Goal: Check status: Check status

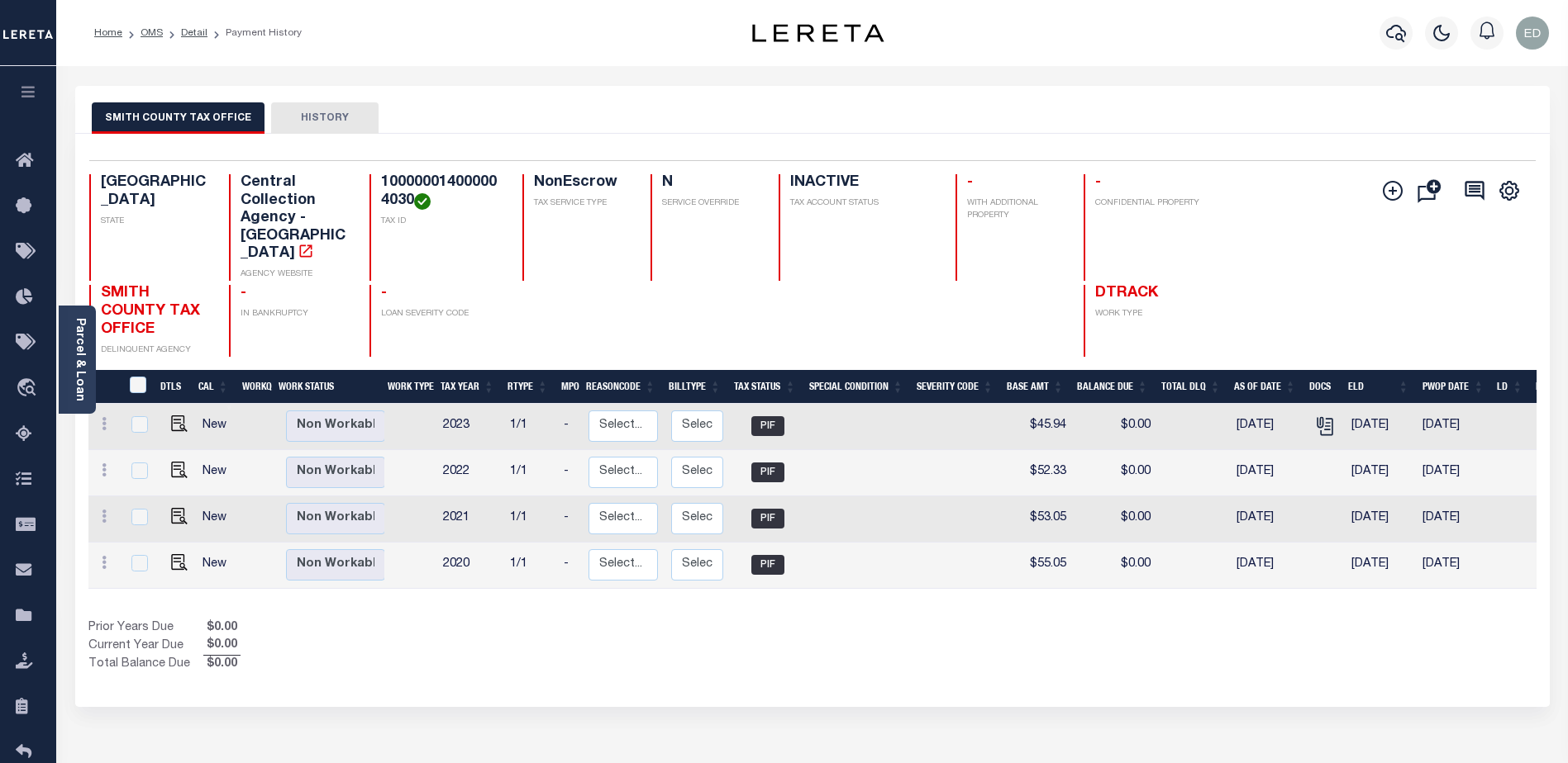
click at [592, 44] on div "Home OMS Detail Payment History" at bounding box center [388, 33] width 614 height 35
click at [34, 98] on icon "button" at bounding box center [29, 92] width 19 height 15
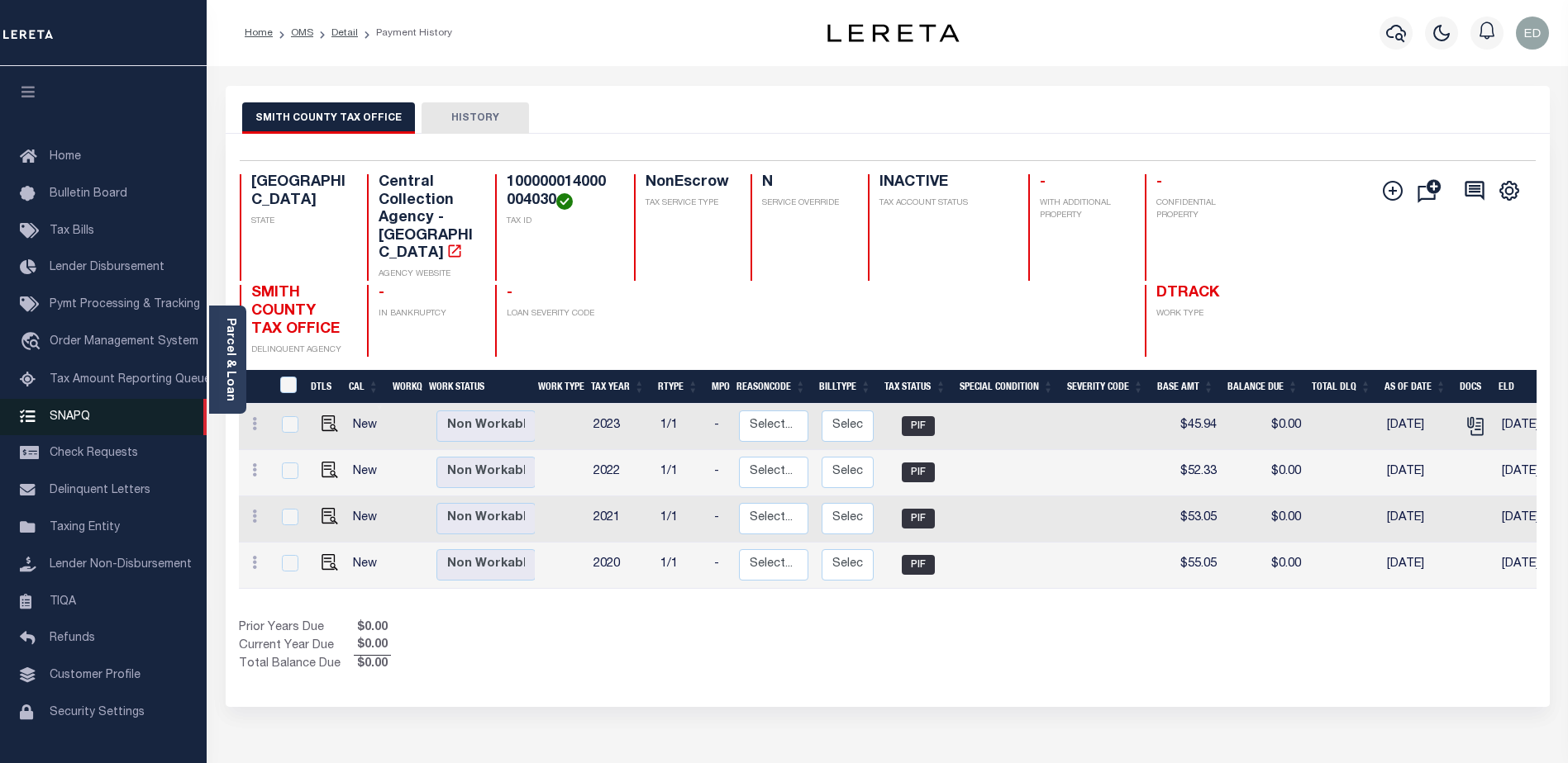
click at [62, 417] on span "SNAPQ" at bounding box center [70, 416] width 41 height 12
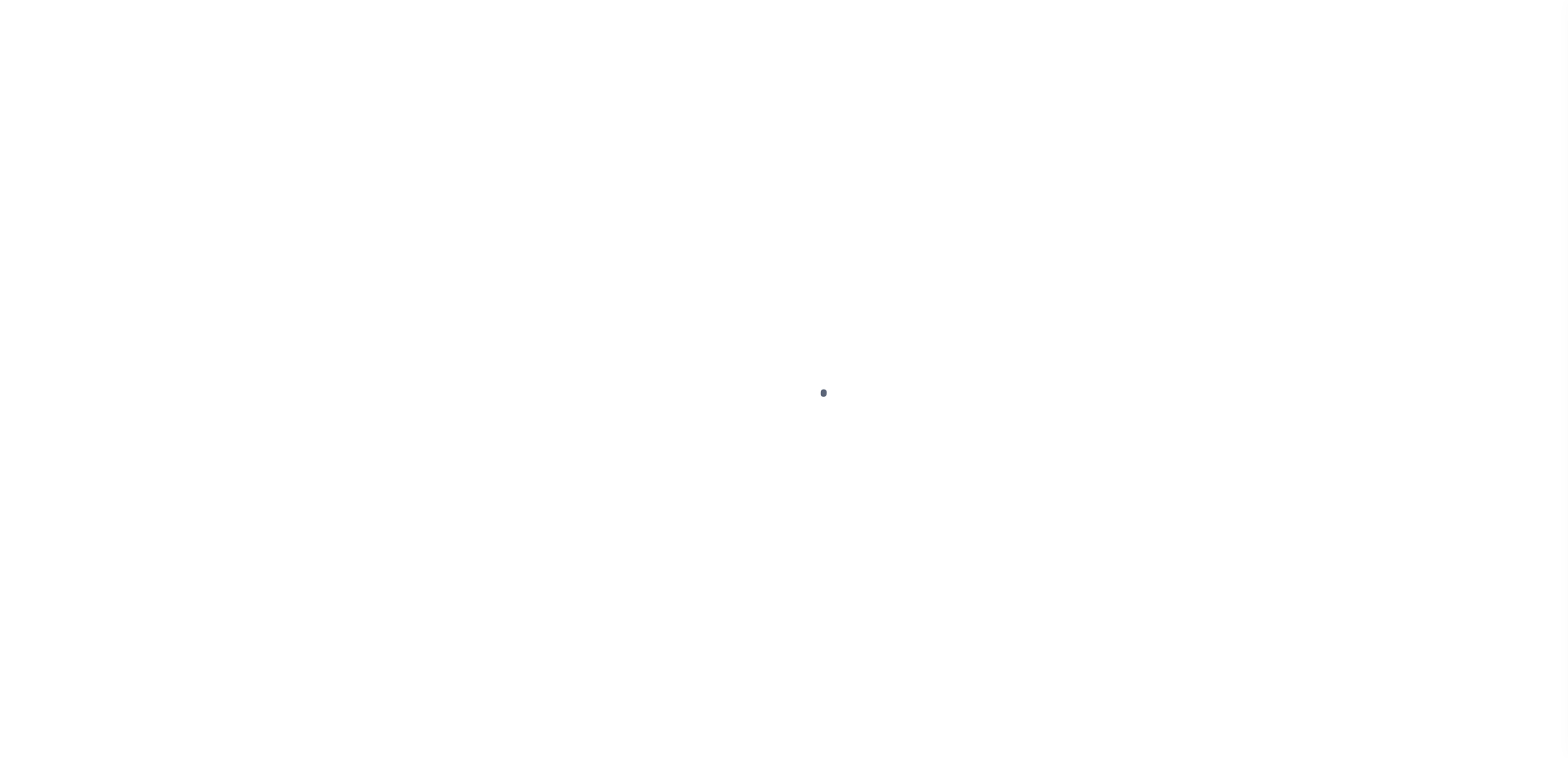
scroll to position [41, 0]
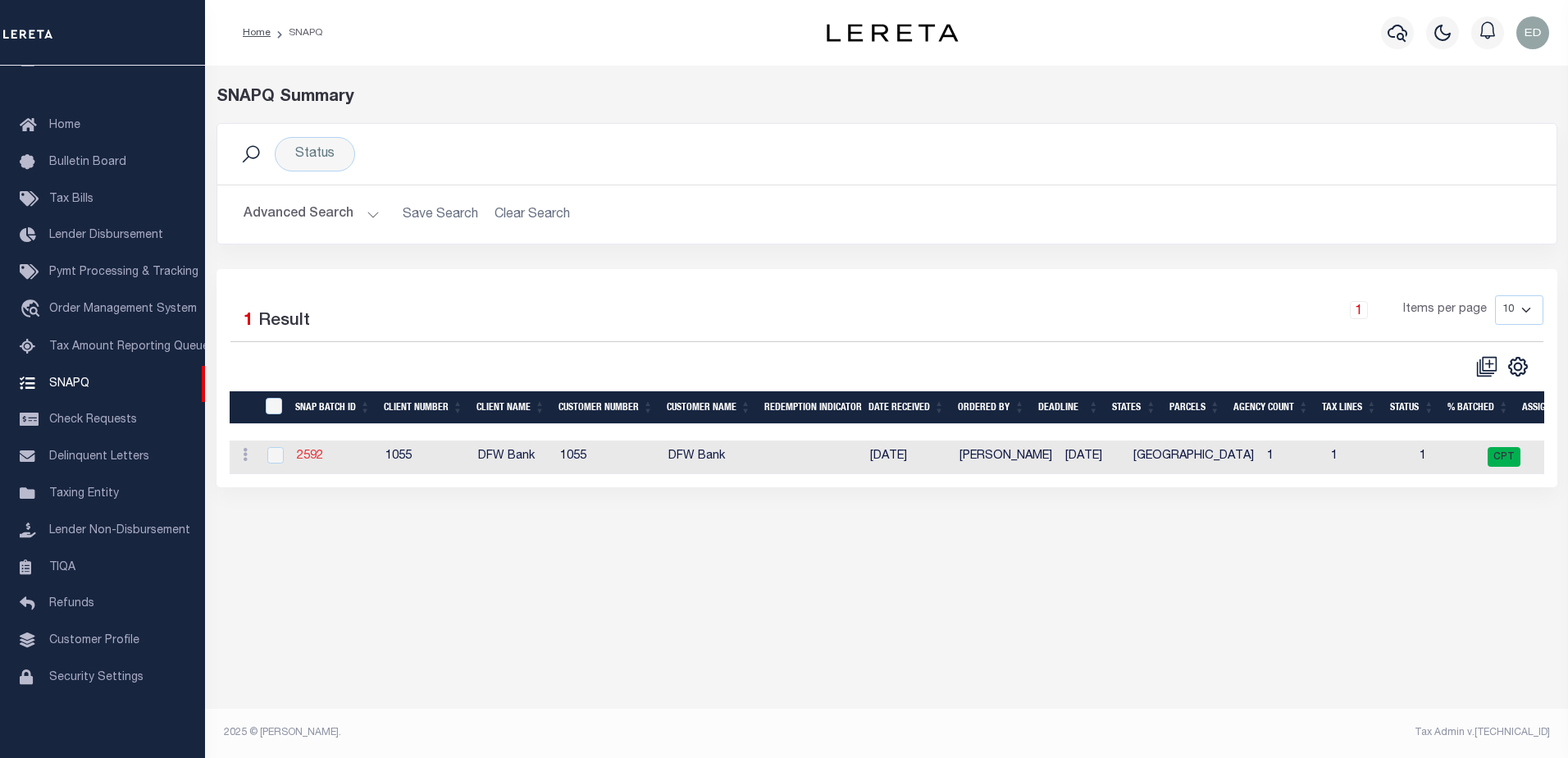
click at [316, 454] on link "2592" at bounding box center [310, 456] width 26 height 12
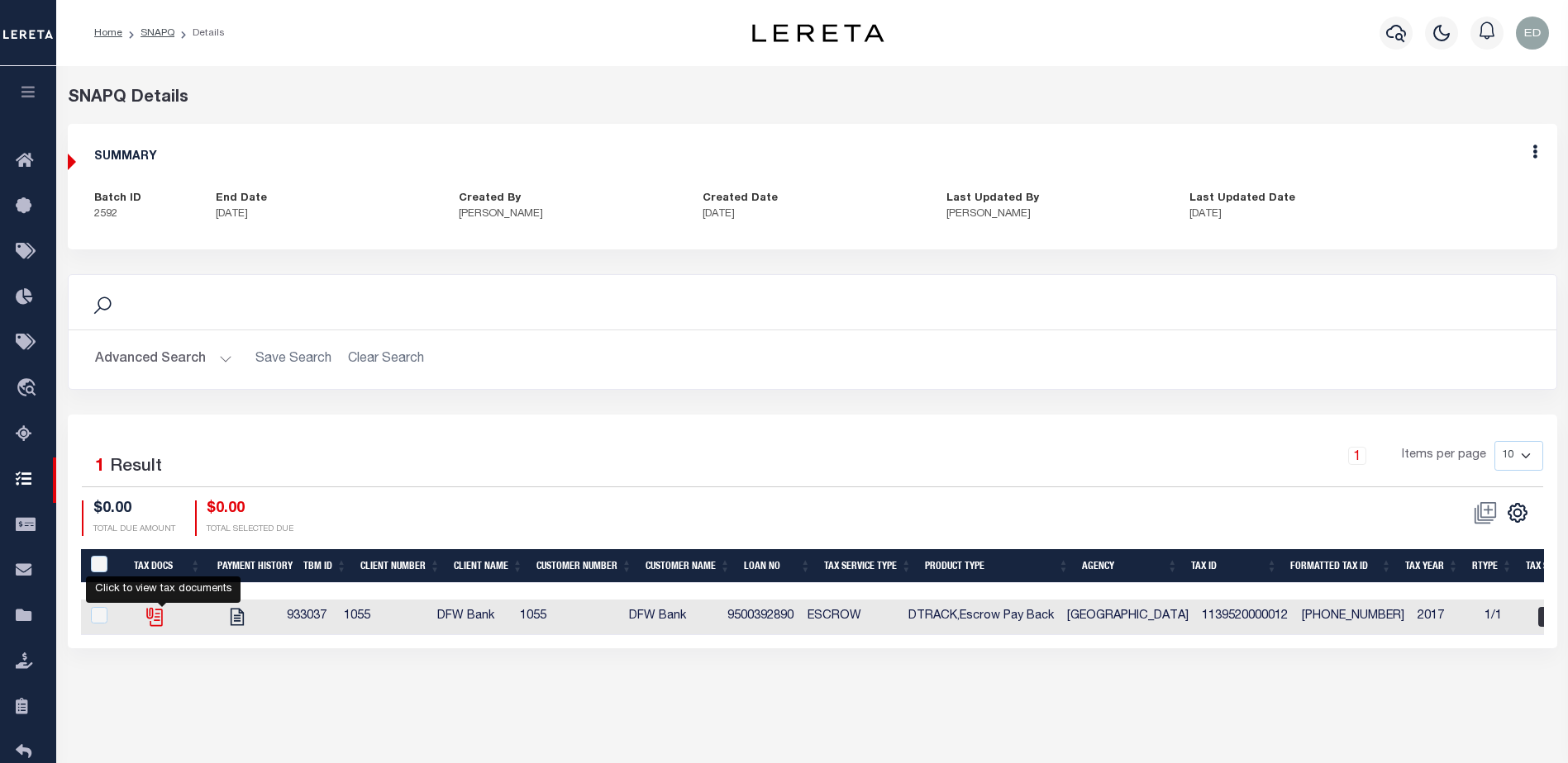
click at [161, 616] on icon "" at bounding box center [154, 617] width 21 height 21
checkbox input "true"
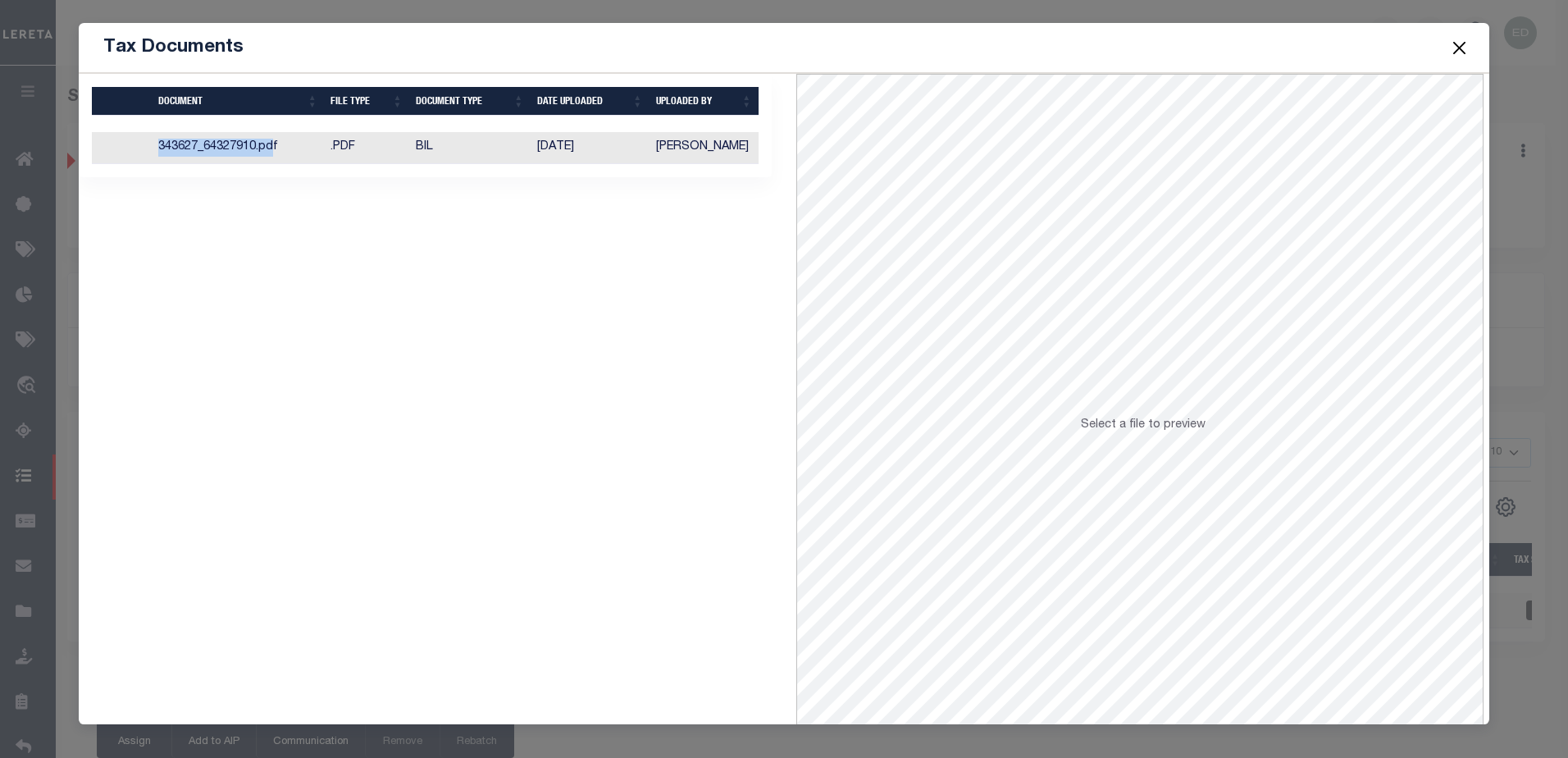
drag, startPoint x: 272, startPoint y: 150, endPoint x: 154, endPoint y: 147, distance: 118.0
click at [154, 147] on td "343627_64327910.pdf" at bounding box center [238, 148] width 173 height 32
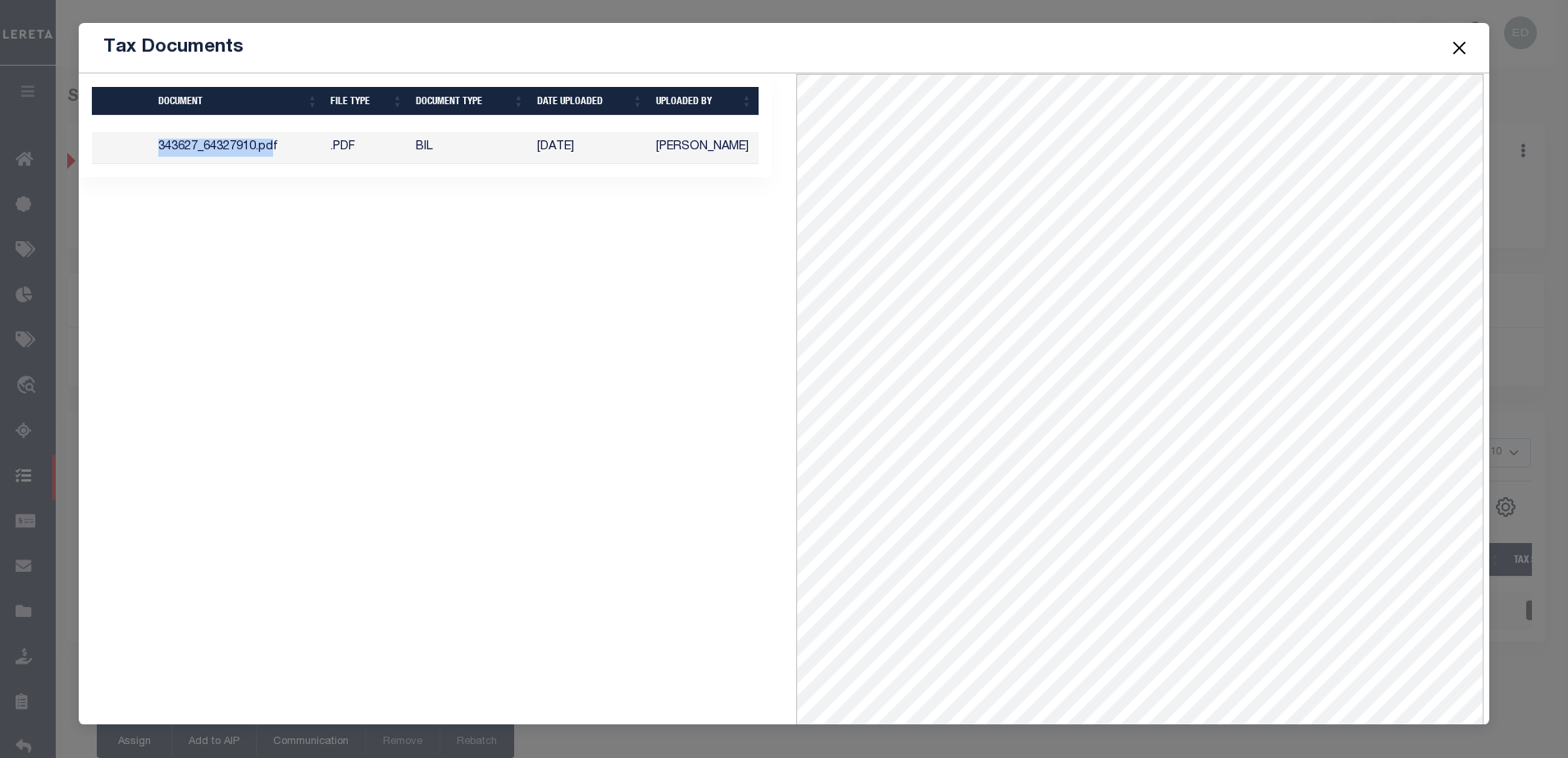
click at [1463, 49] on button "Close" at bounding box center [1458, 47] width 21 height 21
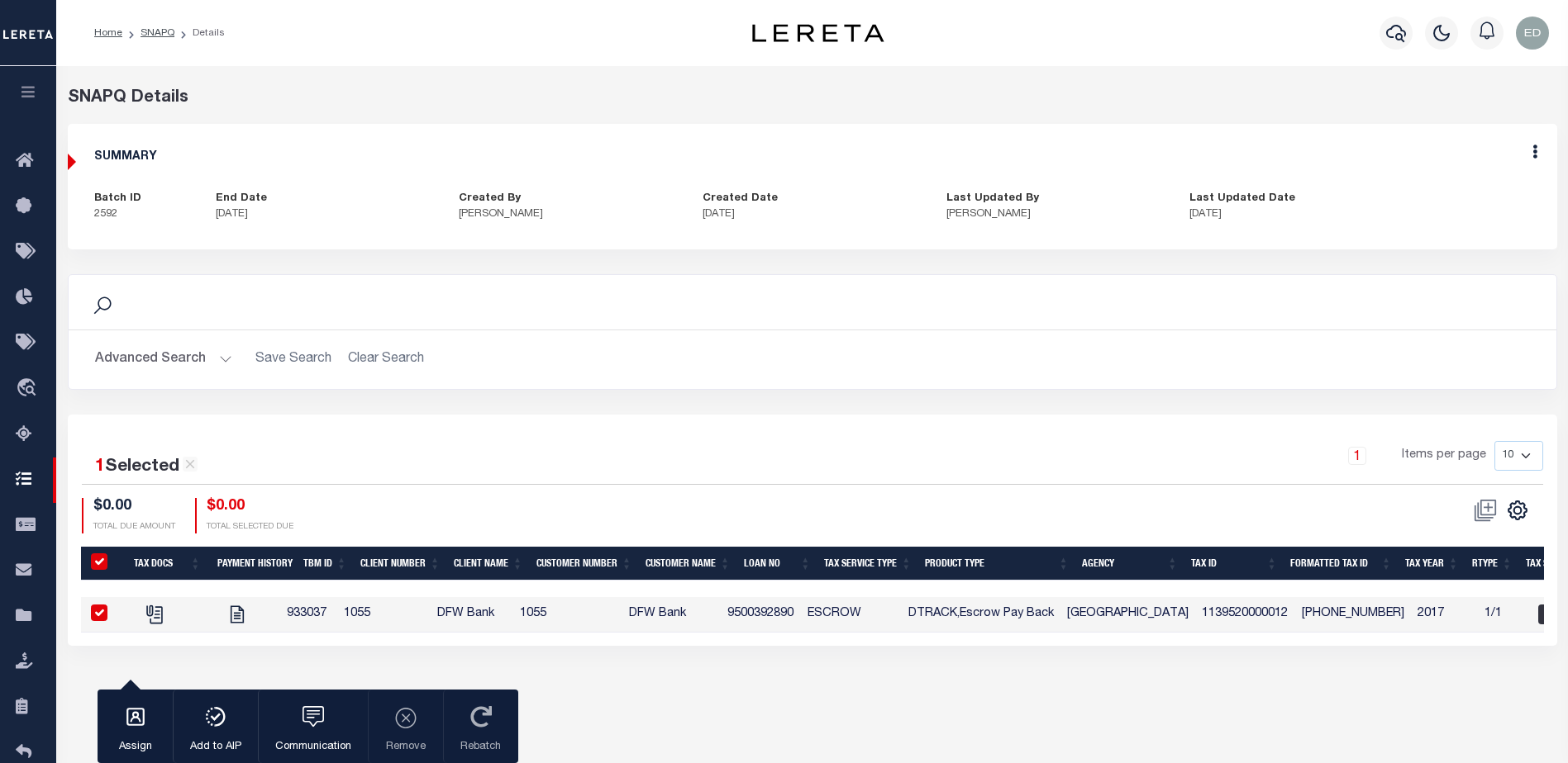
click at [44, 88] on button "button" at bounding box center [28, 94] width 56 height 56
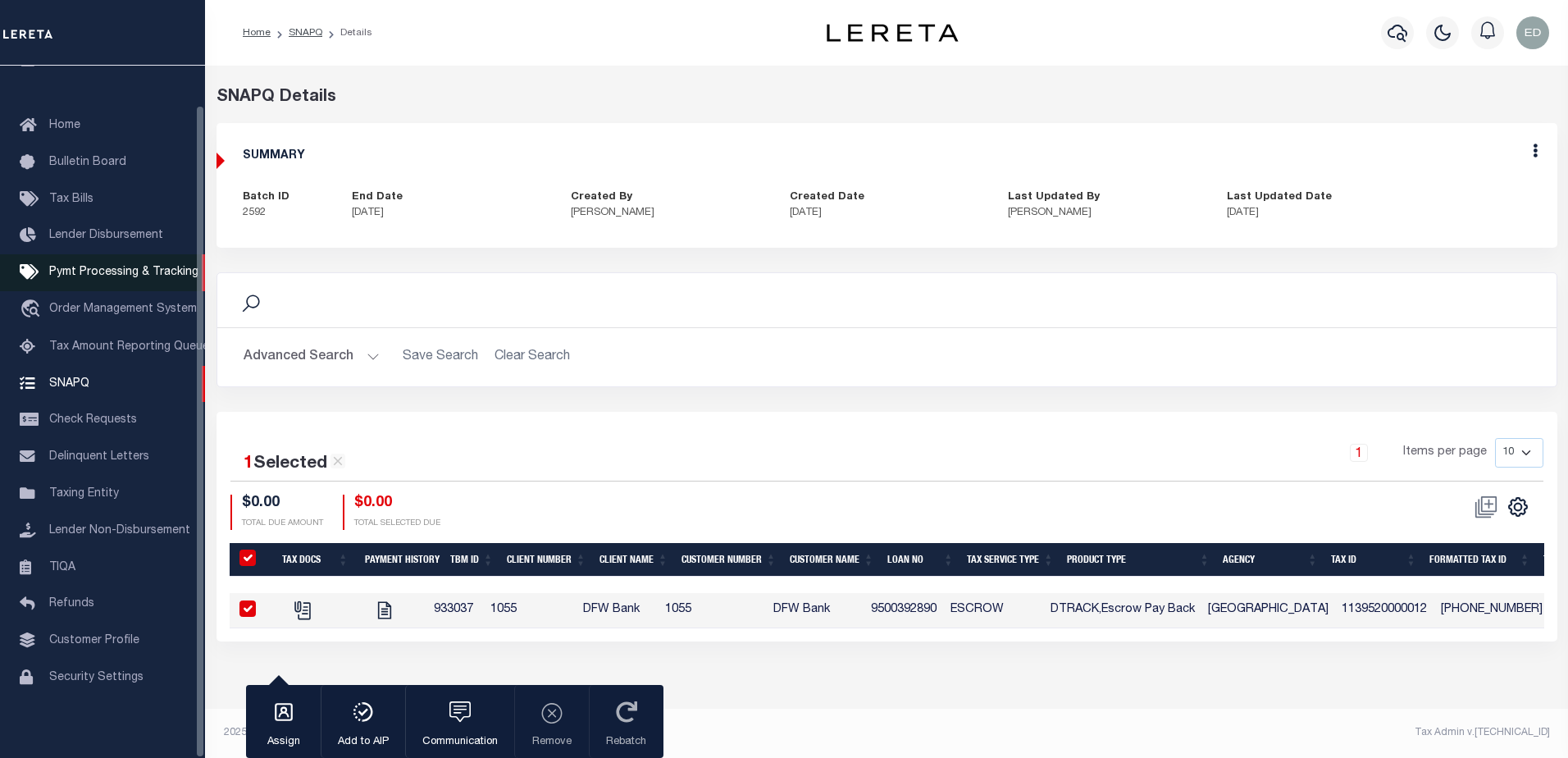
scroll to position [41, 0]
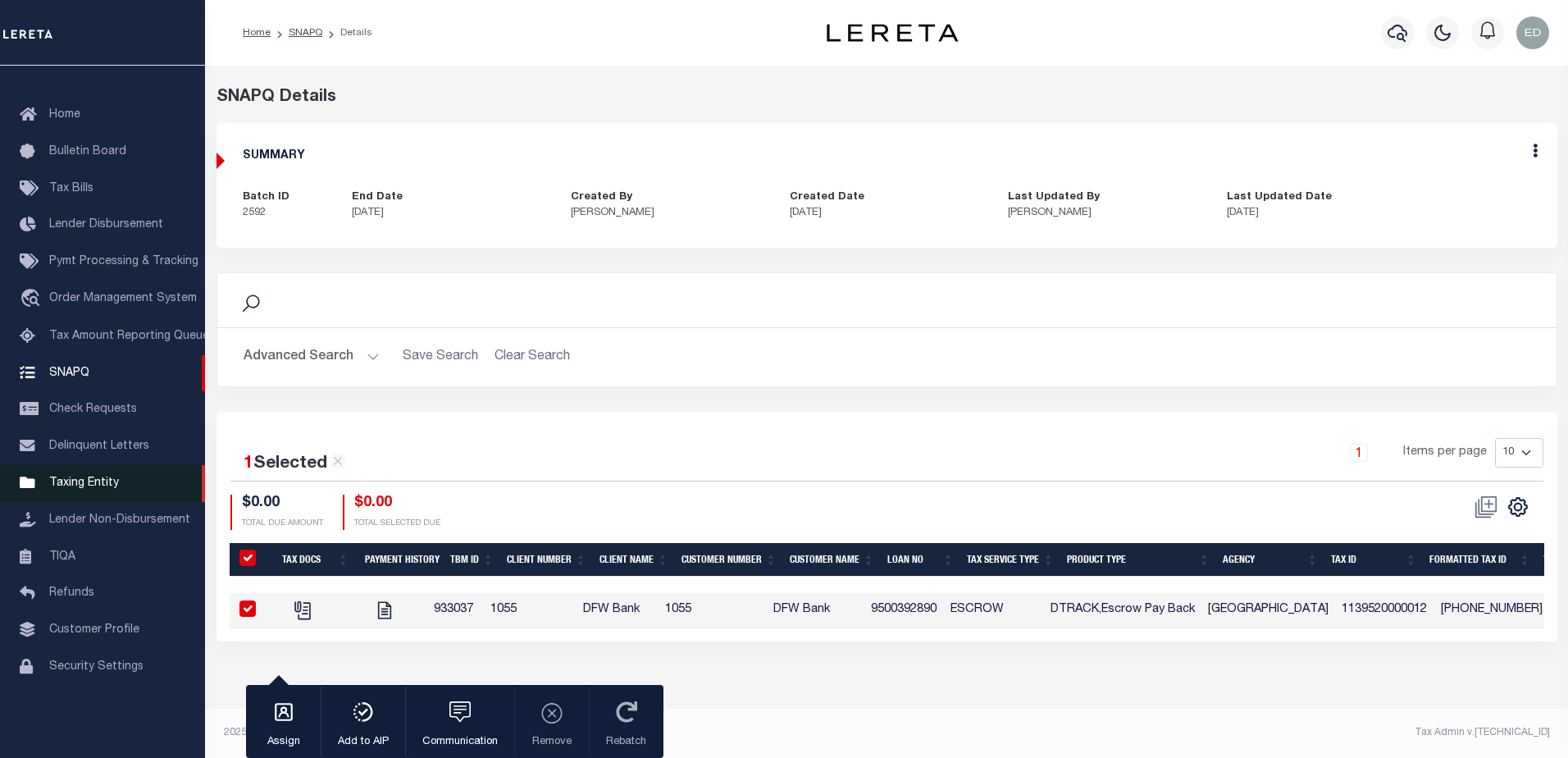
click at [110, 482] on link "Taxing Entity" at bounding box center [102, 484] width 205 height 37
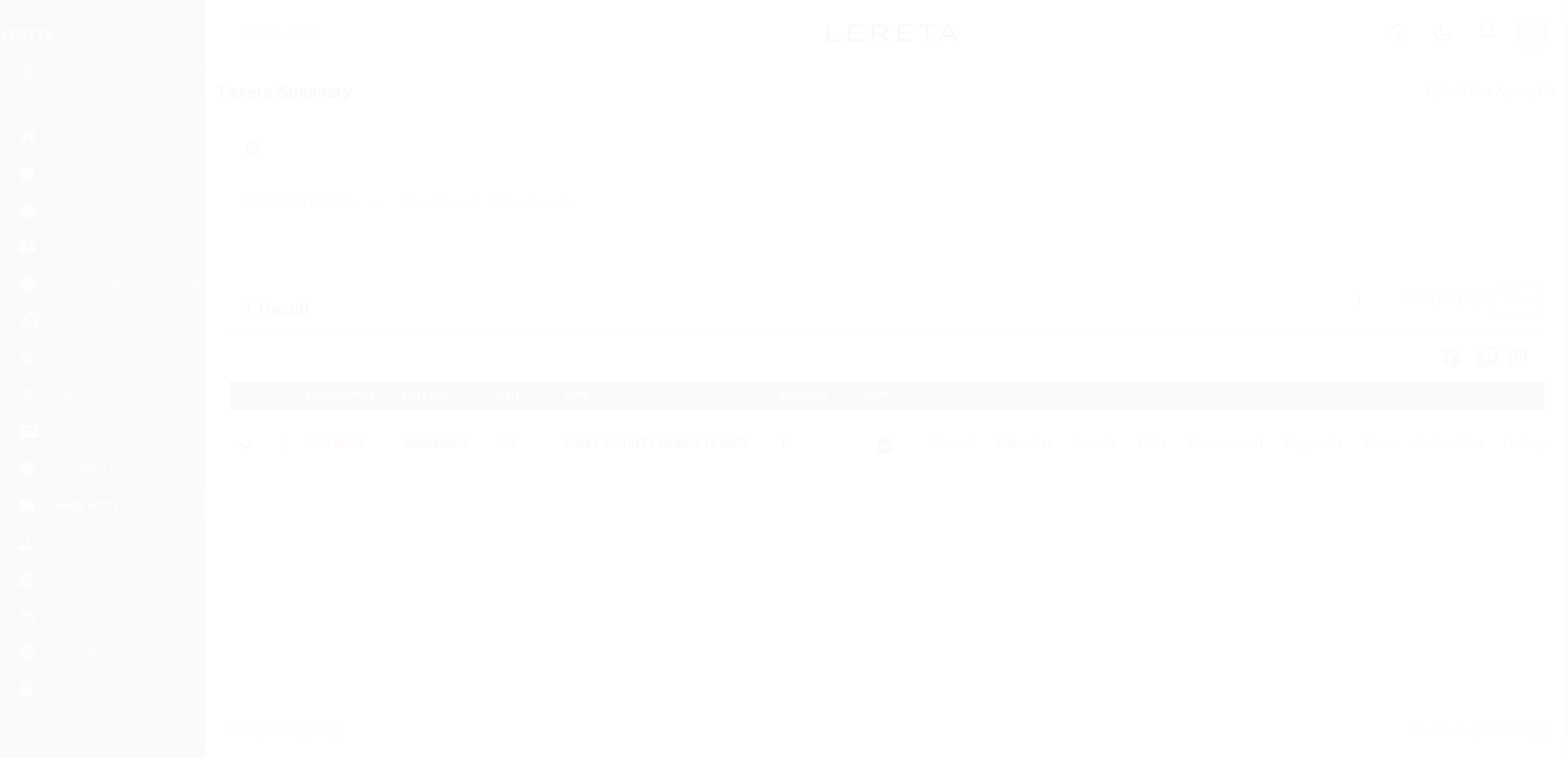
scroll to position [41, 0]
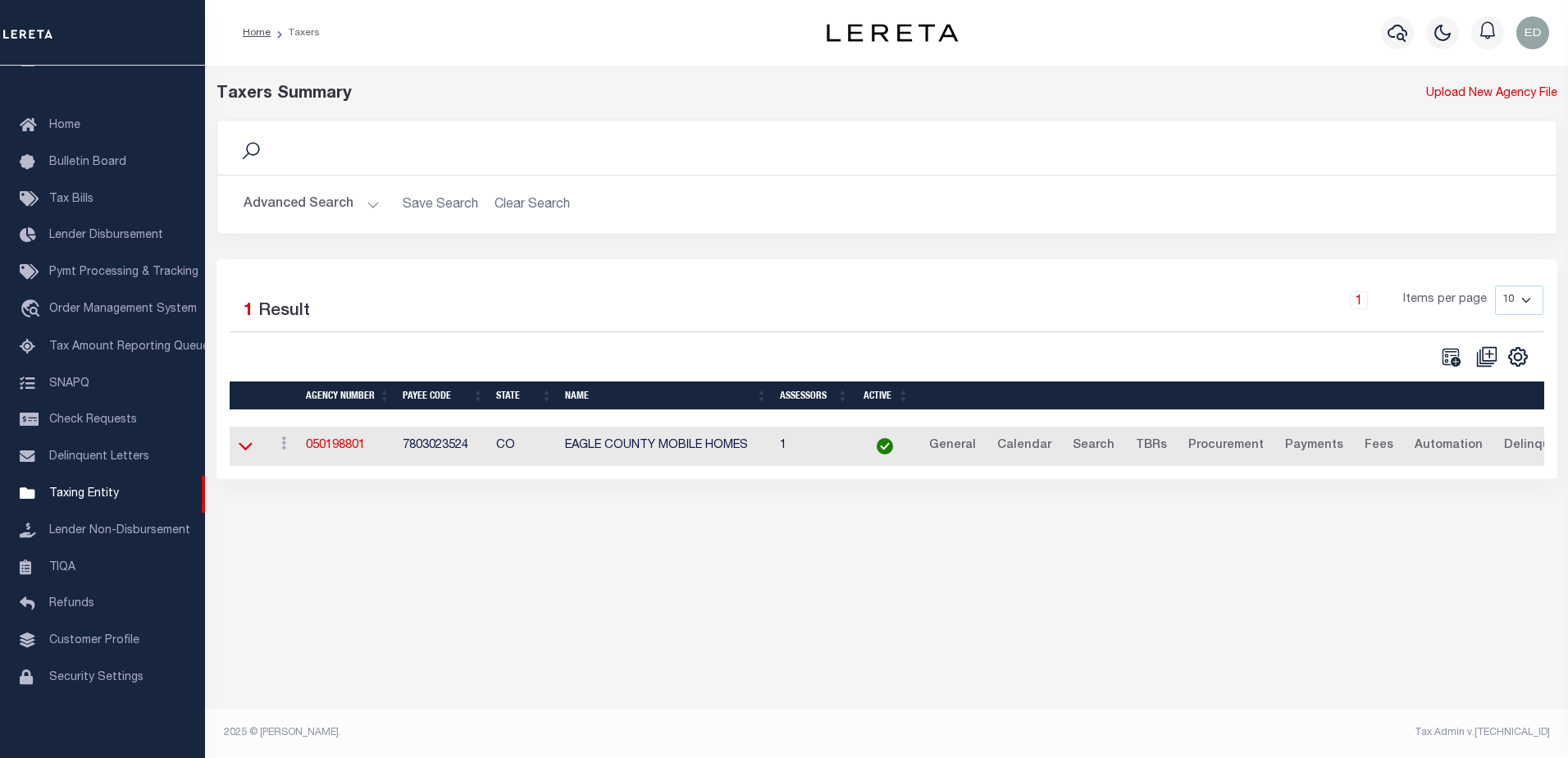
click at [238, 453] on icon at bounding box center [245, 445] width 14 height 17
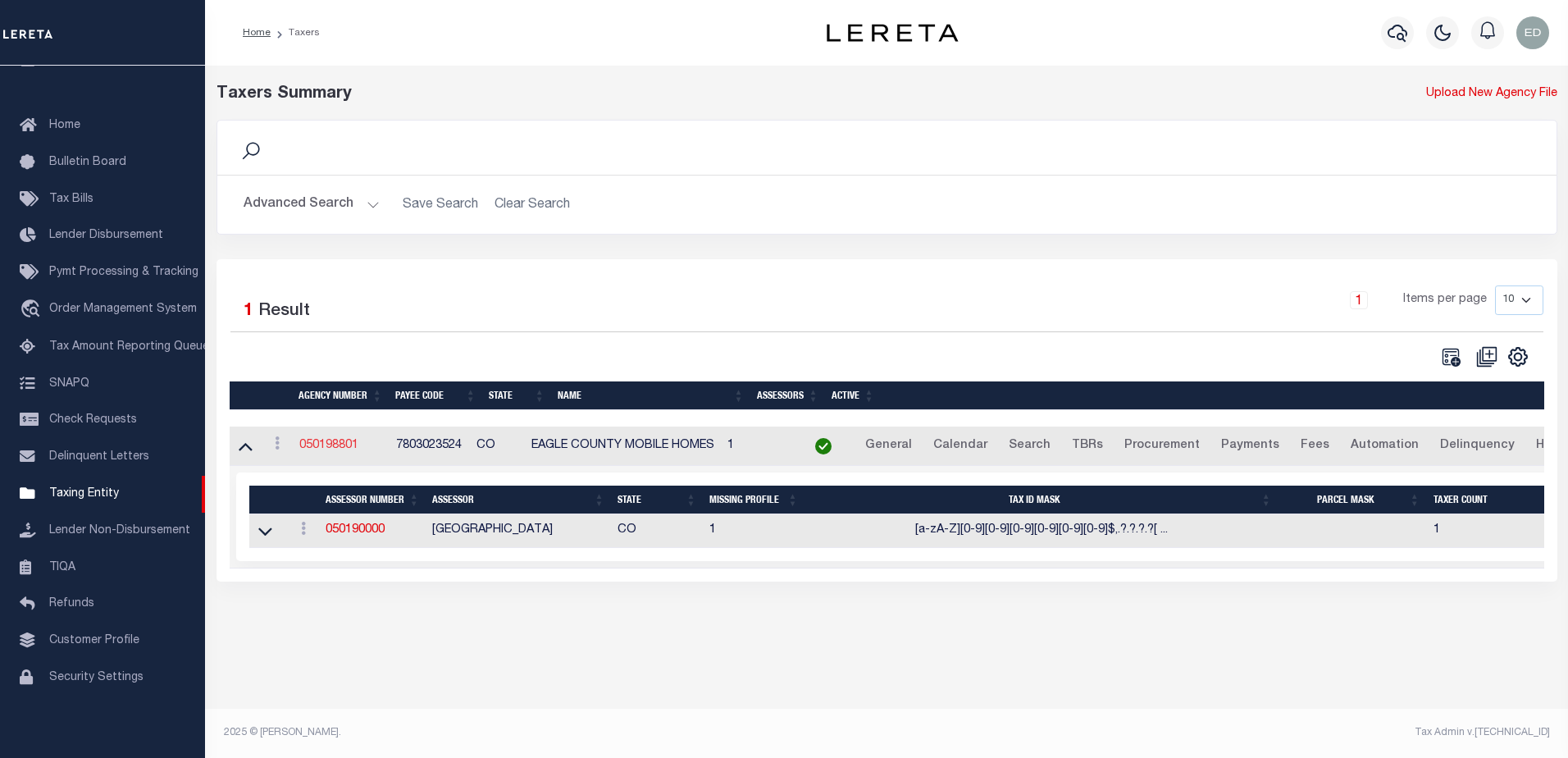
click at [329, 446] on link "050198801" at bounding box center [329, 445] width 59 height 12
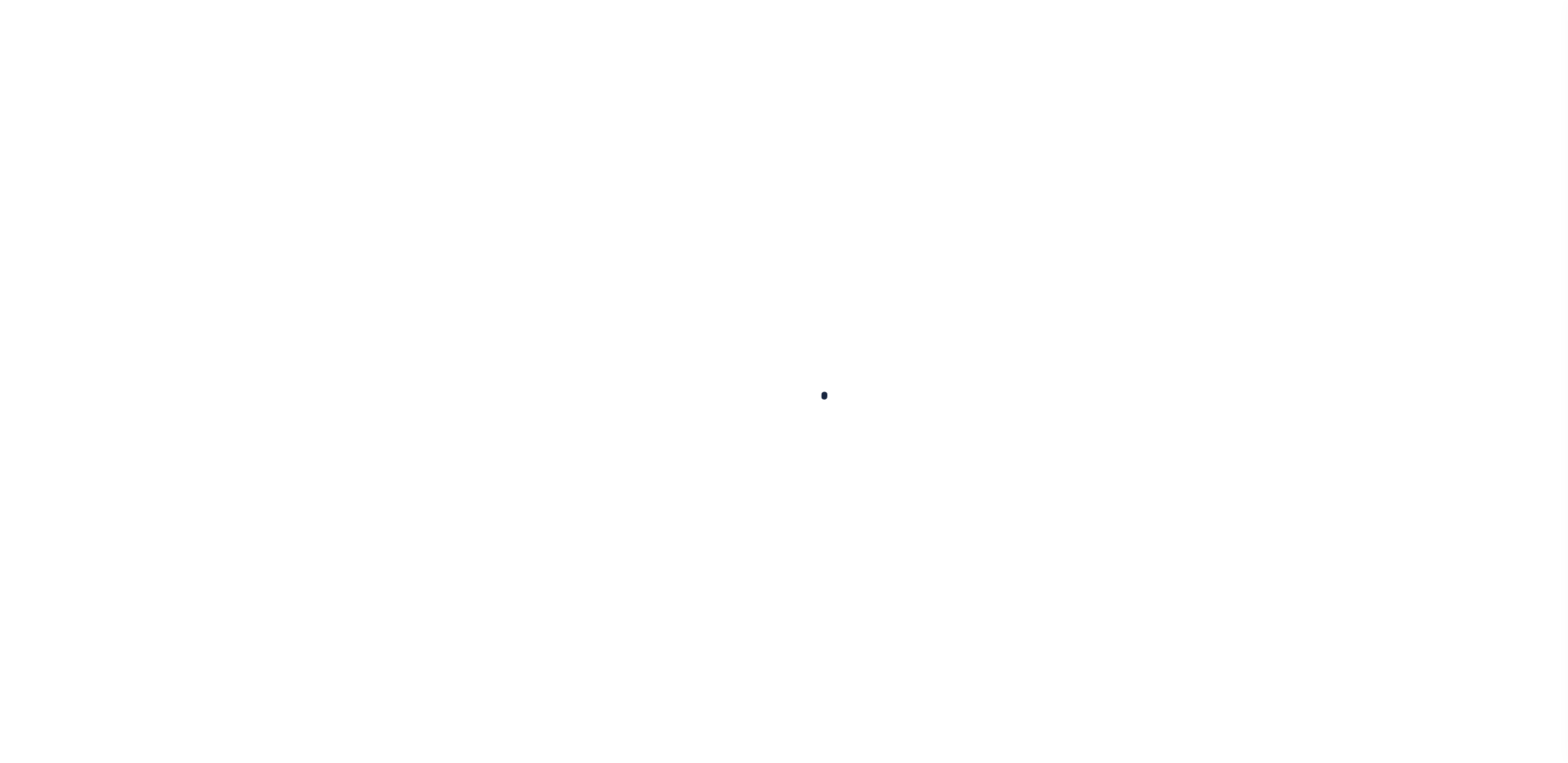
select select
checkbox input "false"
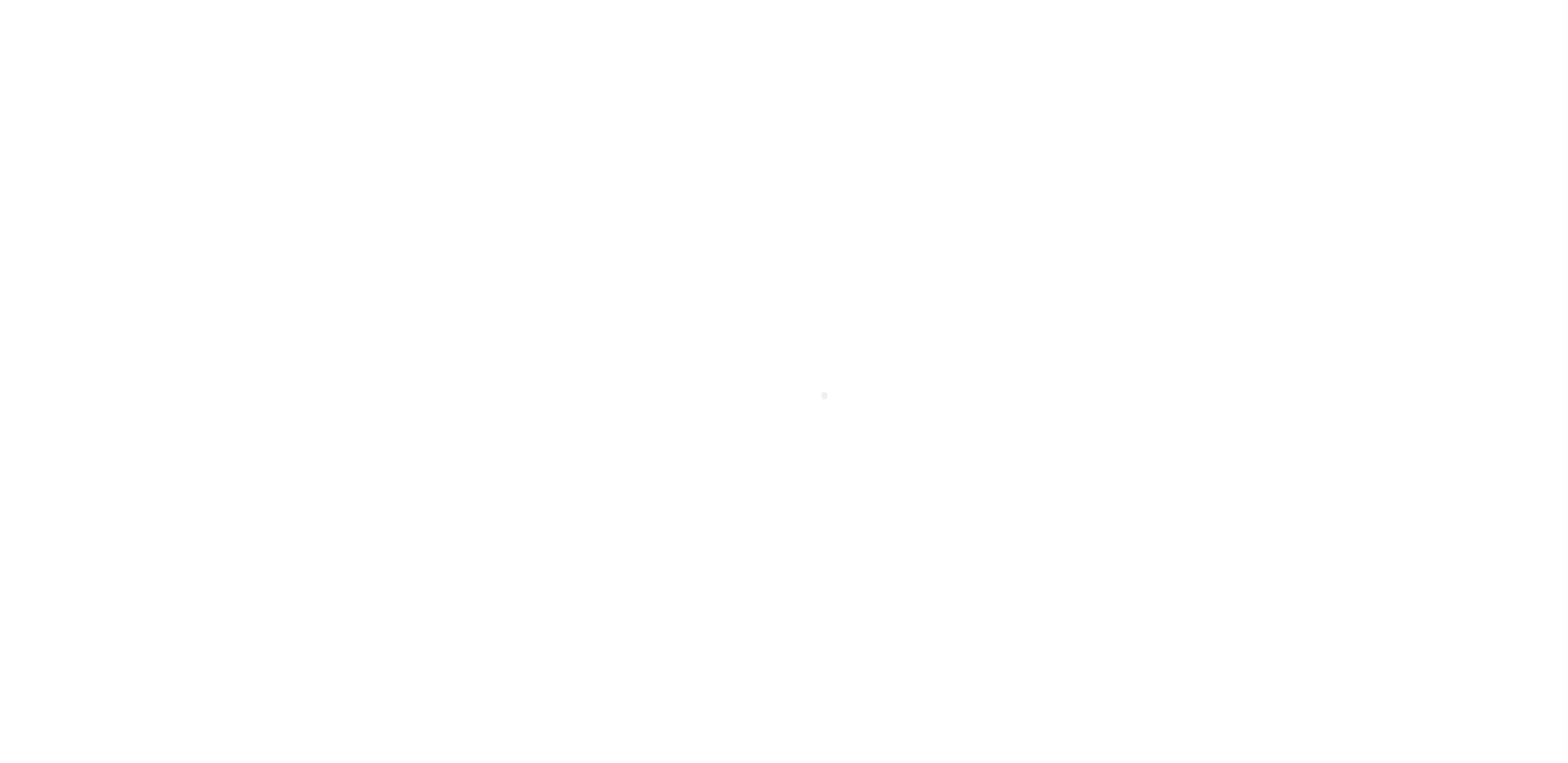
checkbox input "false"
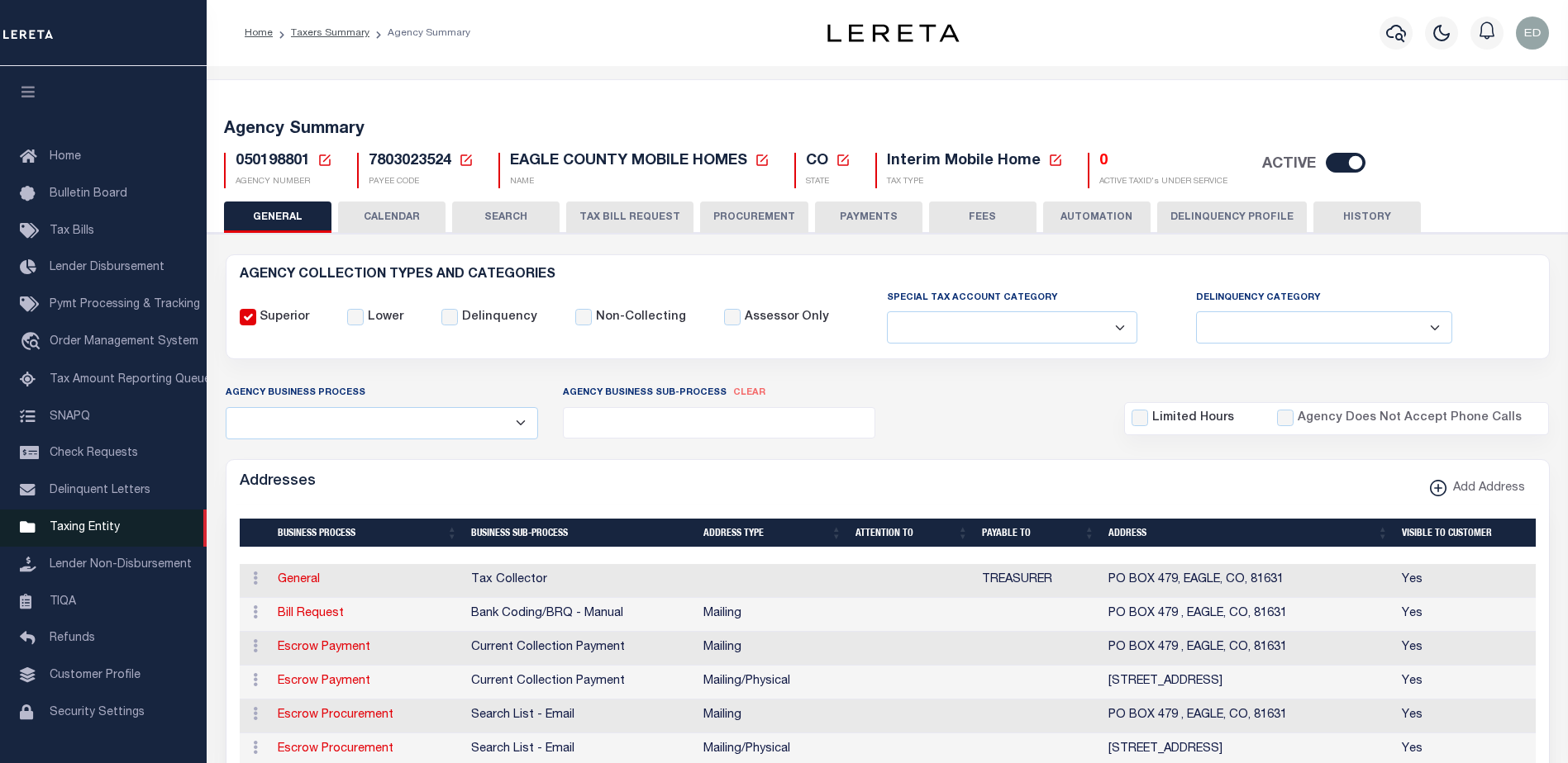
scroll to position [41, 0]
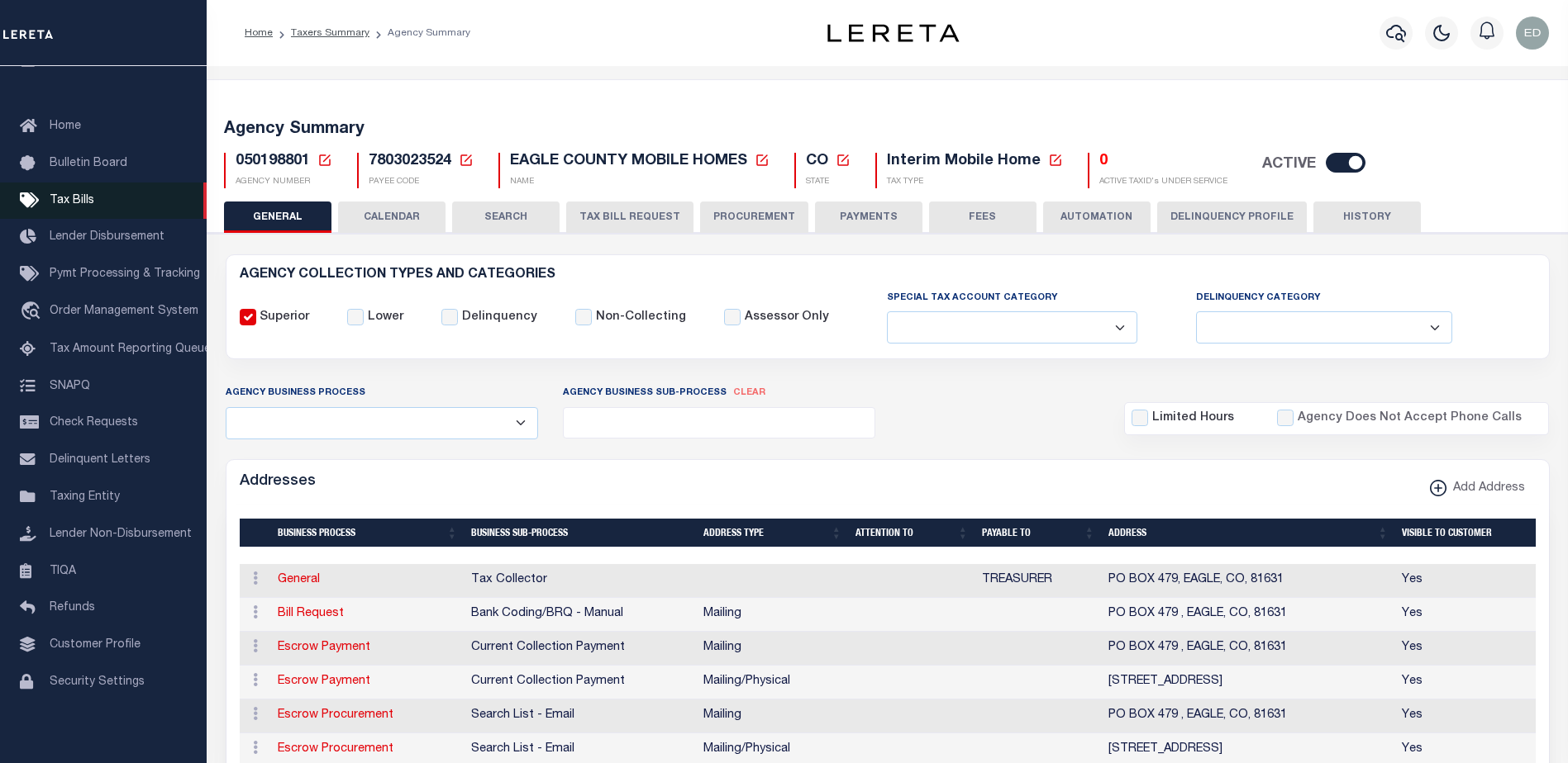
click at [84, 195] on span "Tax Bills" at bounding box center [72, 201] width 44 height 12
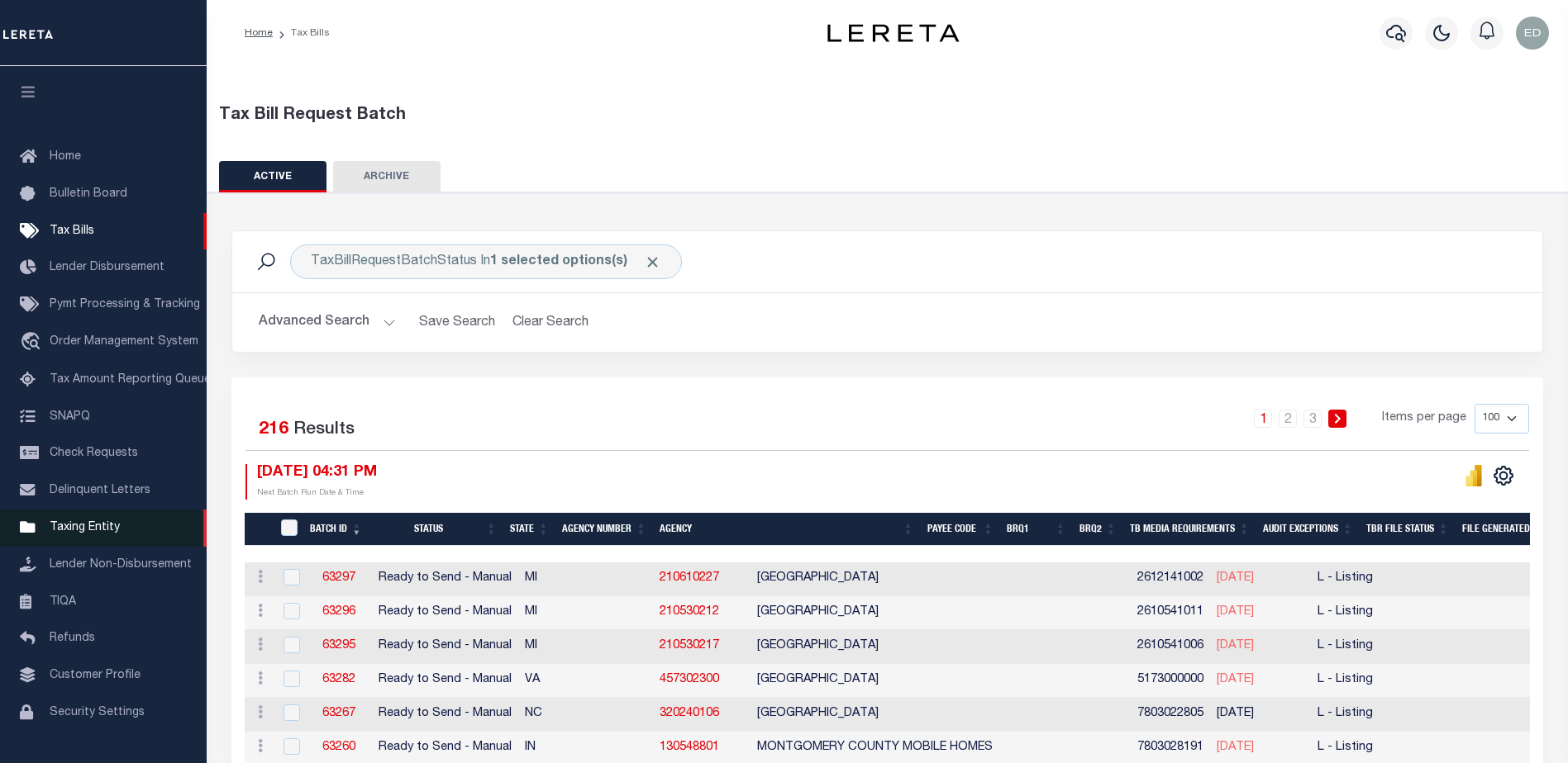
click at [75, 529] on span "Taxing Entity" at bounding box center [85, 527] width 70 height 12
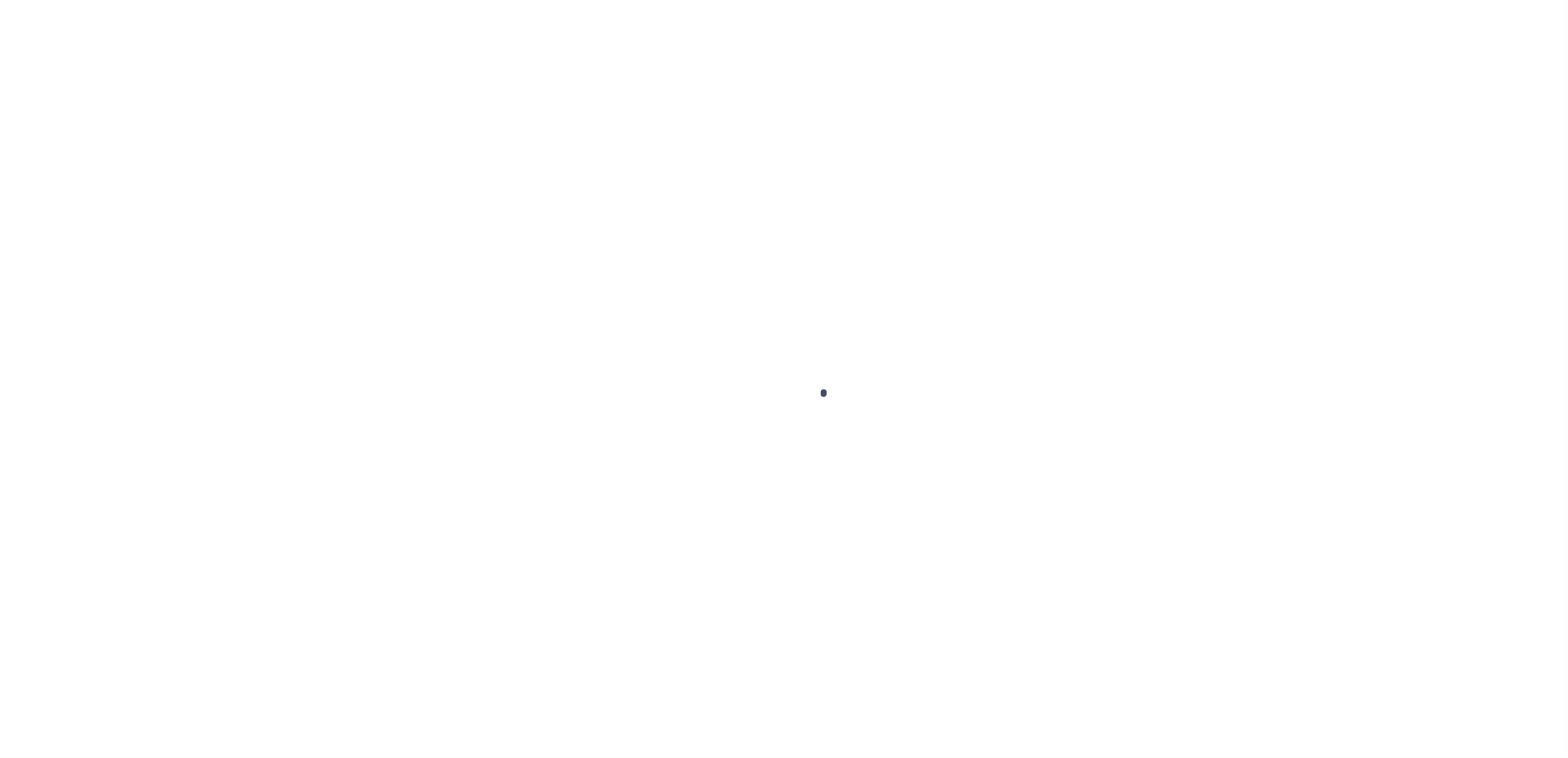
scroll to position [41, 0]
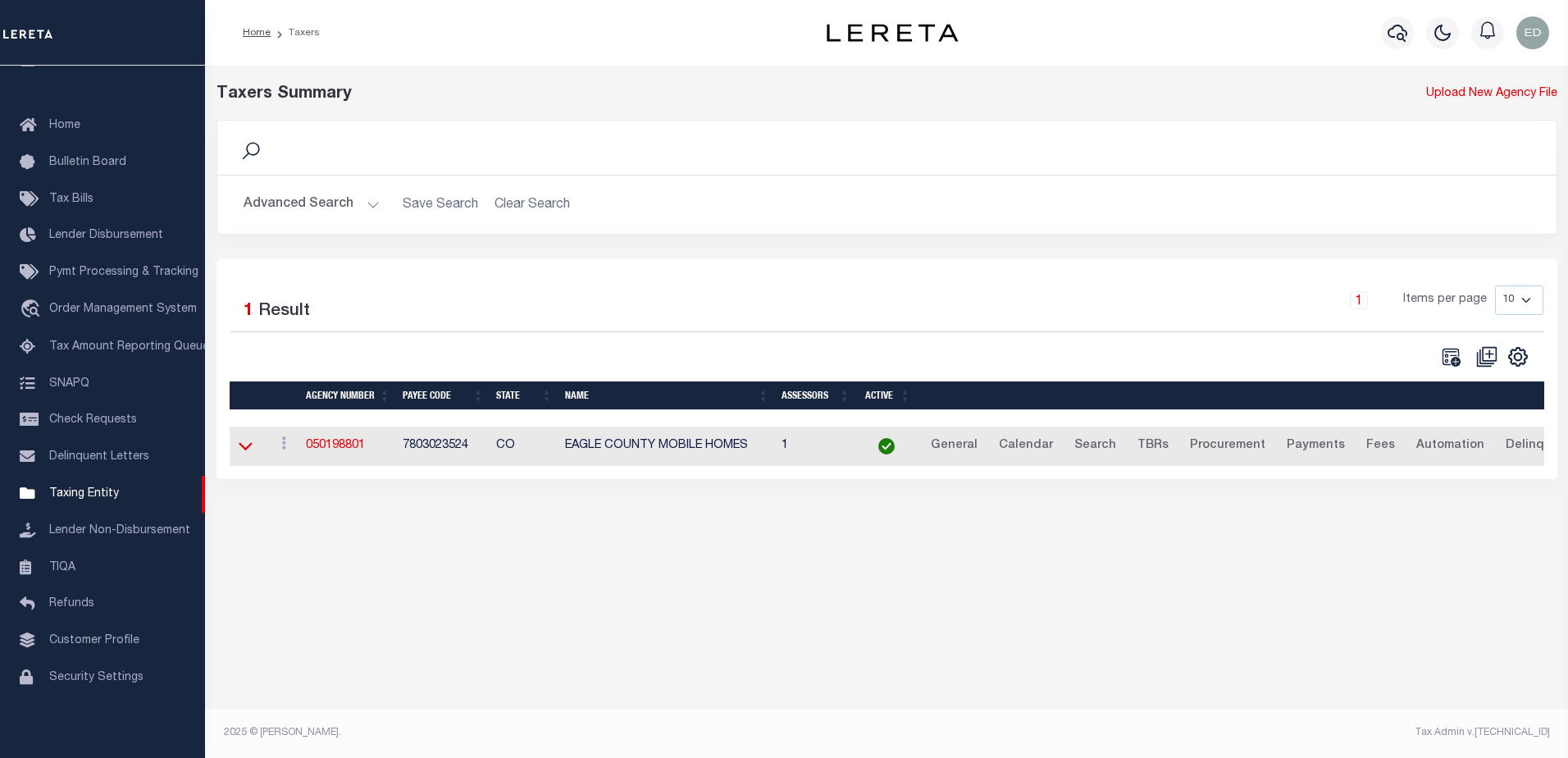
click at [249, 448] on icon at bounding box center [245, 445] width 14 height 17
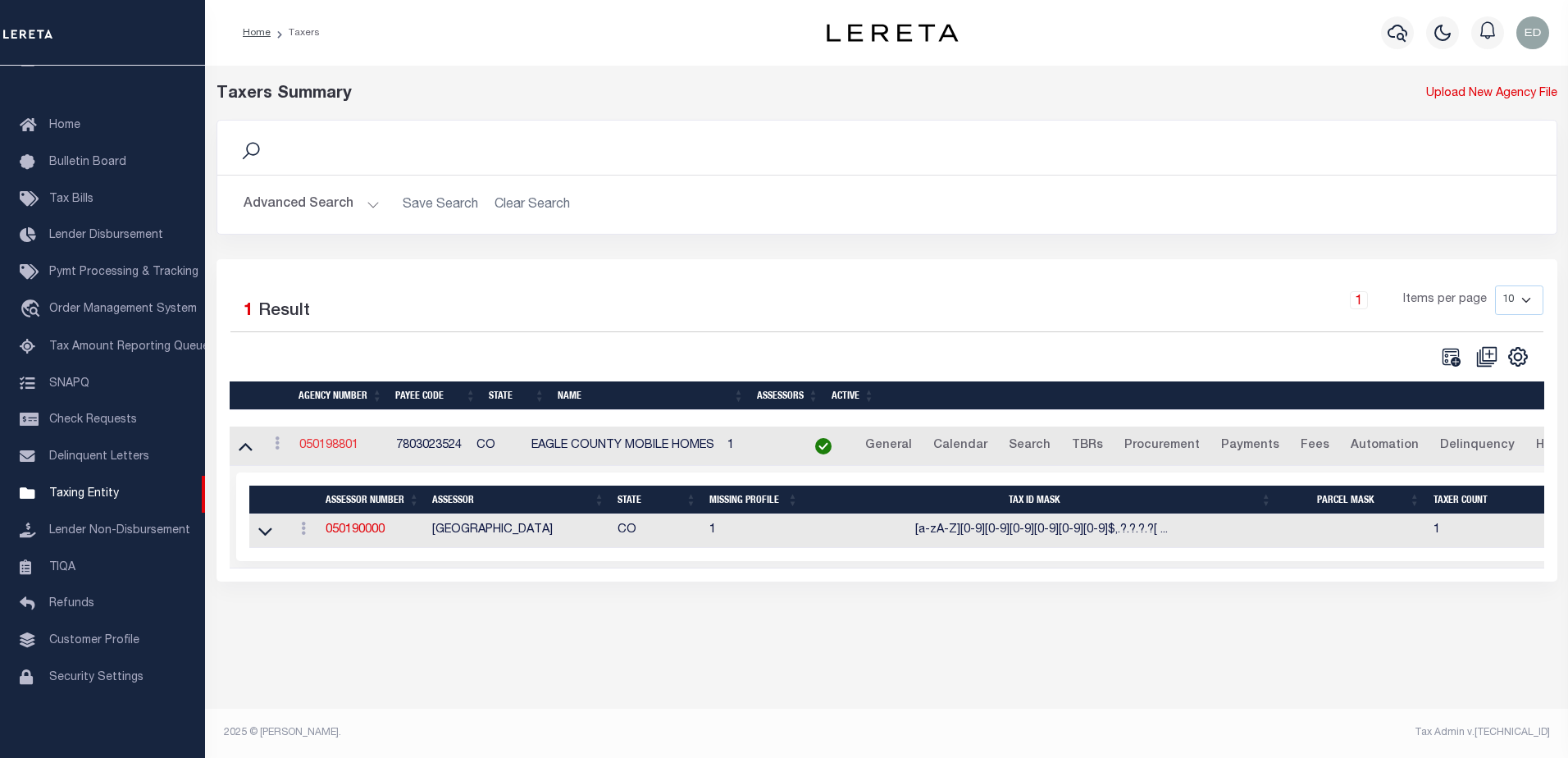
click at [333, 442] on link "050198801" at bounding box center [329, 445] width 59 height 12
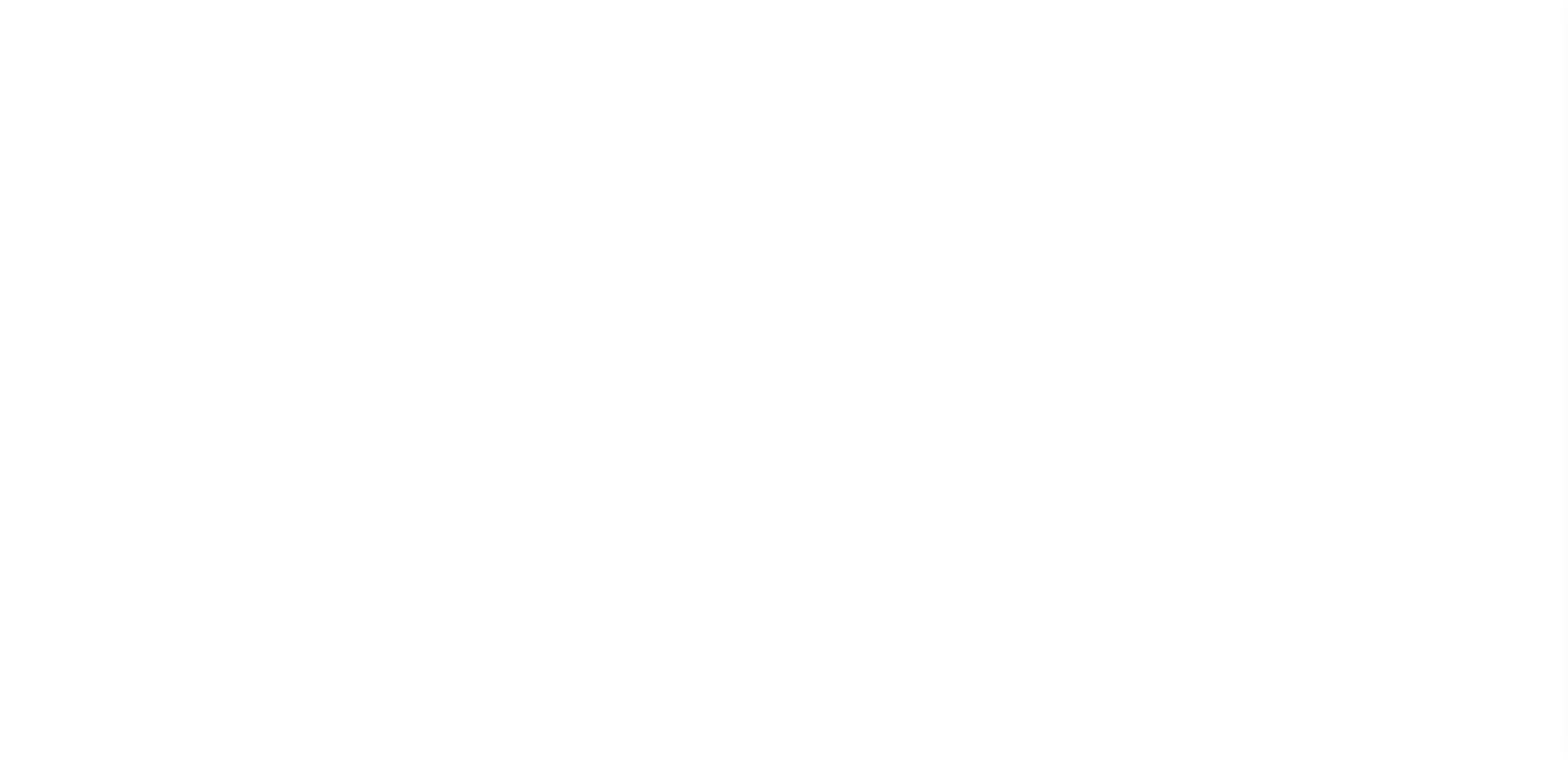
select select
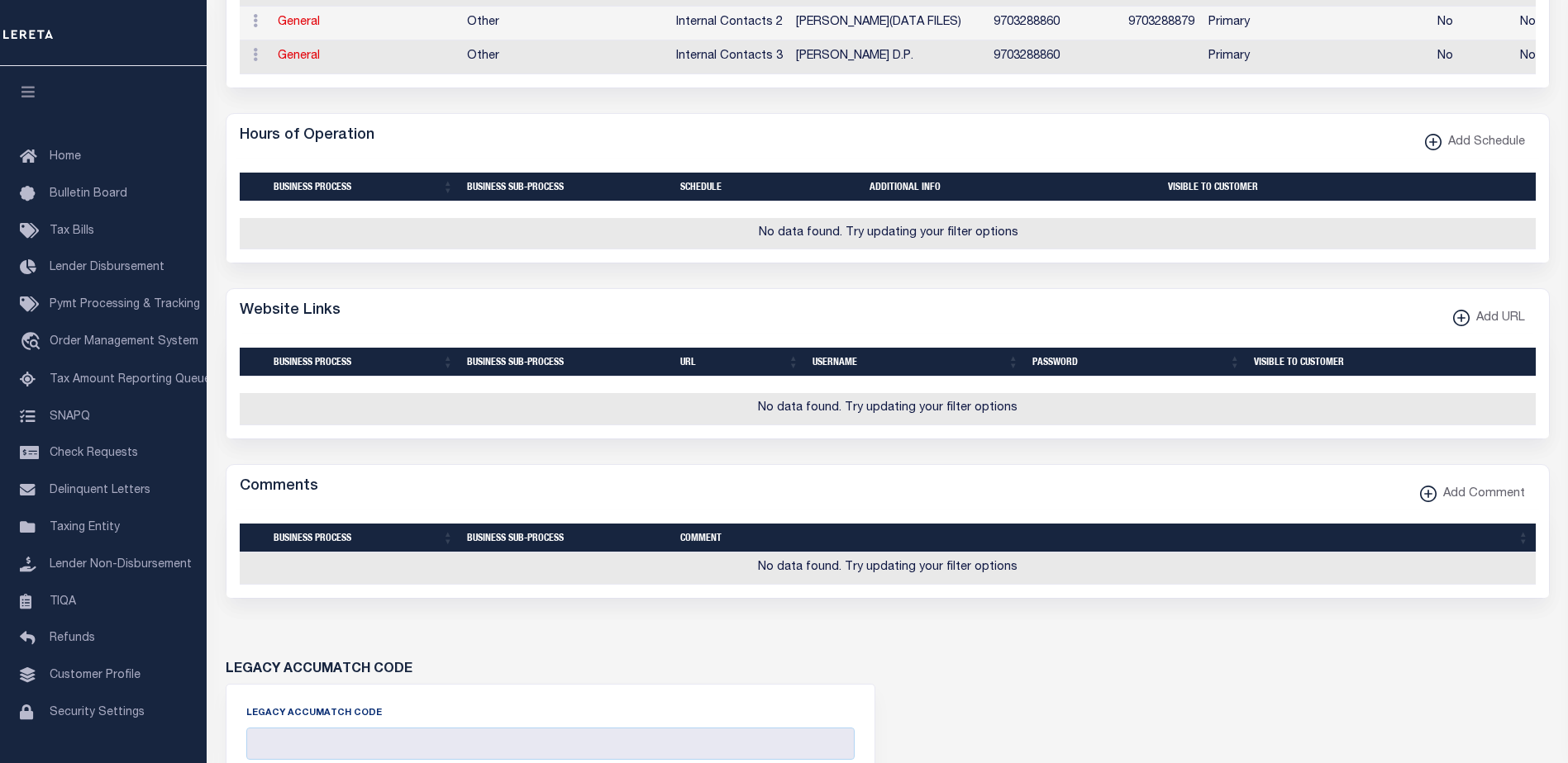
scroll to position [1335, 0]
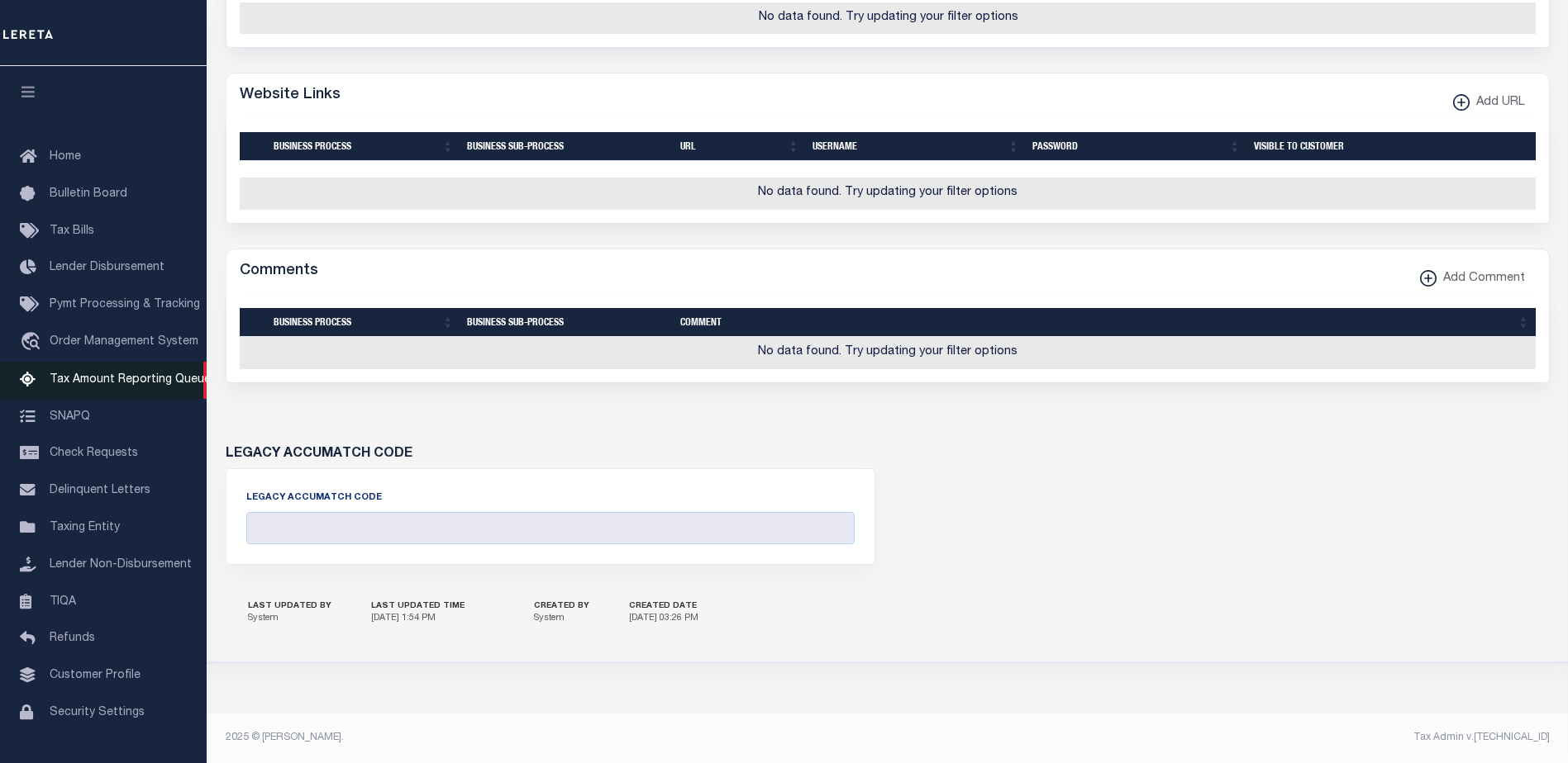
click at [146, 384] on span "Tax Amount Reporting Queue" at bounding box center [130, 380] width 161 height 12
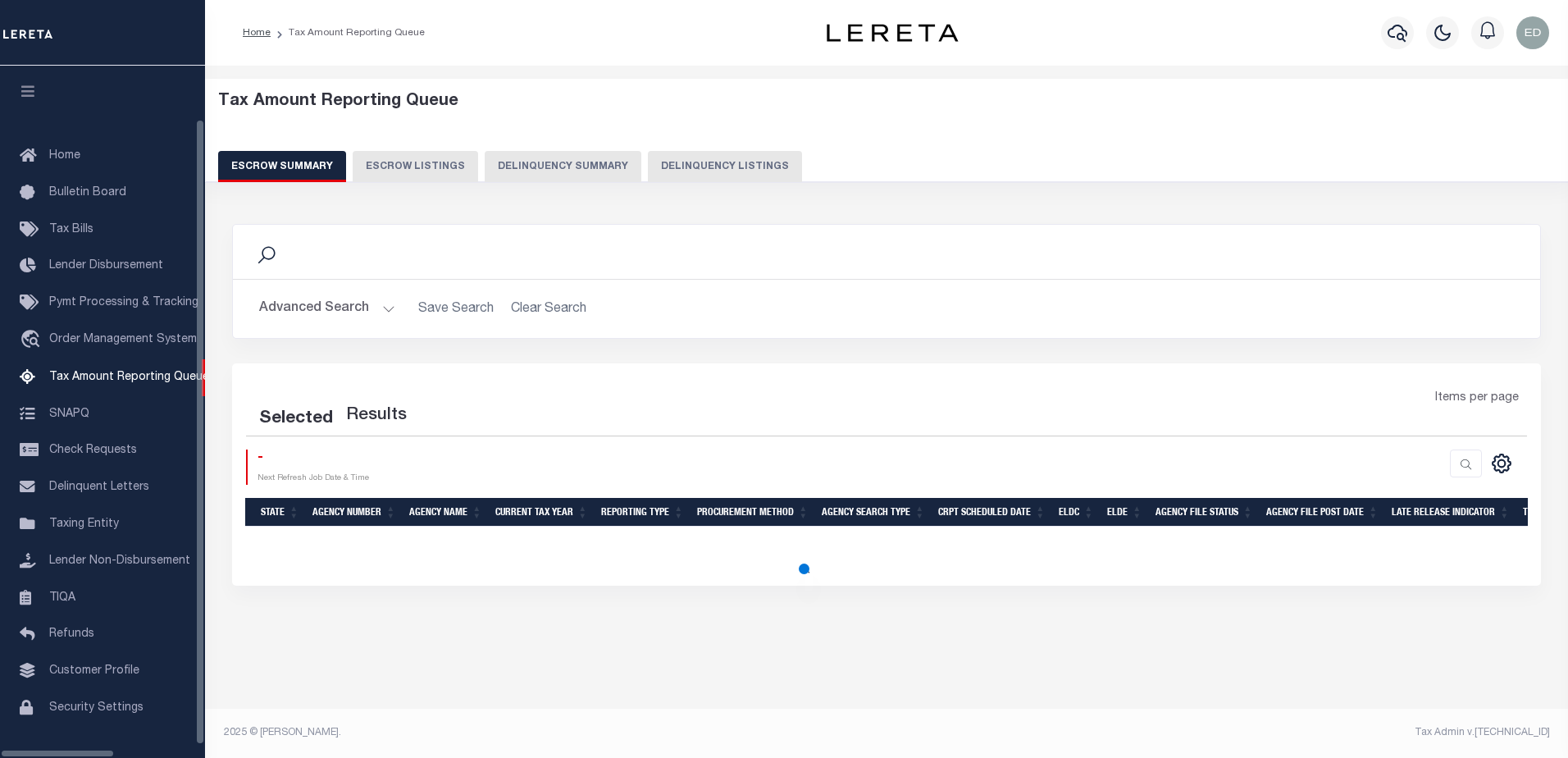
select select "100"
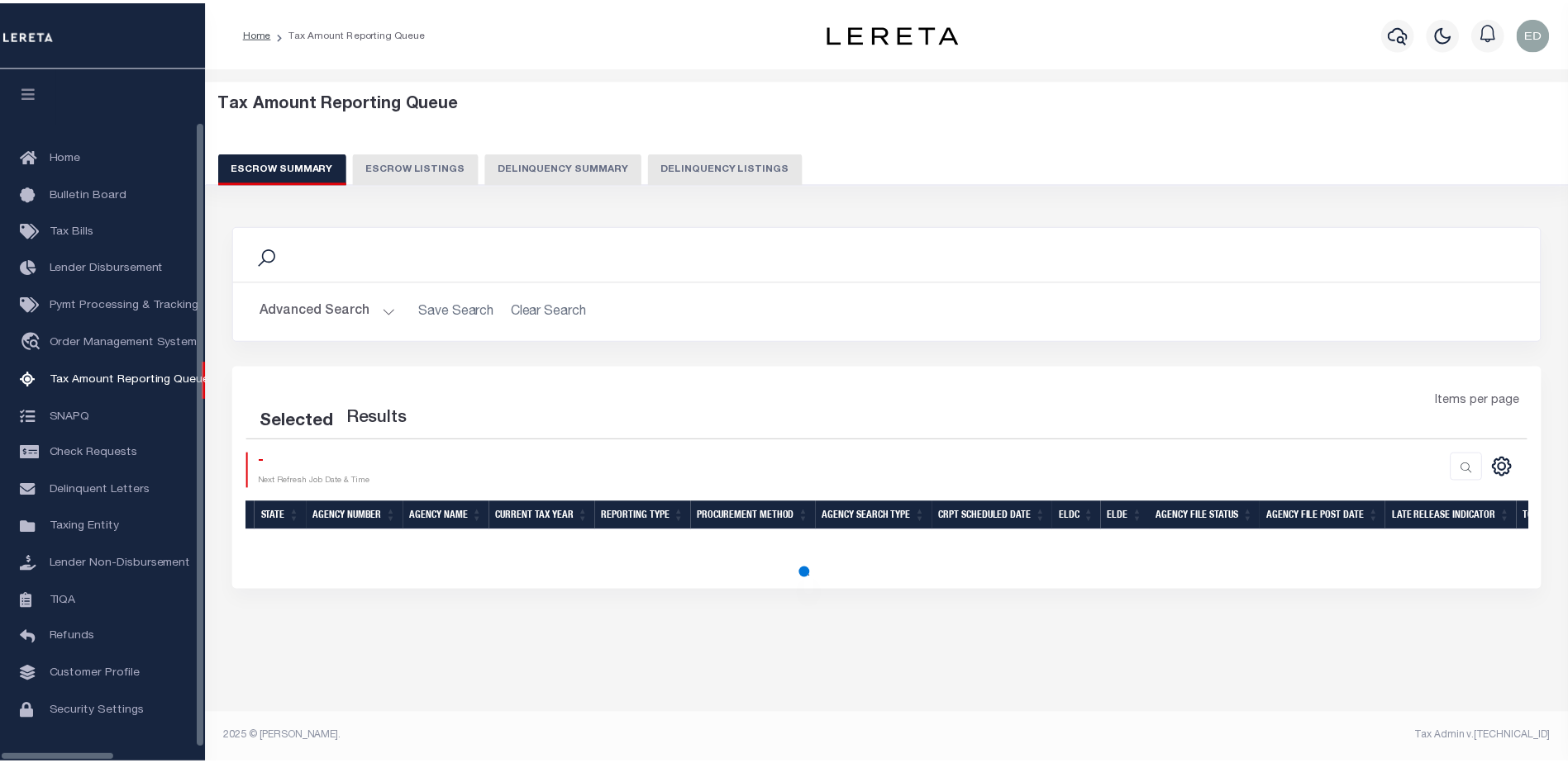
scroll to position [41, 0]
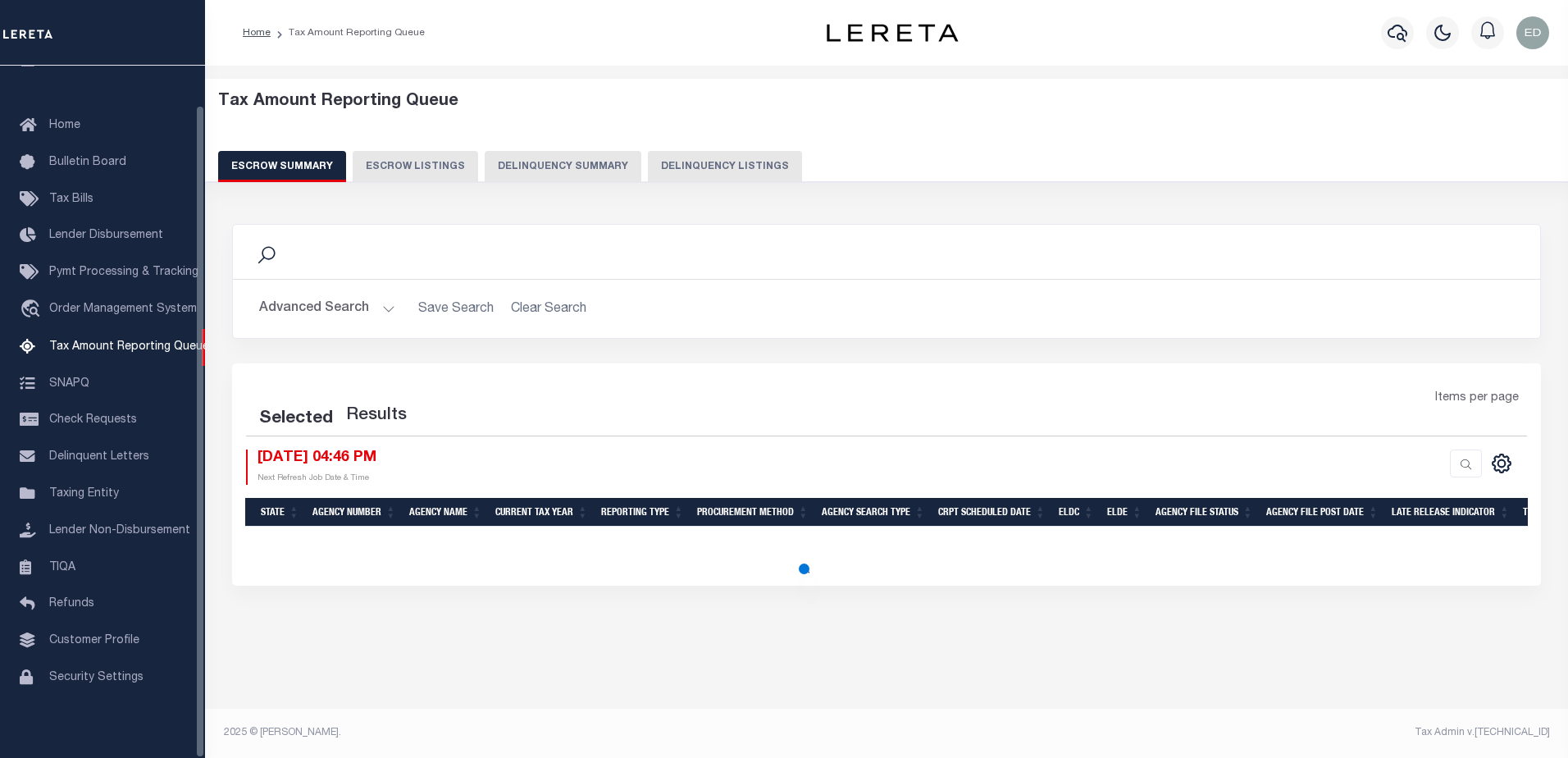
select select "100"
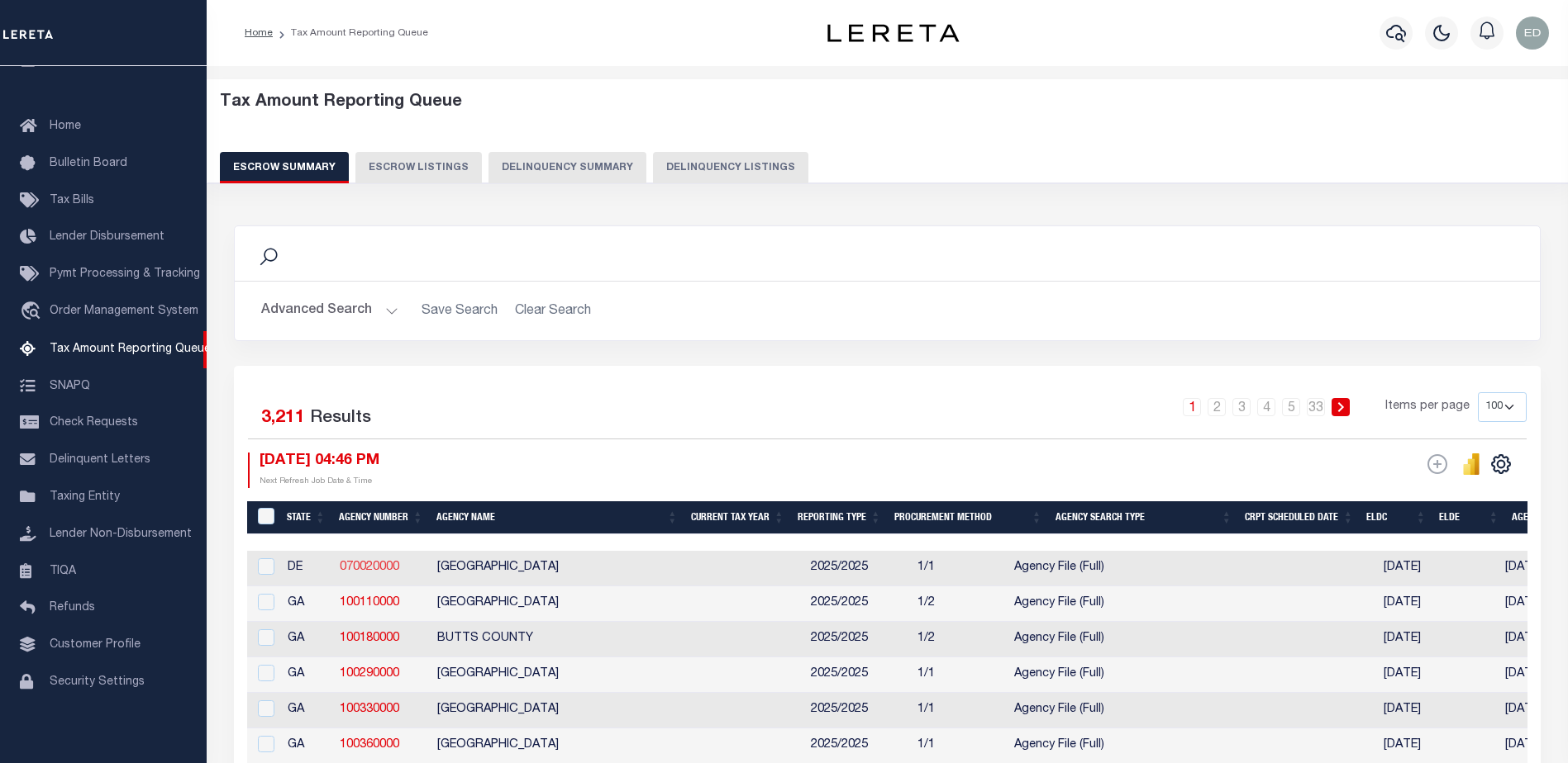
click at [368, 573] on link "070020000" at bounding box center [369, 567] width 60 height 12
checkbox input "true"
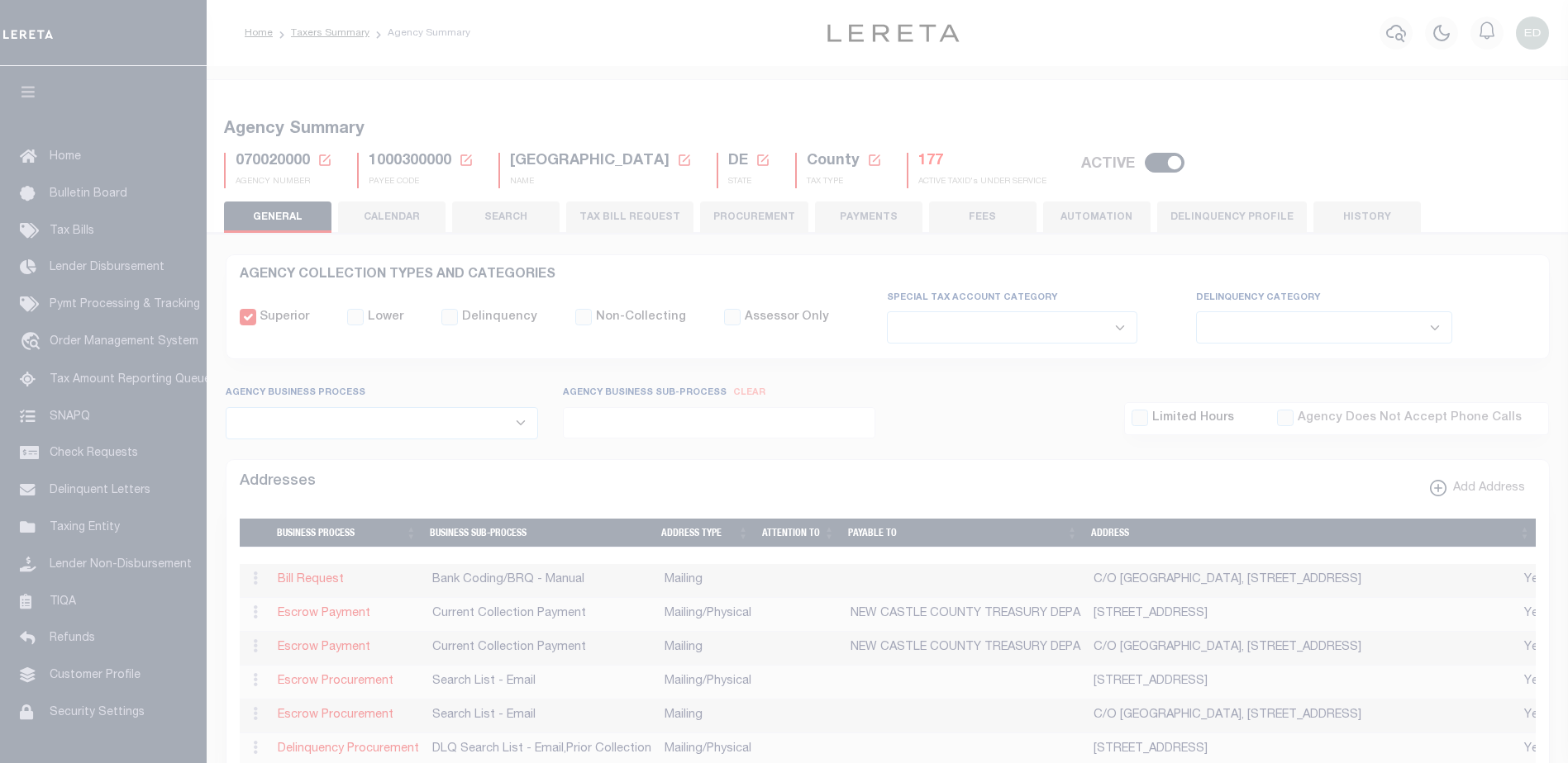
select select
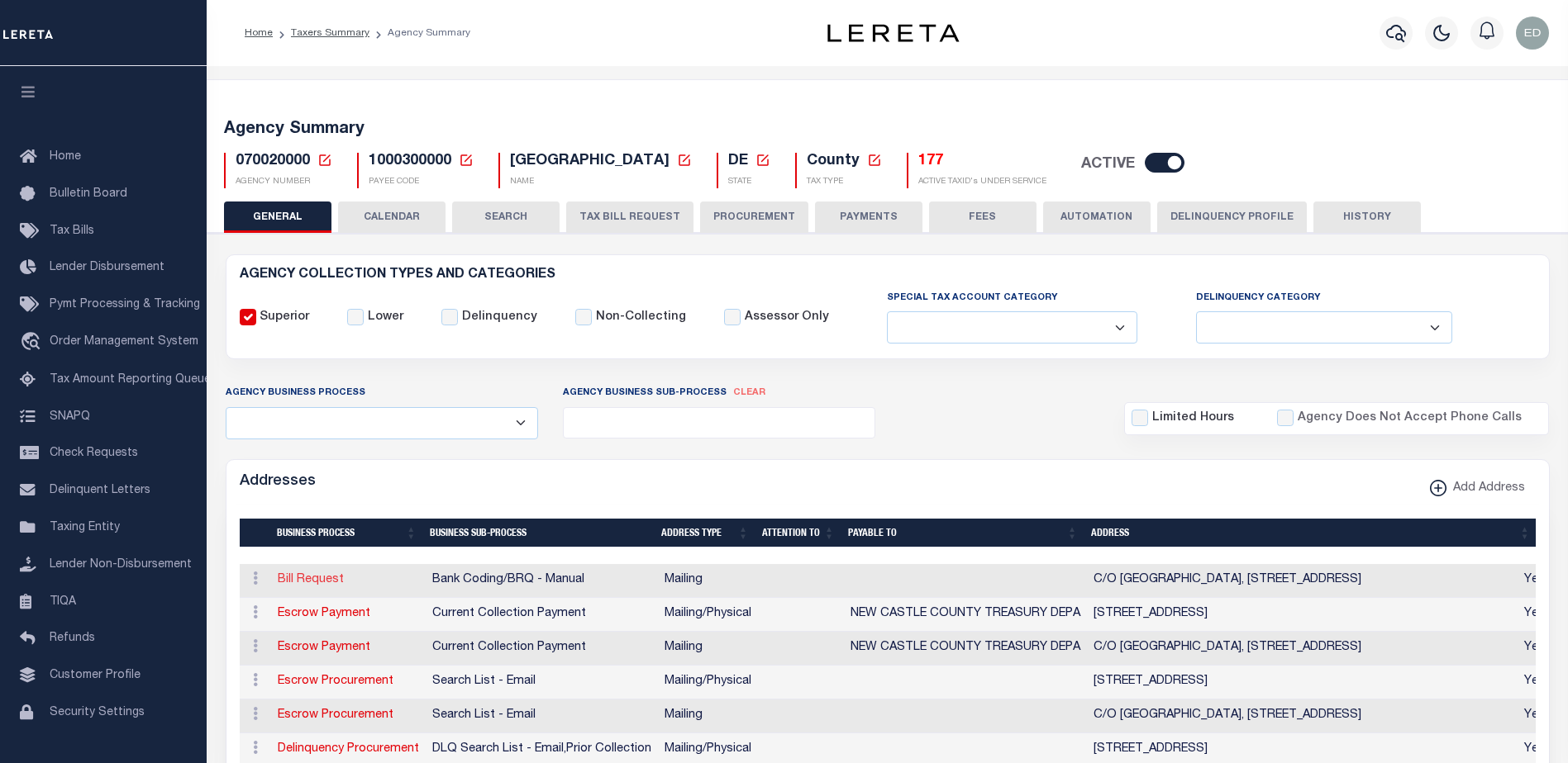
click at [313, 578] on link "Bill Request" at bounding box center [311, 580] width 66 height 12
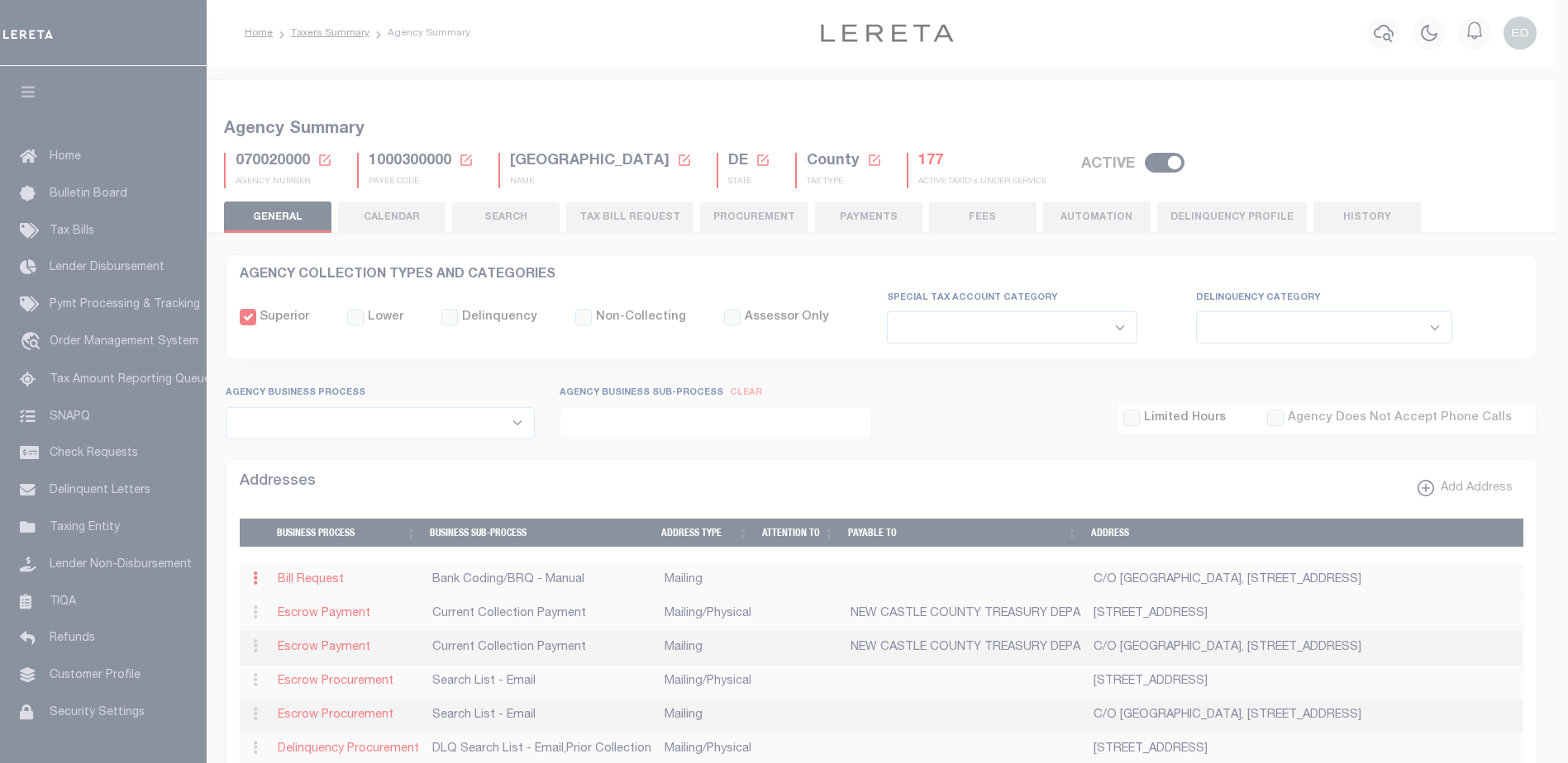
type input "C/O BOROUGH OF COLLINGDALE"
type input "PO BOX 781205"
type input "PHILADELPHIA"
select select "PA"
type input "19178"
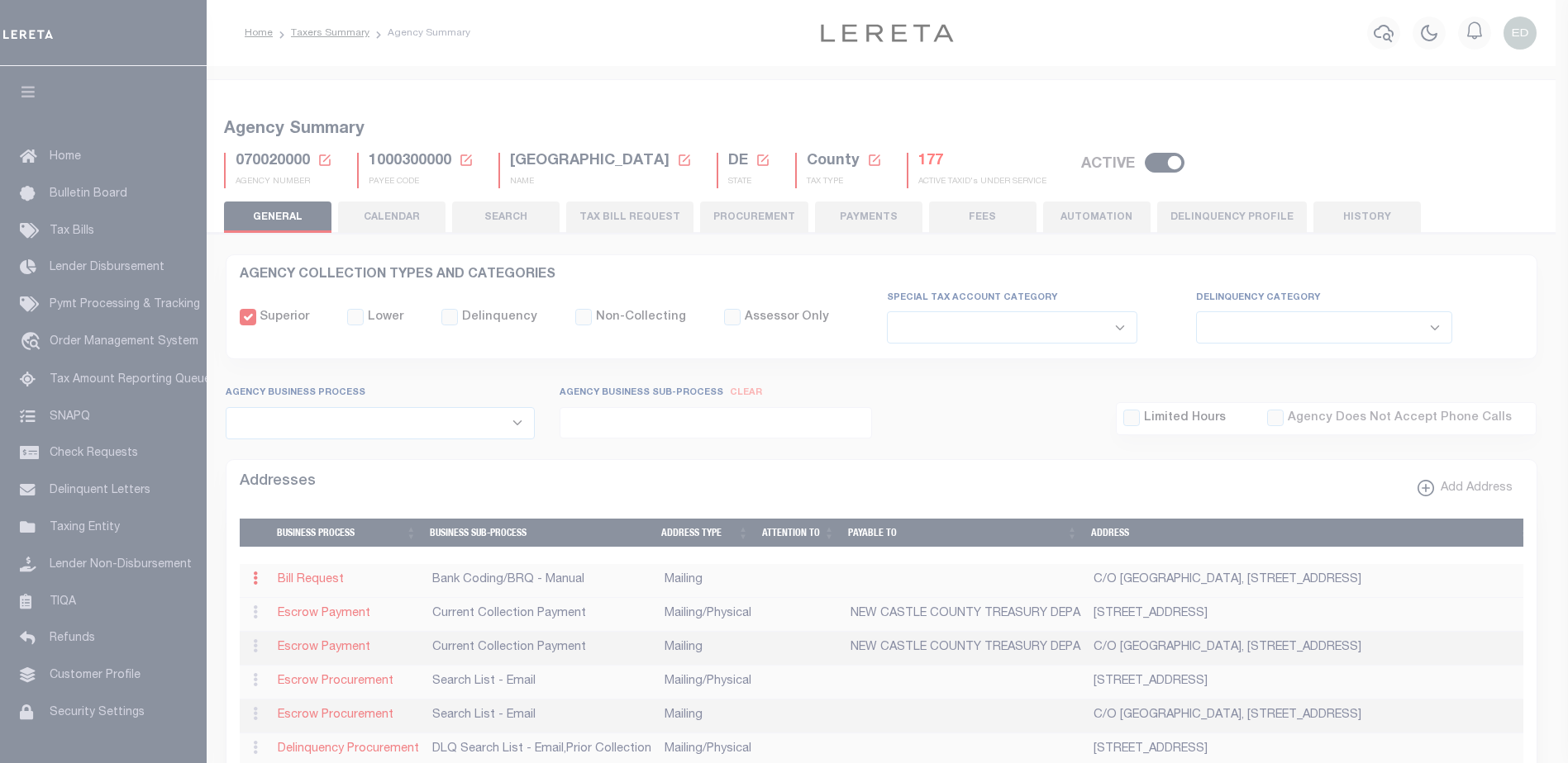
checkbox input "true"
select select "1"
select select "2"
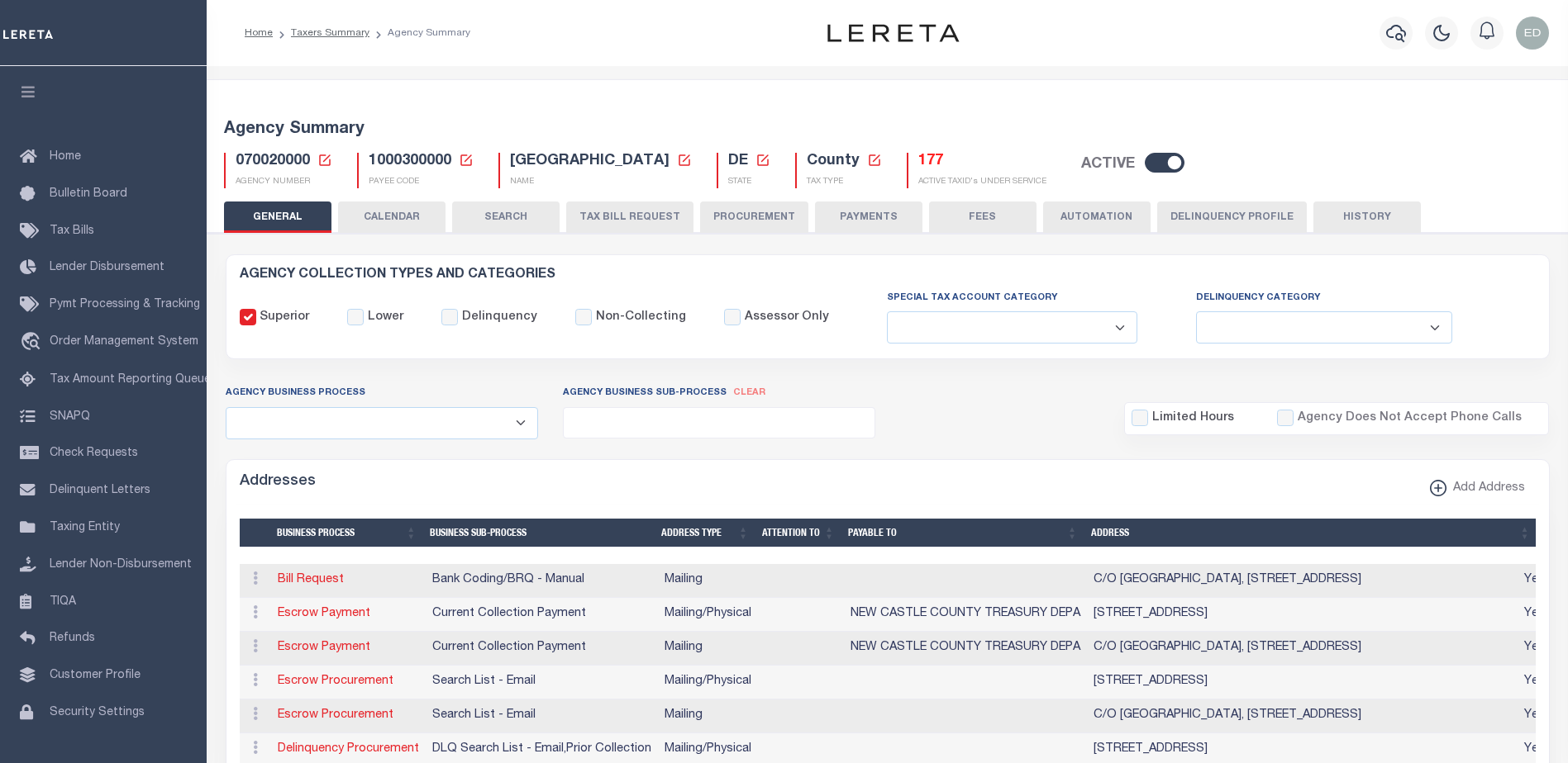
select select
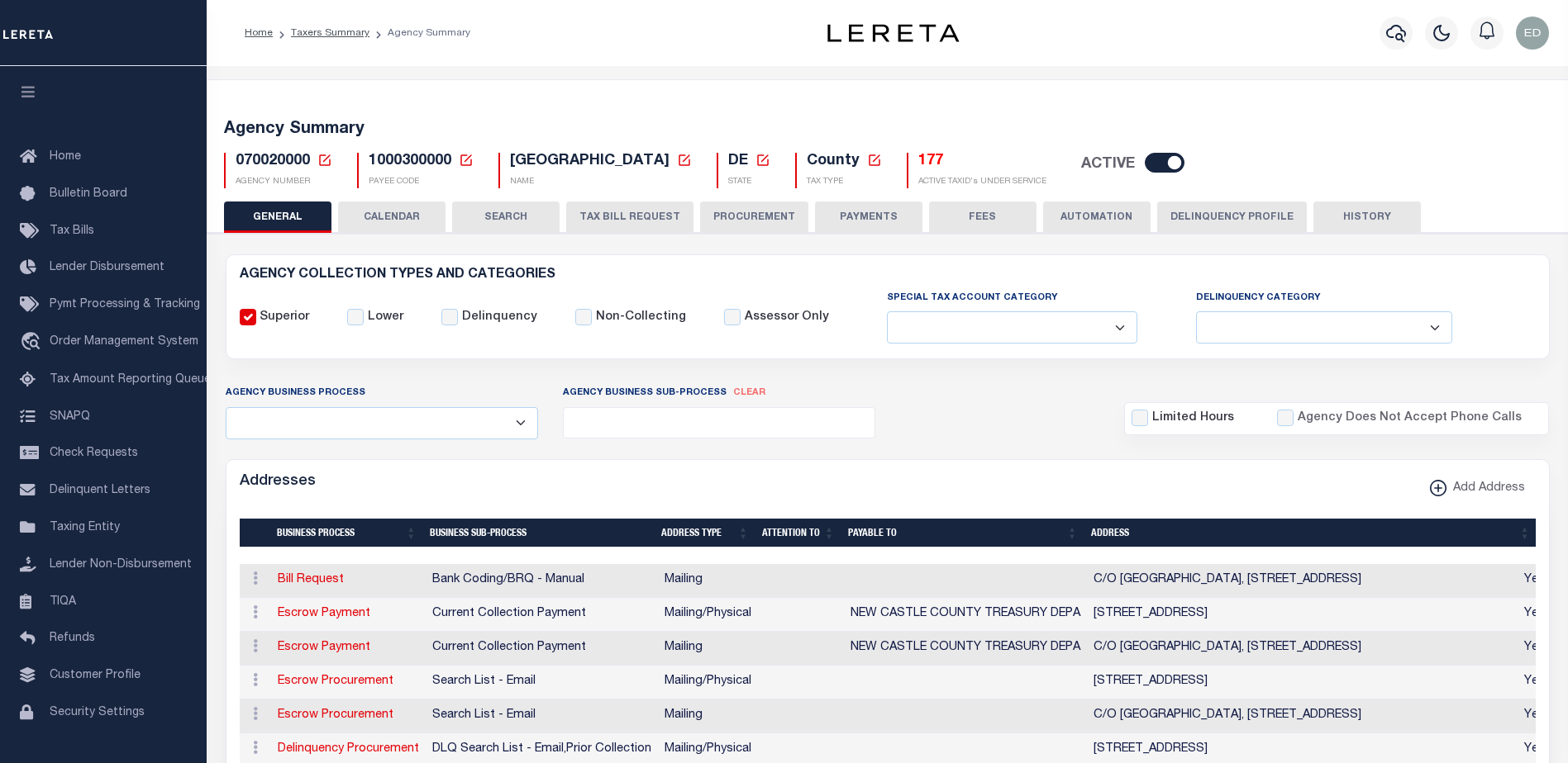
click at [864, 493] on div "Addresses Add Address" at bounding box center [888, 482] width 1322 height 45
click at [148, 341] on span "Order Management System" at bounding box center [124, 341] width 149 height 12
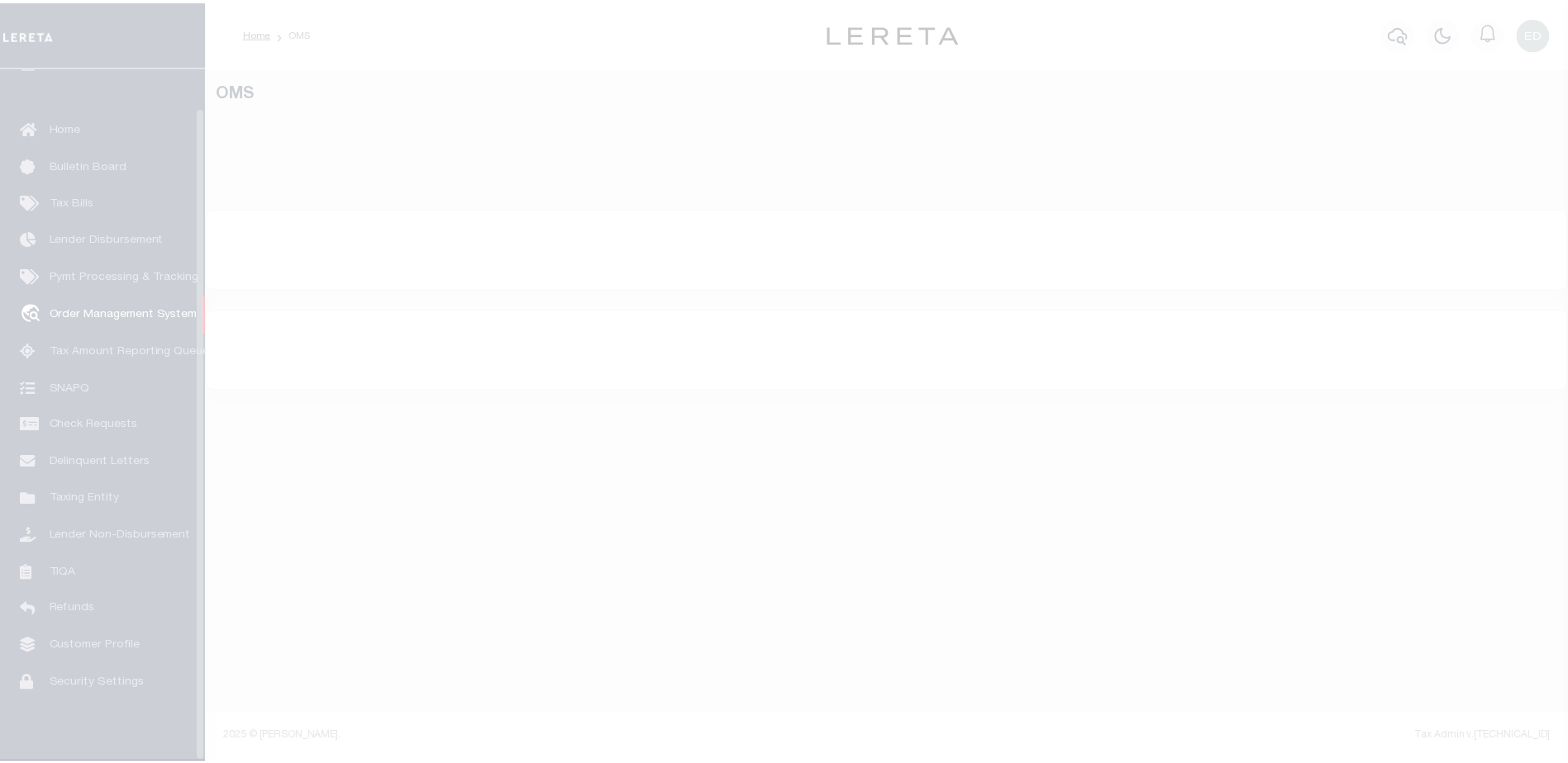
scroll to position [41, 0]
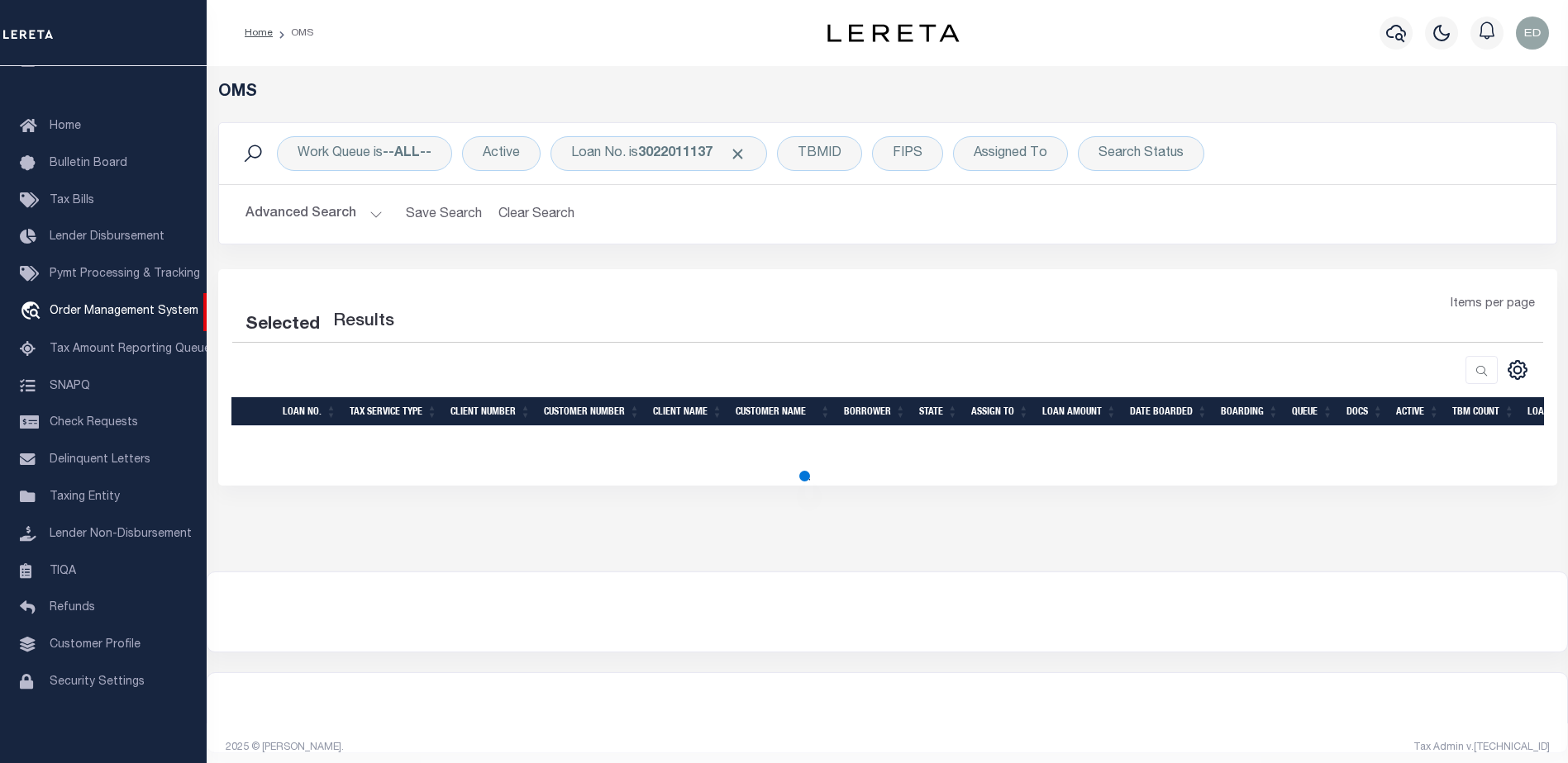
select select "200"
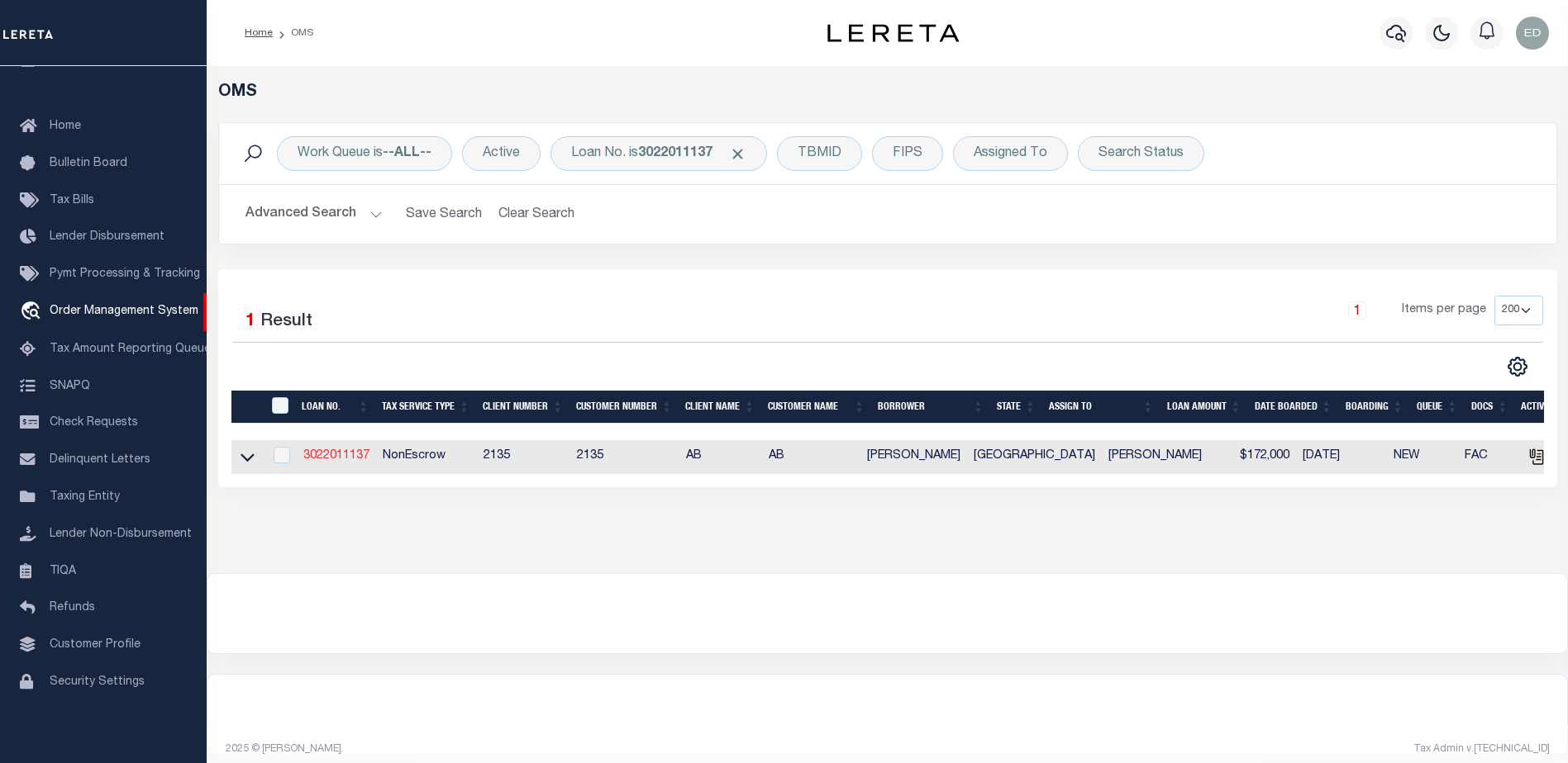
click at [356, 457] on link "3022011137" at bounding box center [336, 456] width 66 height 12
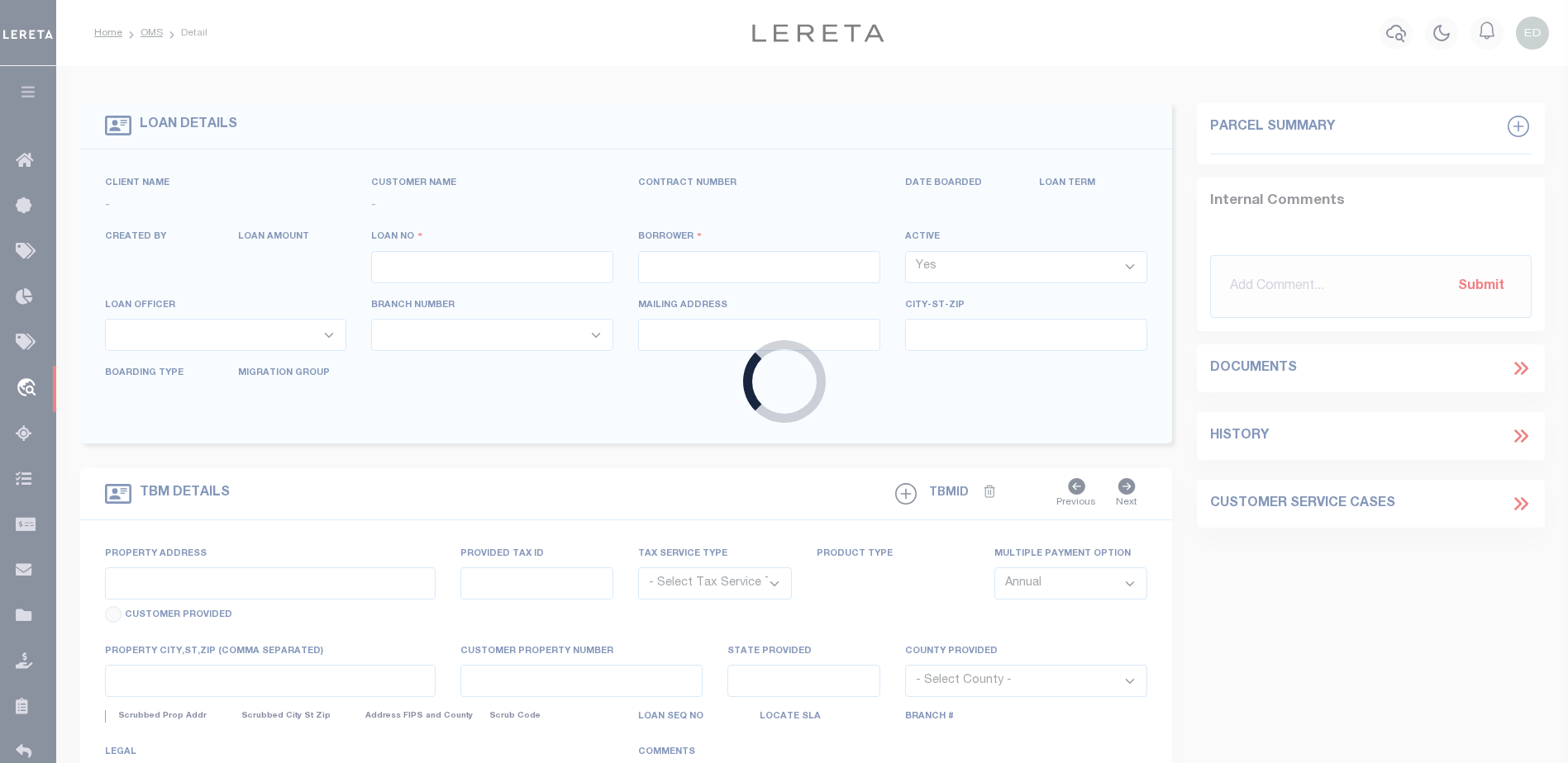
type input "3022011137"
type input "[PERSON_NAME]"
select select "False"
select select
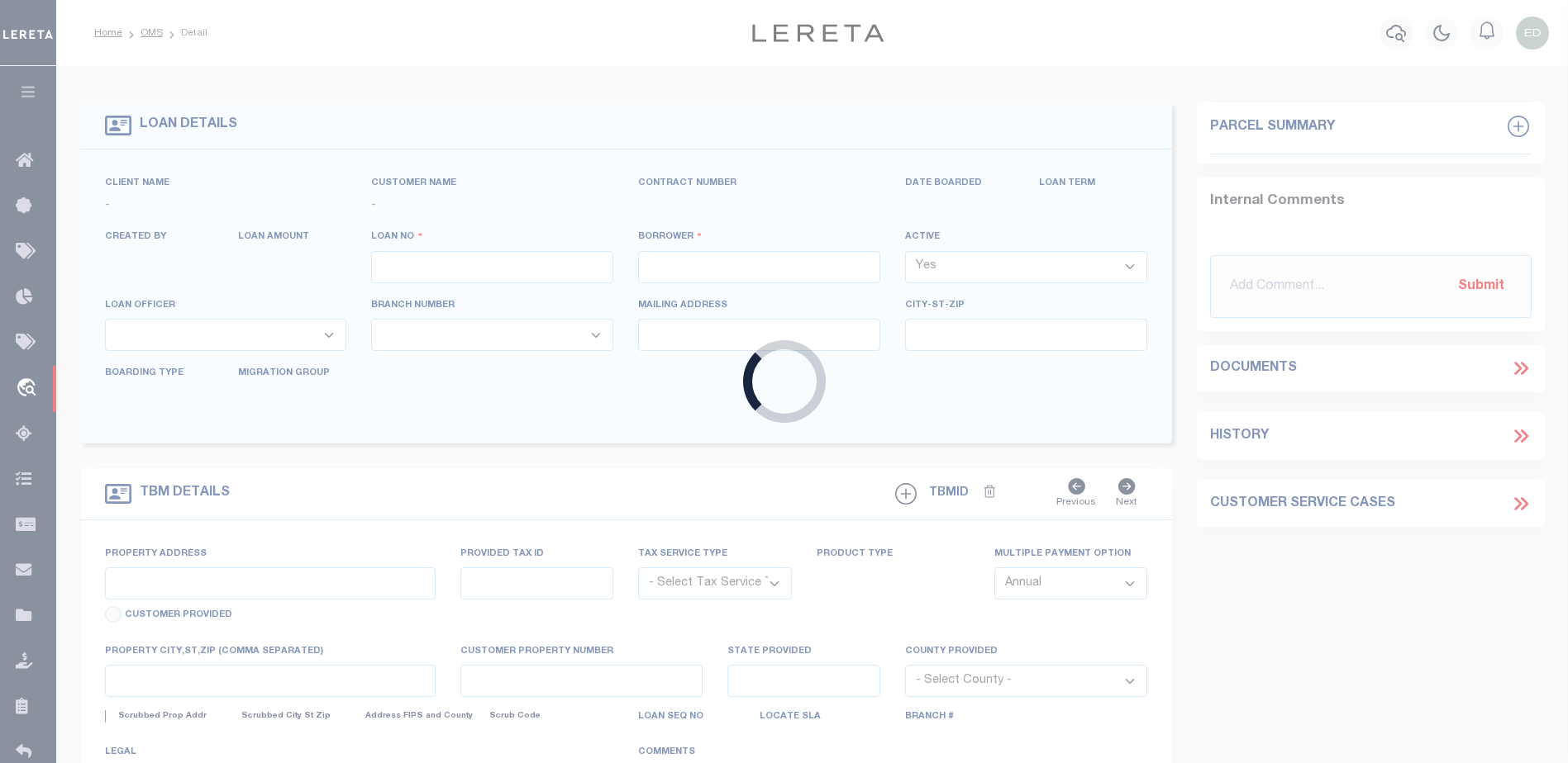
type input "[STREET_ADDRESS]"
type input "[GEOGRAPHIC_DATA], [GEOGRAPHIC_DATA] 75771"
select select
select select "NonEscrow"
select select "7998"
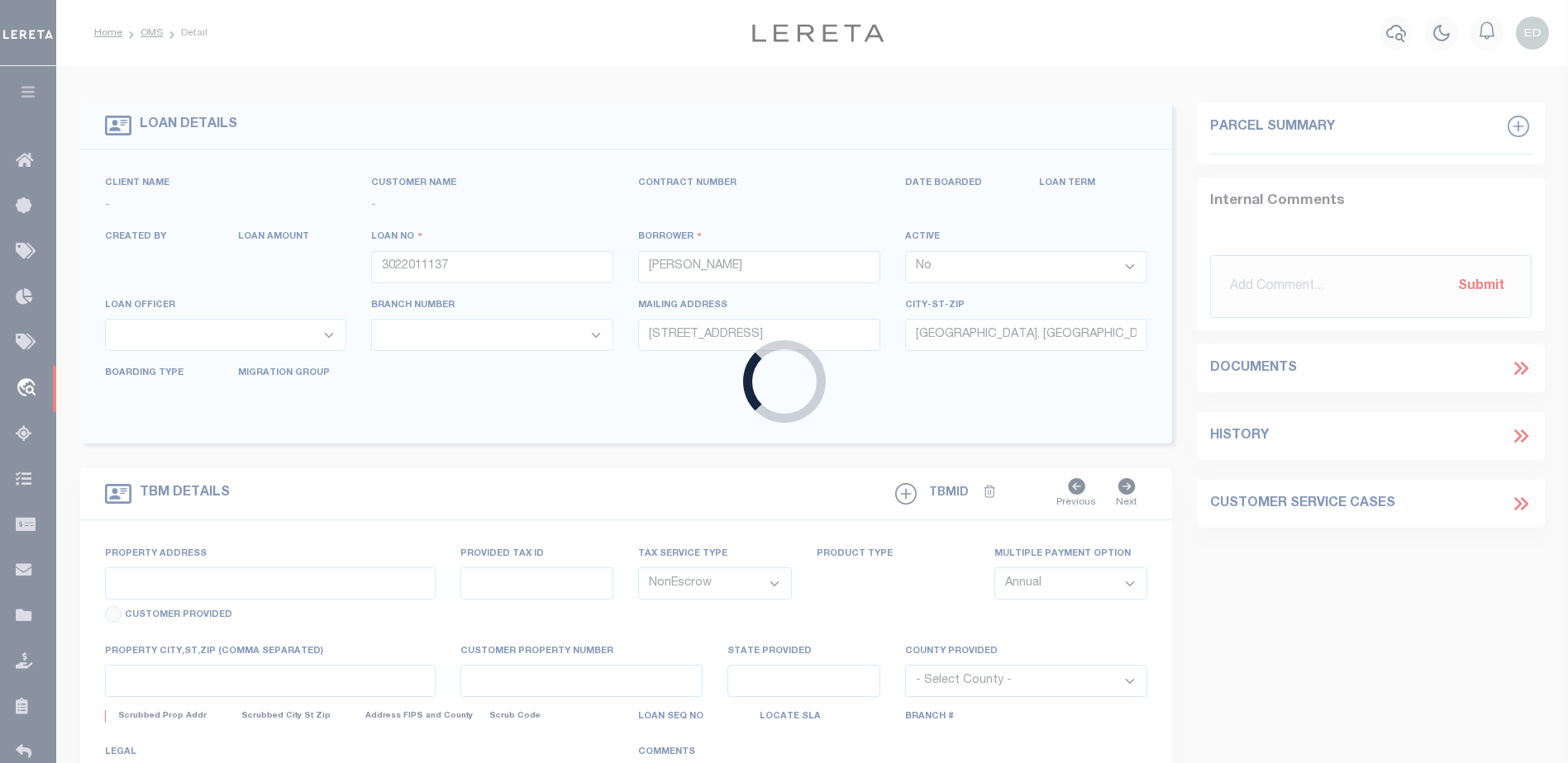
select select "2576"
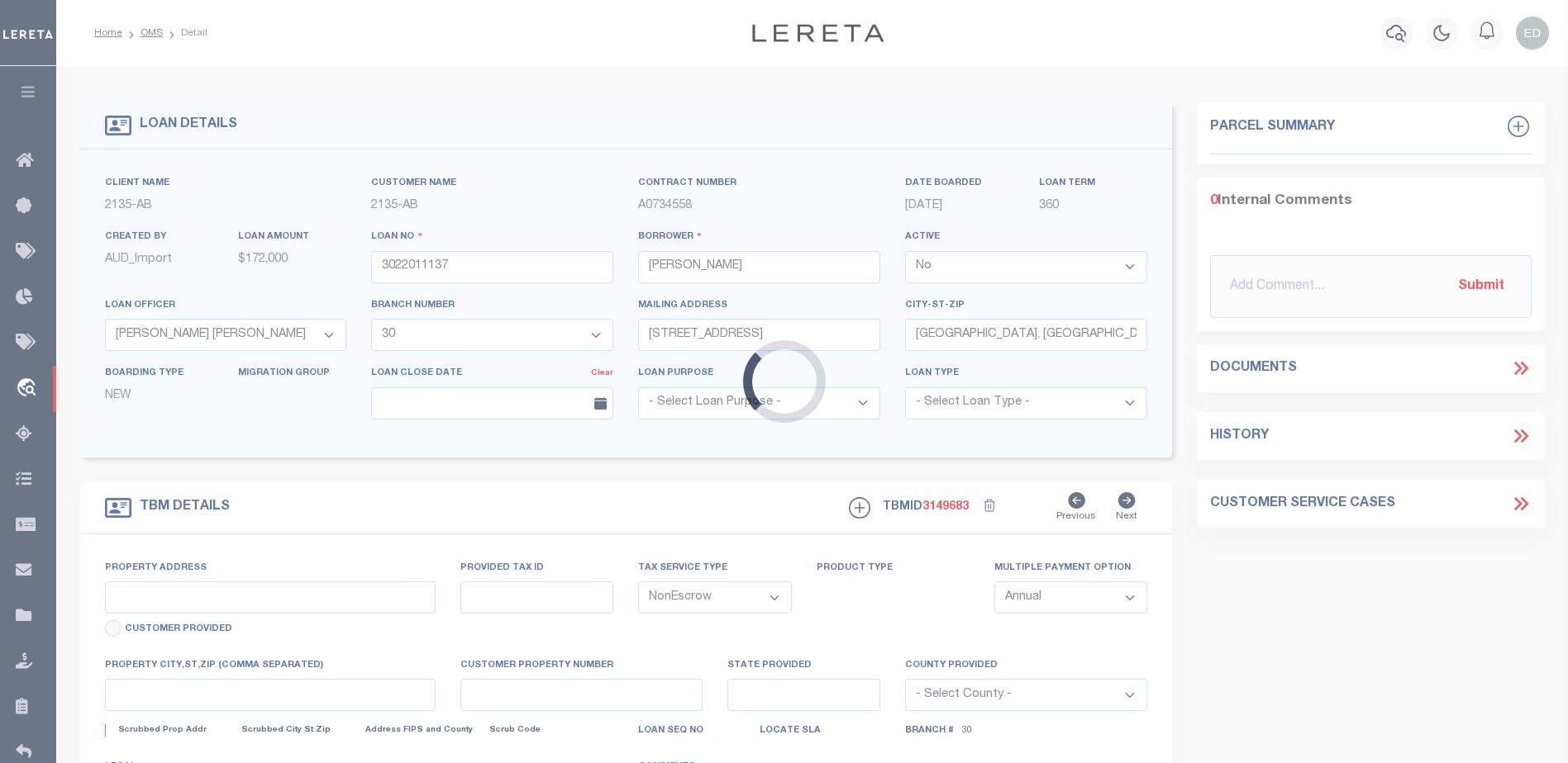
type input "11.28 ACRES CR 434"
select select
type input "LINDALE [GEOGRAPHIC_DATA] 75771"
type input "[GEOGRAPHIC_DATA]"
select select
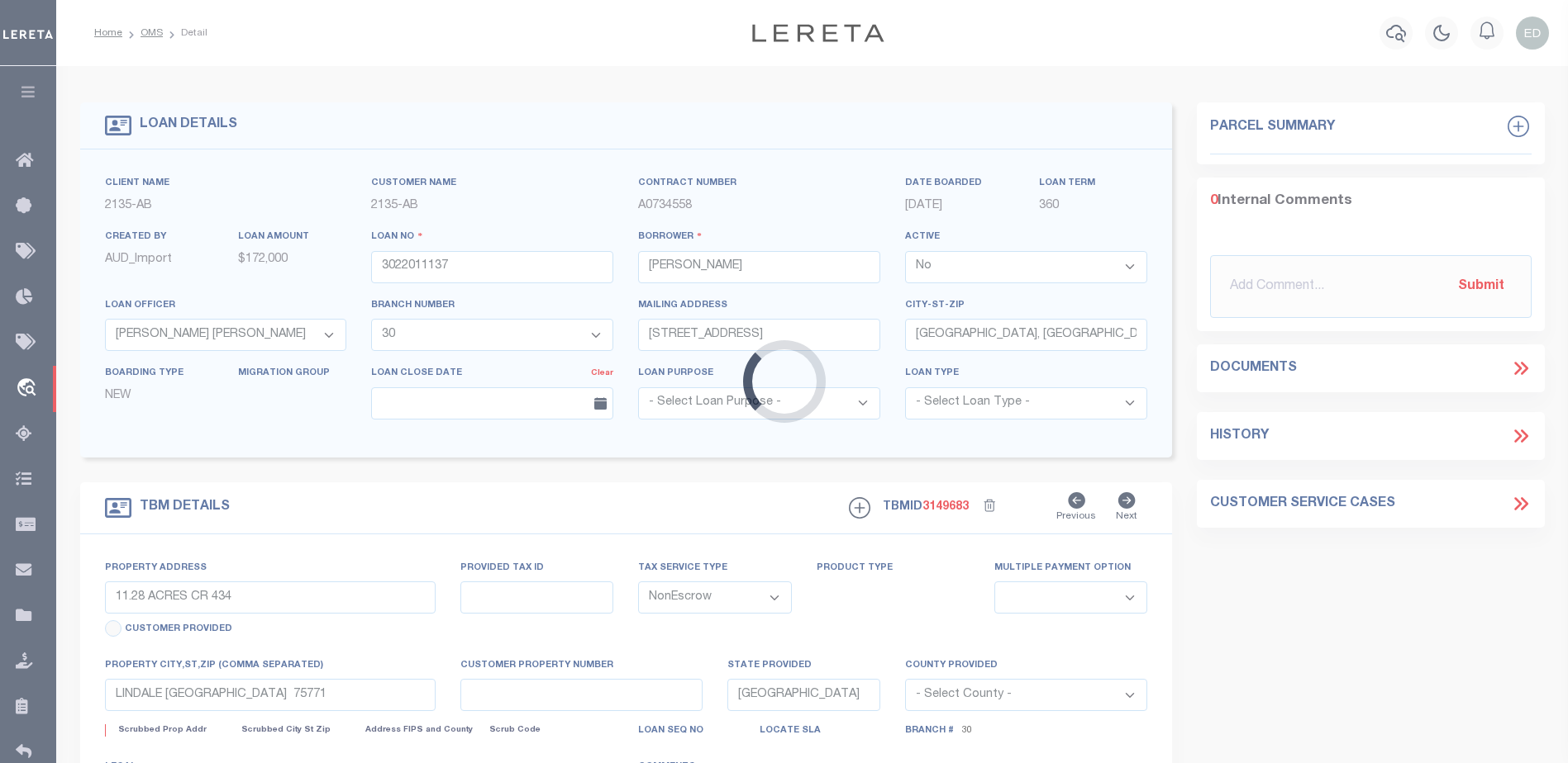
type textarea "DT 11.28 ACRS D. BARCROFT SVY A-140"
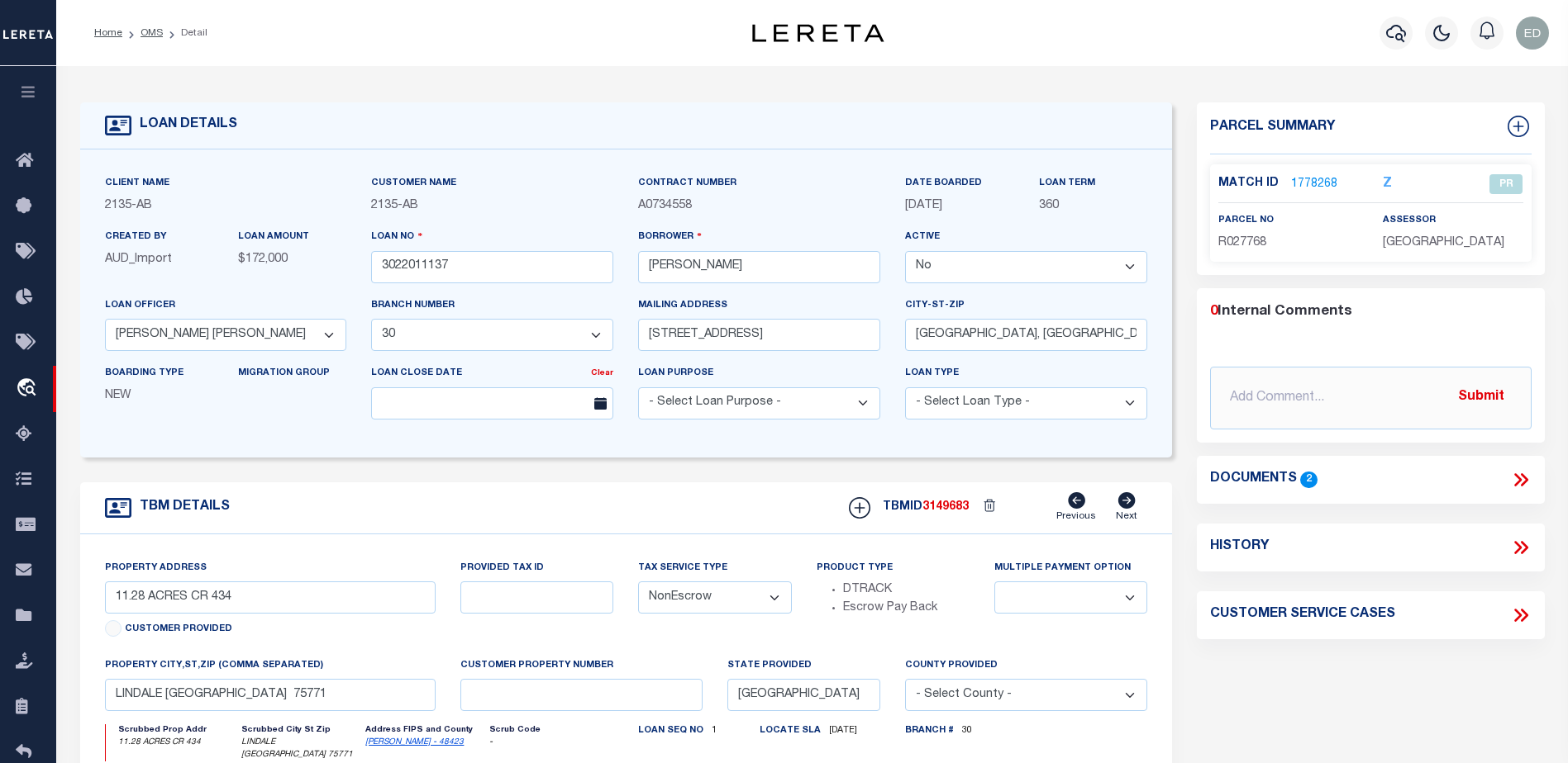
click at [1520, 469] on icon at bounding box center [1520, 480] width 21 height 21
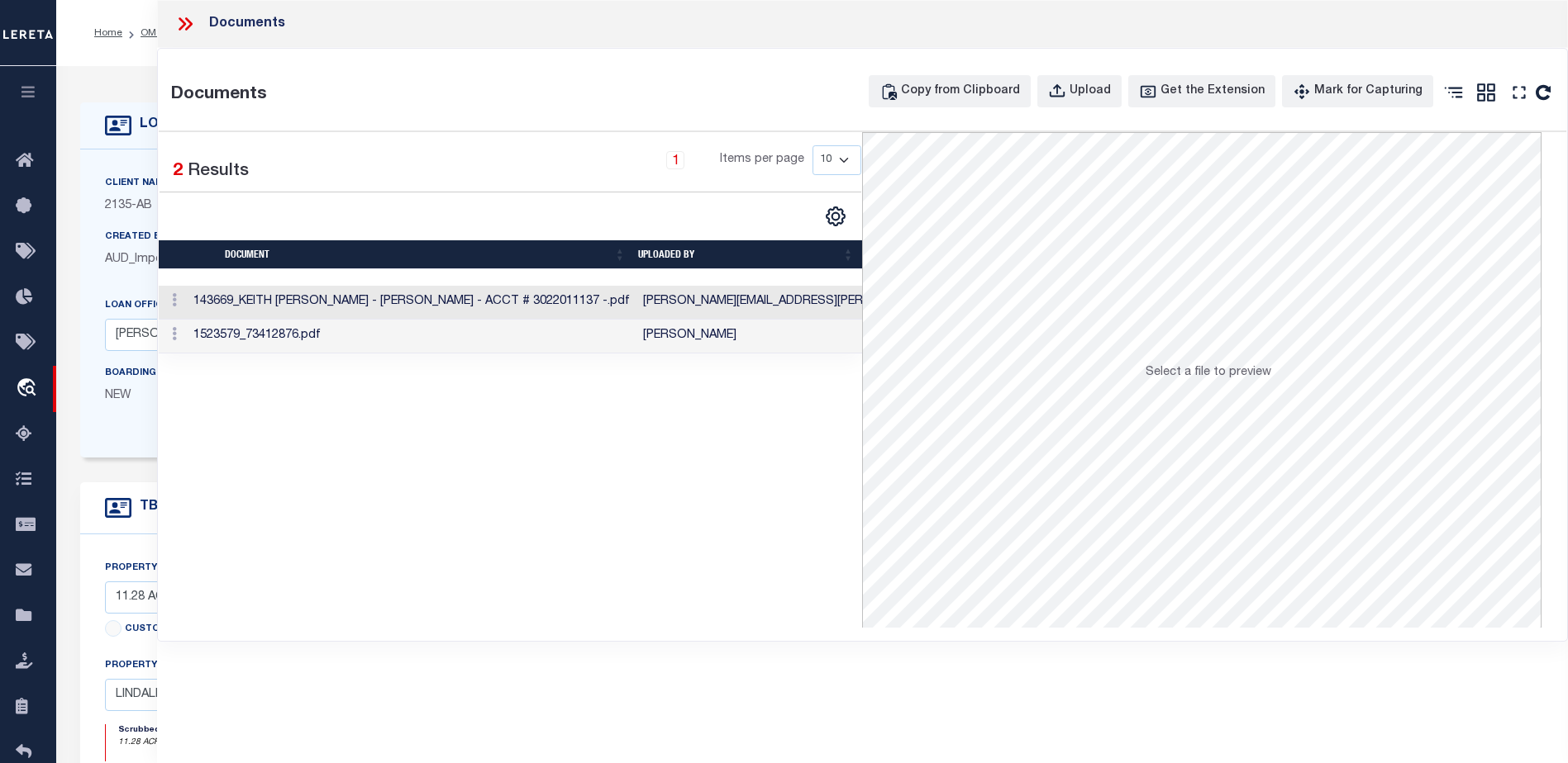
drag, startPoint x: 131, startPoint y: 156, endPoint x: 157, endPoint y: 162, distance: 26.7
click at [131, 157] on div "Client Name 2135 - AB Customer Name 2135 - AB Contract Number A0734558 360" at bounding box center [626, 303] width 1093 height 308
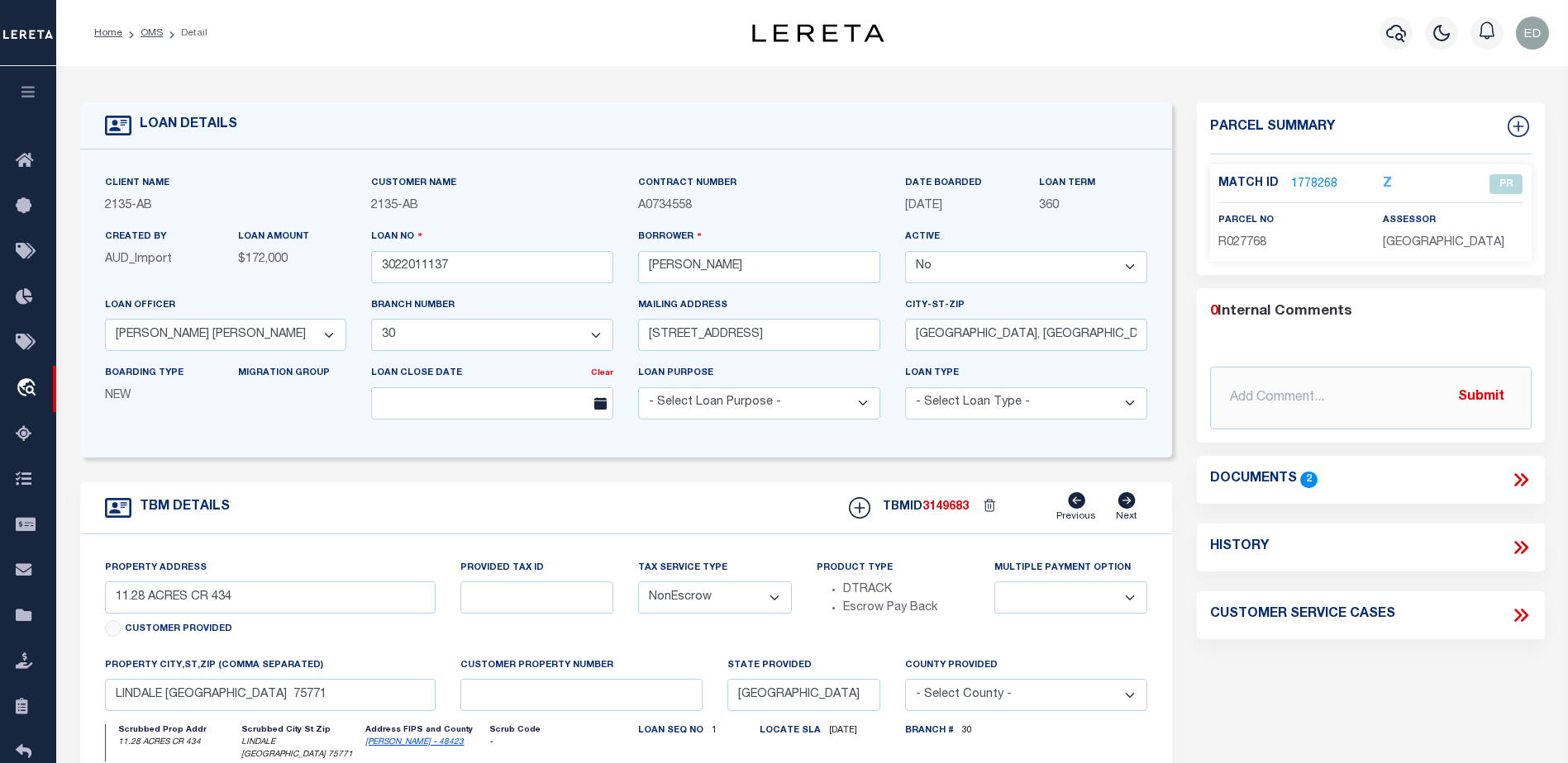
click at [1323, 183] on link "1778268" at bounding box center [1314, 184] width 46 height 17
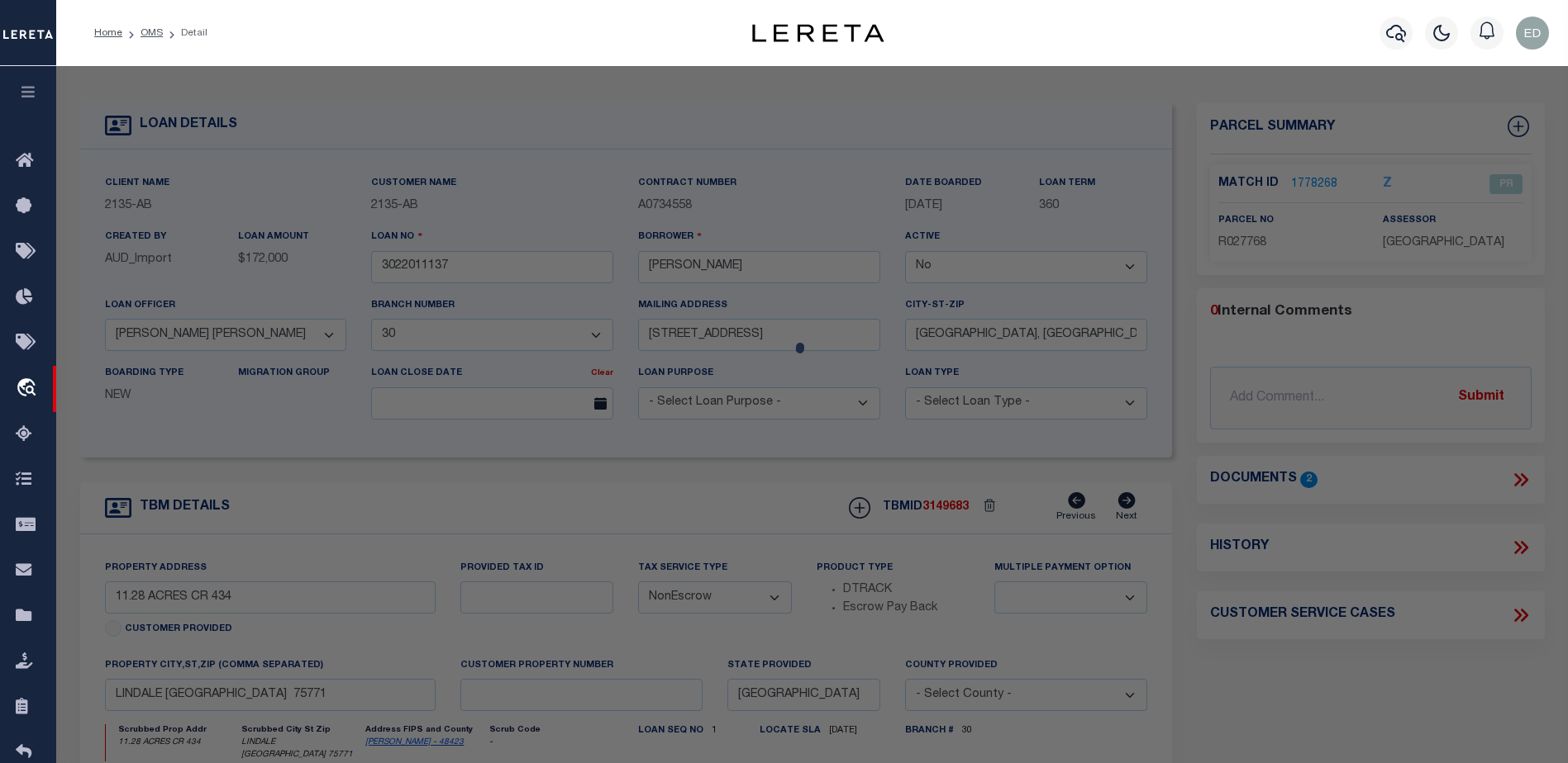
checkbox input "false"
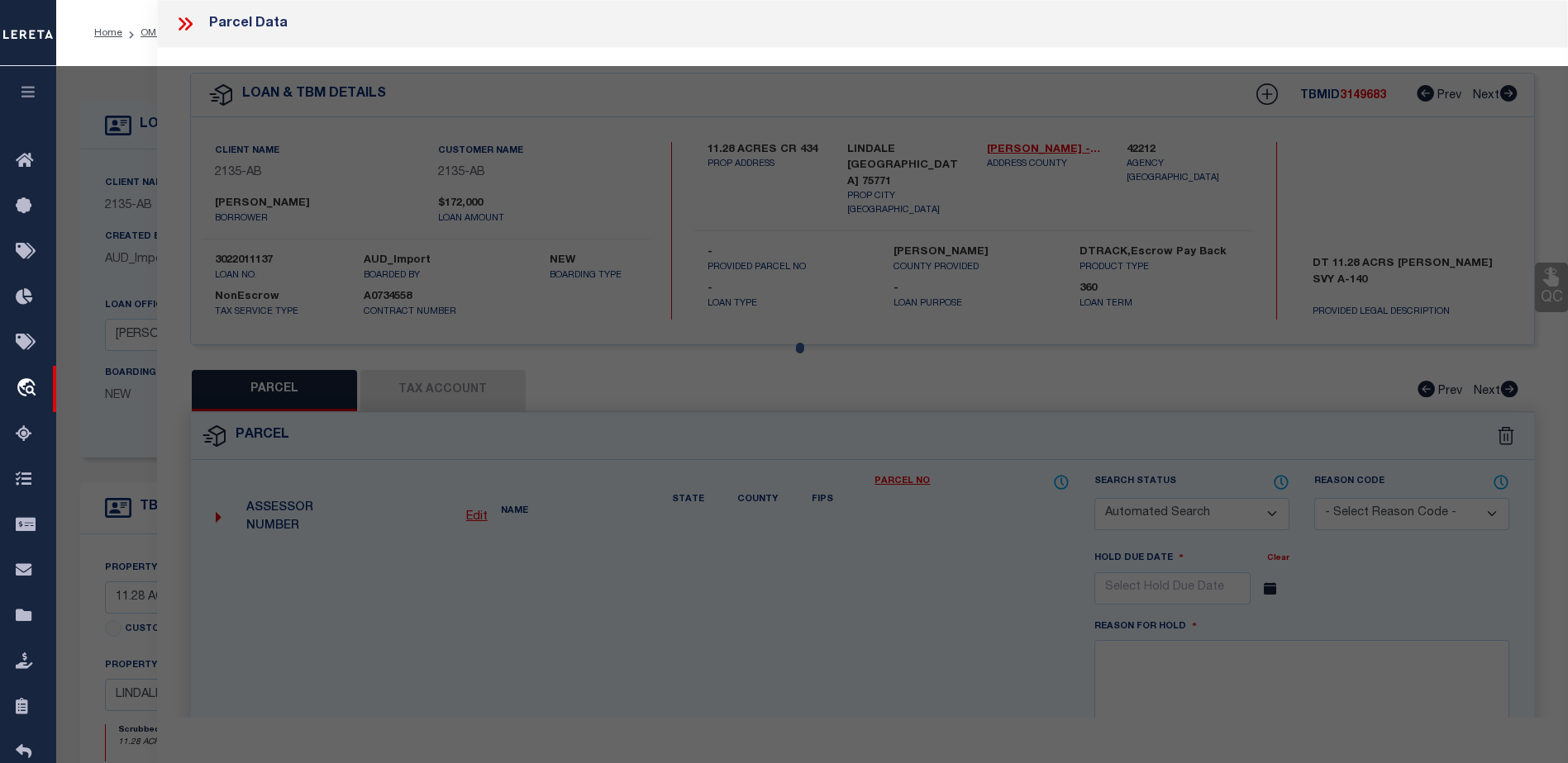
select select "PR"
type input "MCCALEB KEITH & HOPE"
select select
type input "C R 434"
type input "LINDALE TX 75771"
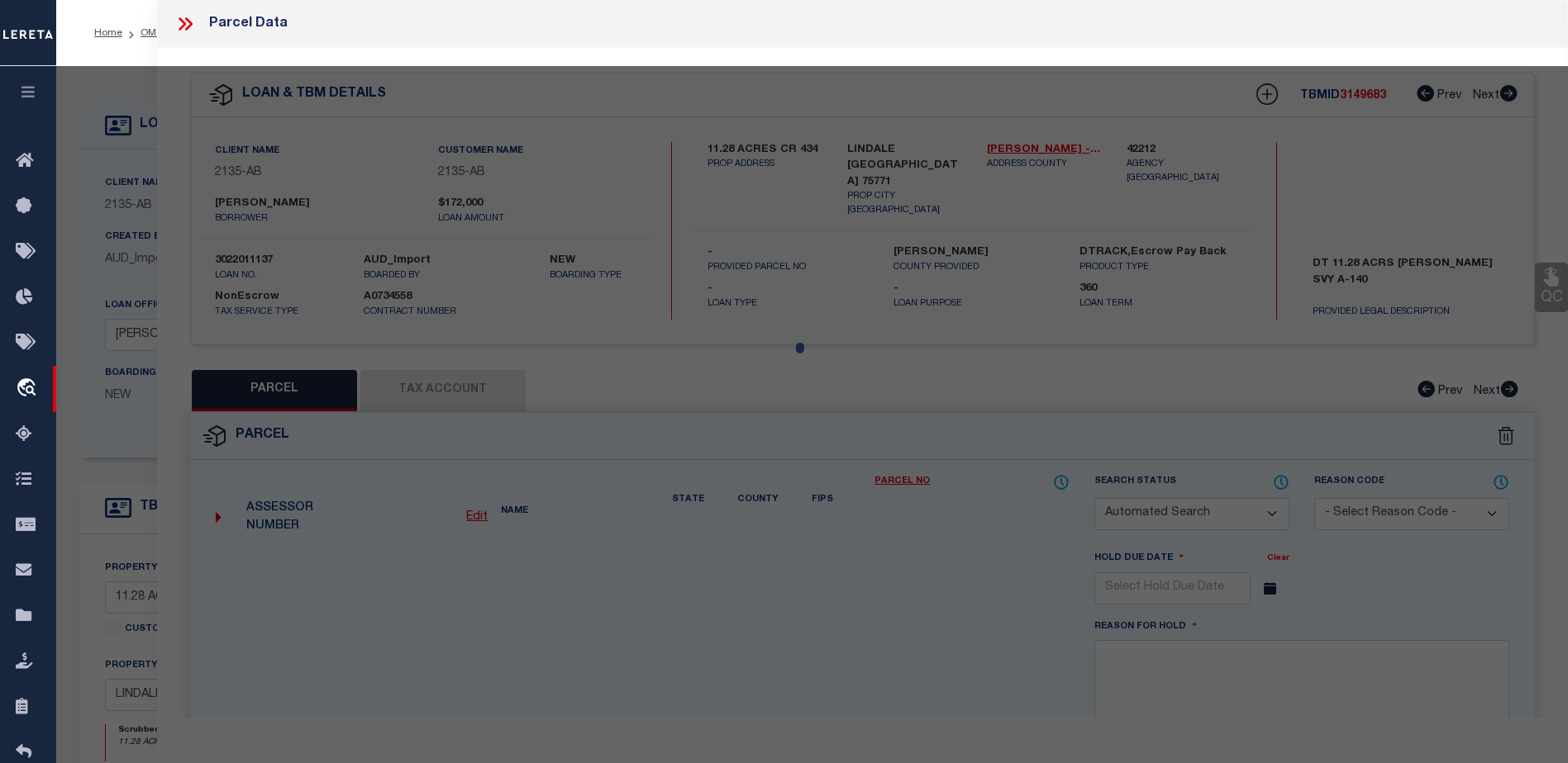
type textarea "ABST A0140 D BARCROFT TRACT 4C 11.280"
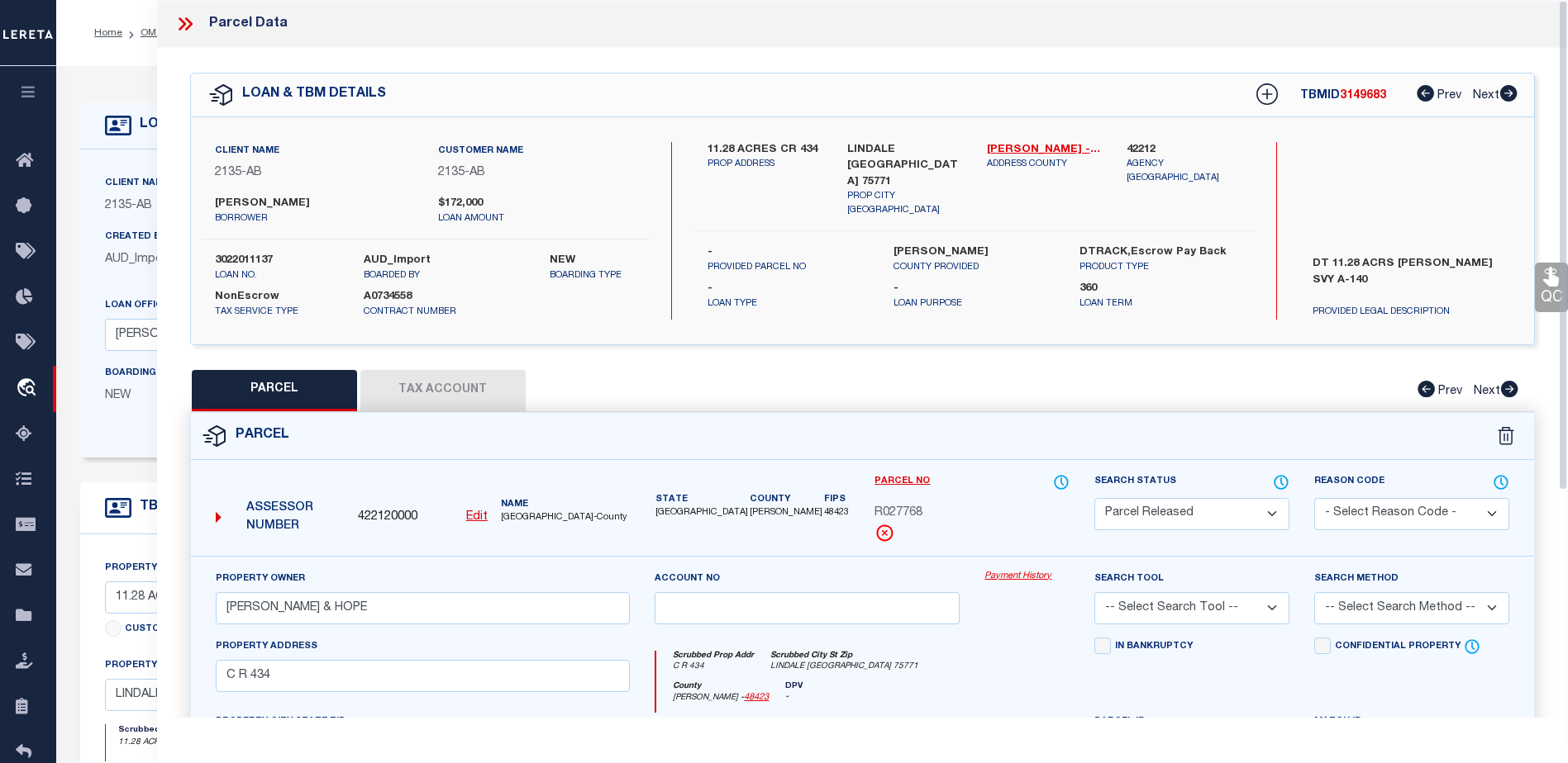
click at [1023, 574] on link "Payment History" at bounding box center [1027, 576] width 85 height 14
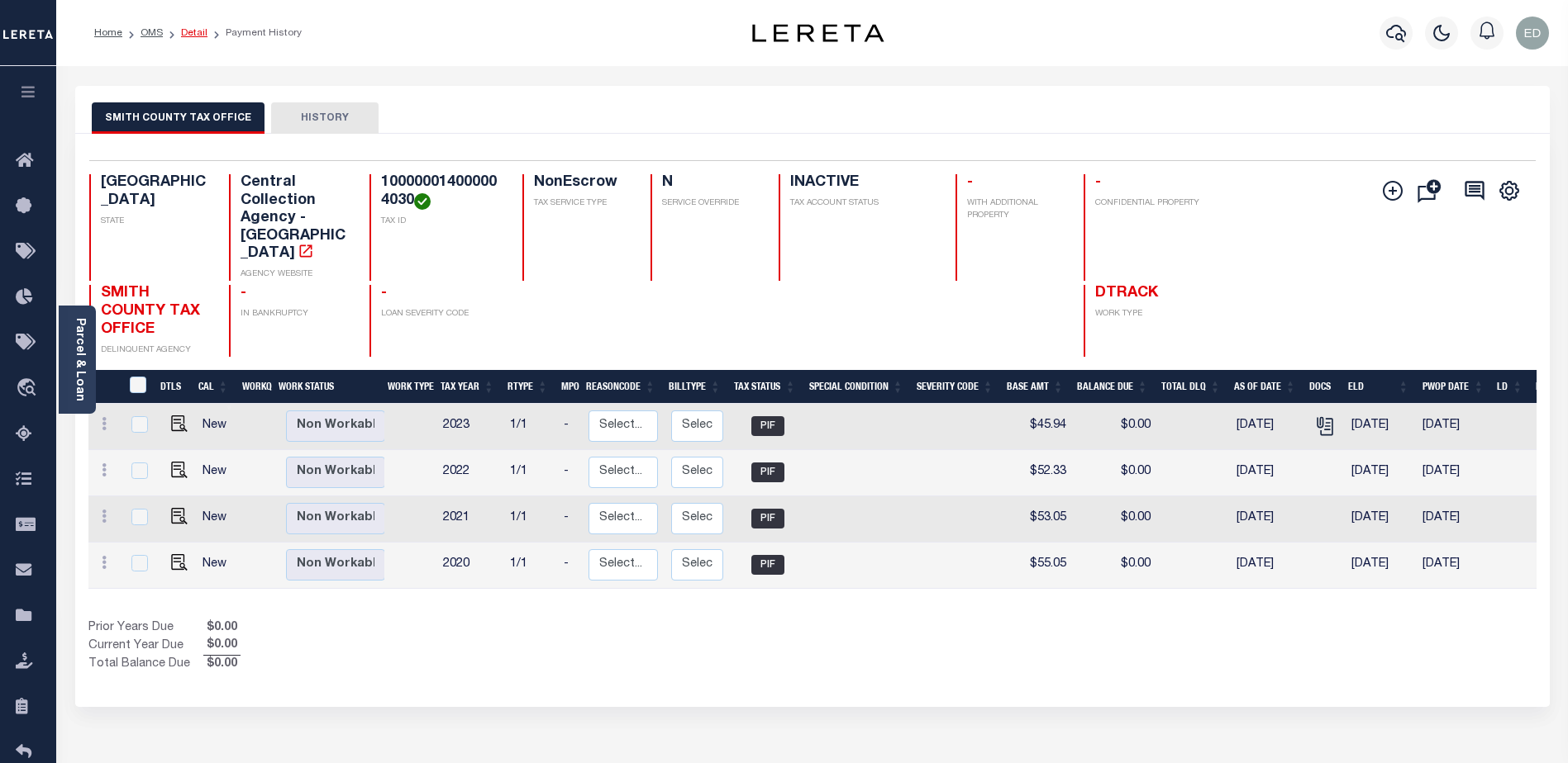
click at [202, 34] on link "Detail" at bounding box center [194, 33] width 27 height 10
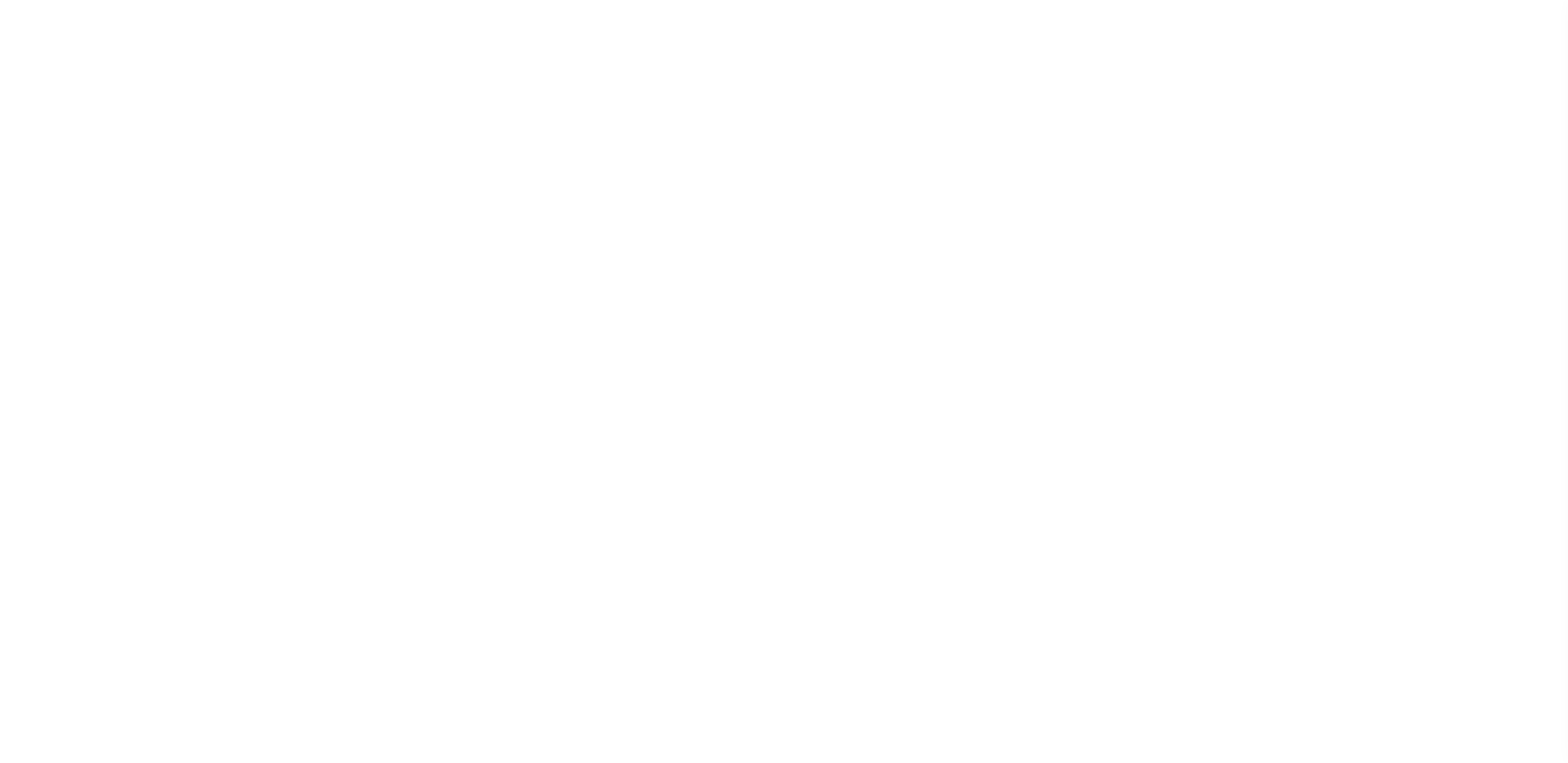
select select "False"
select select "7998"
select select "2576"
select select "NonEscrow"
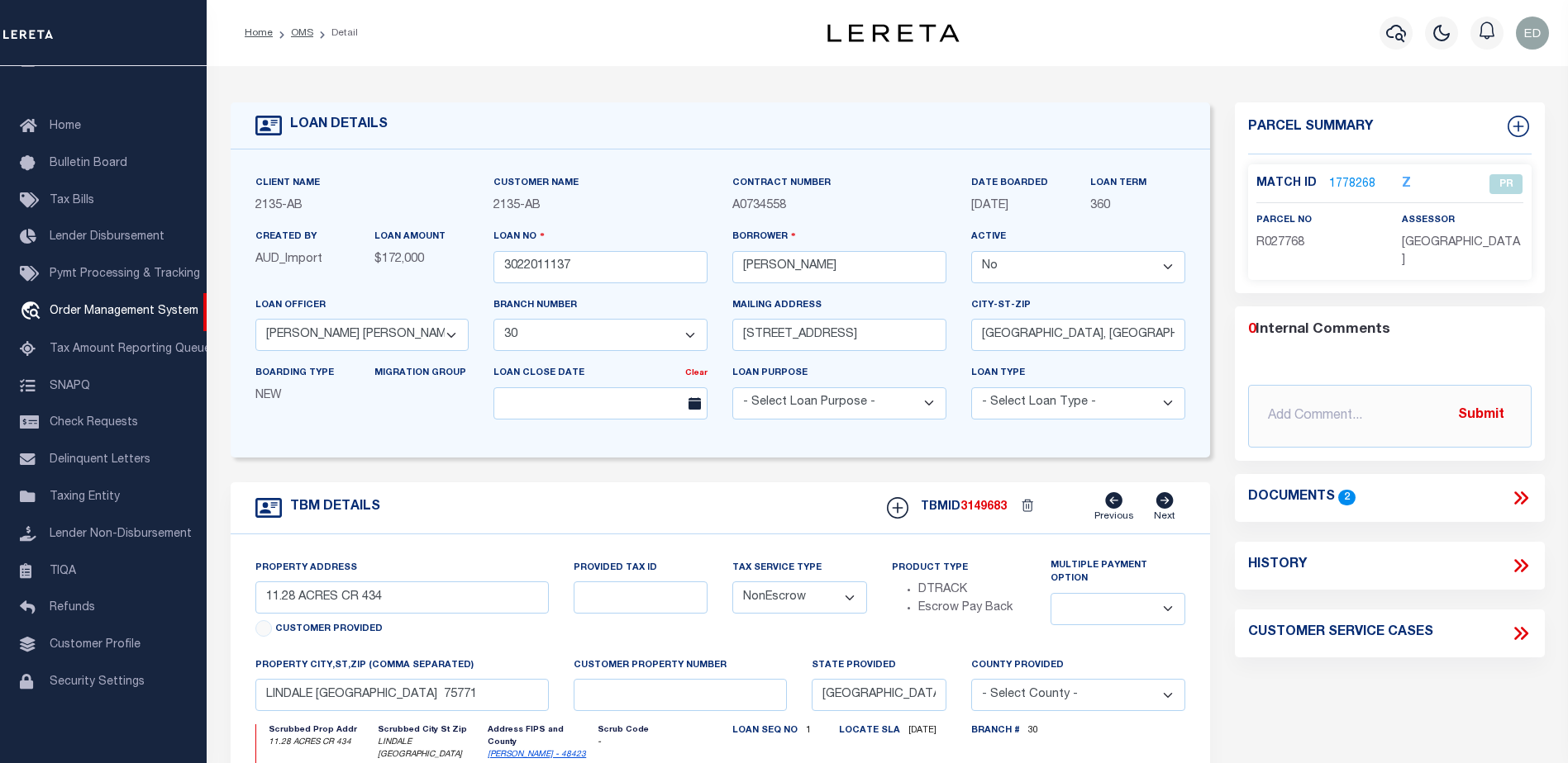
click at [266, 205] on span "2135" at bounding box center [268, 205] width 27 height 12
copy p "2135"
click at [64, 380] on span "SNAPQ" at bounding box center [70, 386] width 41 height 12
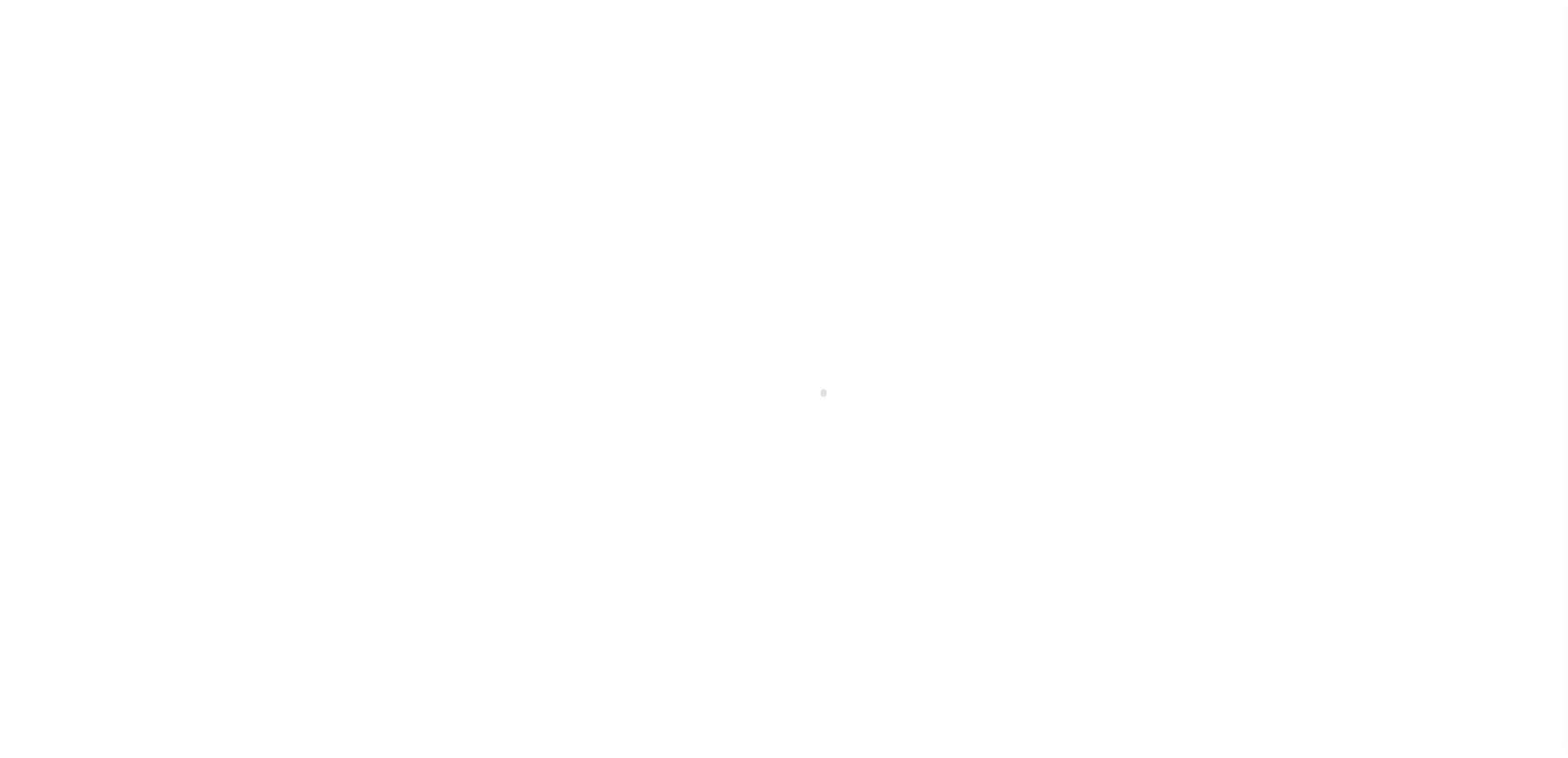
scroll to position [41, 0]
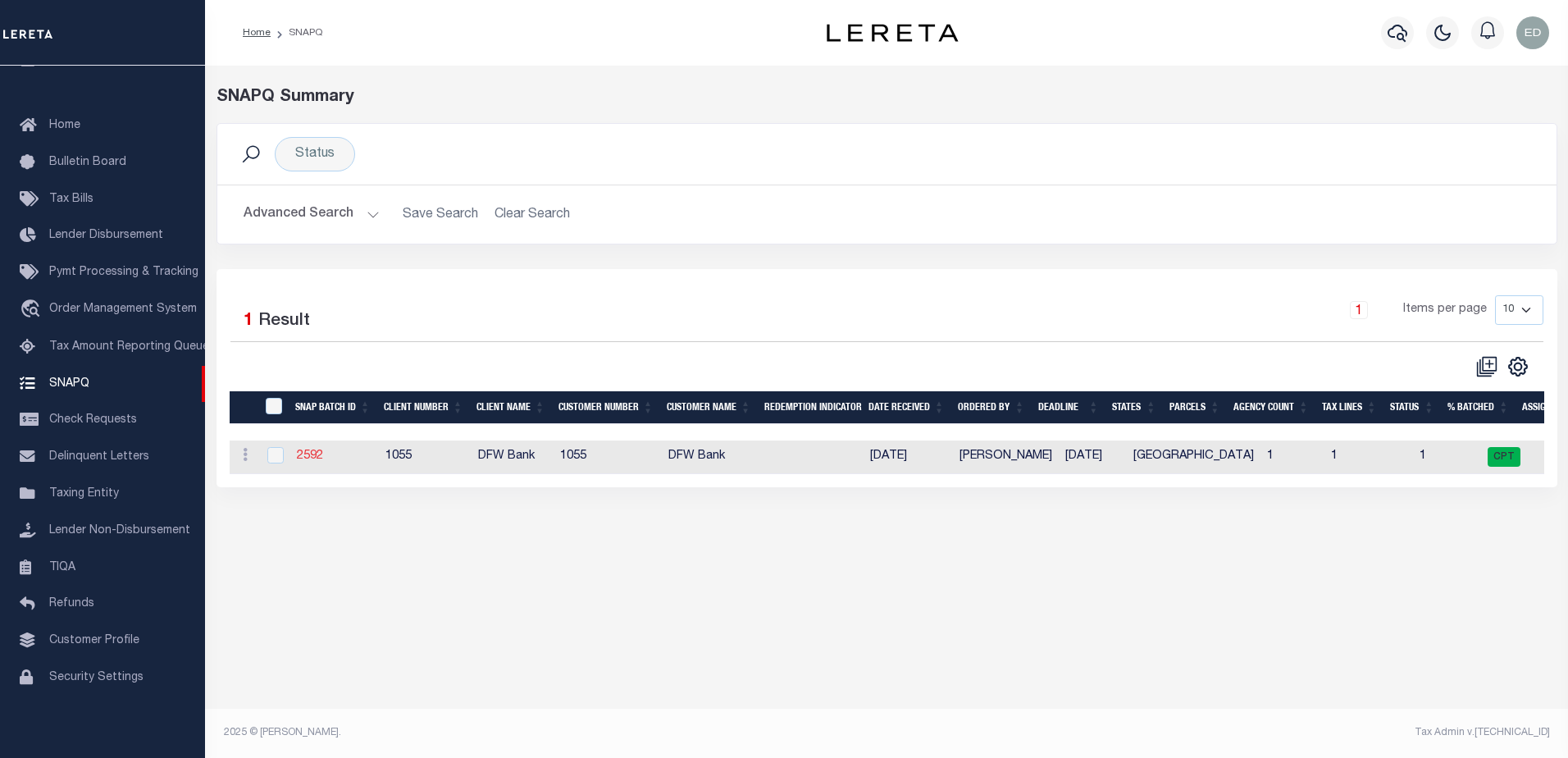
click at [303, 460] on link "2592" at bounding box center [310, 456] width 26 height 12
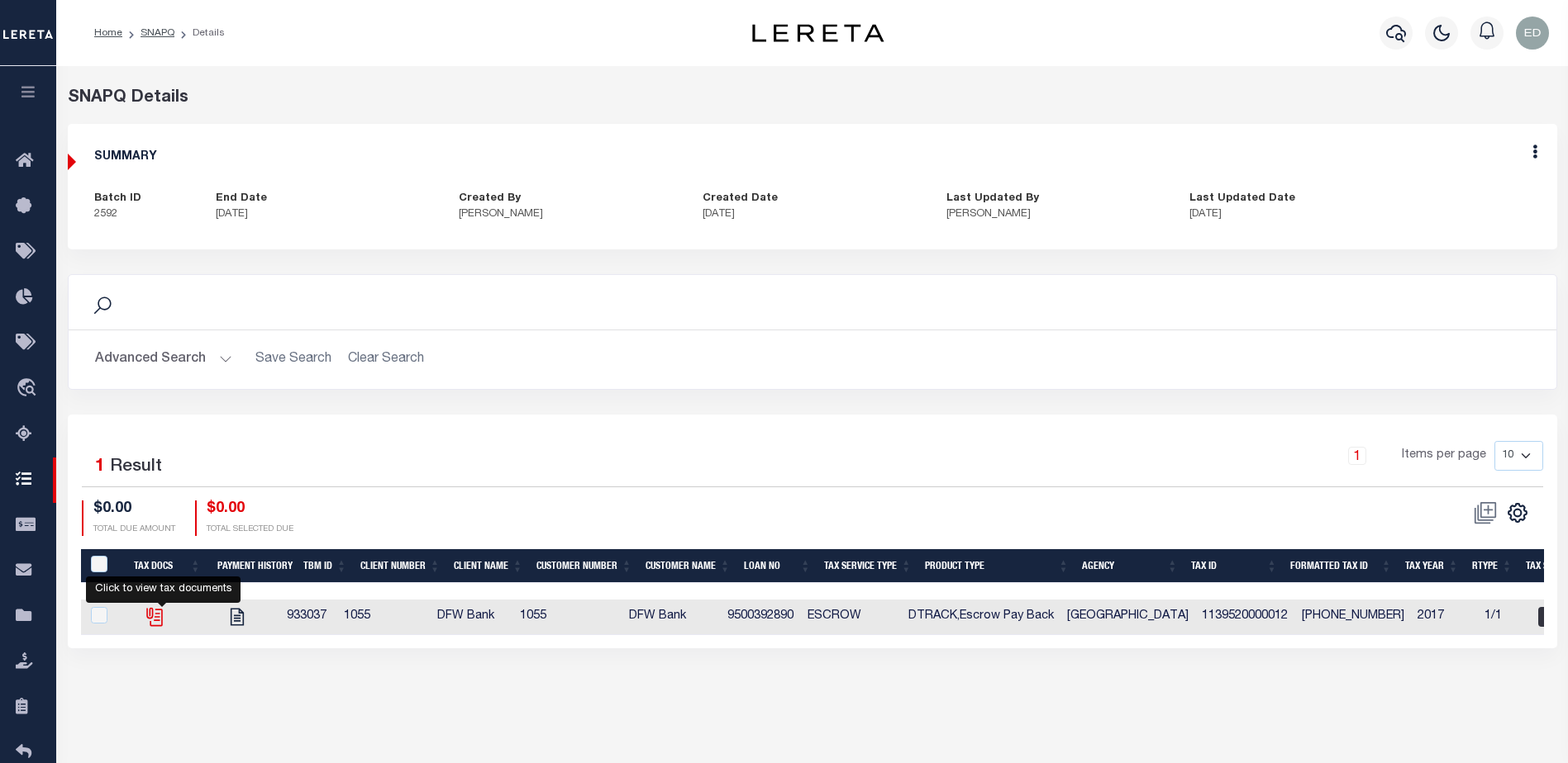
click at [155, 625] on icon "" at bounding box center [154, 617] width 21 height 21
checkbox input "true"
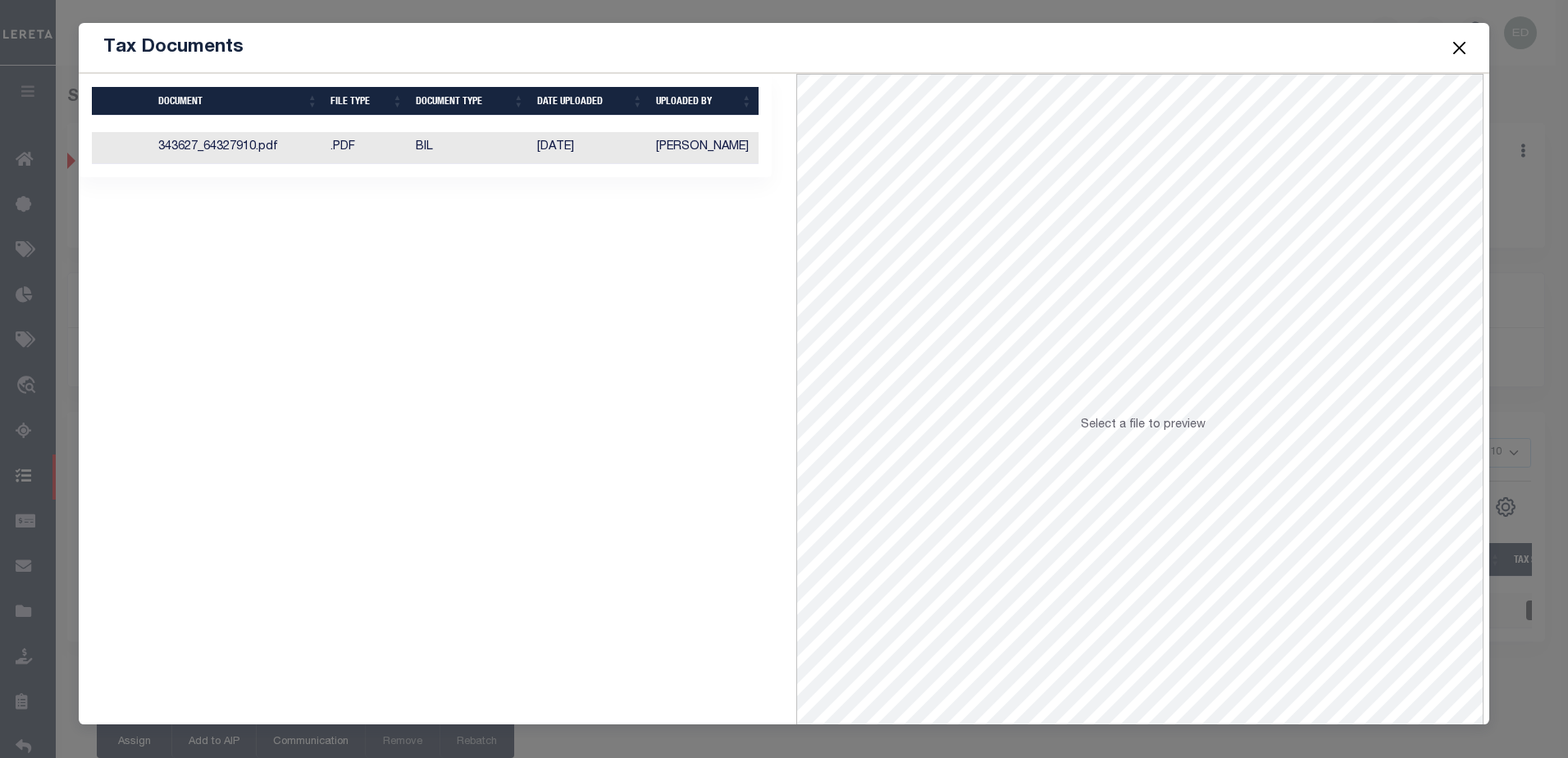
click at [299, 151] on td "343627_64327910.pdf" at bounding box center [238, 148] width 173 height 32
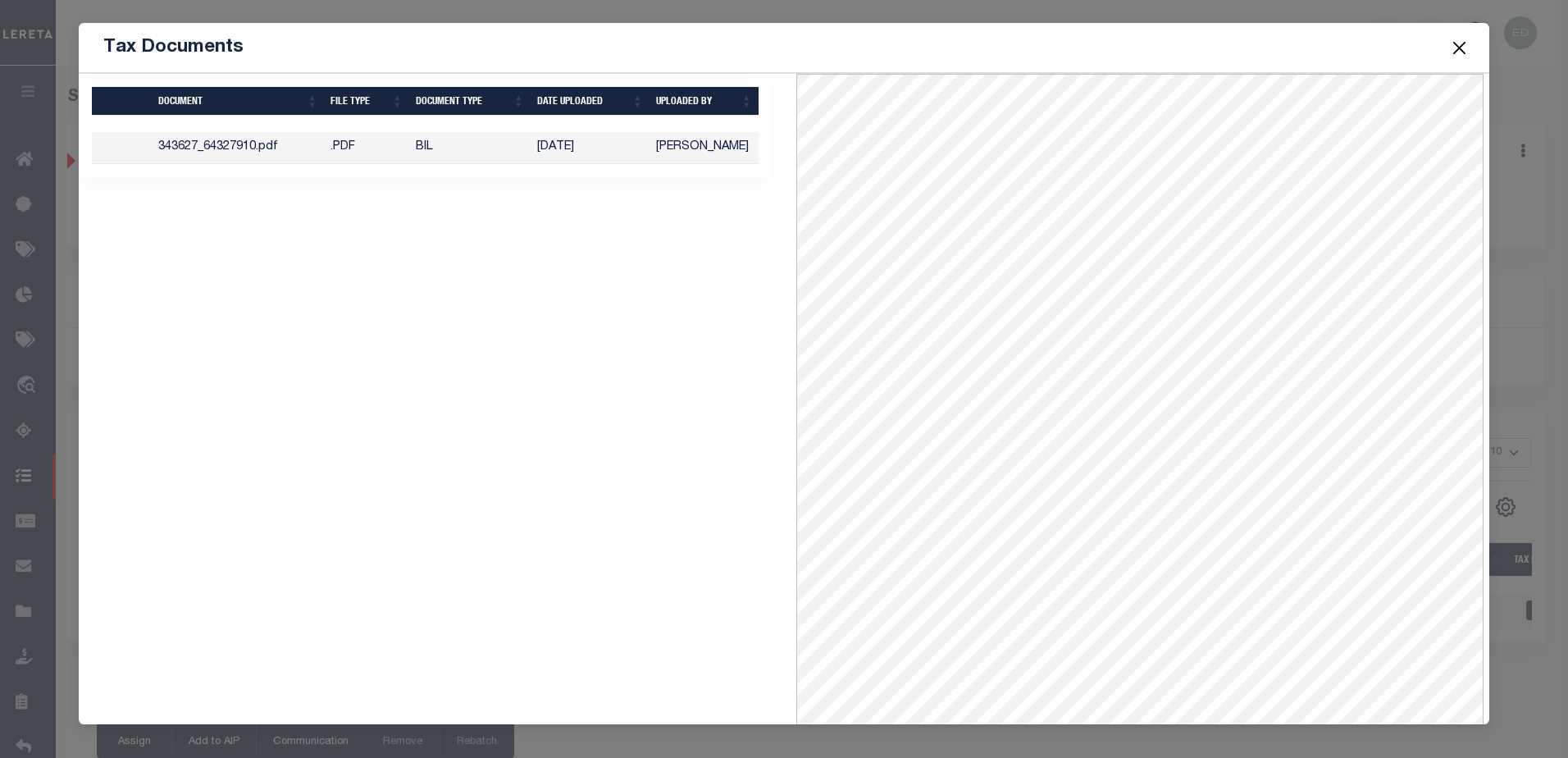
click at [1451, 47] on button "Close" at bounding box center [1458, 47] width 21 height 21
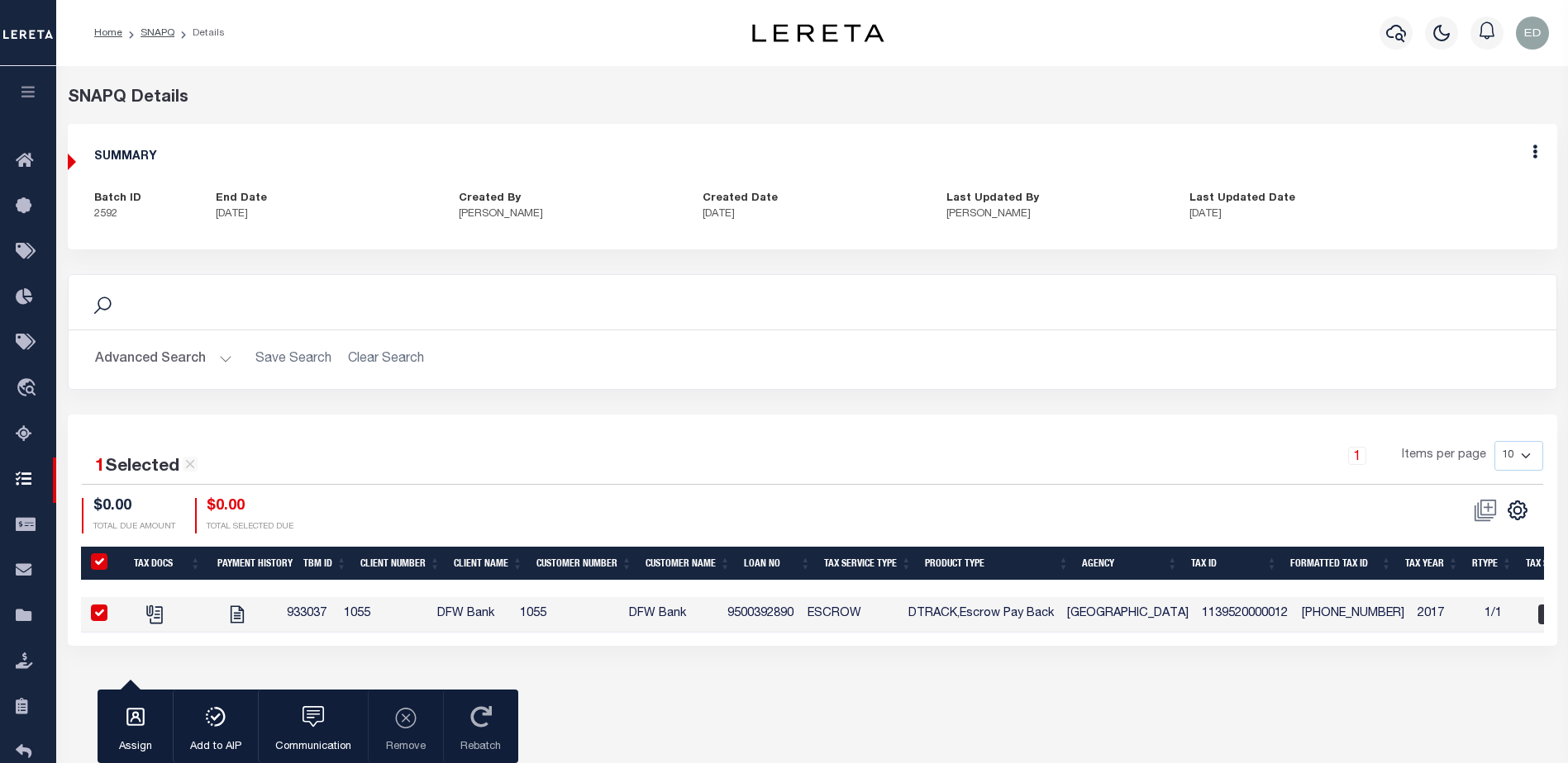
click at [33, 101] on button "button" at bounding box center [28, 94] width 56 height 56
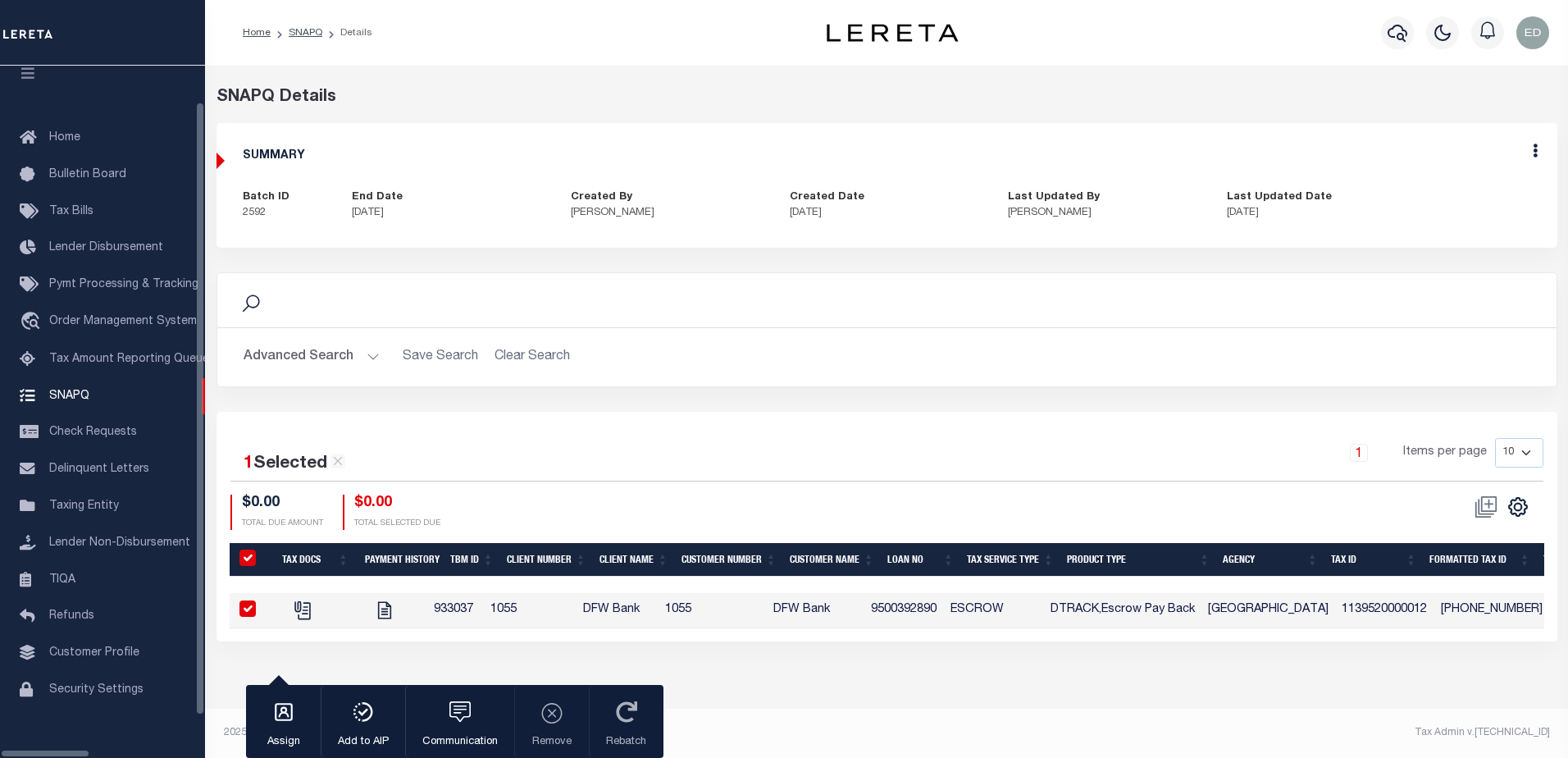
scroll to position [41, 0]
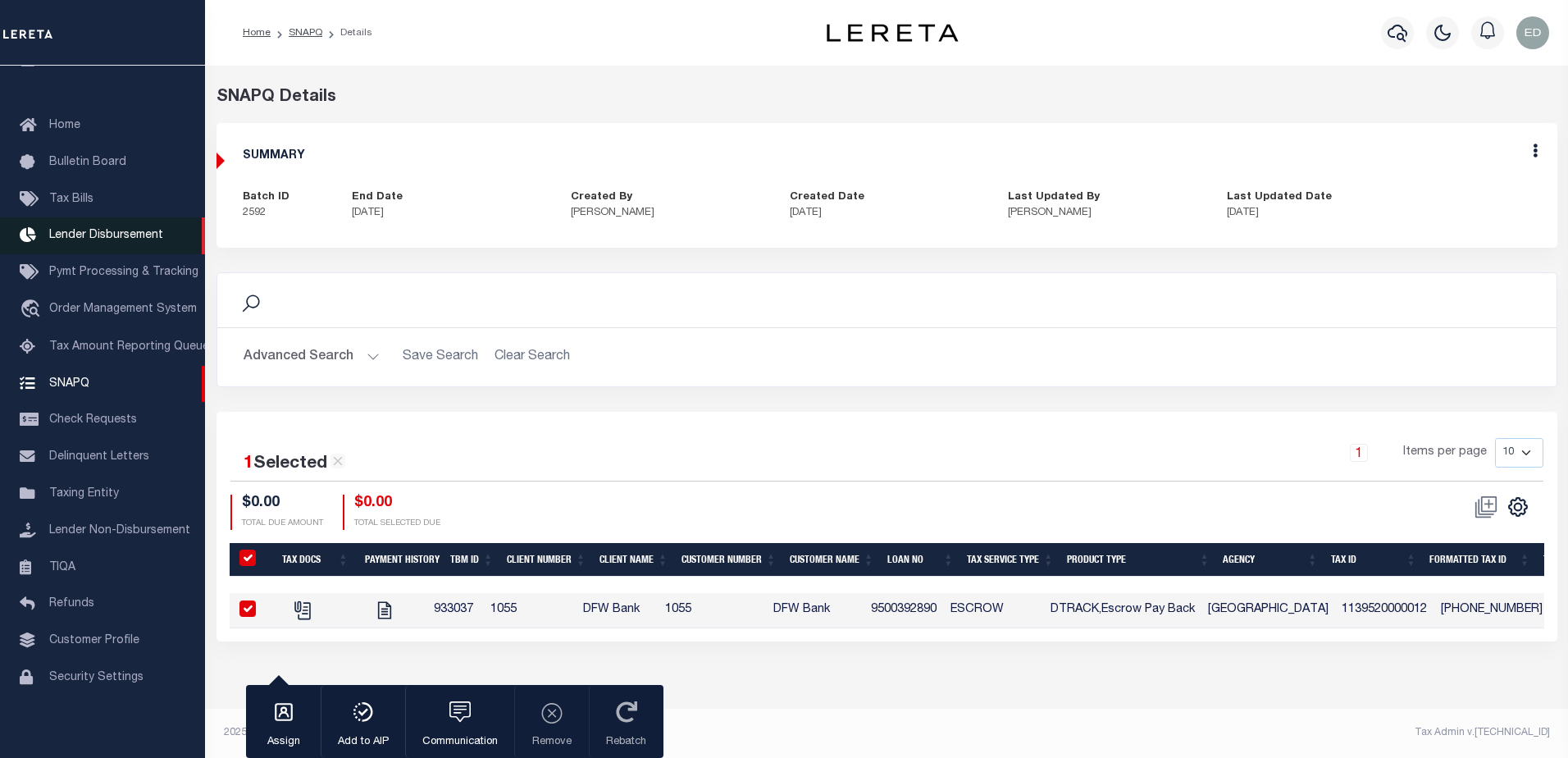
click at [111, 230] on span "Lender Disbursement" at bounding box center [106, 235] width 114 height 12
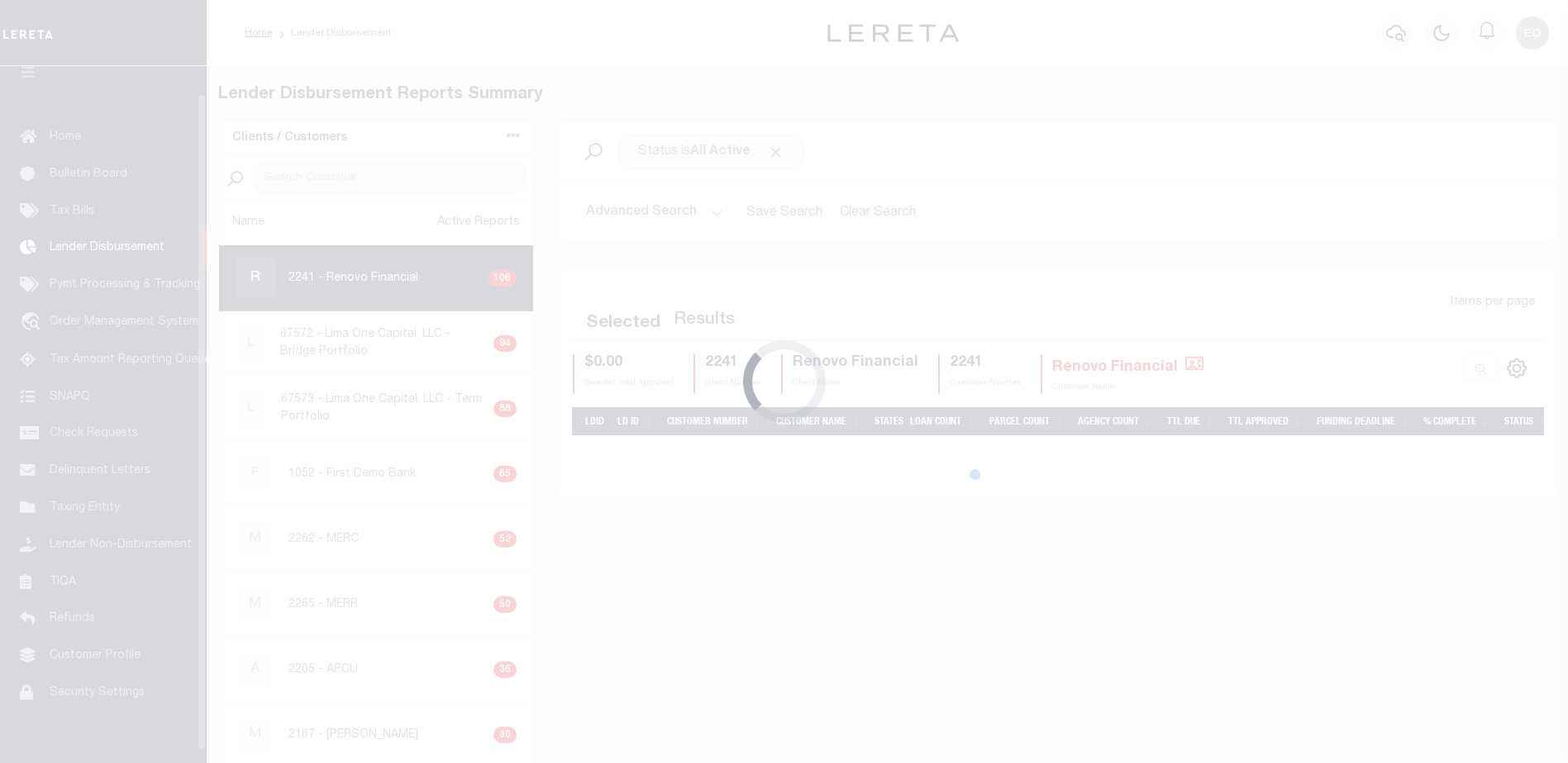
scroll to position [29, 0]
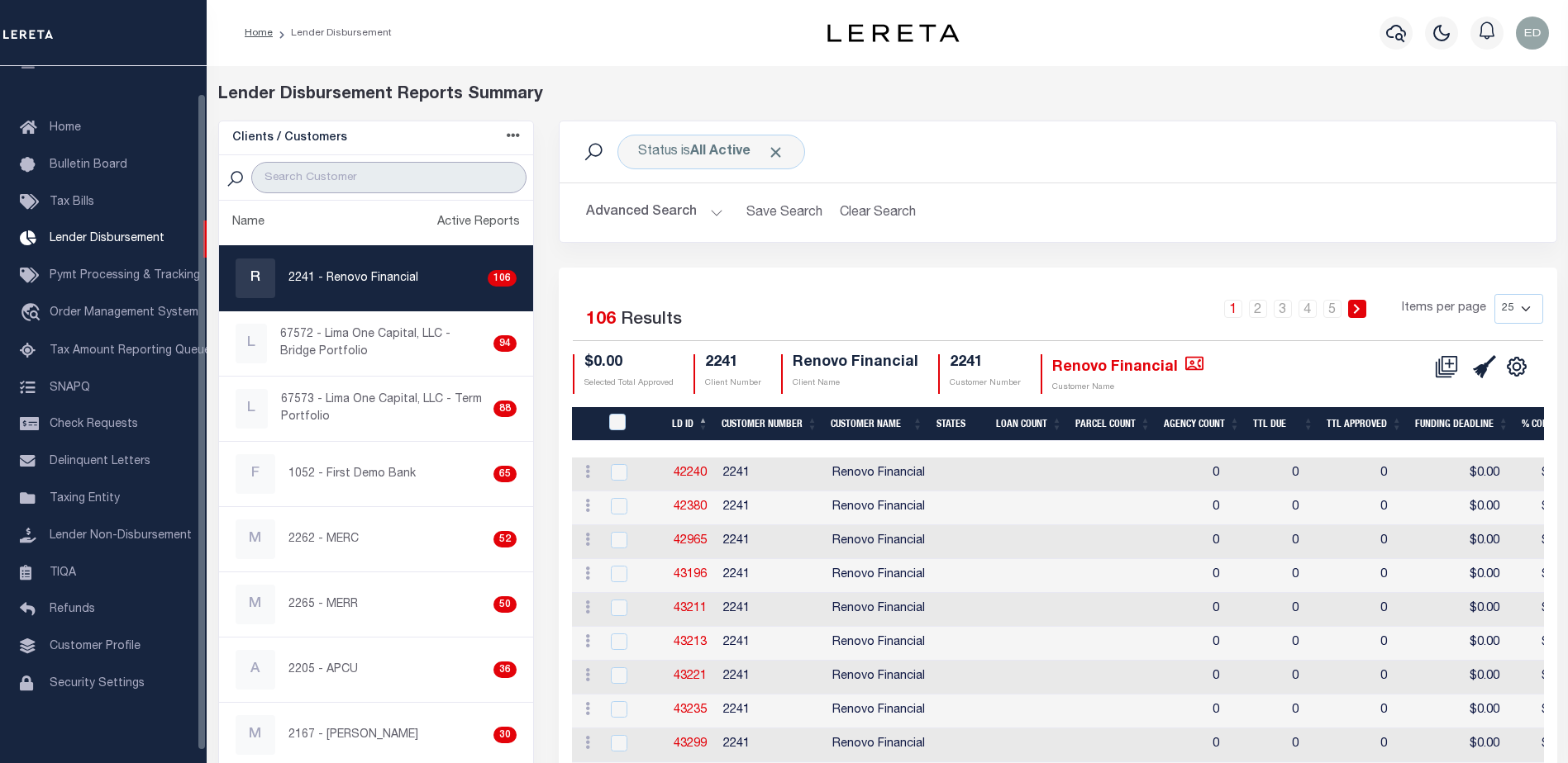
click at [295, 185] on input "search" at bounding box center [389, 178] width 275 height 31
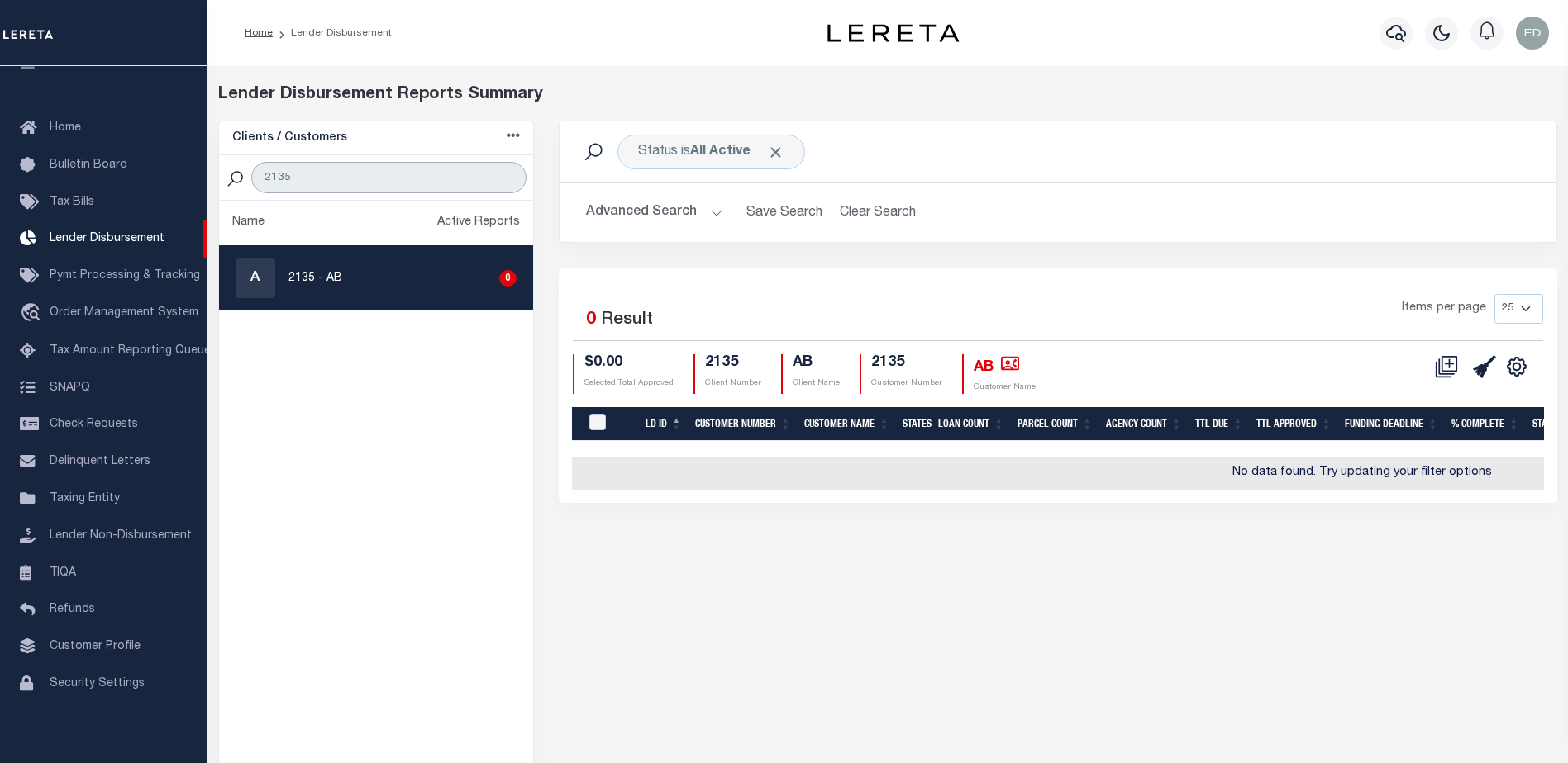
type input "2135"
click at [327, 284] on p "2135 - AB" at bounding box center [315, 279] width 53 height 17
checkbox input "true"
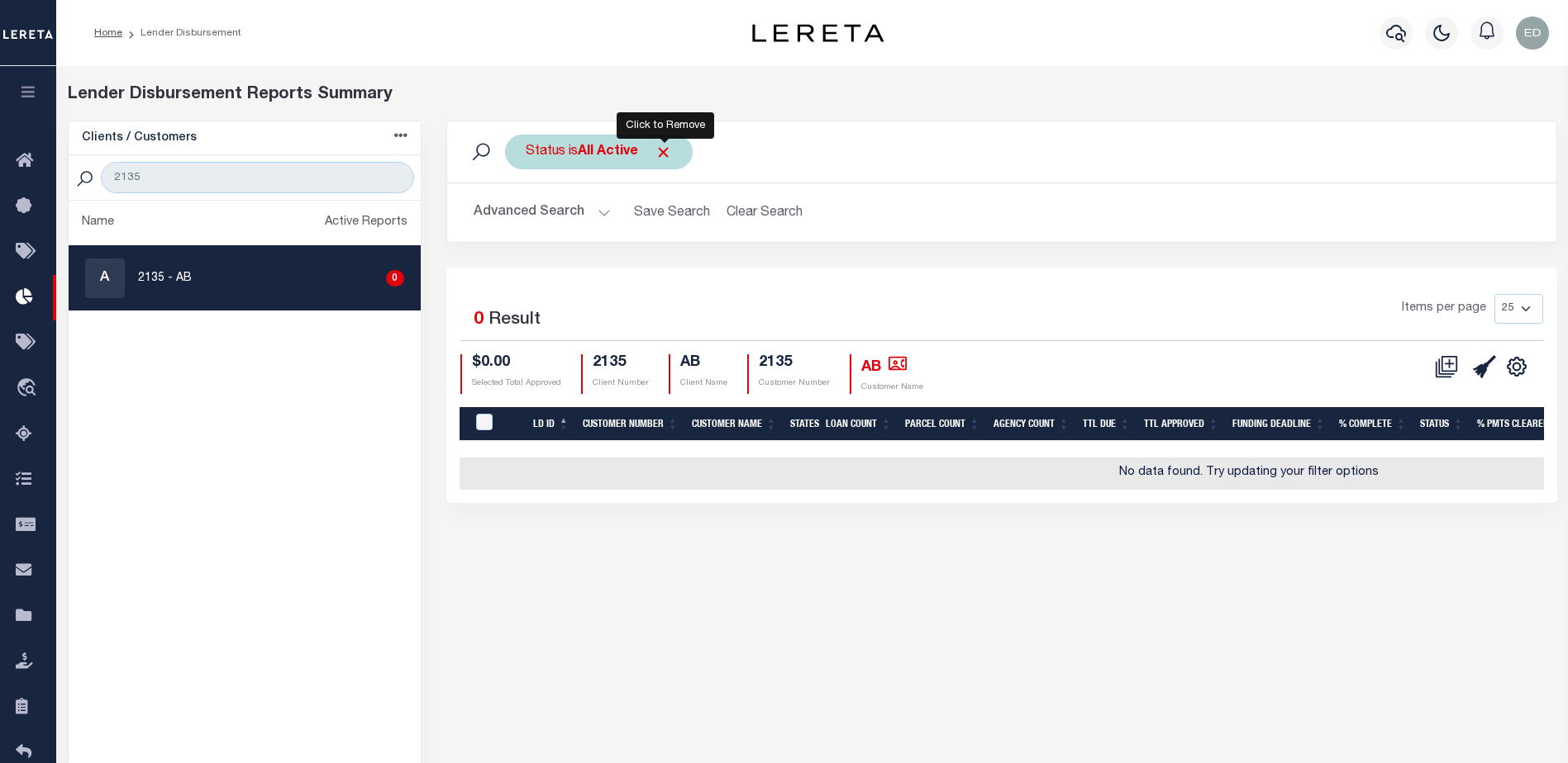
click at [666, 145] on span "Click to Remove" at bounding box center [663, 152] width 17 height 17
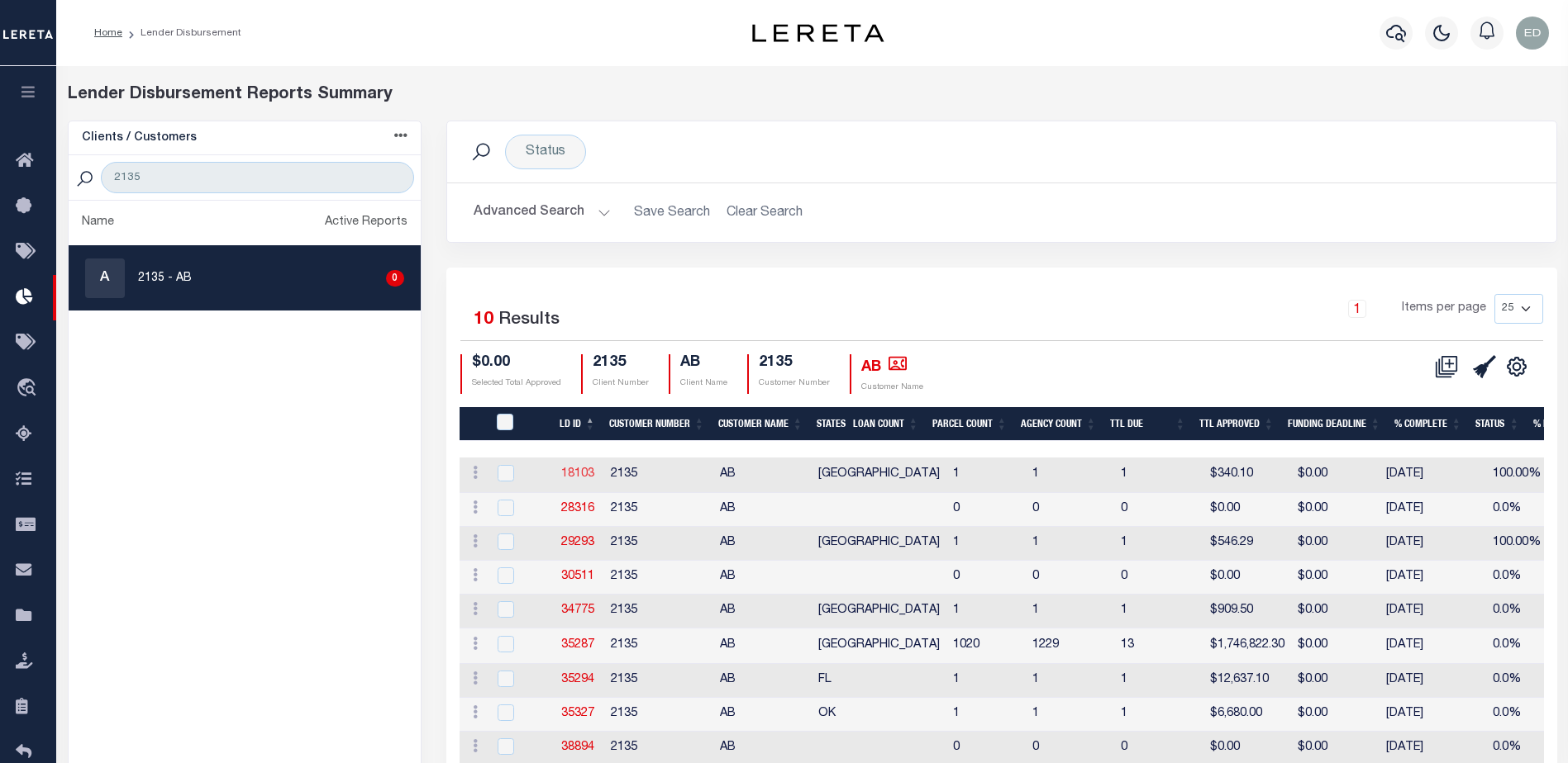
click at [581, 472] on link "18103" at bounding box center [578, 474] width 33 height 12
checkbox input "true"
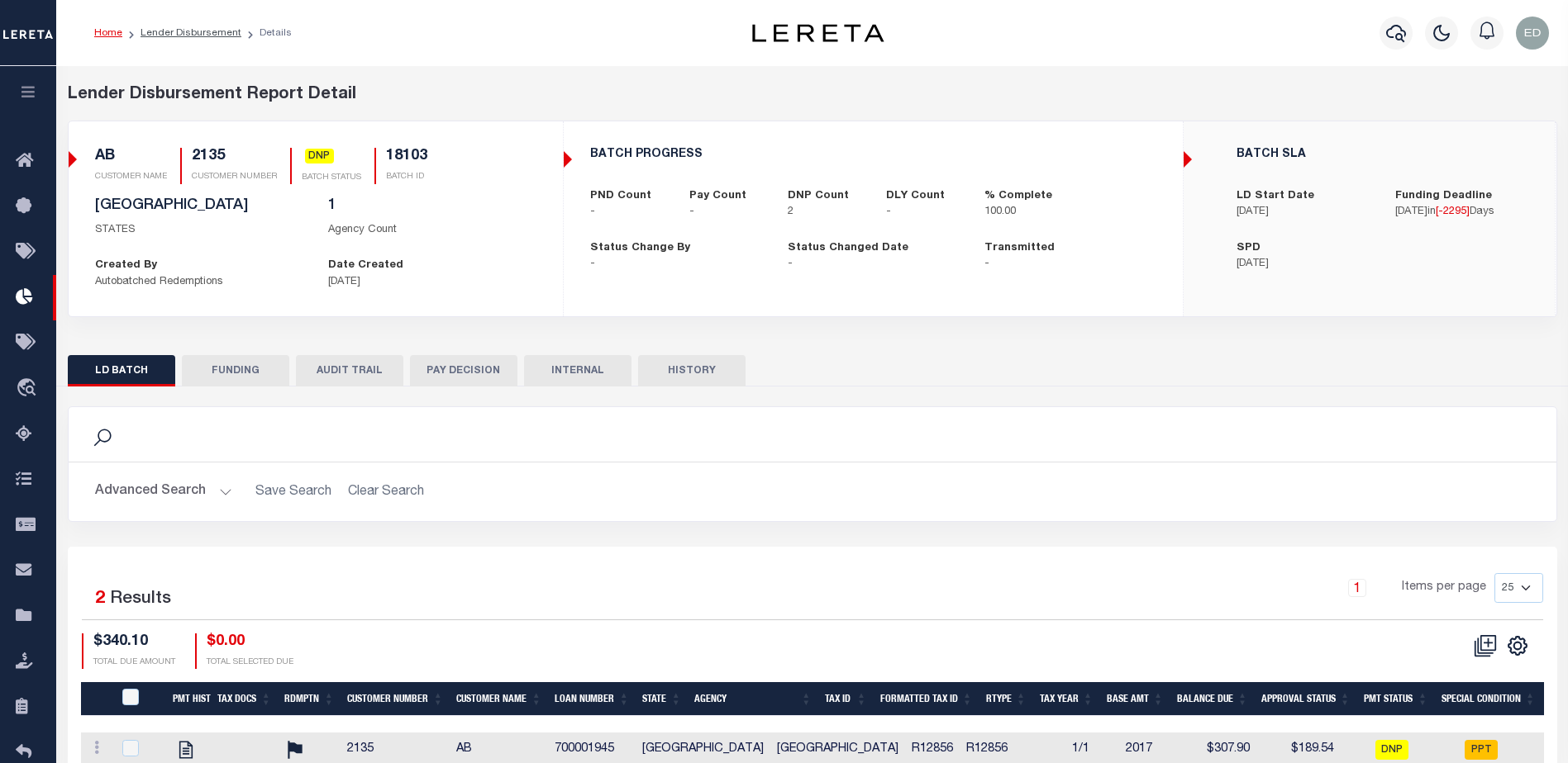
scroll to position [118, 0]
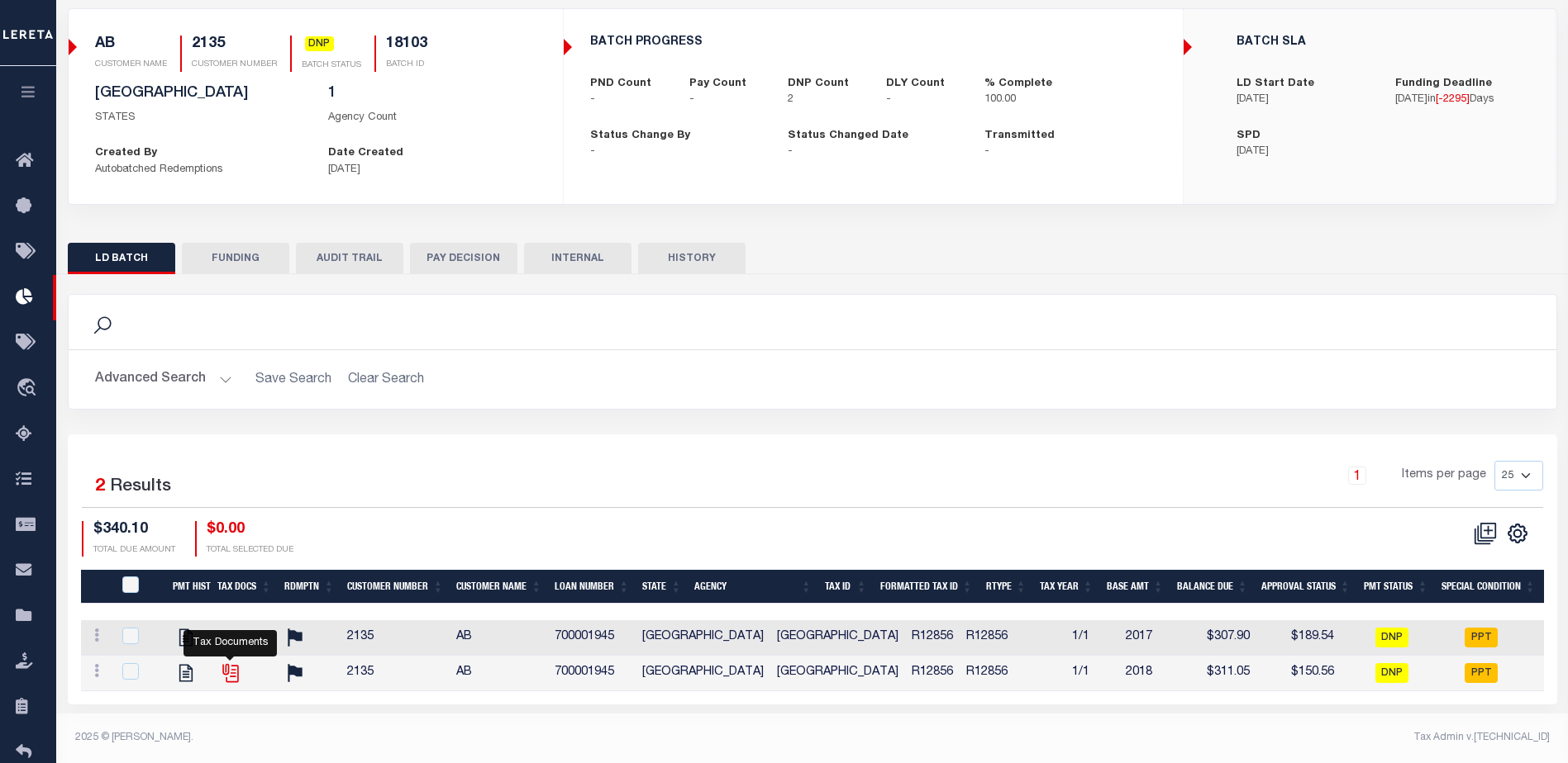
click at [226, 667] on icon "" at bounding box center [230, 673] width 21 height 21
checkbox input "true"
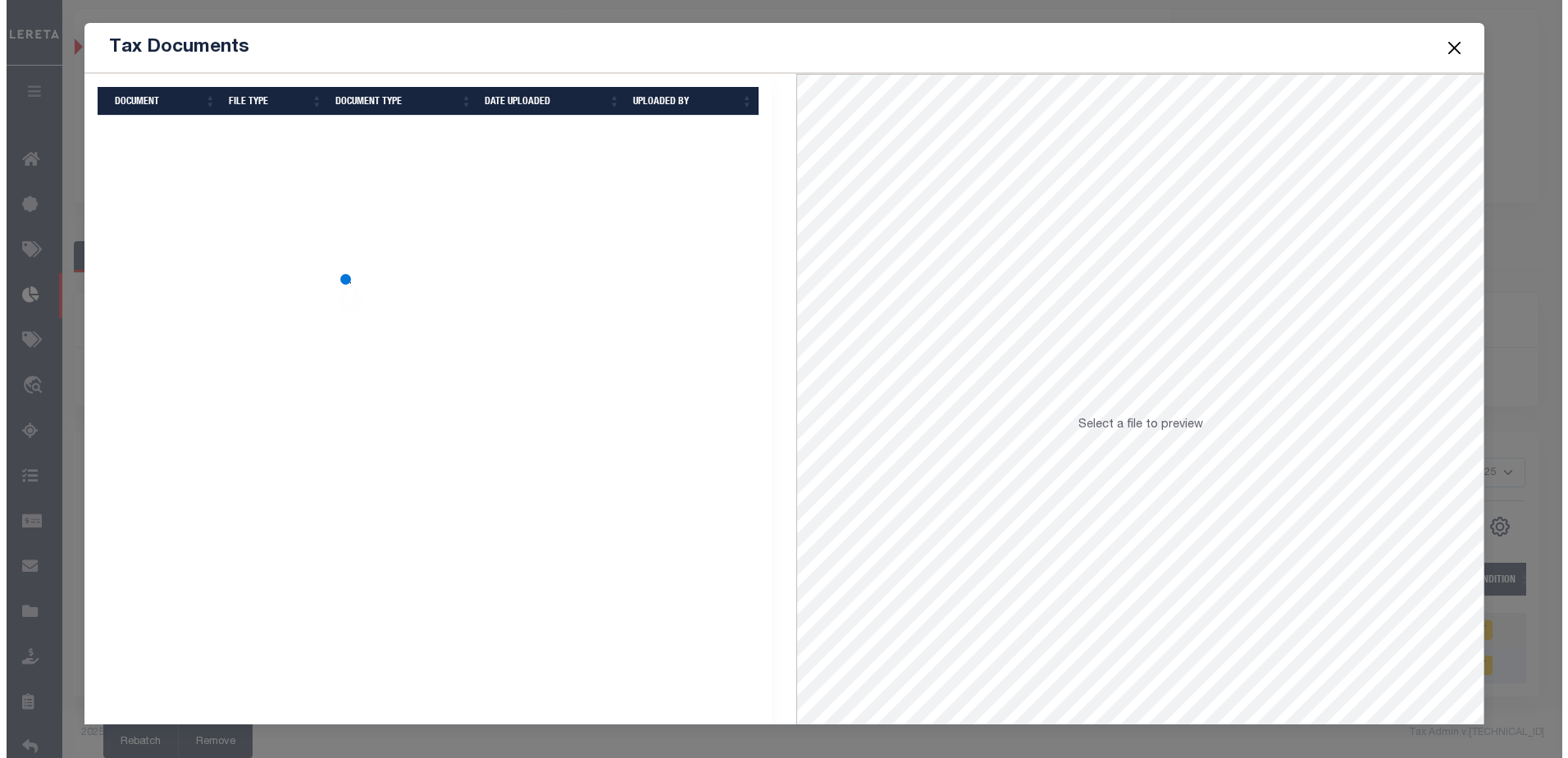
scroll to position [115, 0]
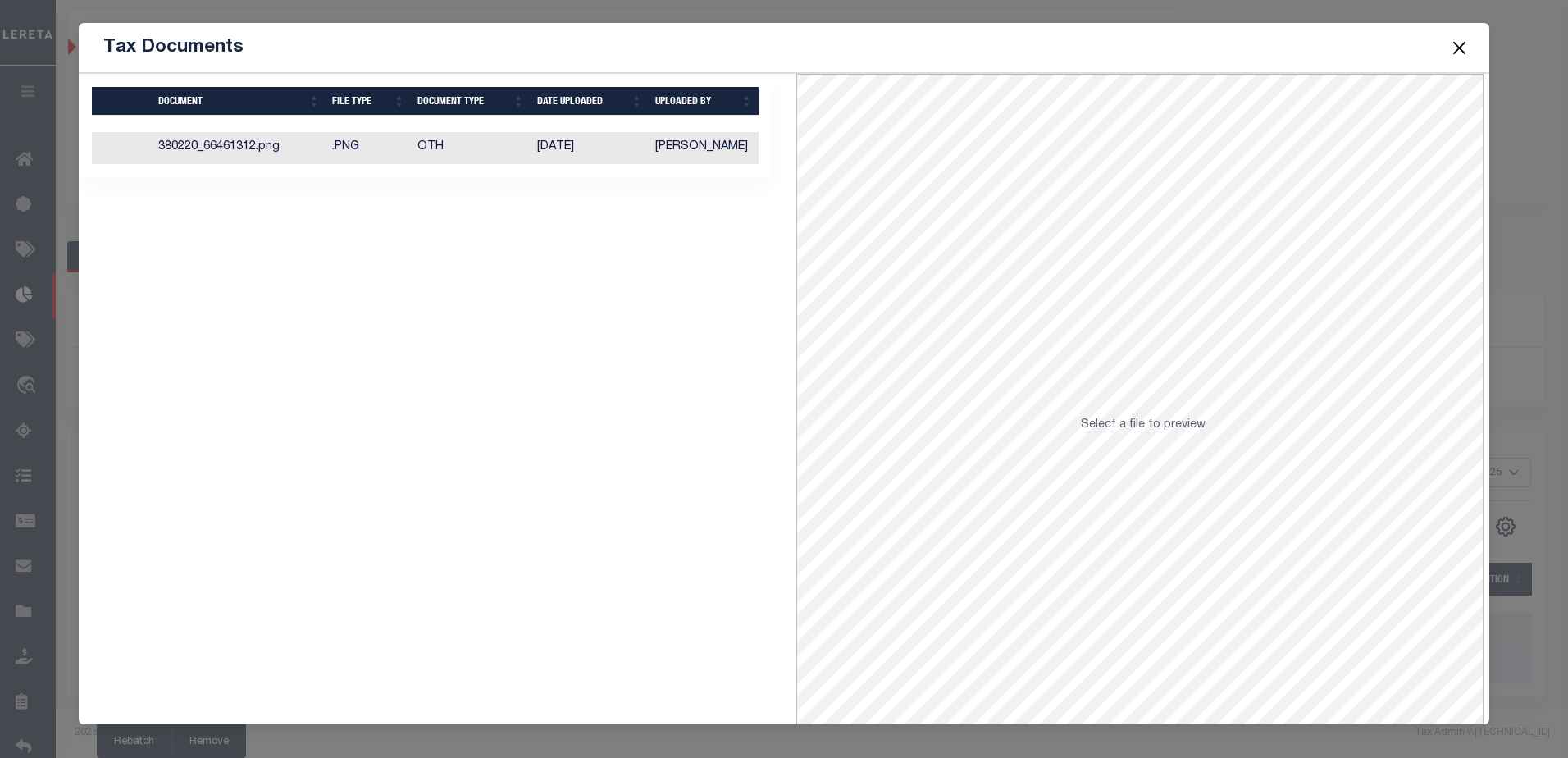
click at [250, 150] on td "380220_66461312.png" at bounding box center [238, 148] width 174 height 32
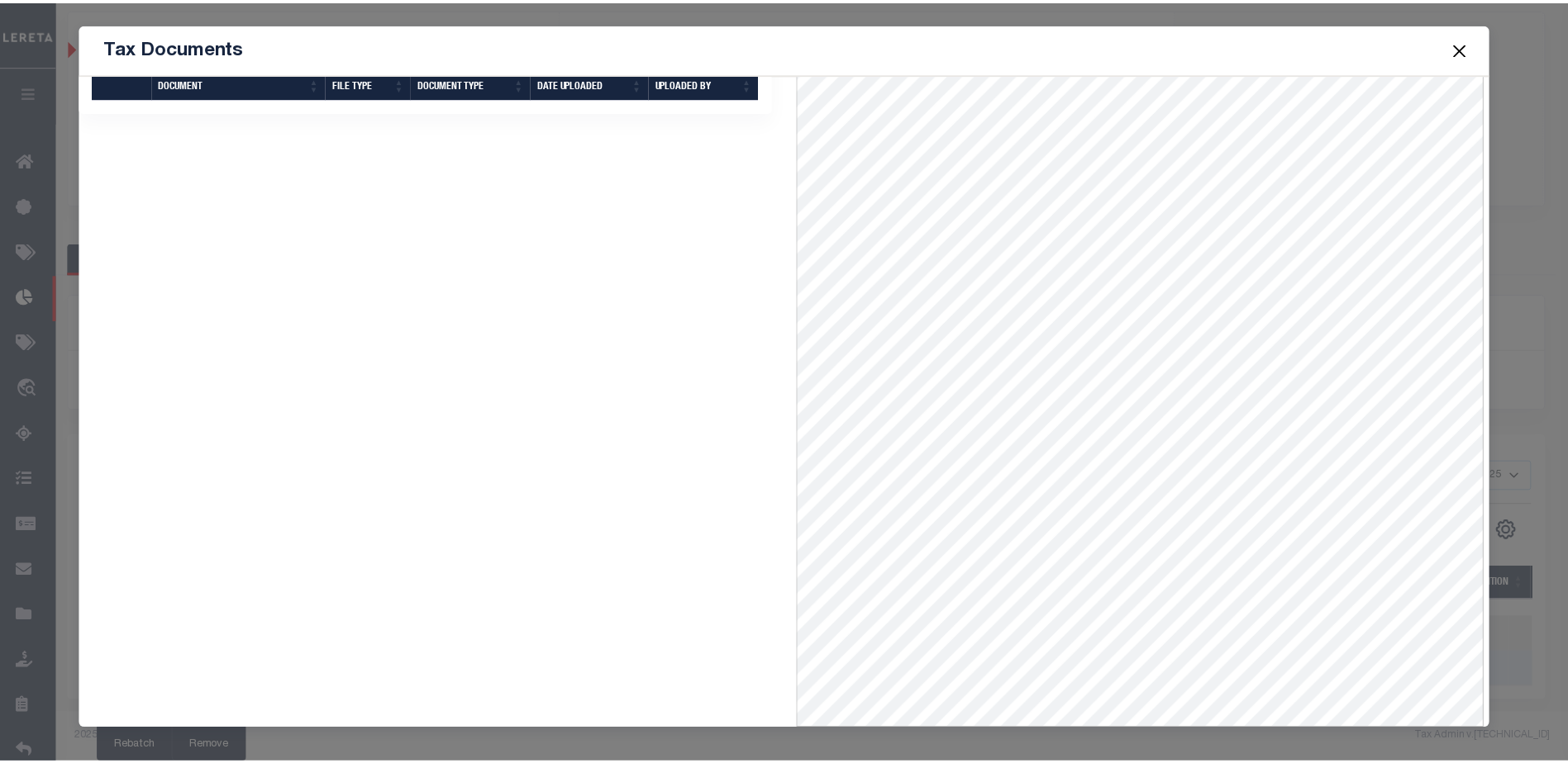
scroll to position [0, 0]
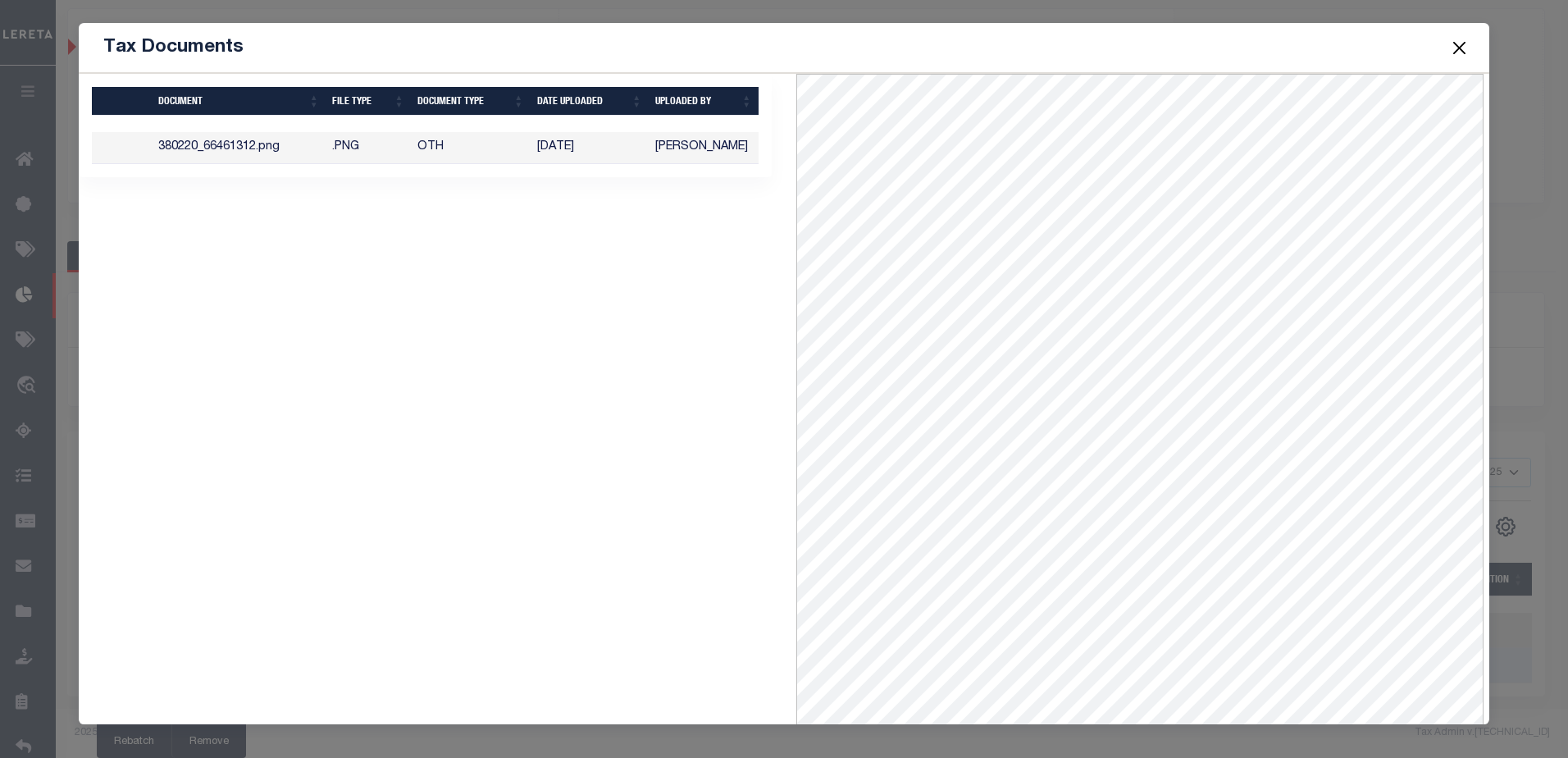
click at [1458, 44] on button "Close" at bounding box center [1458, 47] width 21 height 21
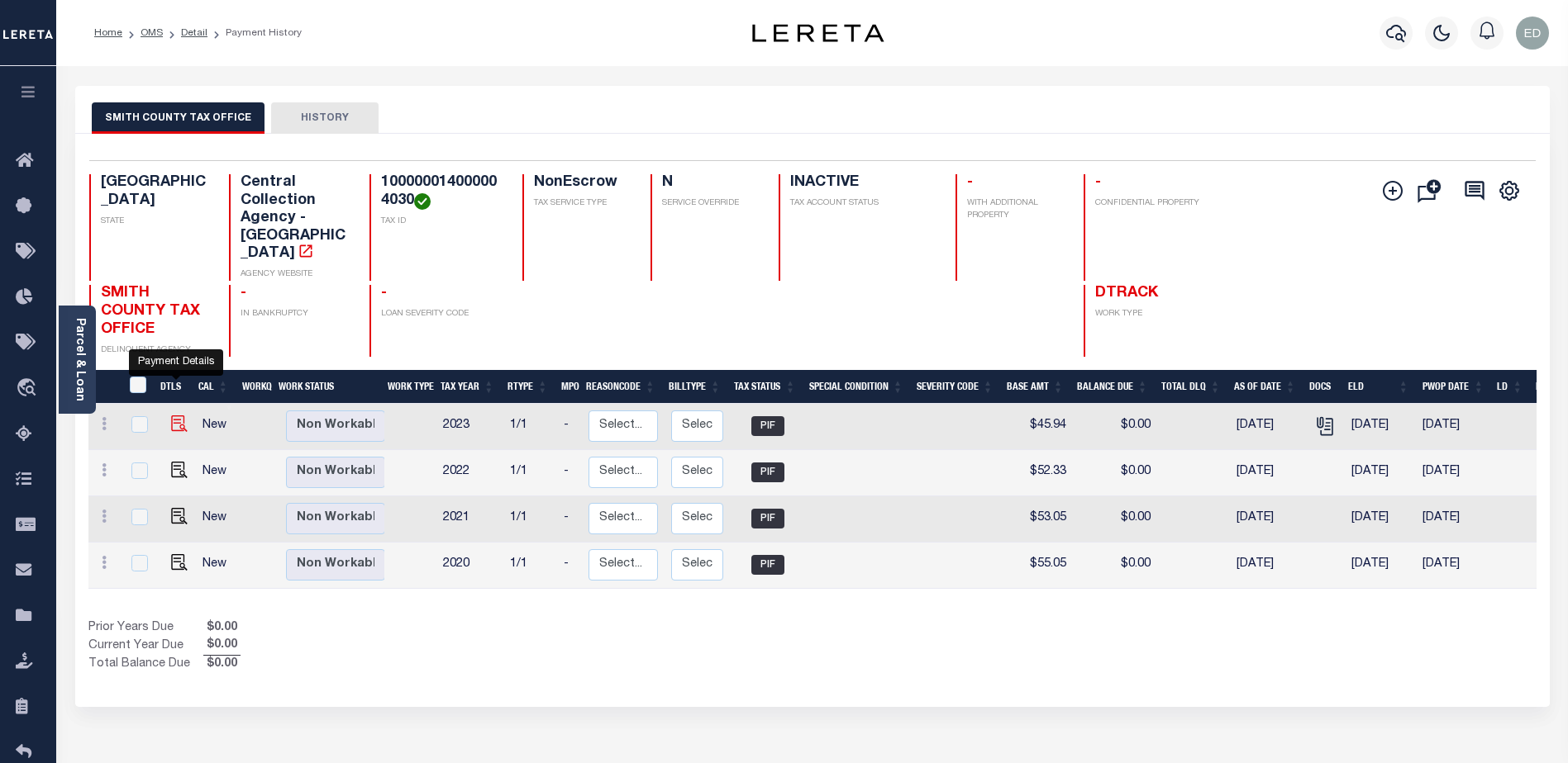
click at [176, 416] on img "" at bounding box center [180, 424] width 17 height 17
checkbox input "true"
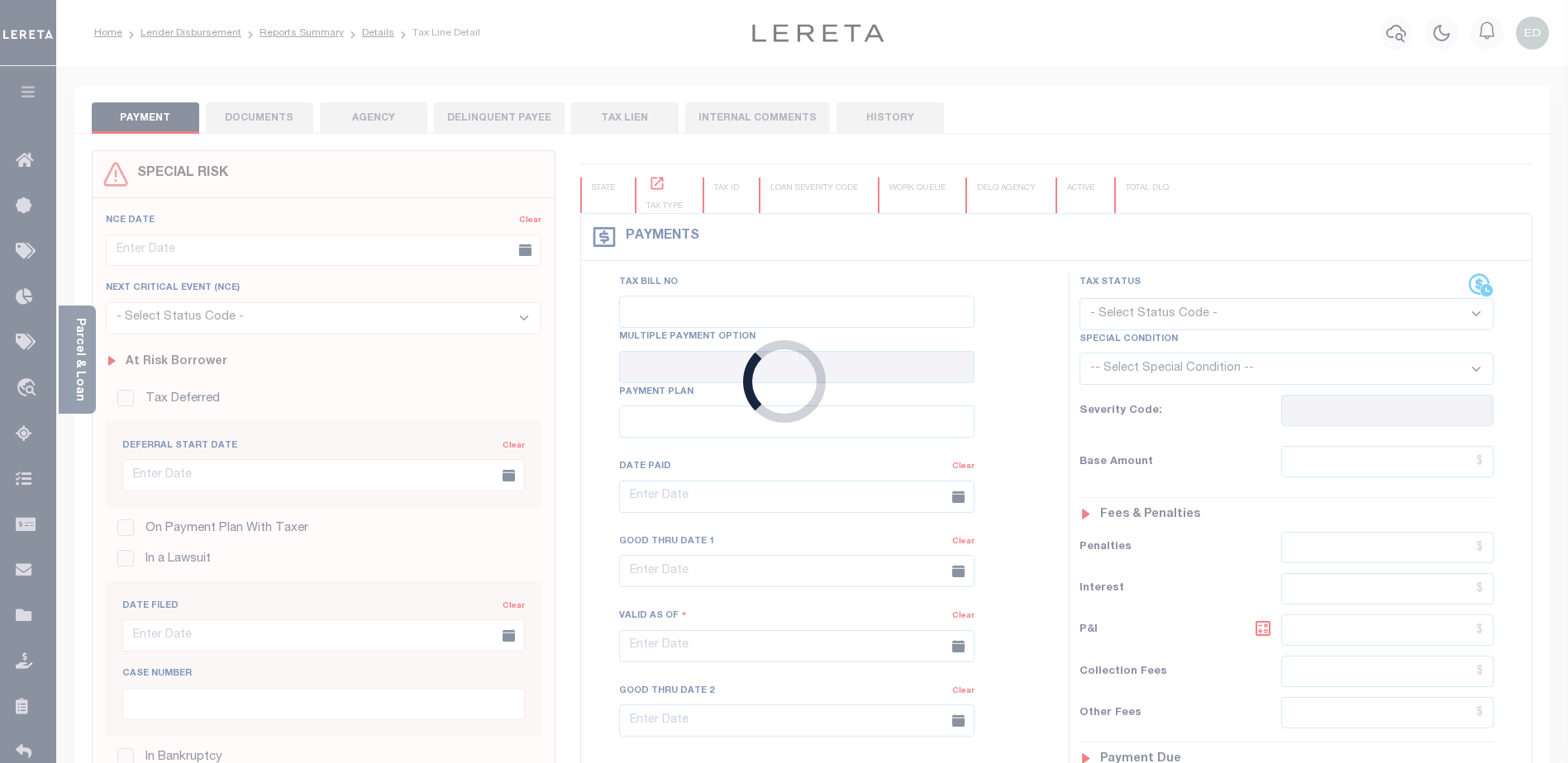
type input "[DATE]"
type input "$45.94"
type input "$50.08"
type input "$0"
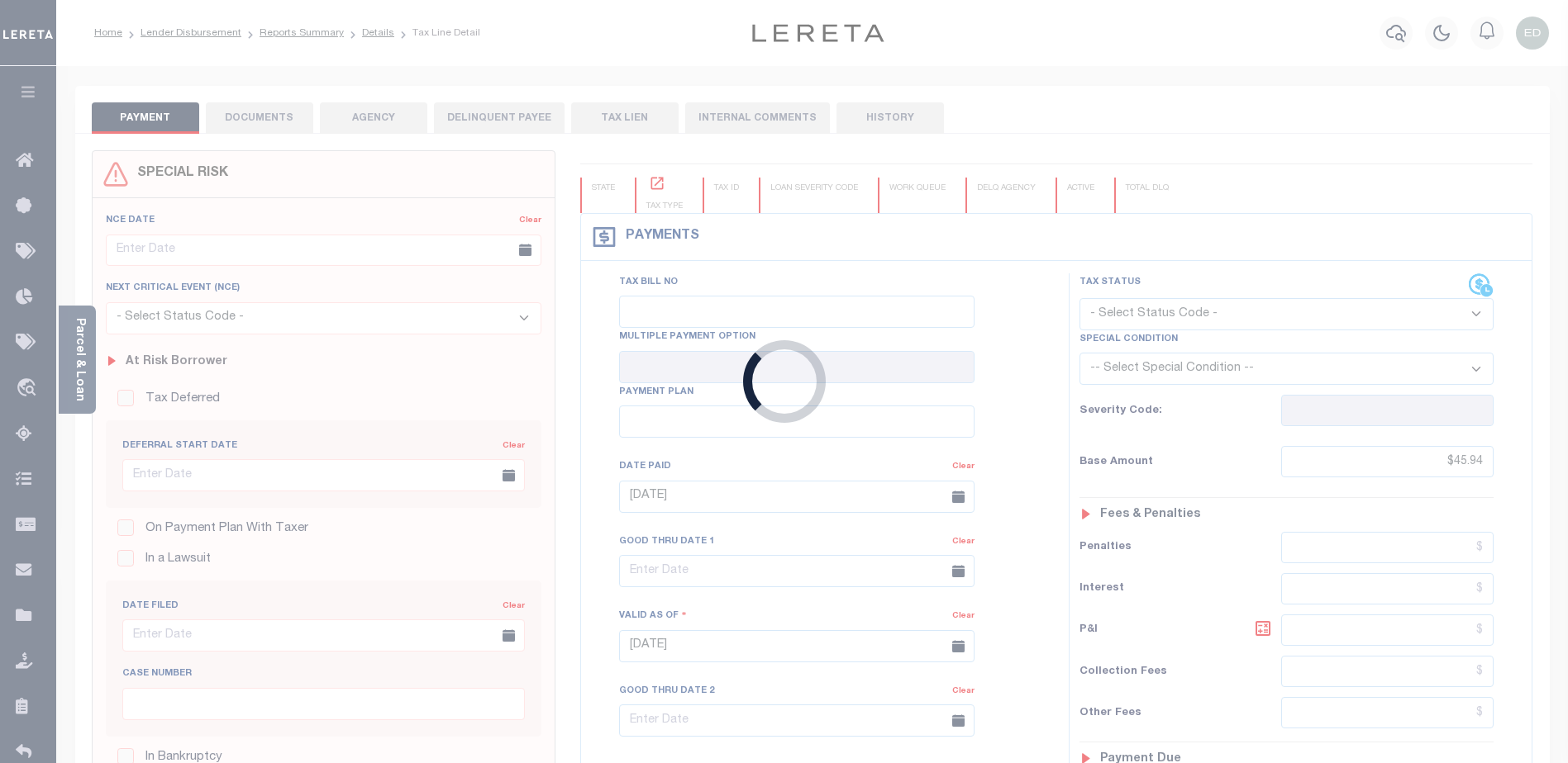
select select "PIF"
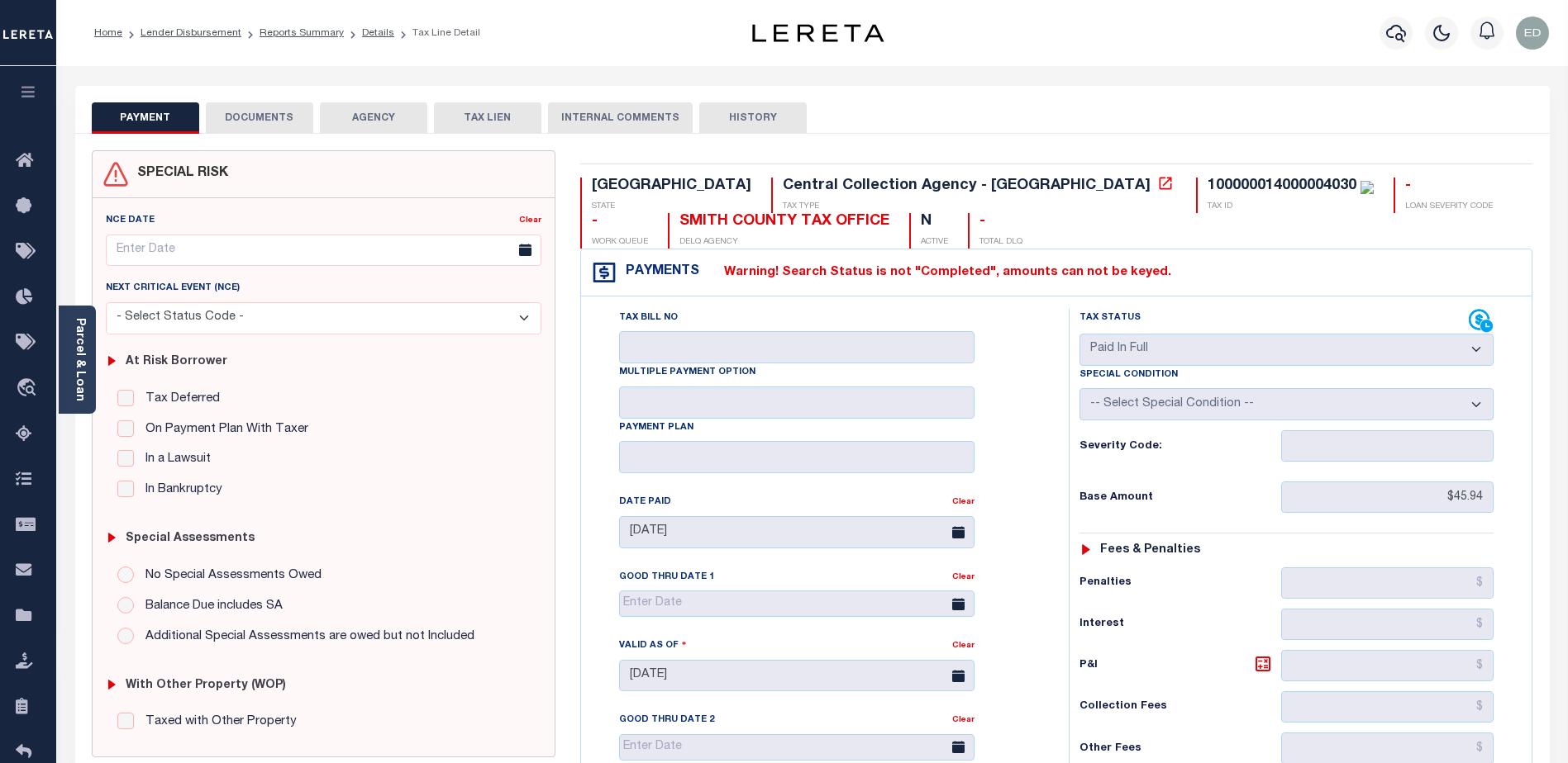
click at [260, 111] on button "DOCUMENTS" at bounding box center [260, 118] width 108 height 31
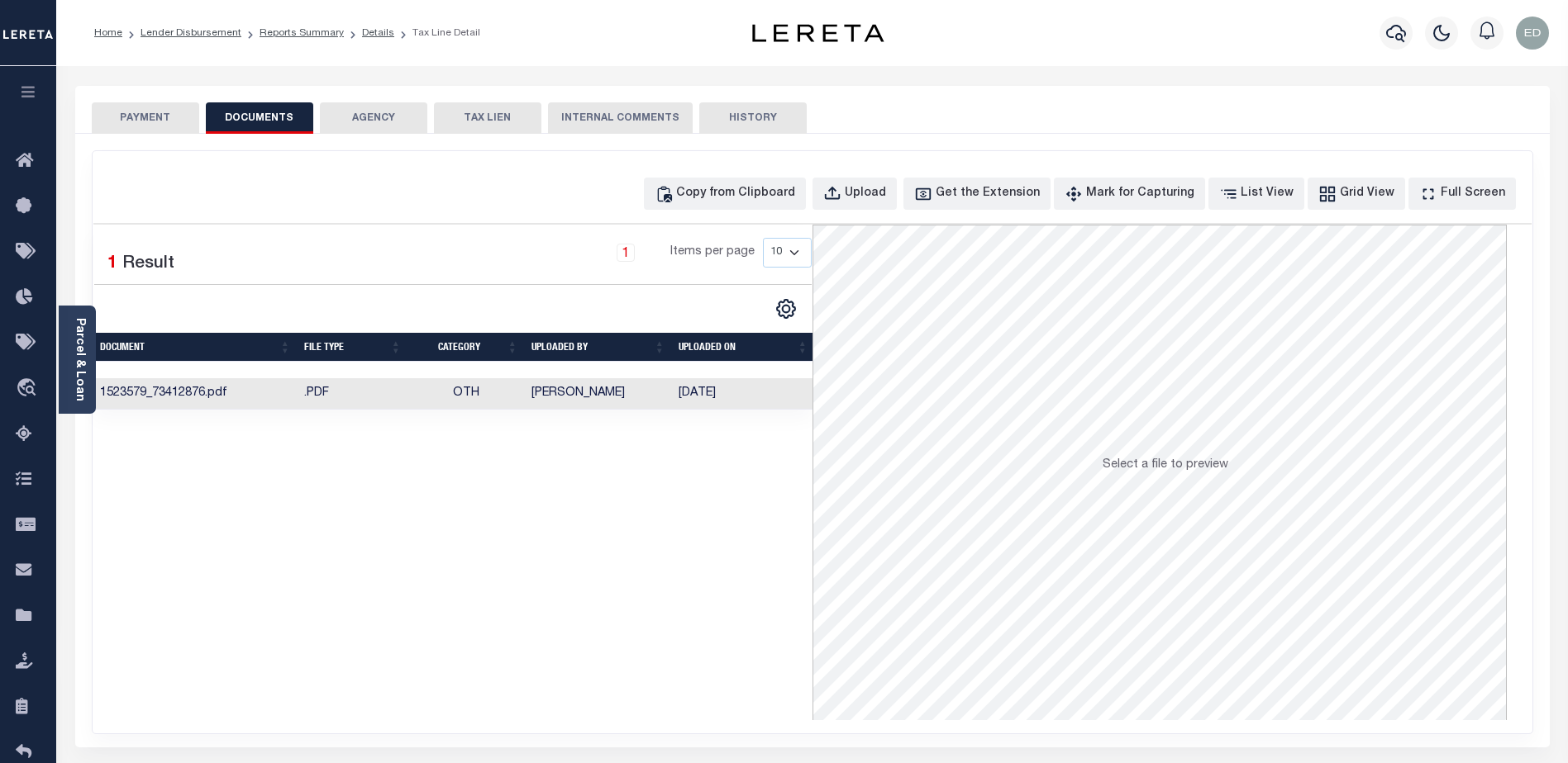
click at [166, 109] on button "PAYMENT" at bounding box center [145, 118] width 108 height 31
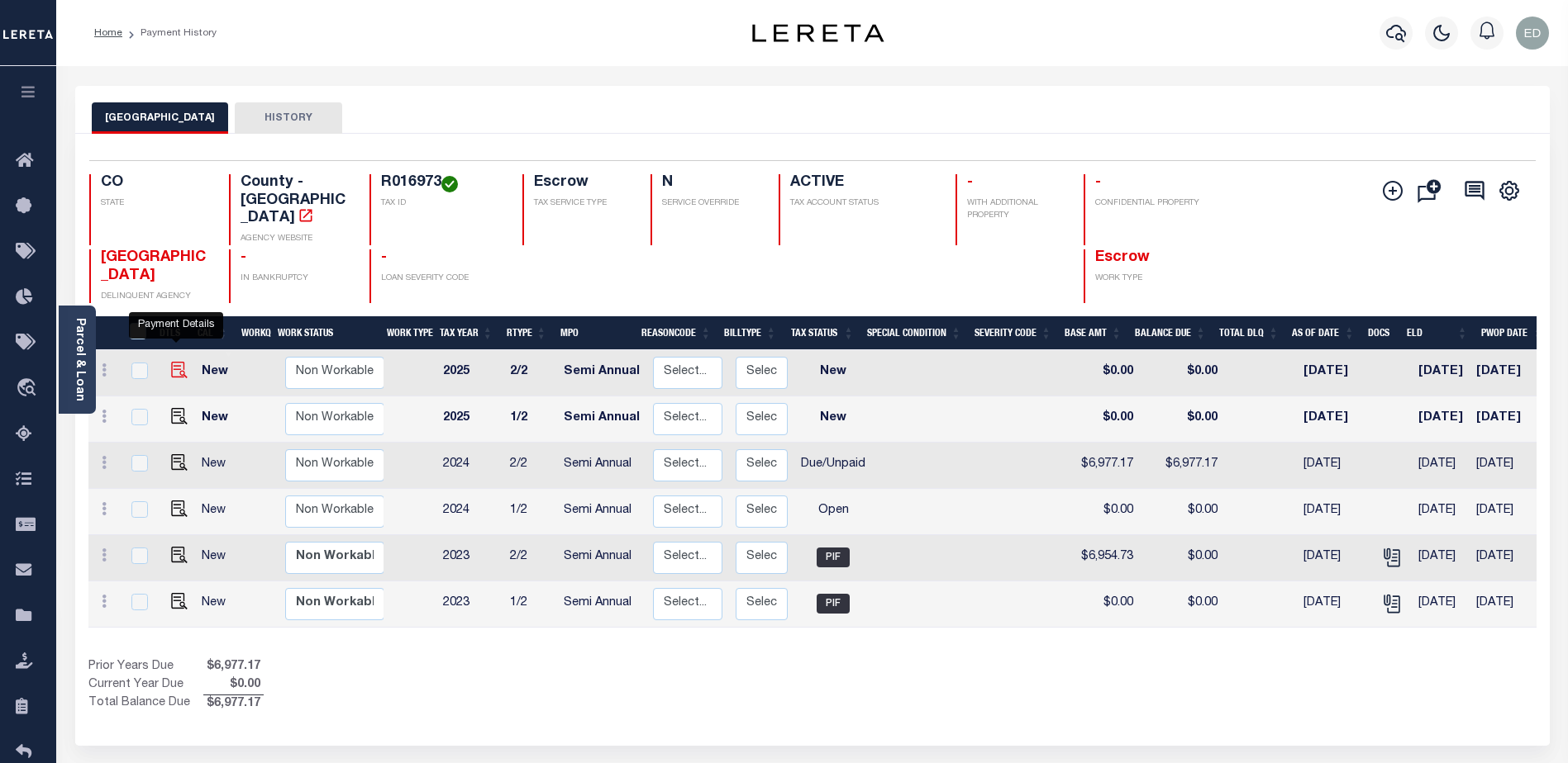
click at [177, 362] on img "" at bounding box center [180, 370] width 17 height 17
checkbox input "true"
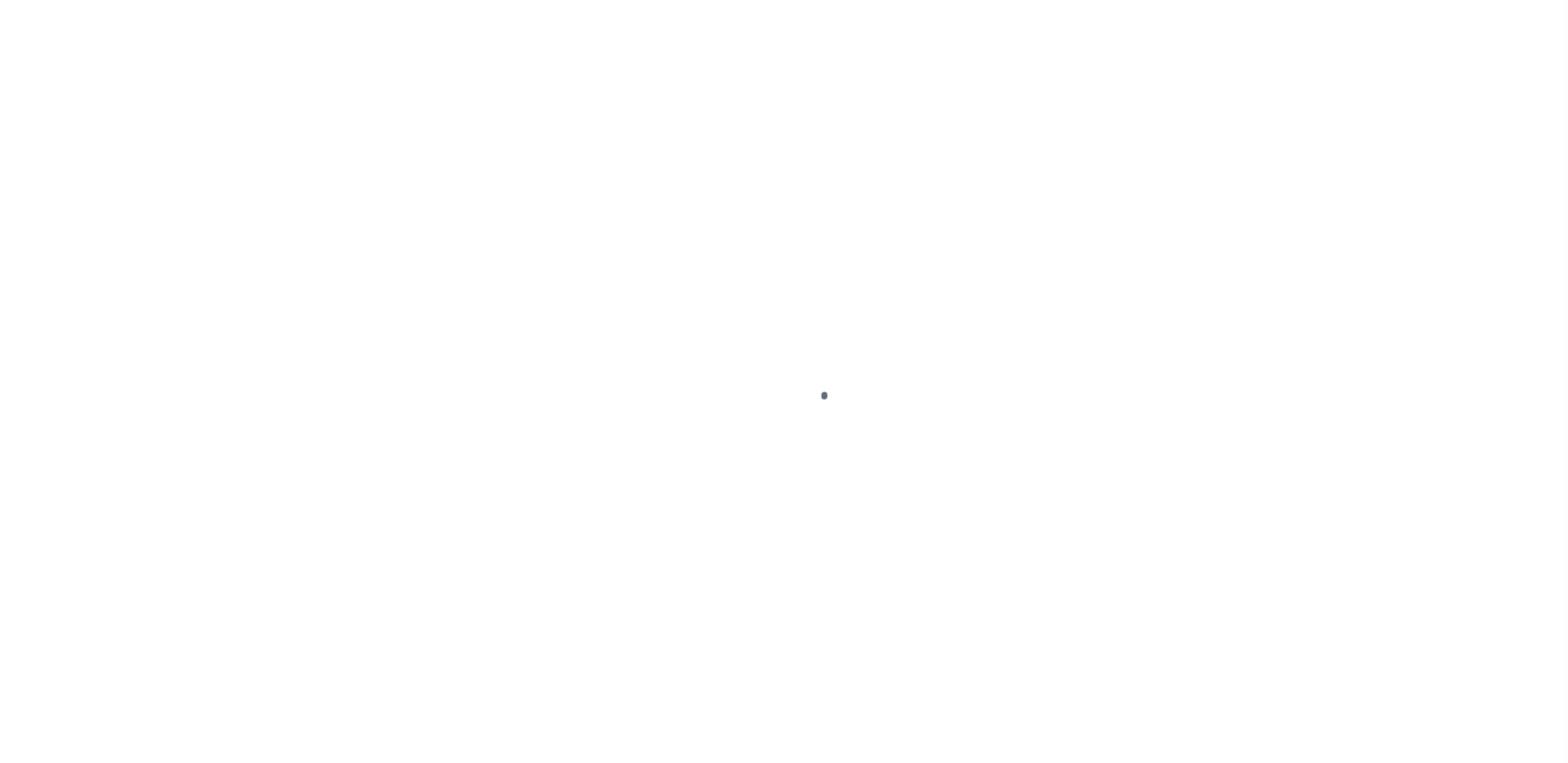
select select "NW2"
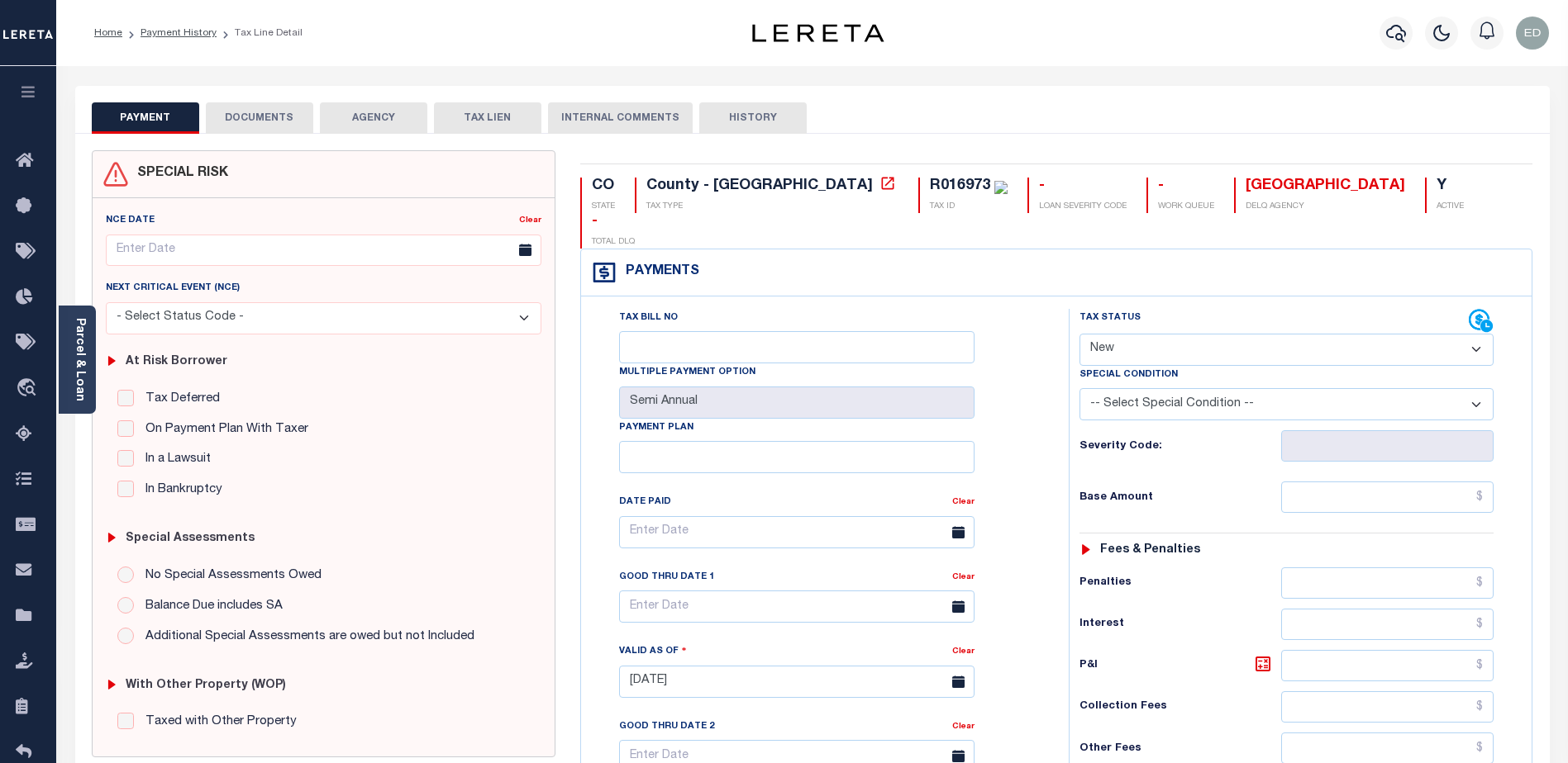
click at [258, 120] on button "DOCUMENTS" at bounding box center [260, 118] width 108 height 31
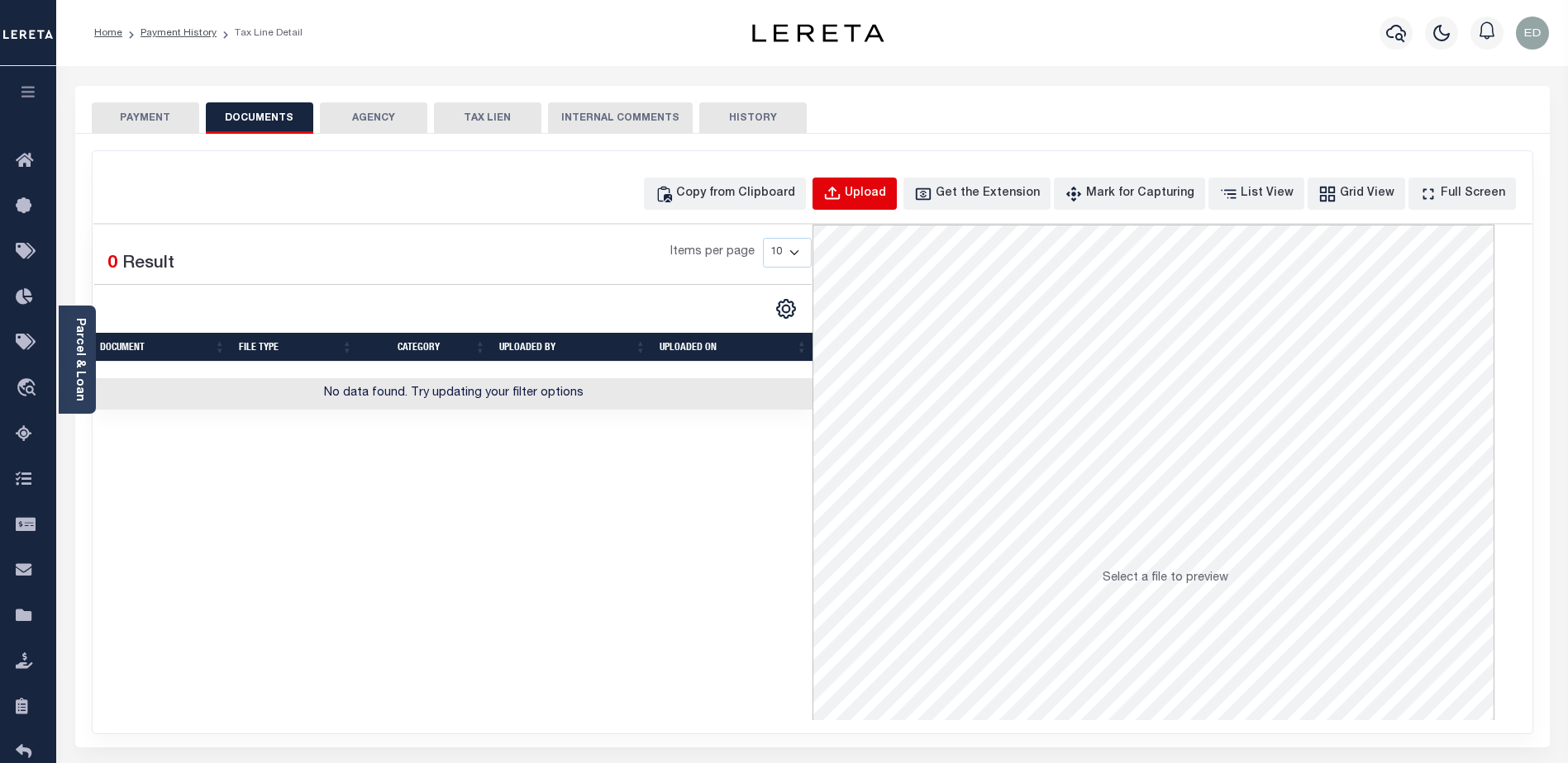
click at [886, 196] on div "Upload" at bounding box center [865, 194] width 41 height 18
select select "POP"
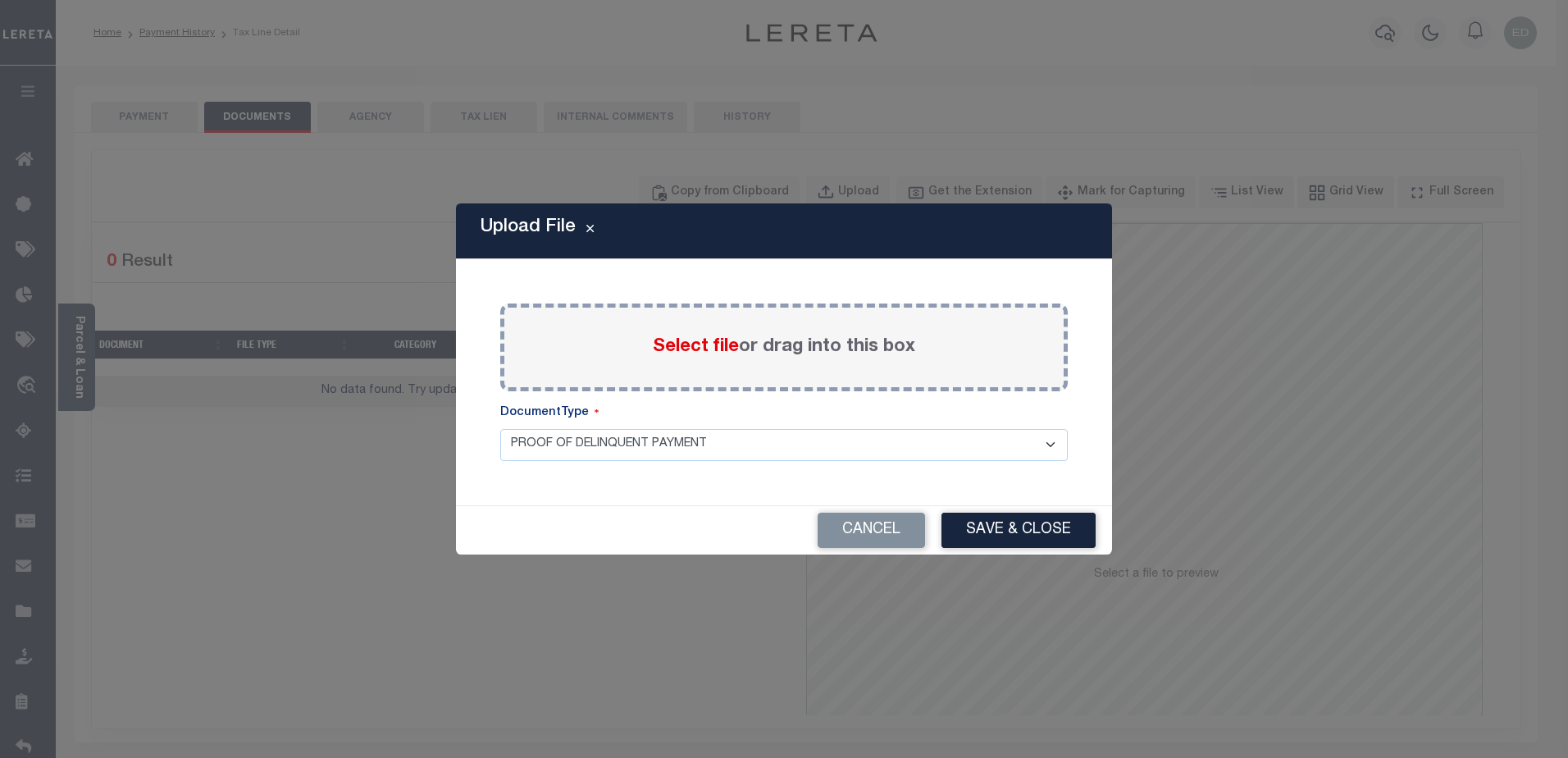
click at [681, 345] on span "Select file" at bounding box center [696, 347] width 86 height 18
click at [0, 0] on input "Select file or drag into this box" at bounding box center [0, 0] width 0 height 0
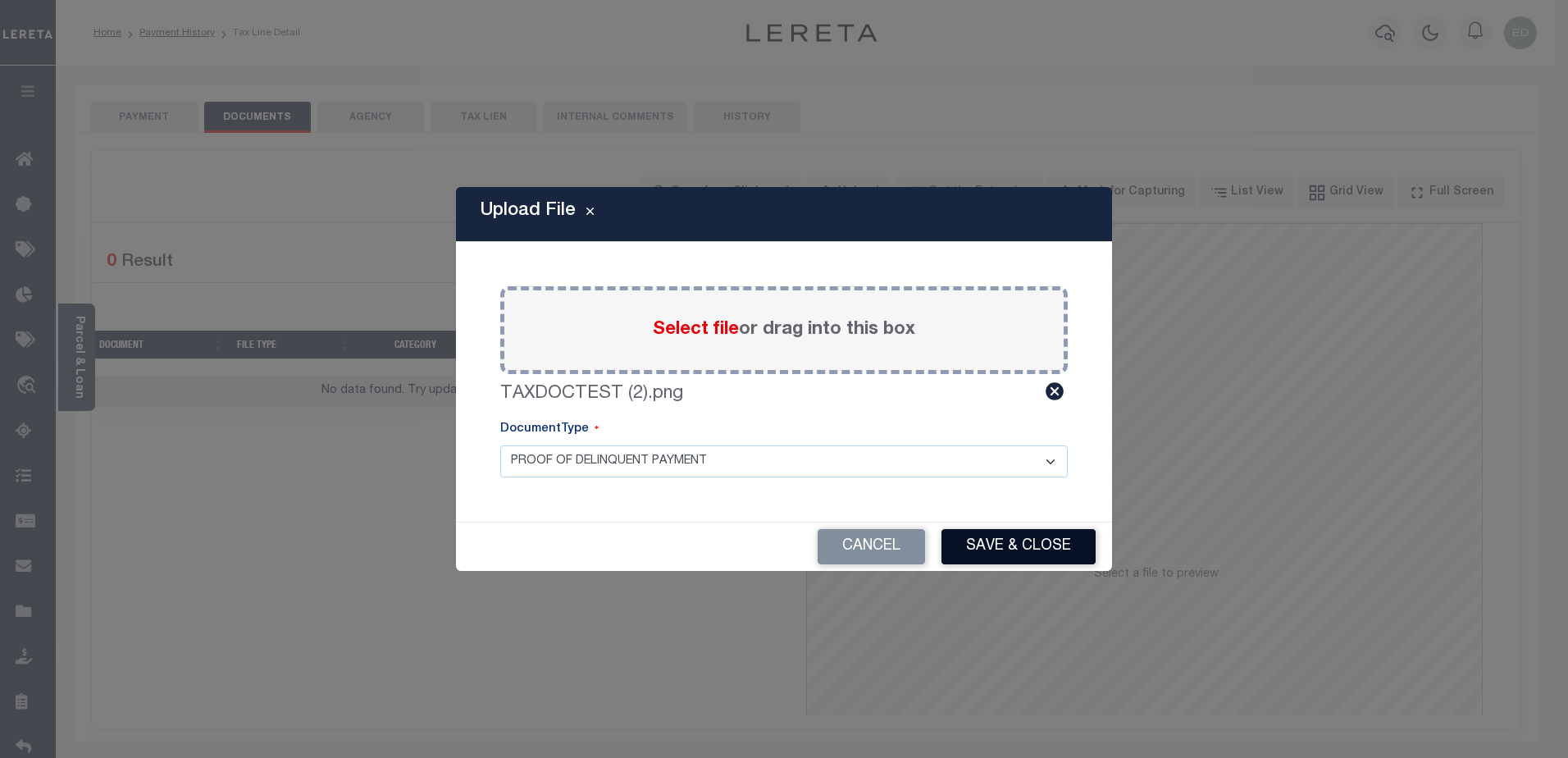
click at [982, 562] on button "Save & Close" at bounding box center [1019, 547] width 154 height 36
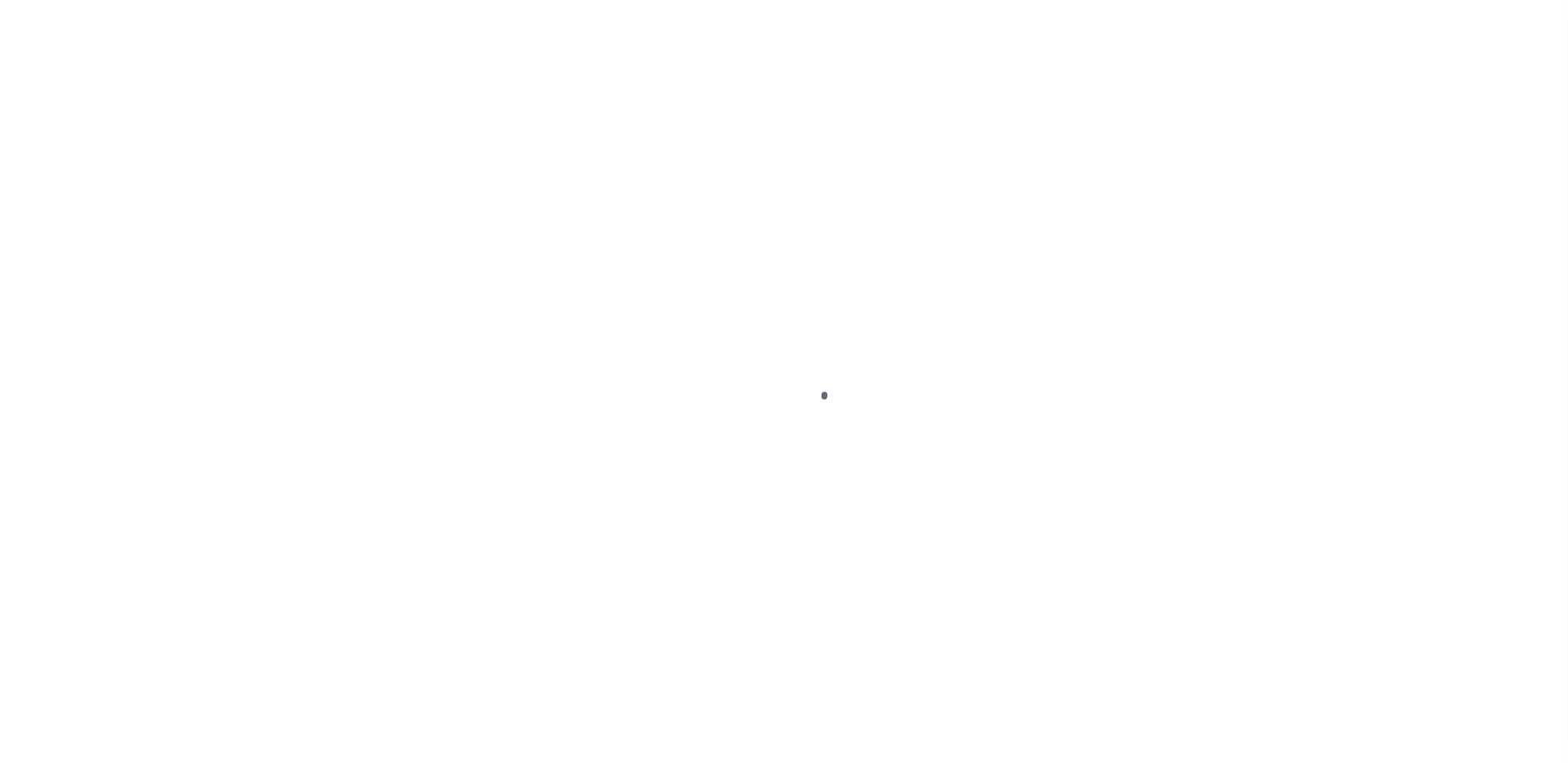
select select "PIF"
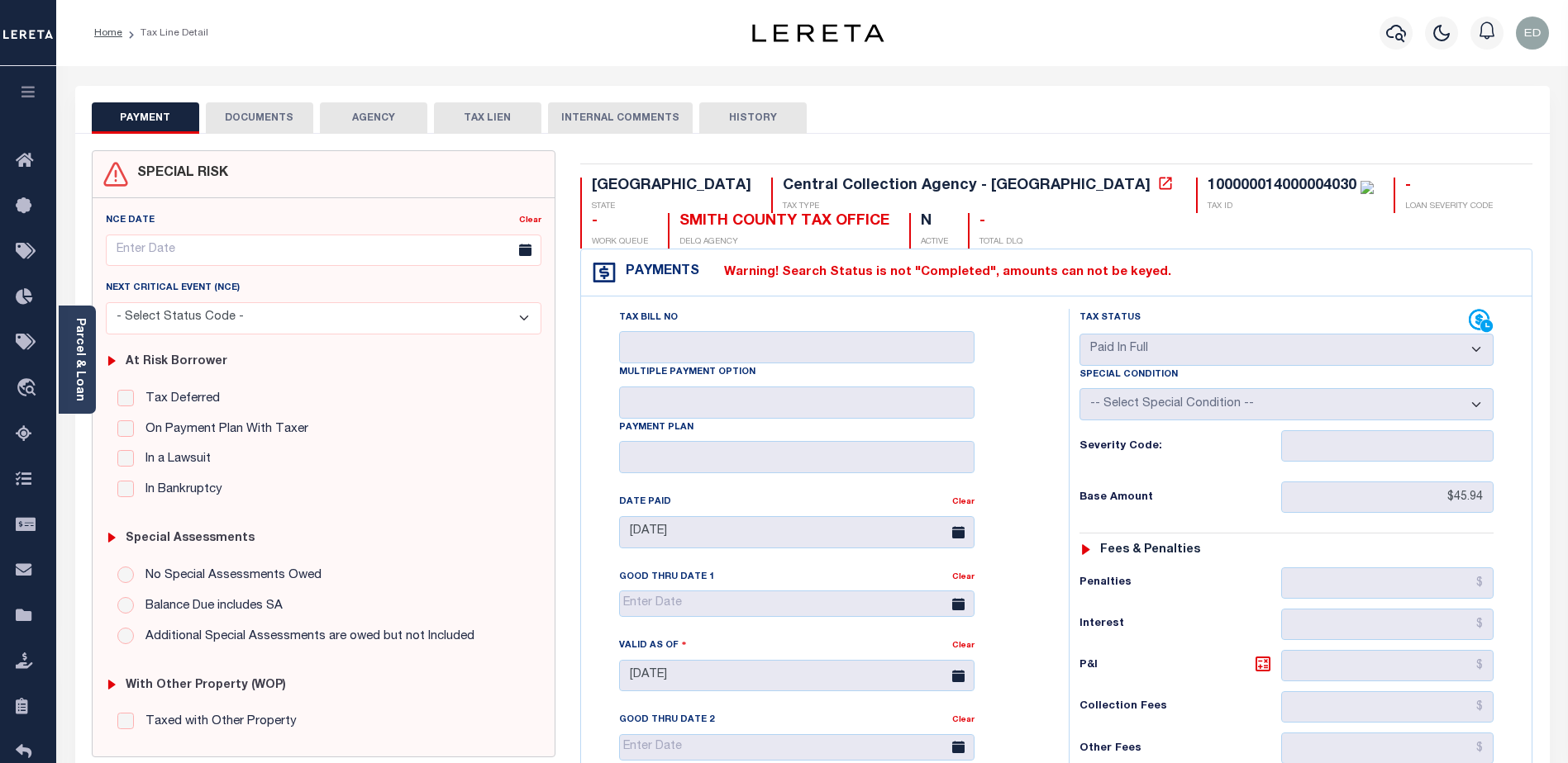
drag, startPoint x: 257, startPoint y: 115, endPoint x: 254, endPoint y: 48, distance: 67.1
click at [261, 52] on div "Home Tax Line Detail Profile" at bounding box center [784, 624] width 1568 height 1249
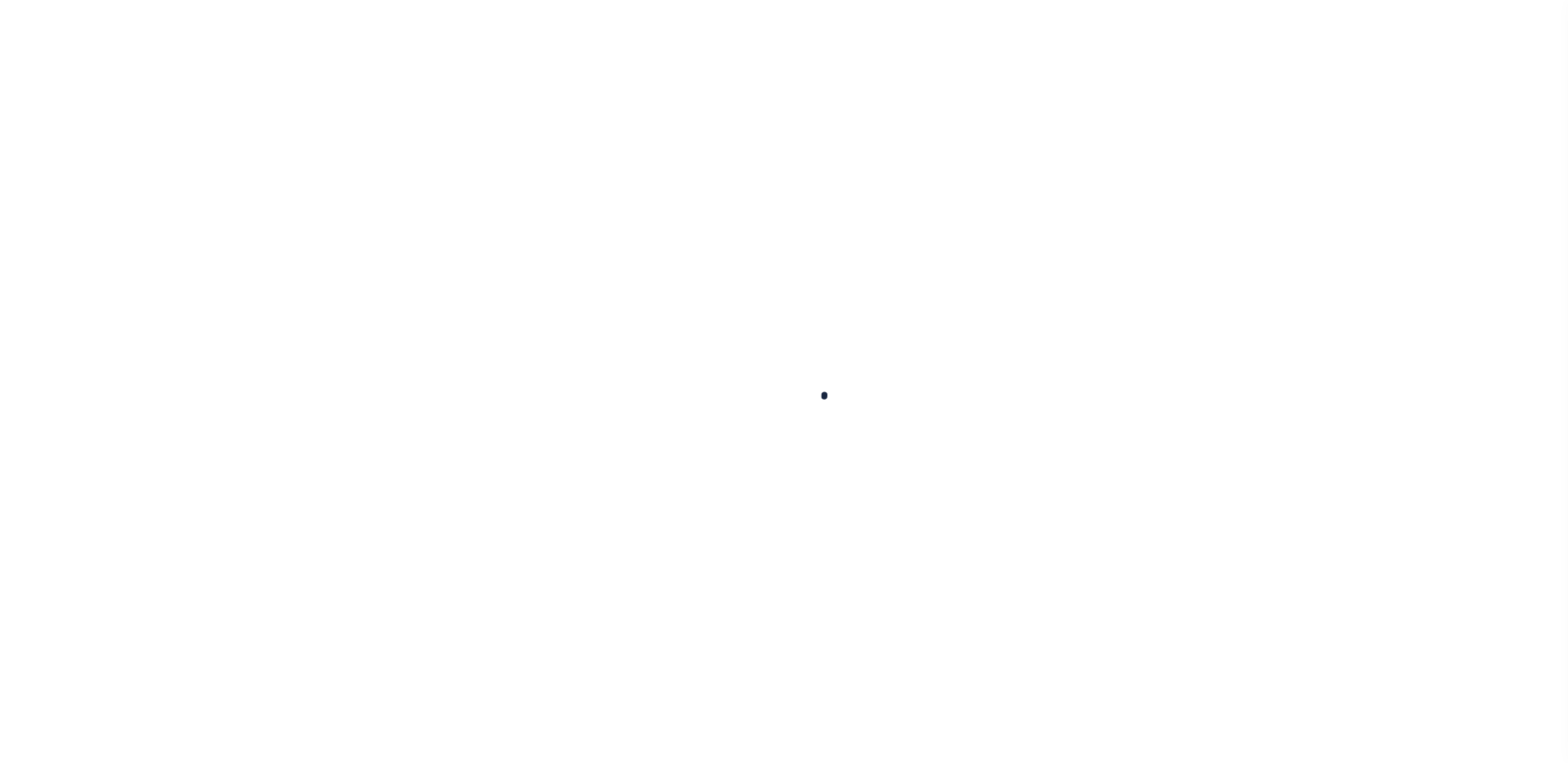
type input "3022011137"
type input "KEITH C MCCALEB"
select select "False"
select select
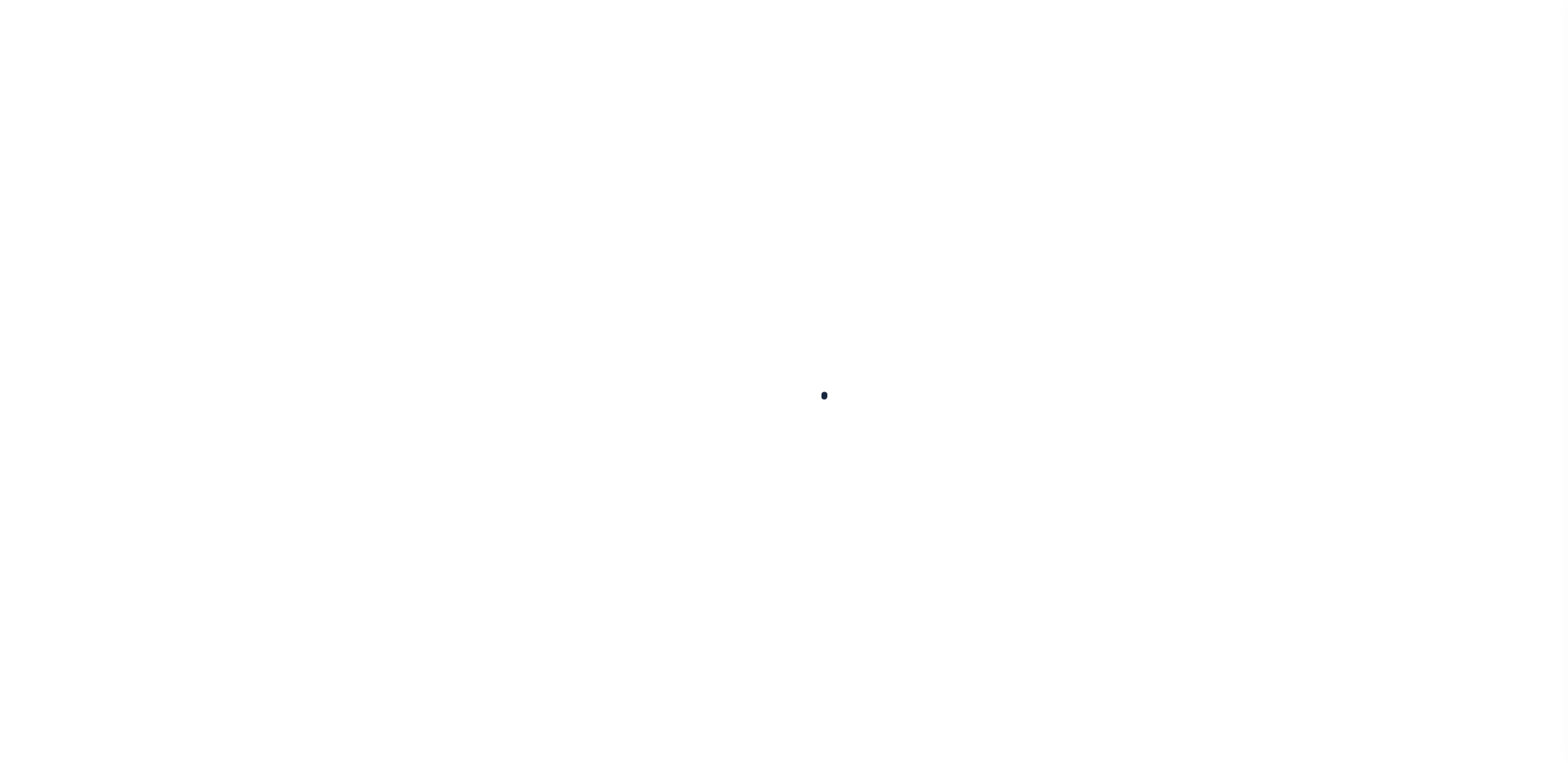
type input "17023 CREEKSIDE DR"
type input "LINDALE, TX 75771"
select select
select select "NonEscrow"
type input "11.28 ACRES CR 434"
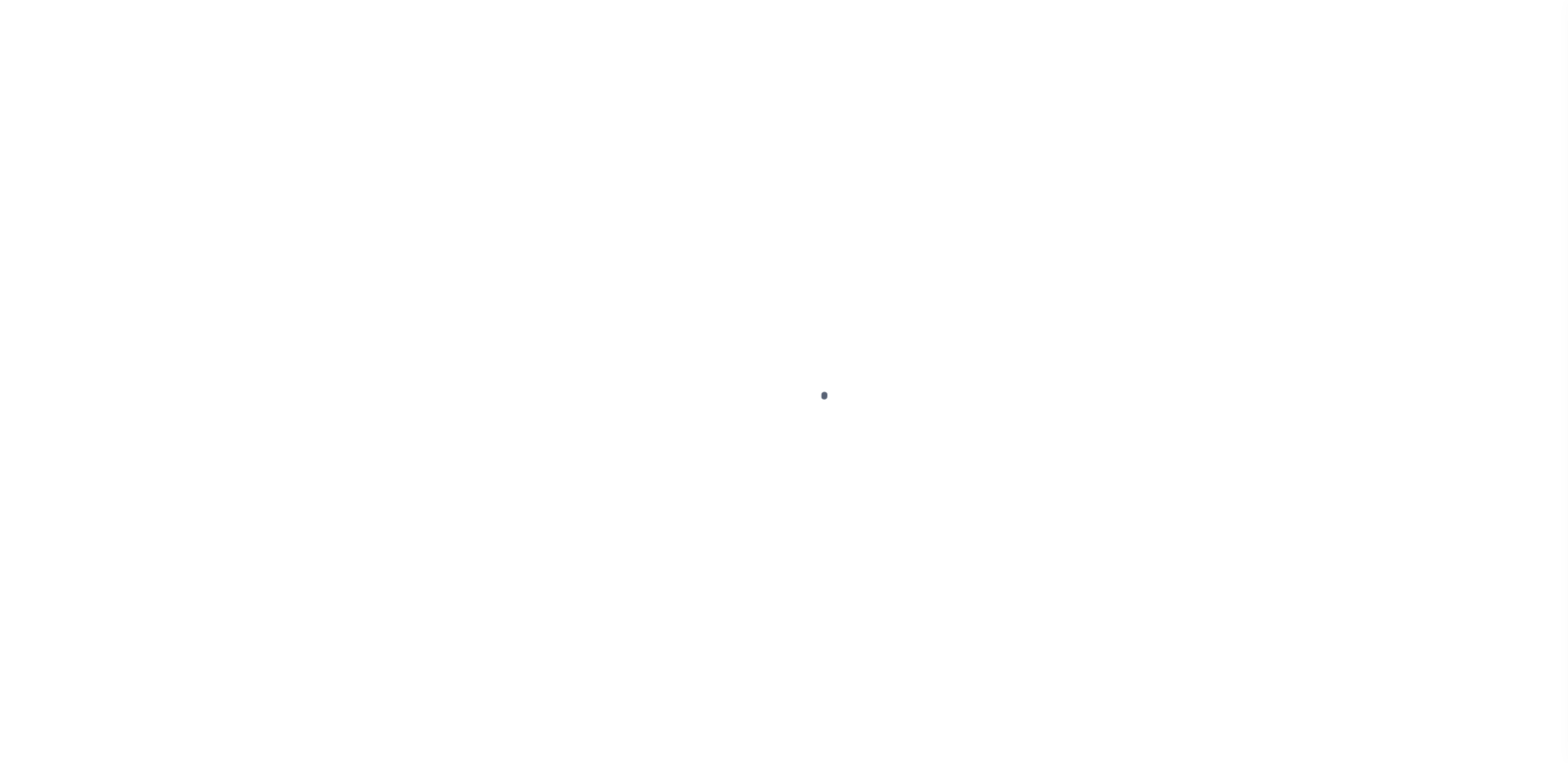
select select
type input "LINDALE TX 75771"
type input "[GEOGRAPHIC_DATA]"
select select
type textarea "DT 11.28 ACRS D. BARCROFT SVY A-140"
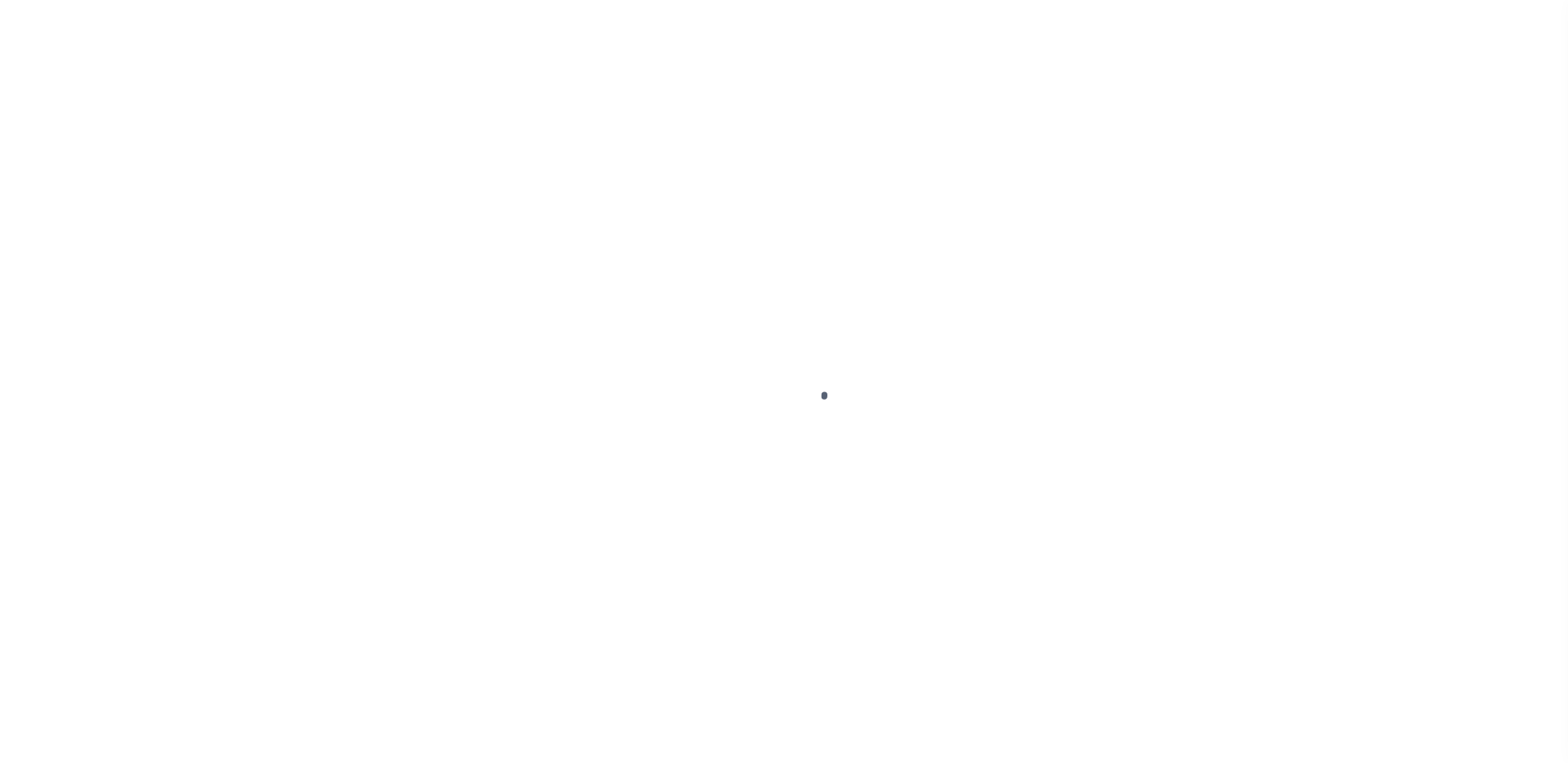
select select "7998"
select select "2576"
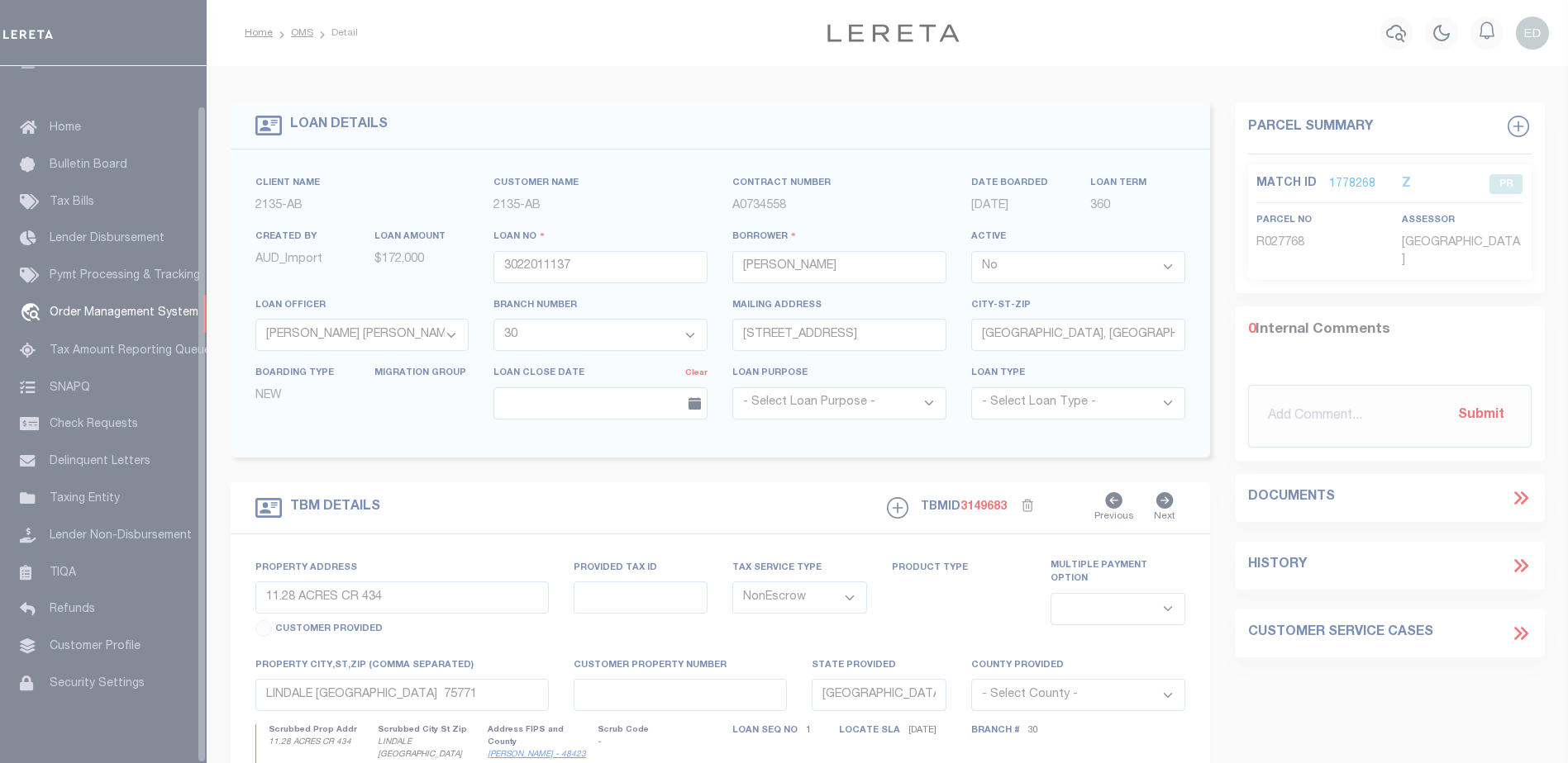
scroll to position [41, 0]
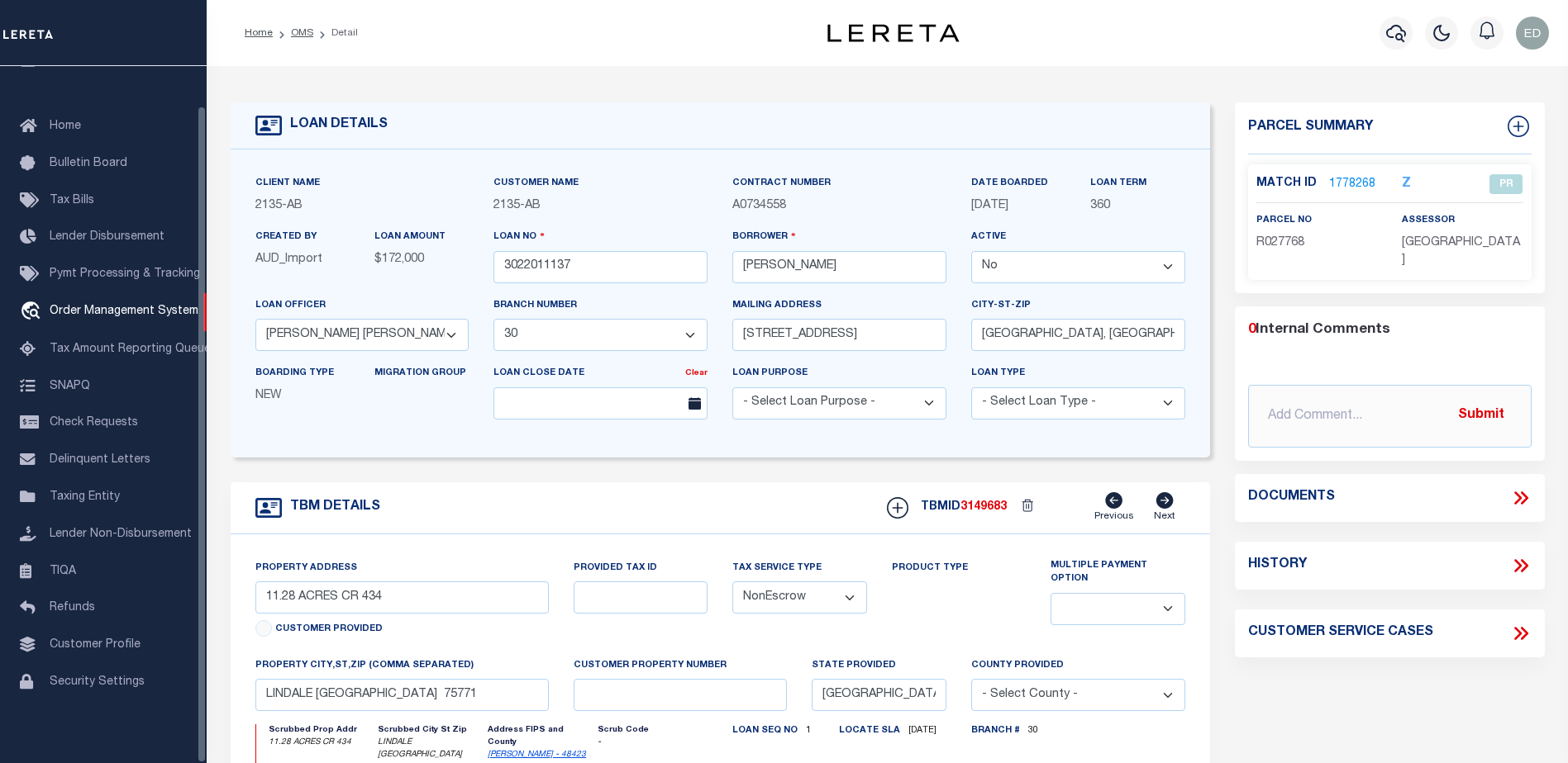
select select "200"
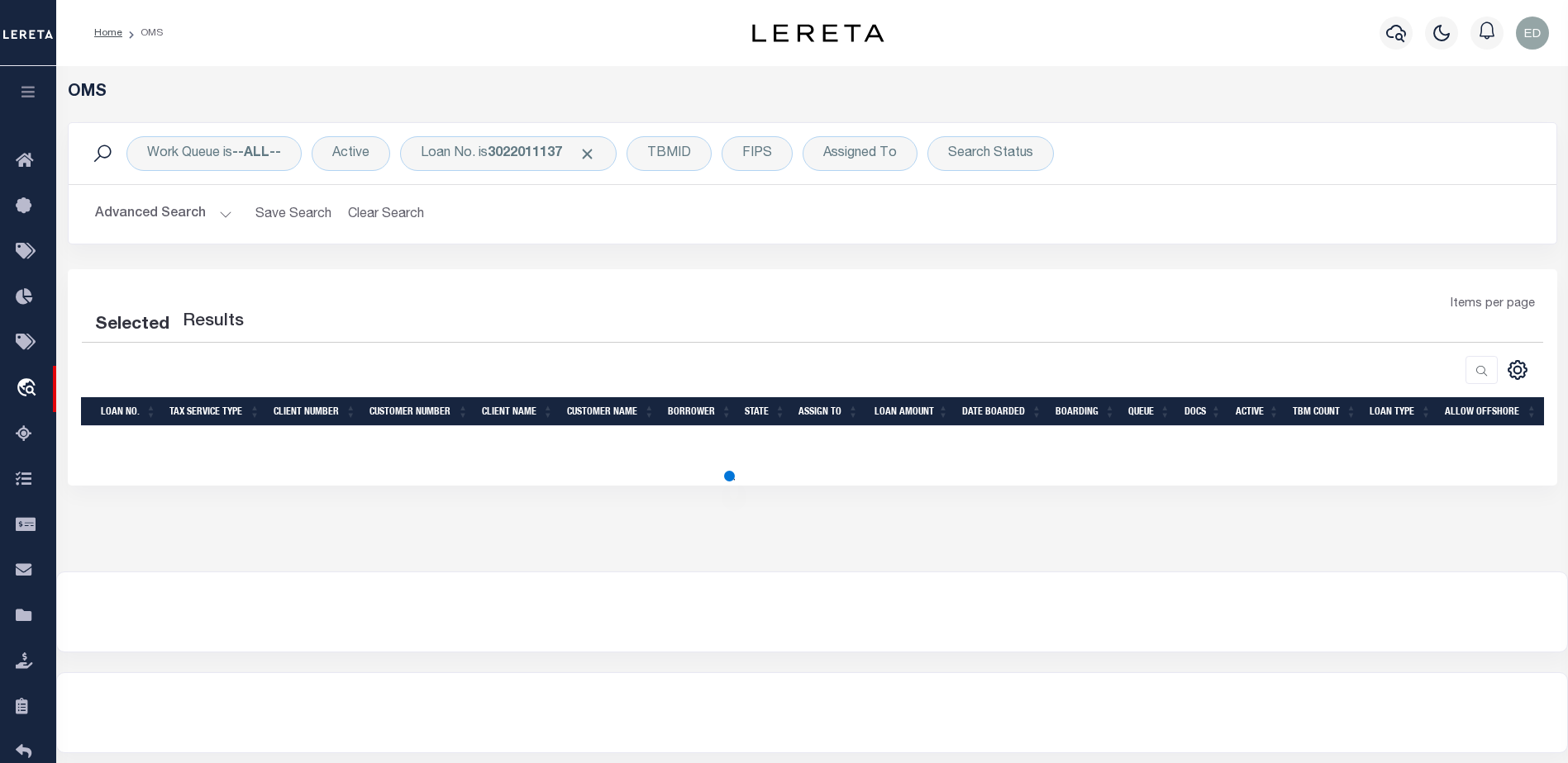
select select "200"
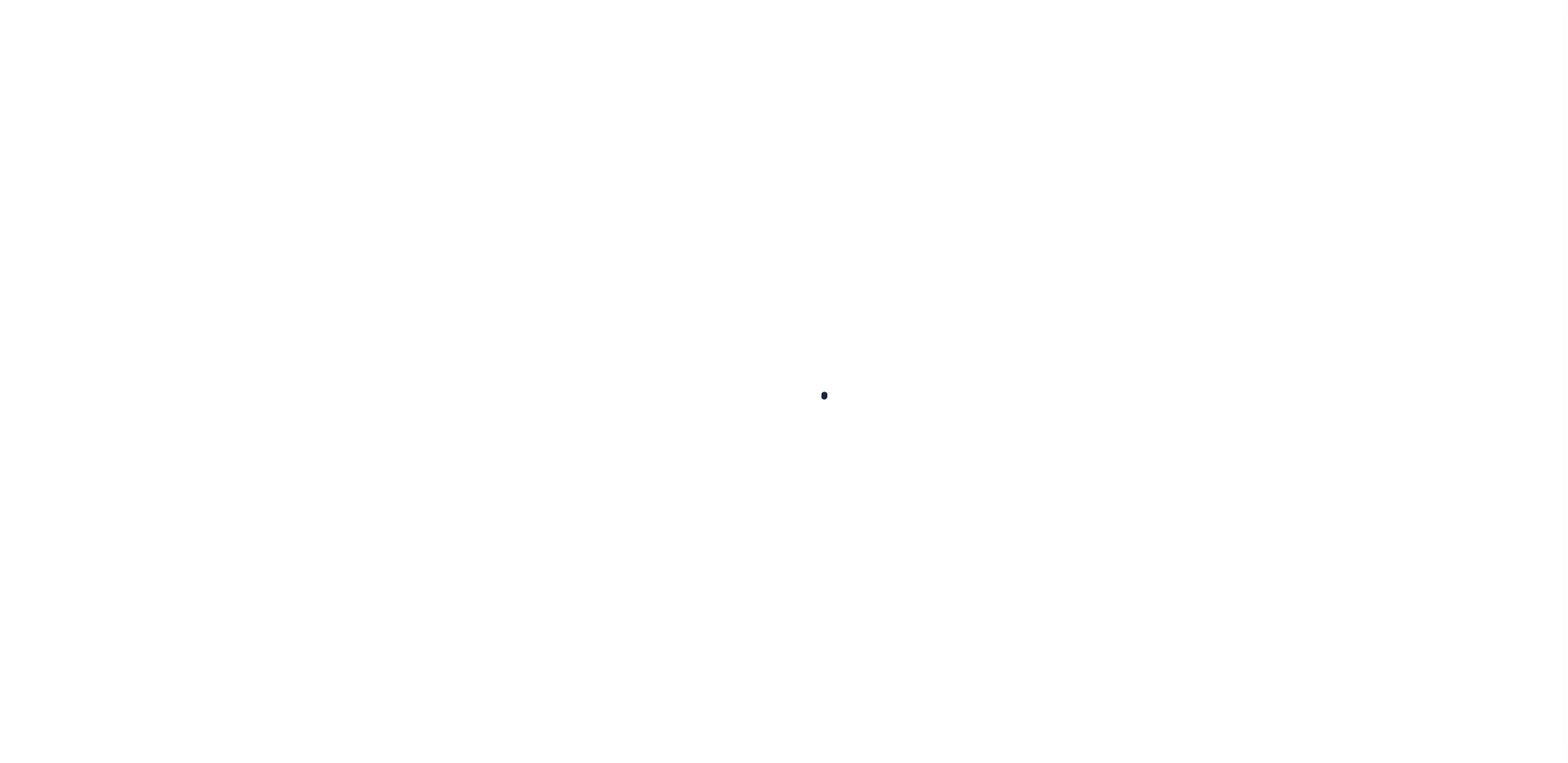
select select
checkbox input "false"
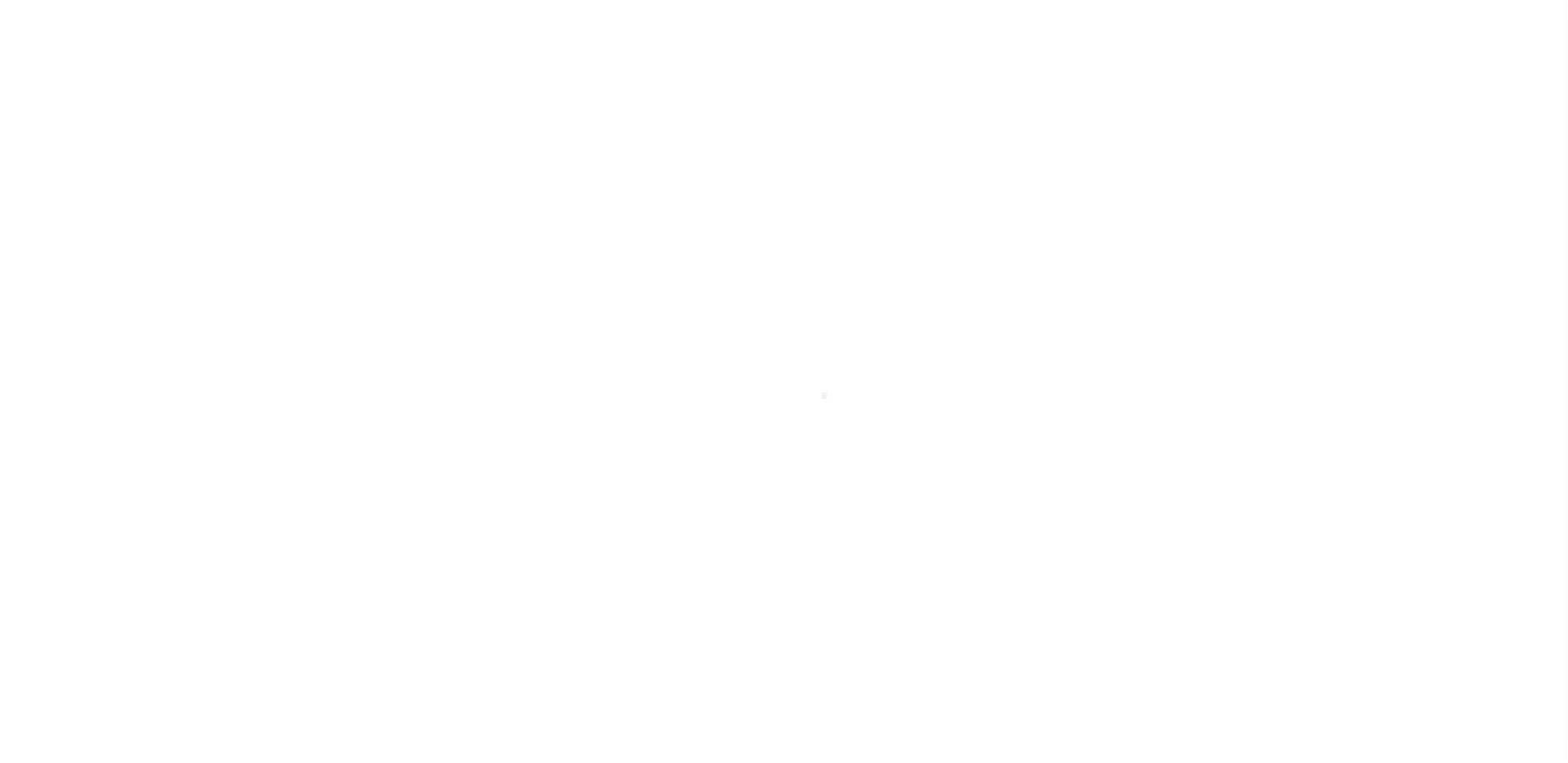
checkbox input "false"
type input "1000300000"
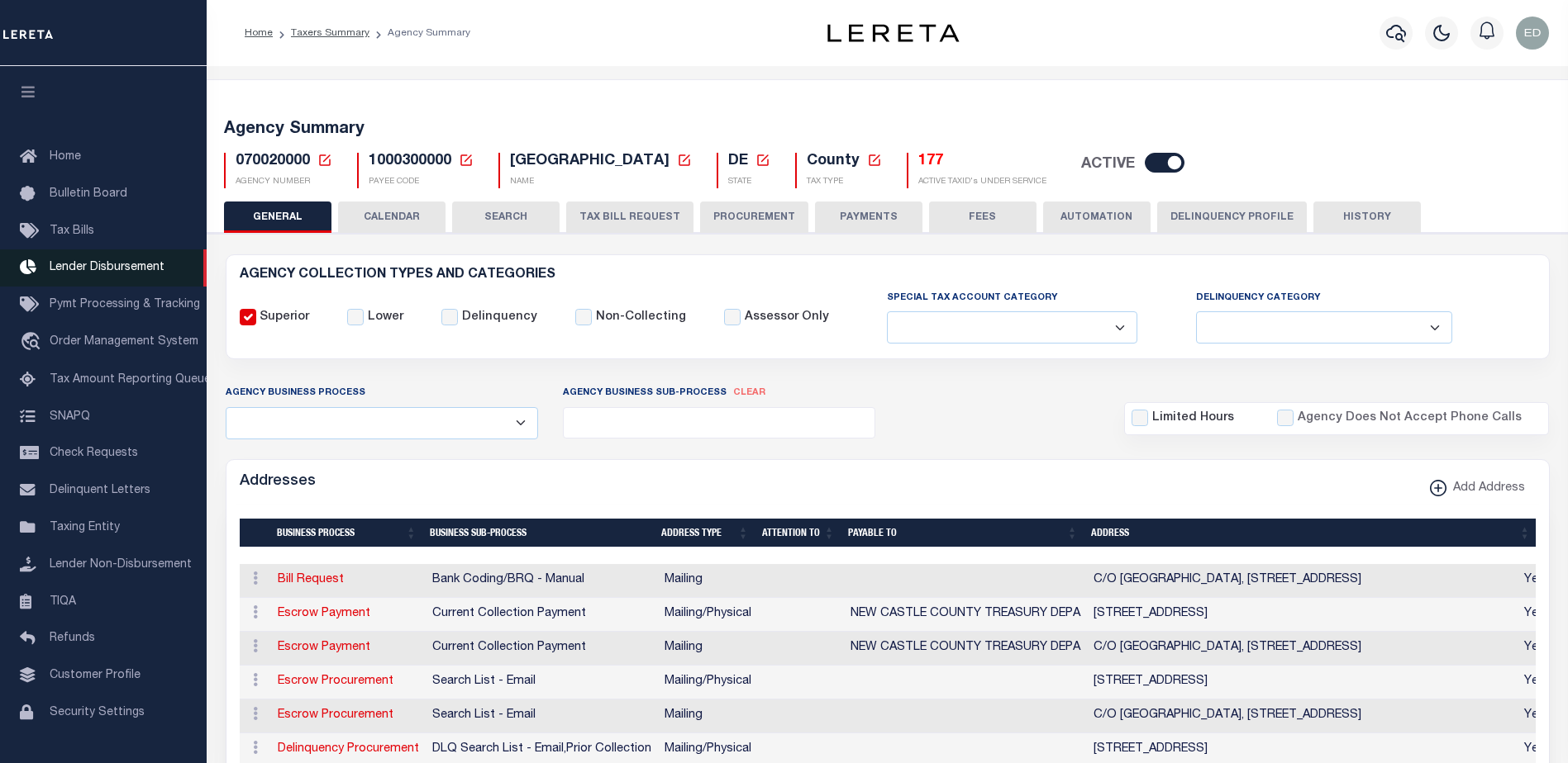
click at [113, 273] on span "Lender Disbursement" at bounding box center [107, 268] width 115 height 12
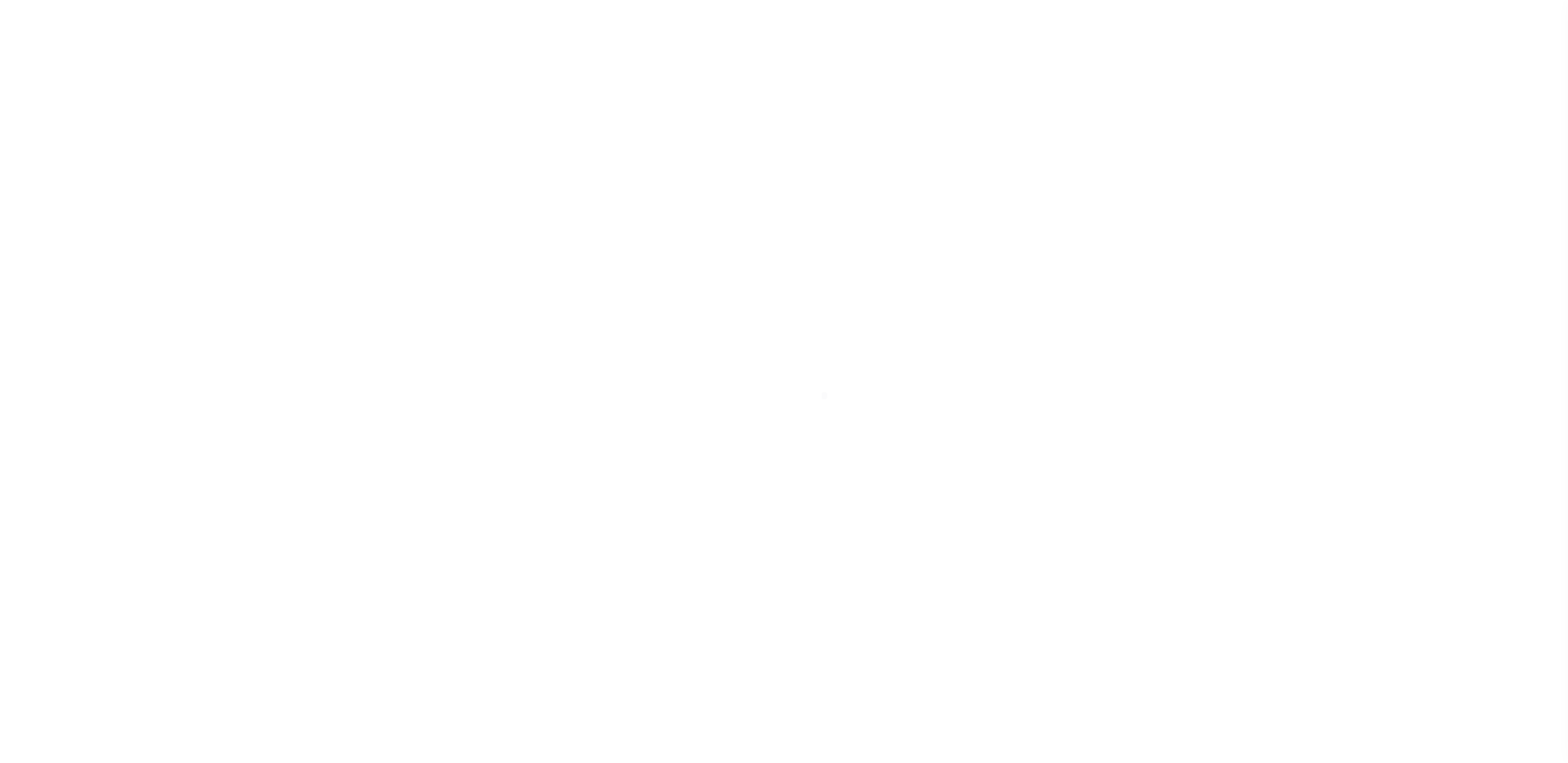
scroll to position [29, 0]
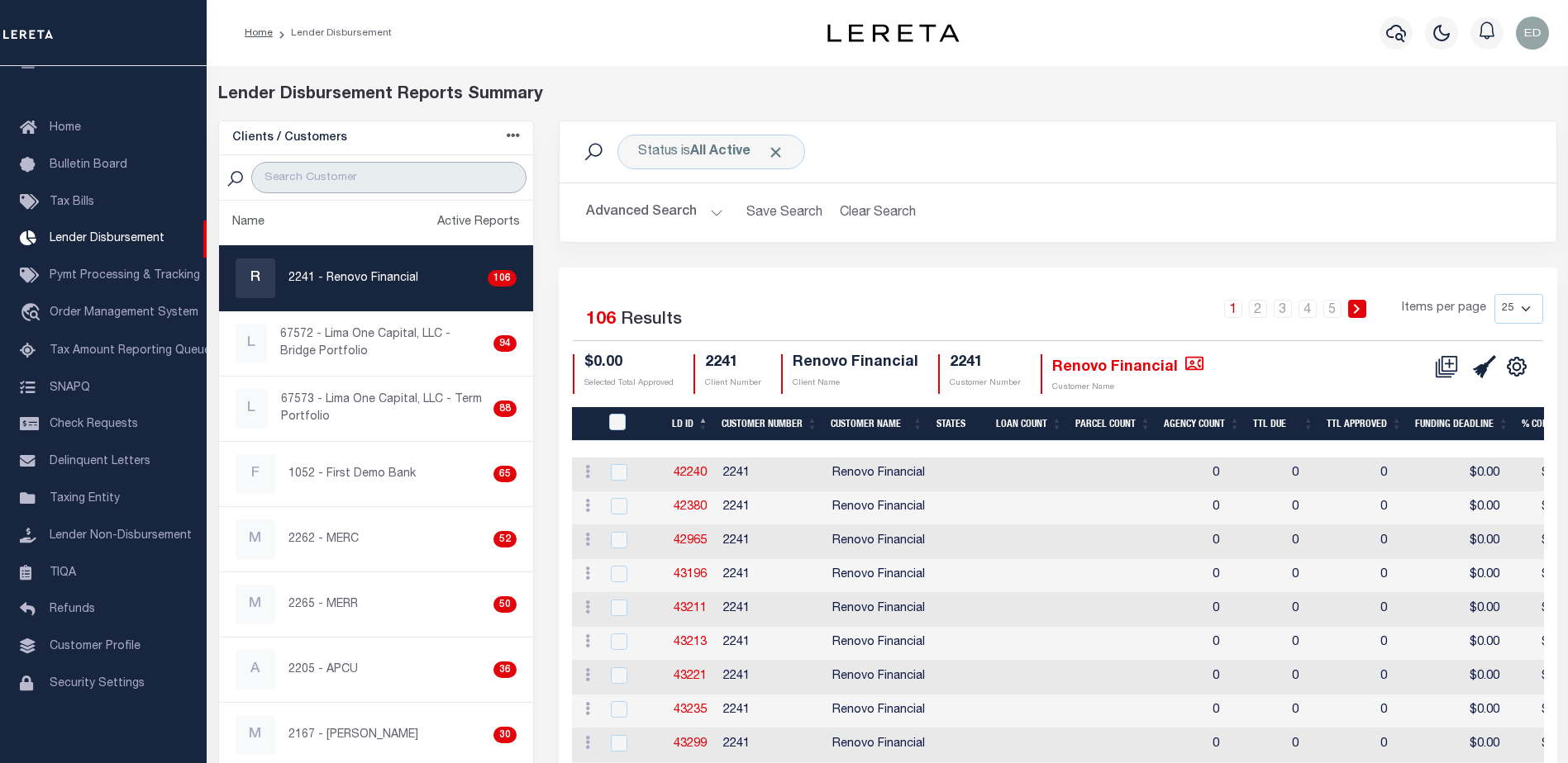
click at [382, 177] on input "search" at bounding box center [389, 178] width 275 height 31
click at [778, 154] on span "Click to Remove" at bounding box center [775, 152] width 17 height 17
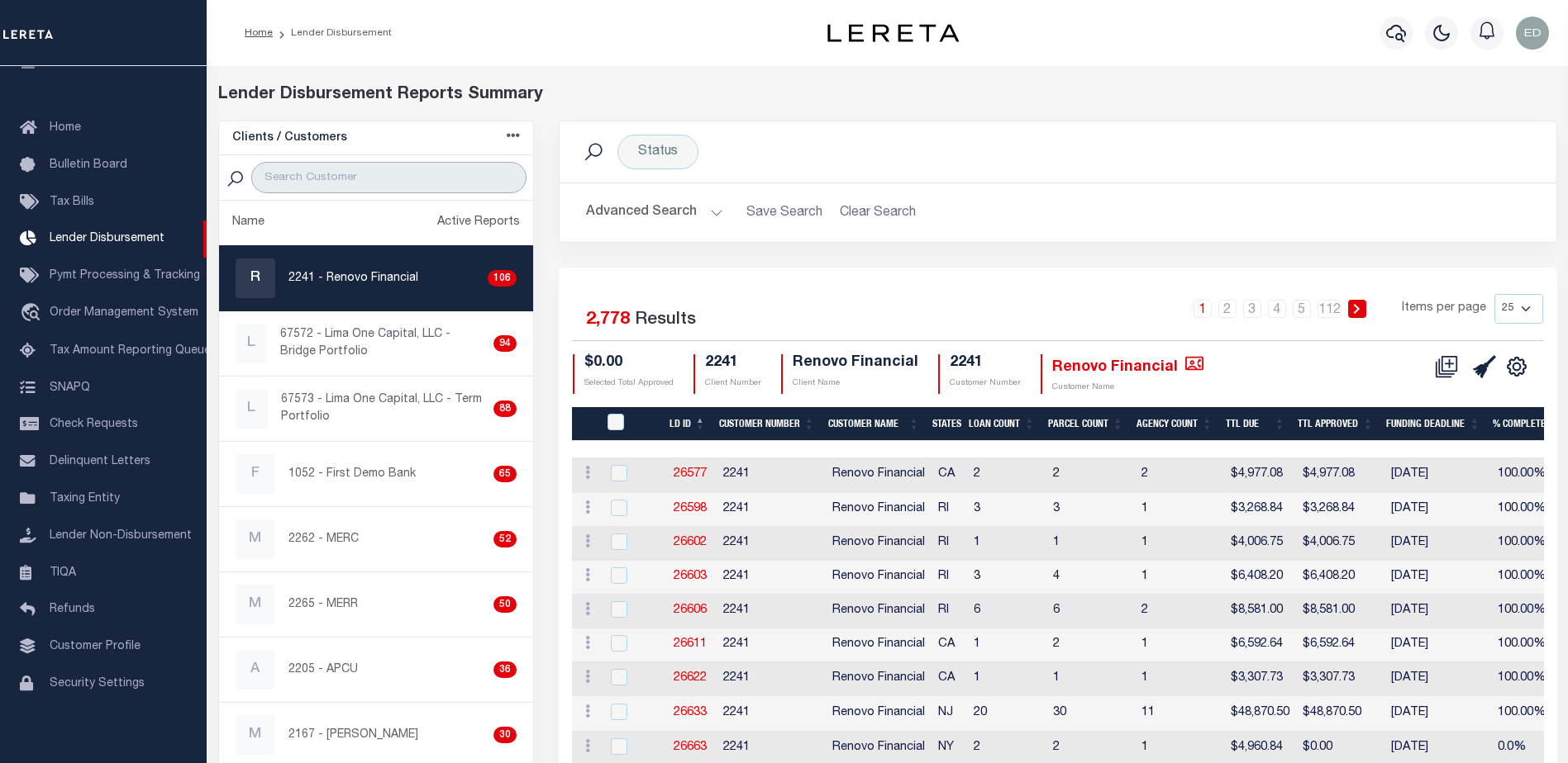
click at [359, 176] on input "search" at bounding box center [389, 178] width 275 height 31
paste input "2118"
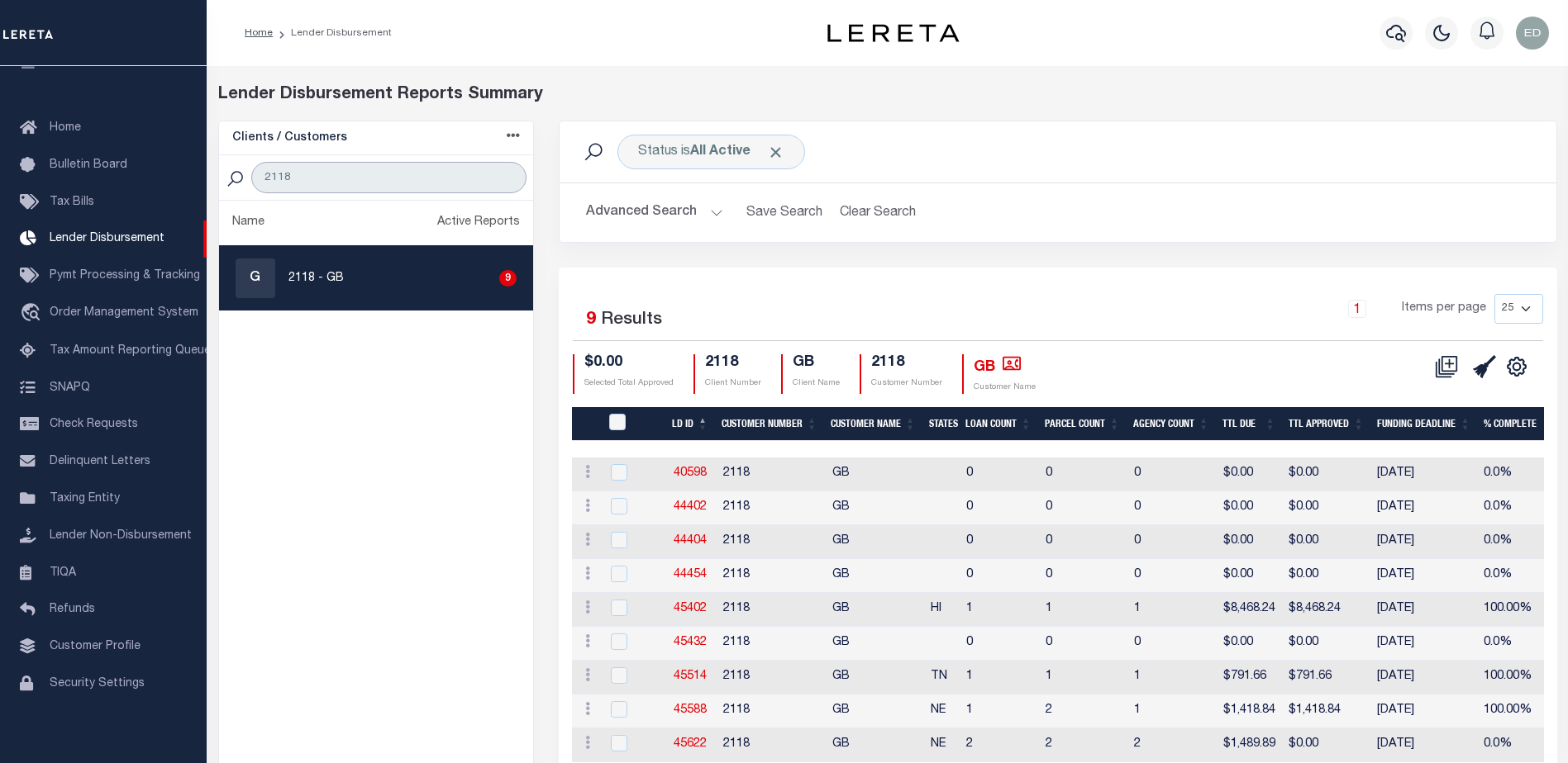
type input "2118"
click at [341, 271] on p "2118 - GB" at bounding box center [316, 279] width 55 height 17
checkbox input "true"
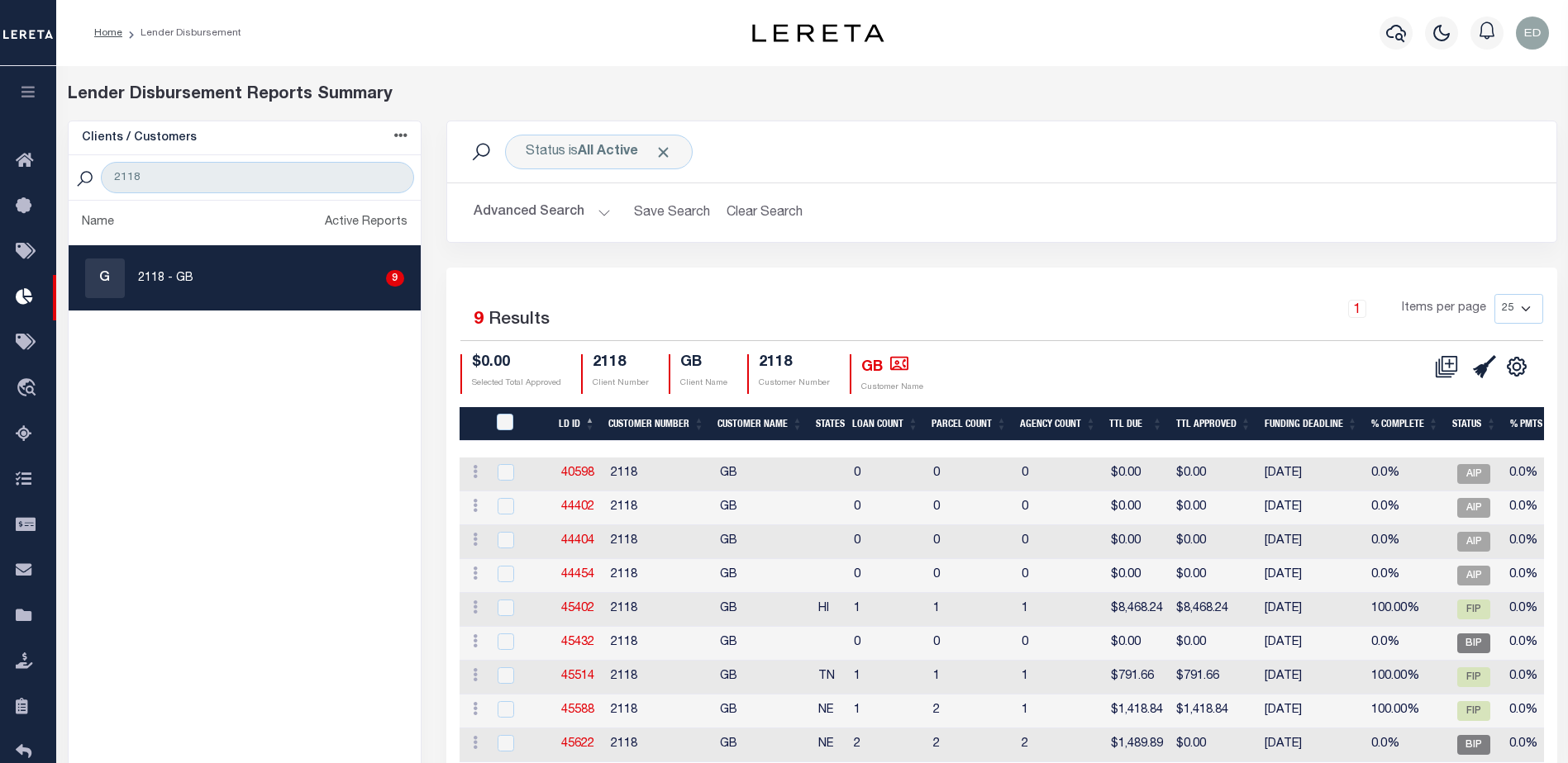
click at [600, 214] on button "Advanced Search" at bounding box center [541, 213] width 137 height 32
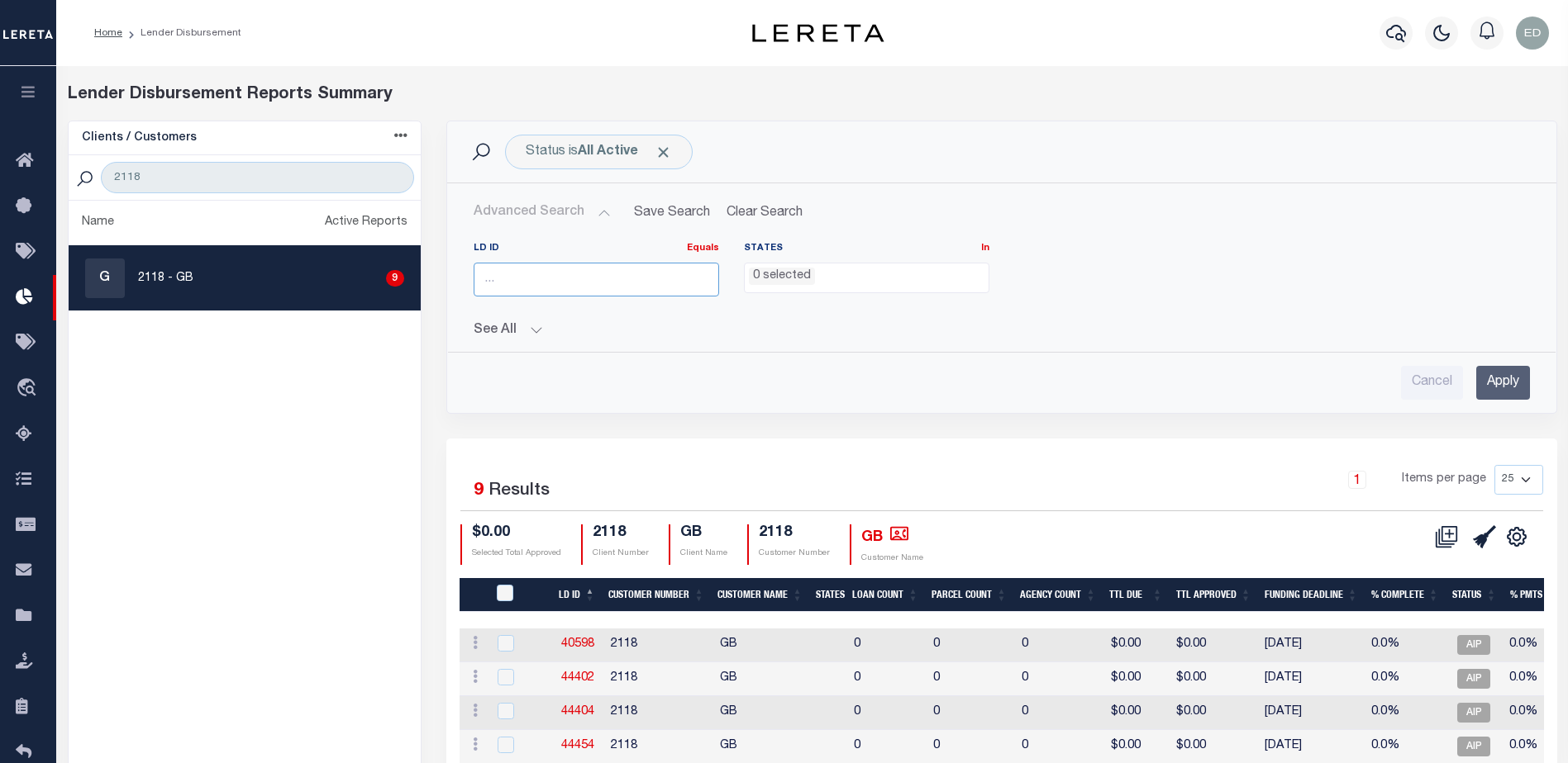
click at [562, 285] on input "number" at bounding box center [596, 279] width 246 height 34
paste input "32270"
type input "32270"
click at [1507, 385] on input "Apply" at bounding box center [1503, 383] width 53 height 34
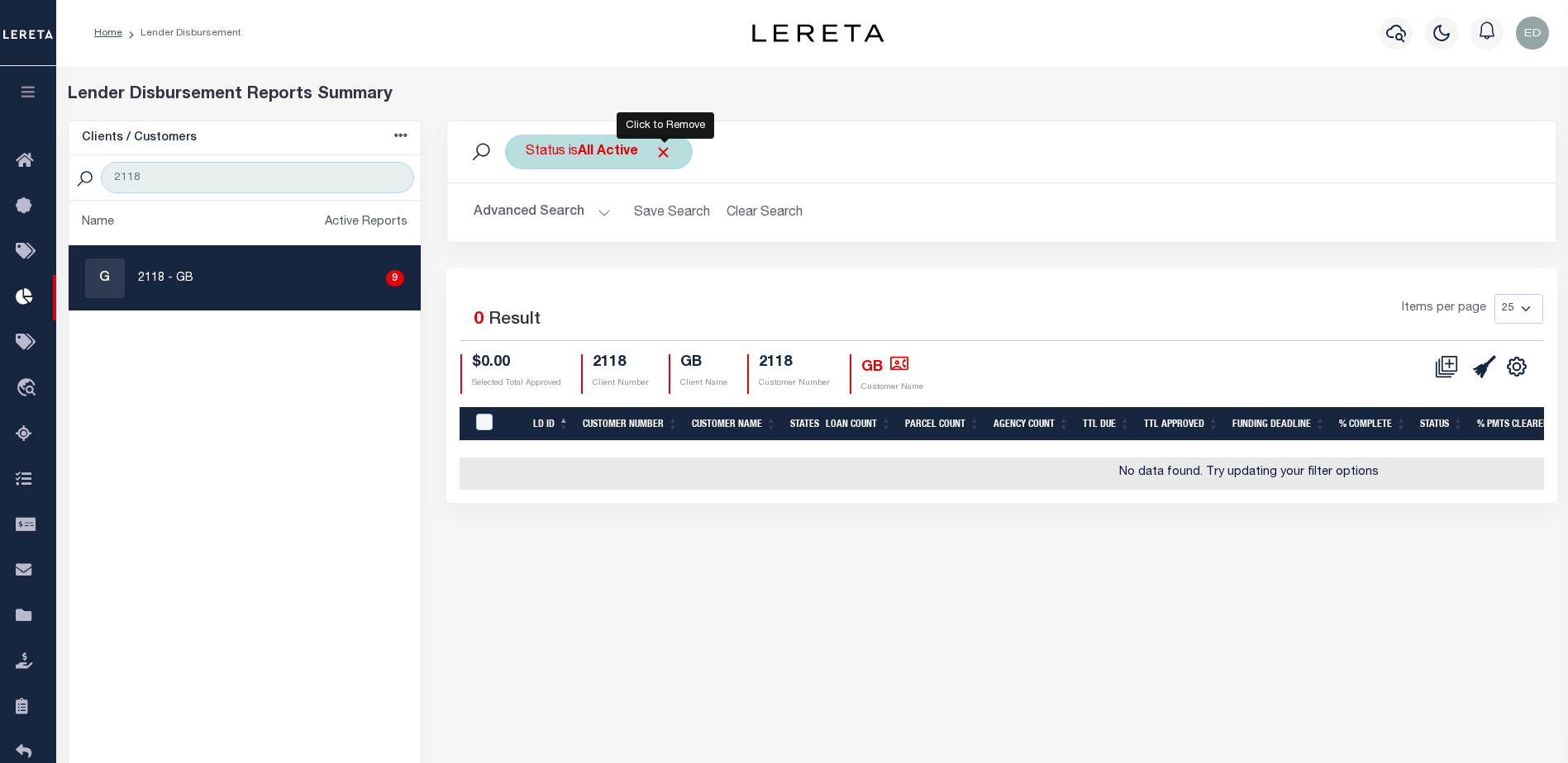
click at [665, 149] on span "Click to Remove" at bounding box center [663, 152] width 17 height 17
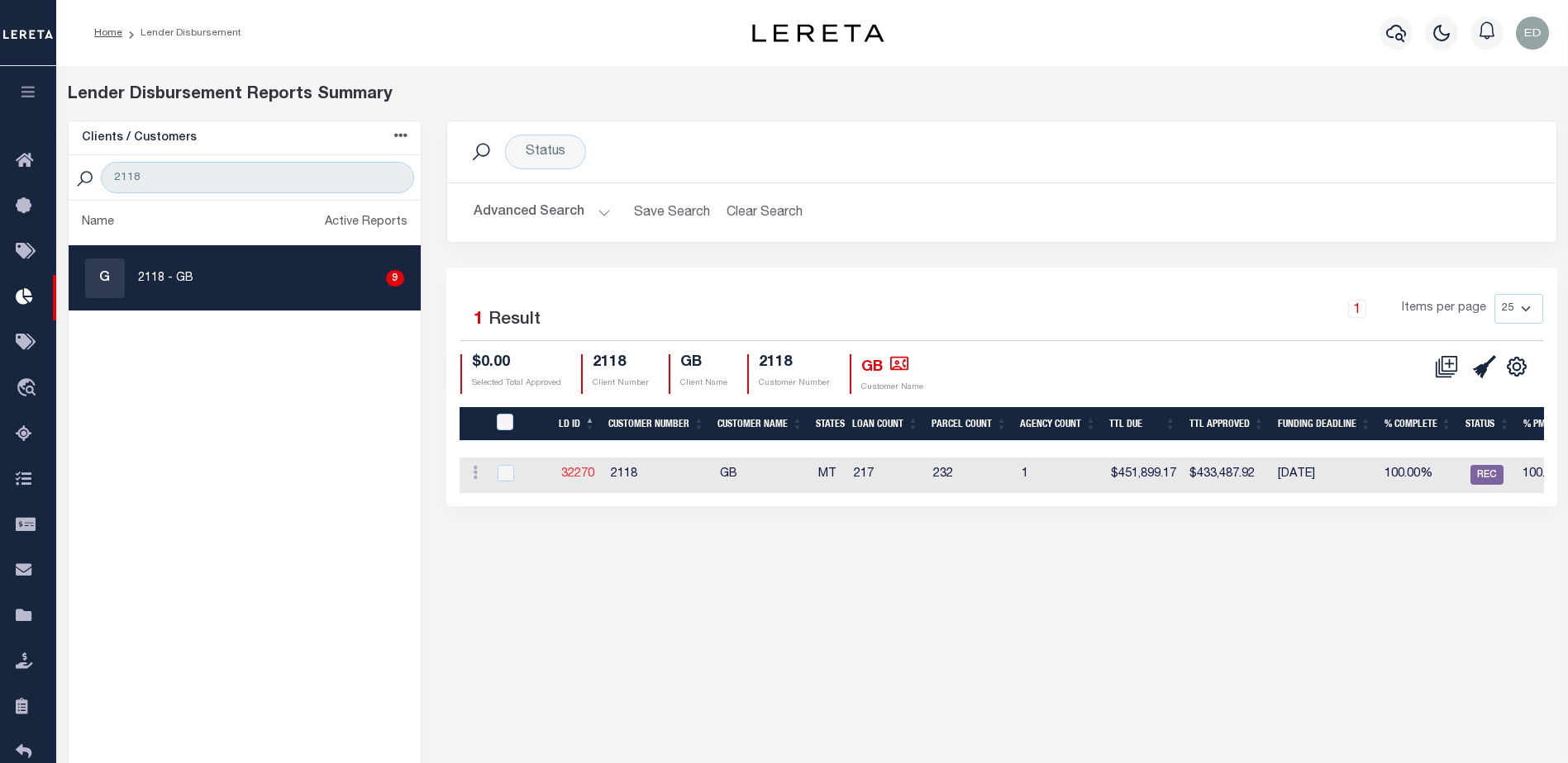
click at [575, 477] on link "32270" at bounding box center [578, 474] width 33 height 12
checkbox input "true"
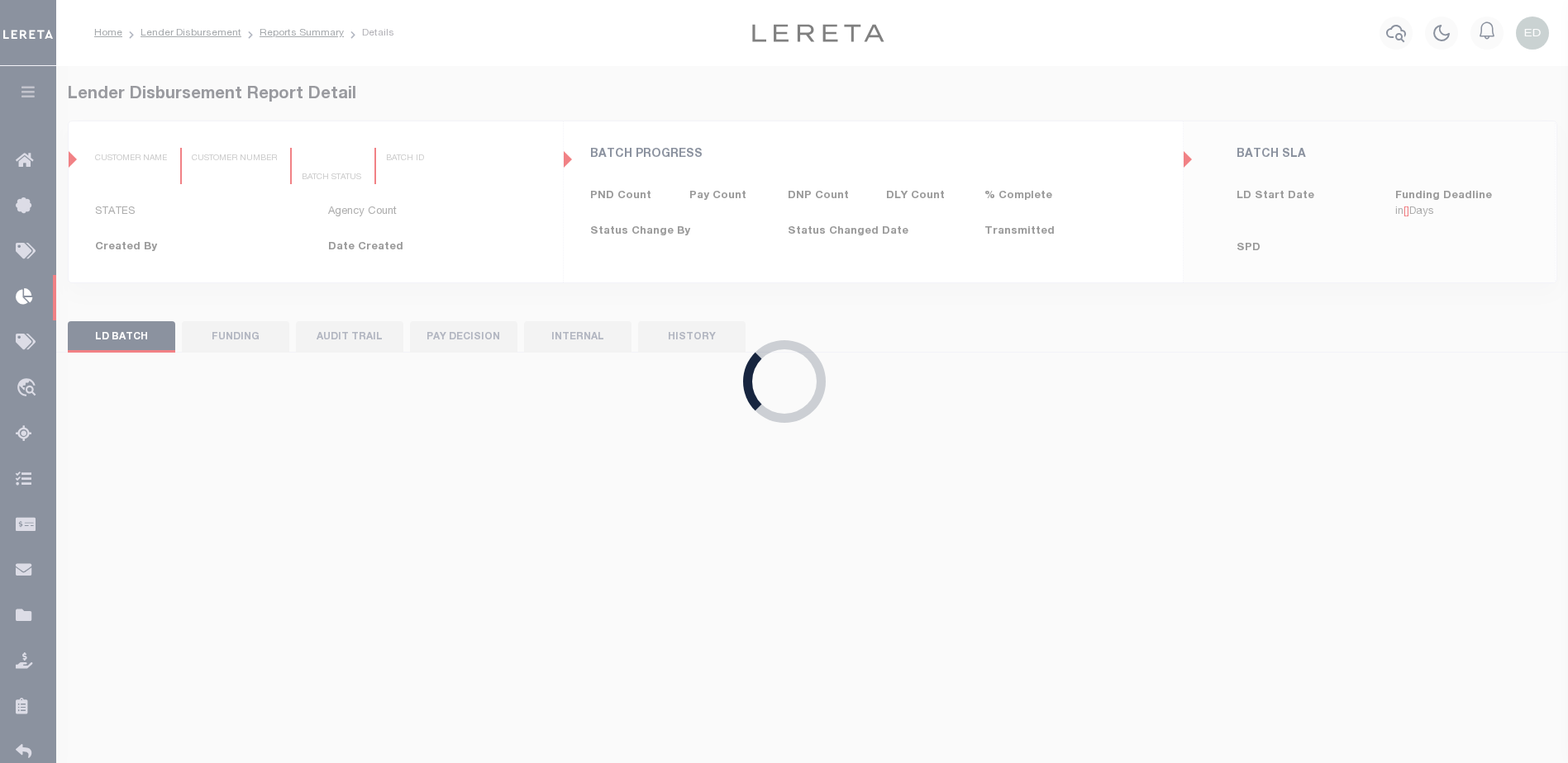
type input "$0.00"
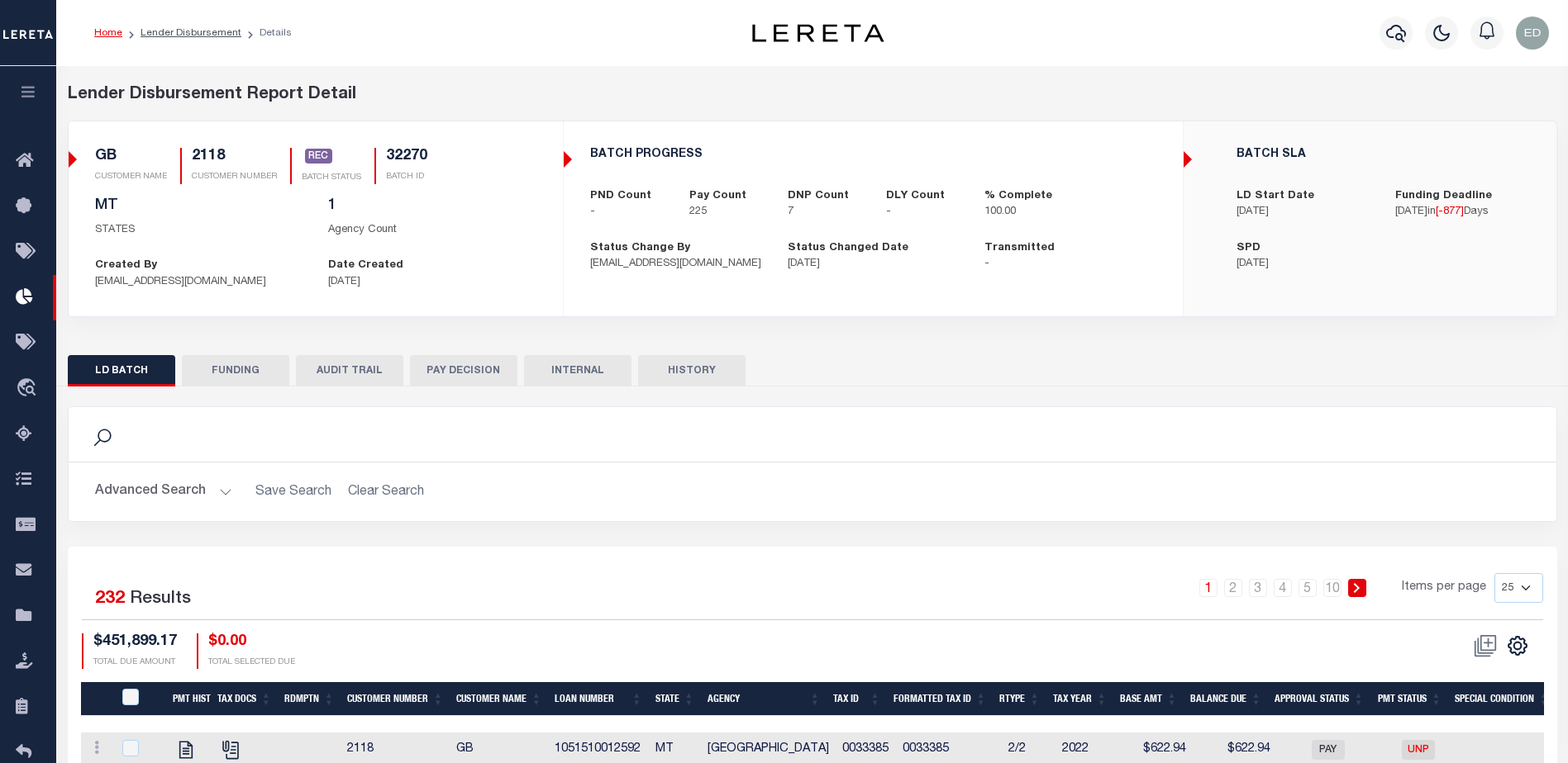
click at [234, 368] on button "FUNDING" at bounding box center [235, 371] width 108 height 31
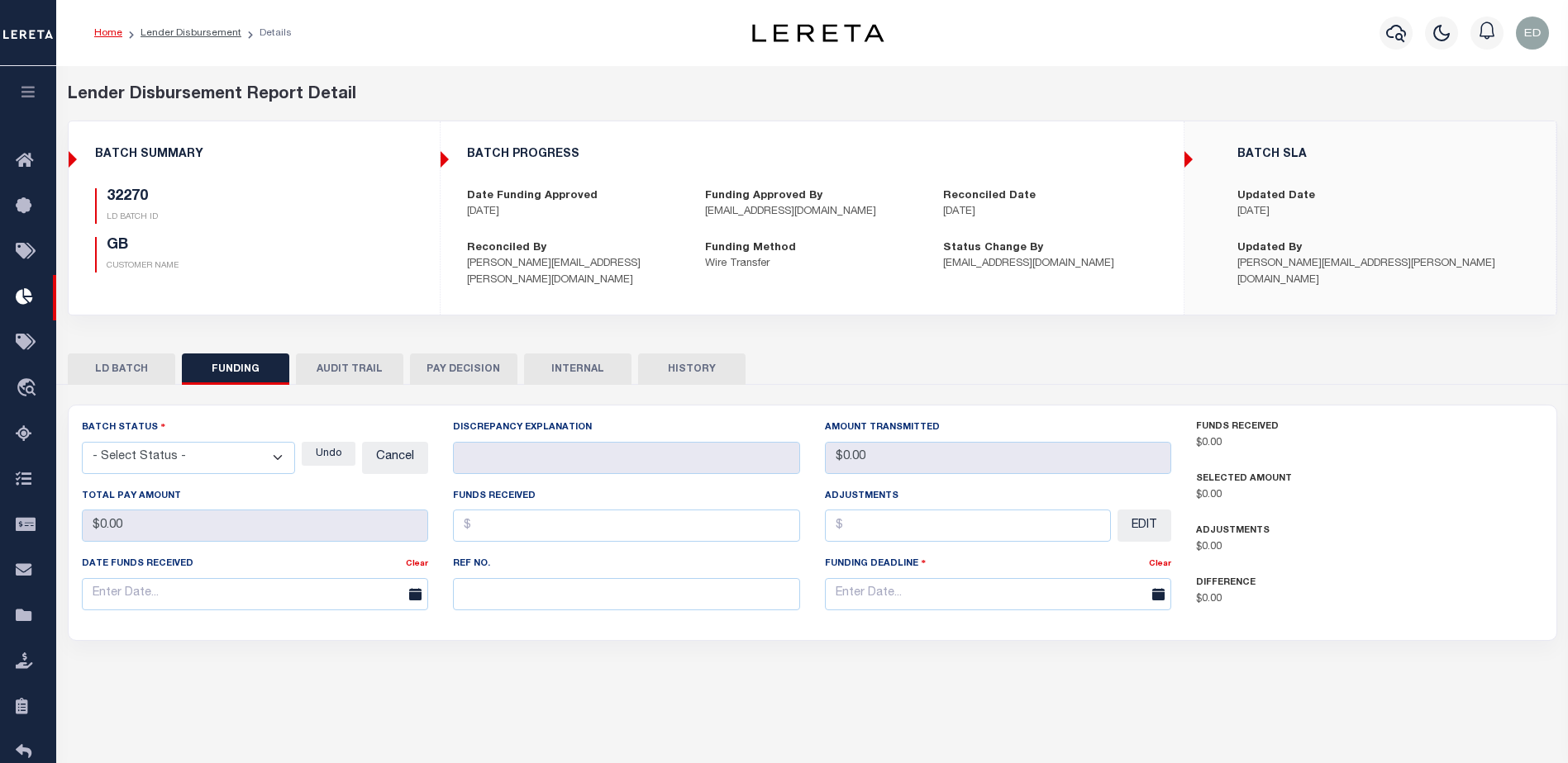
type input "$433,487.92"
type input "$0"
type input "05/09/2023"
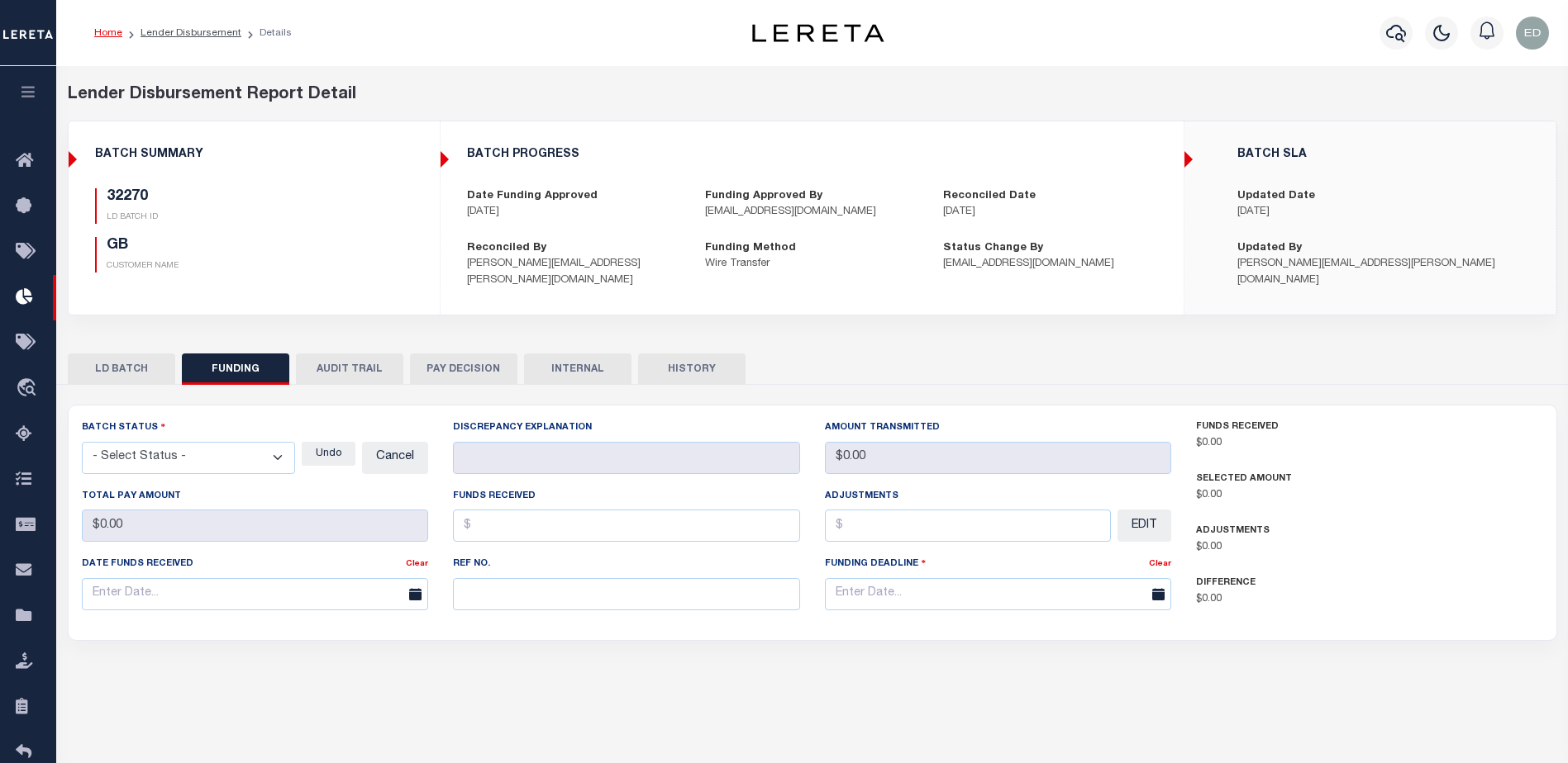
type input "20230509L2B77Q1C00209805091251FT01"
type input "05/15/2023"
select select "100"
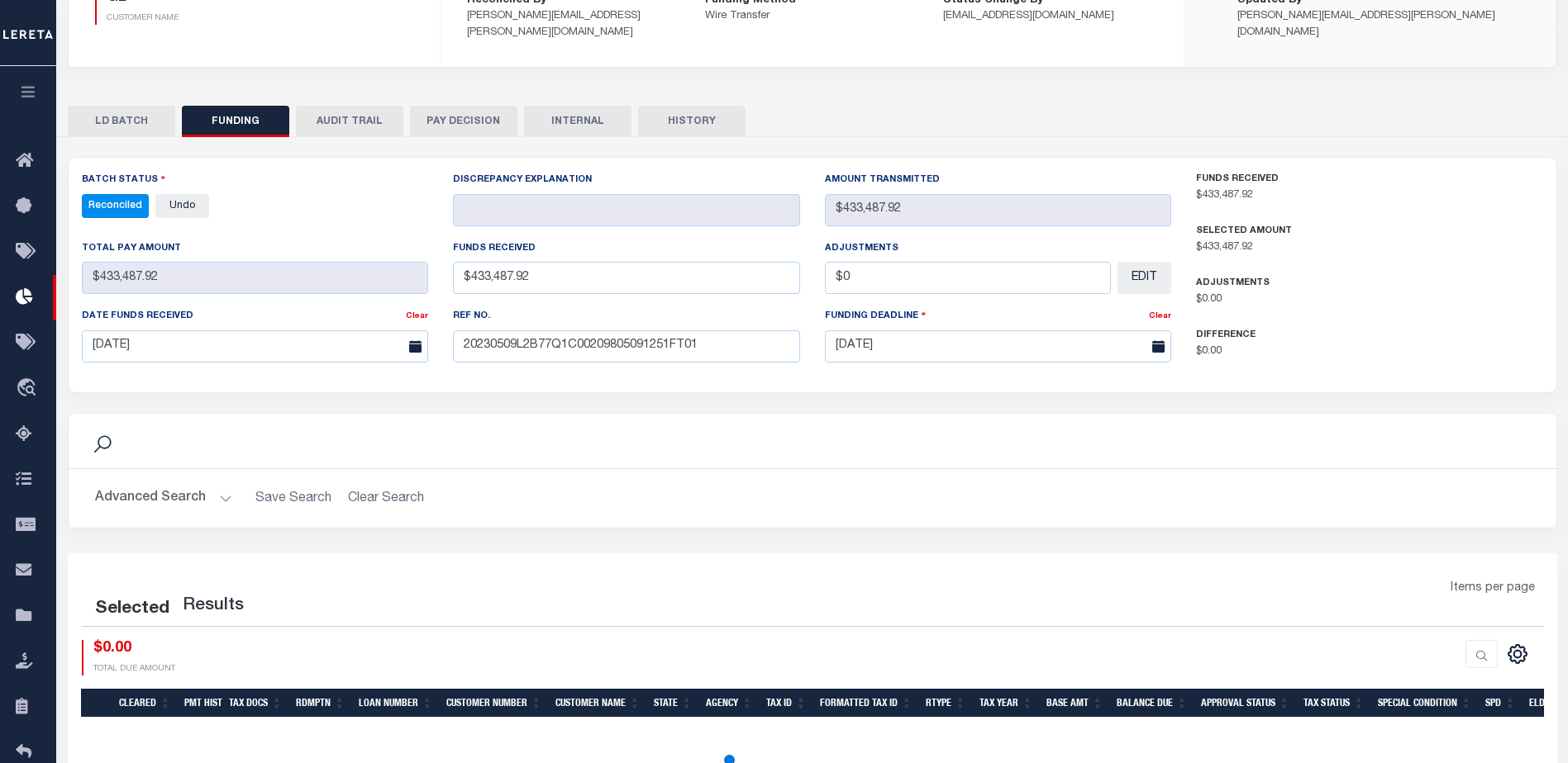
scroll to position [308, 0]
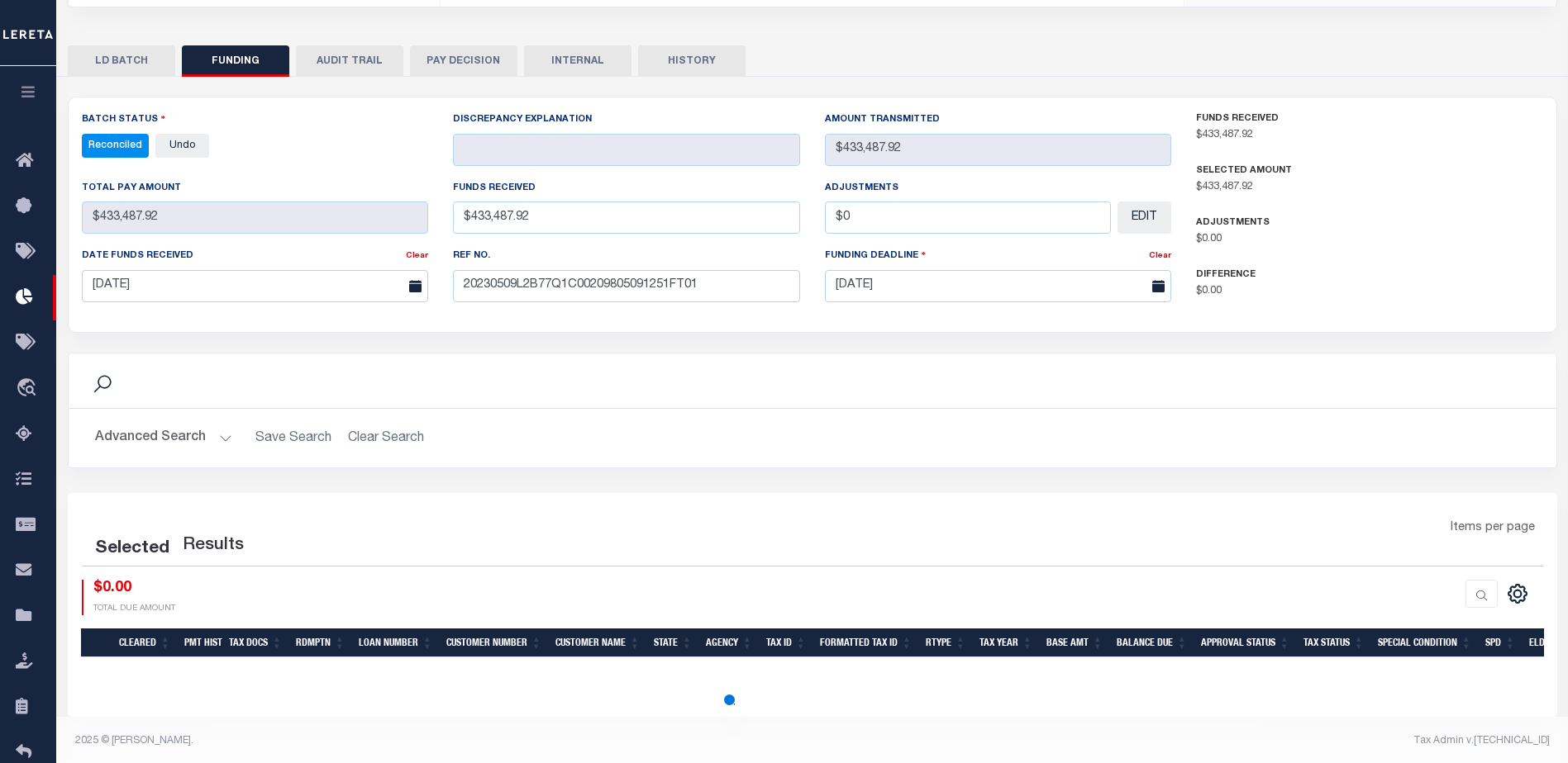
select select "100"
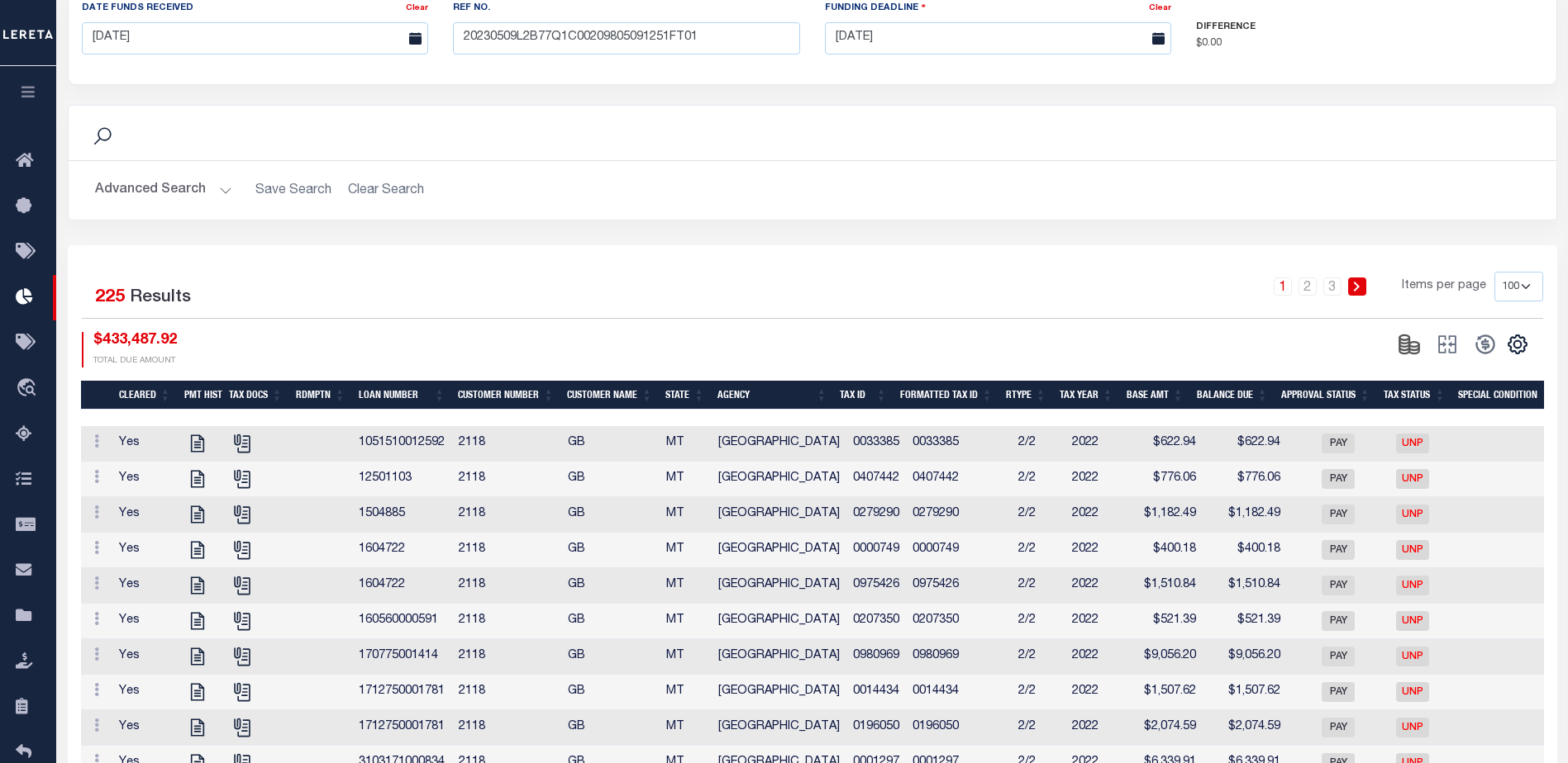
scroll to position [722, 0]
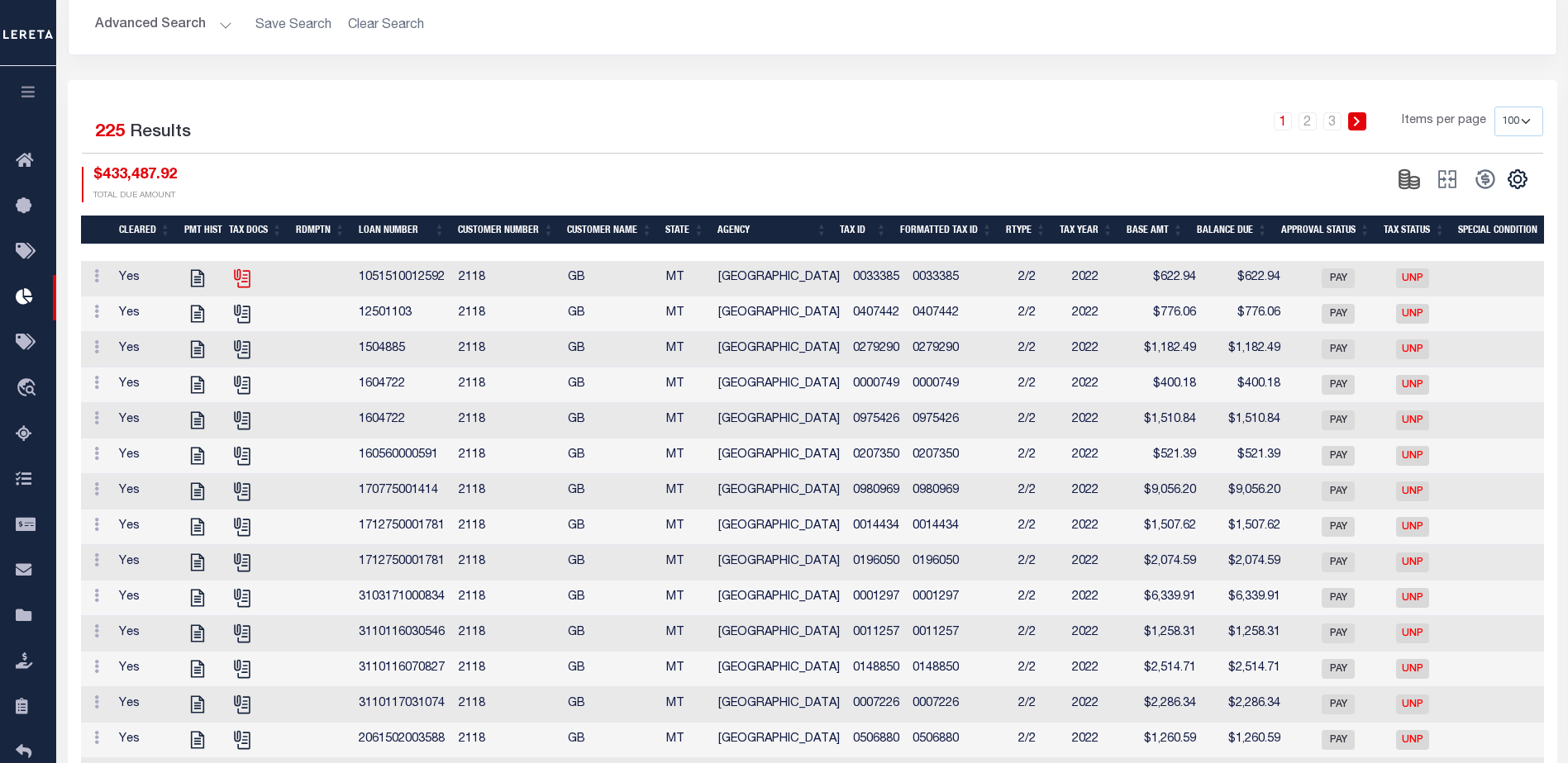
click at [238, 279] on icon at bounding box center [241, 278] width 21 height 21
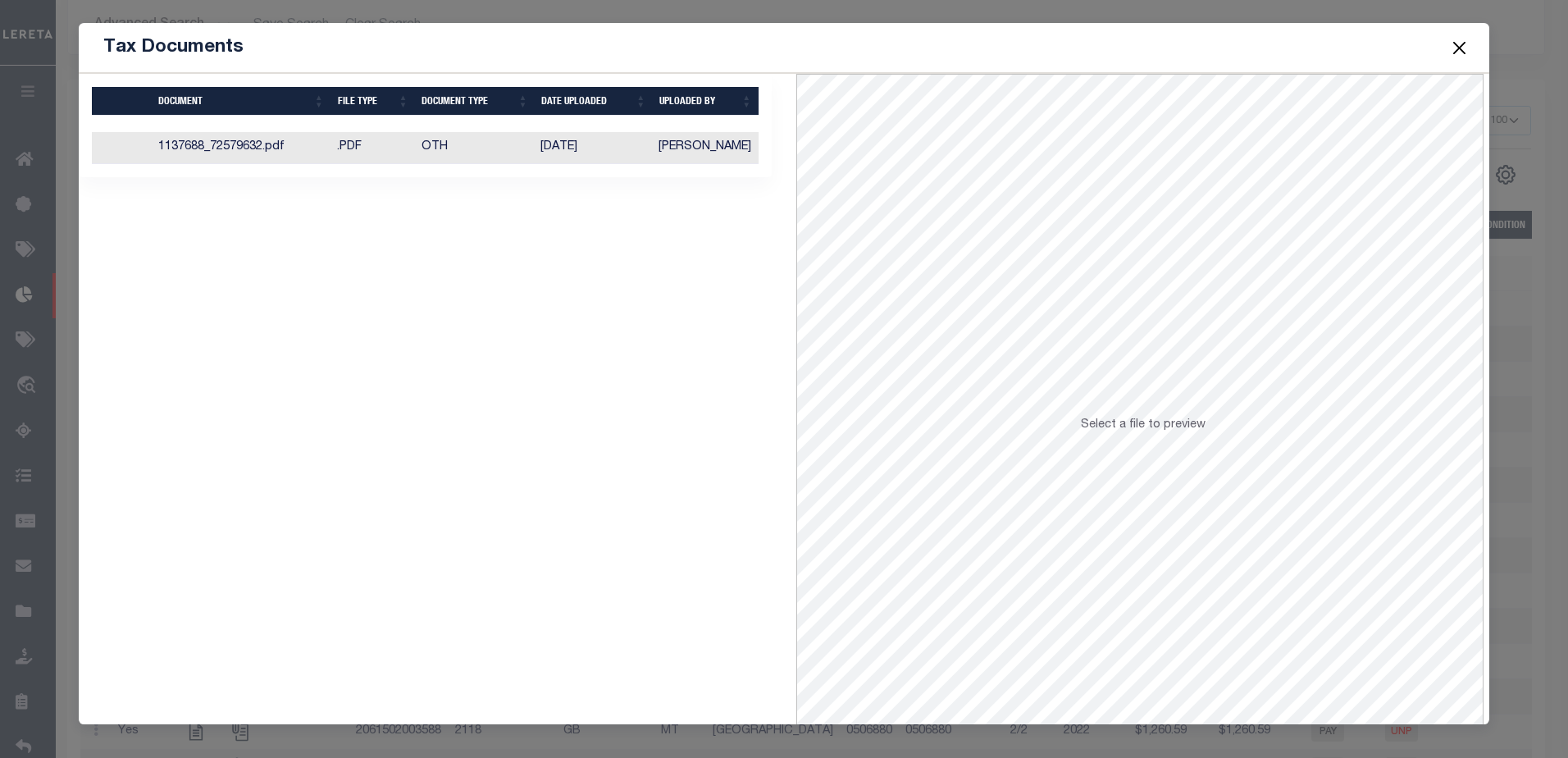
click at [252, 148] on td "1137688_72579632.pdf" at bounding box center [241, 148] width 179 height 32
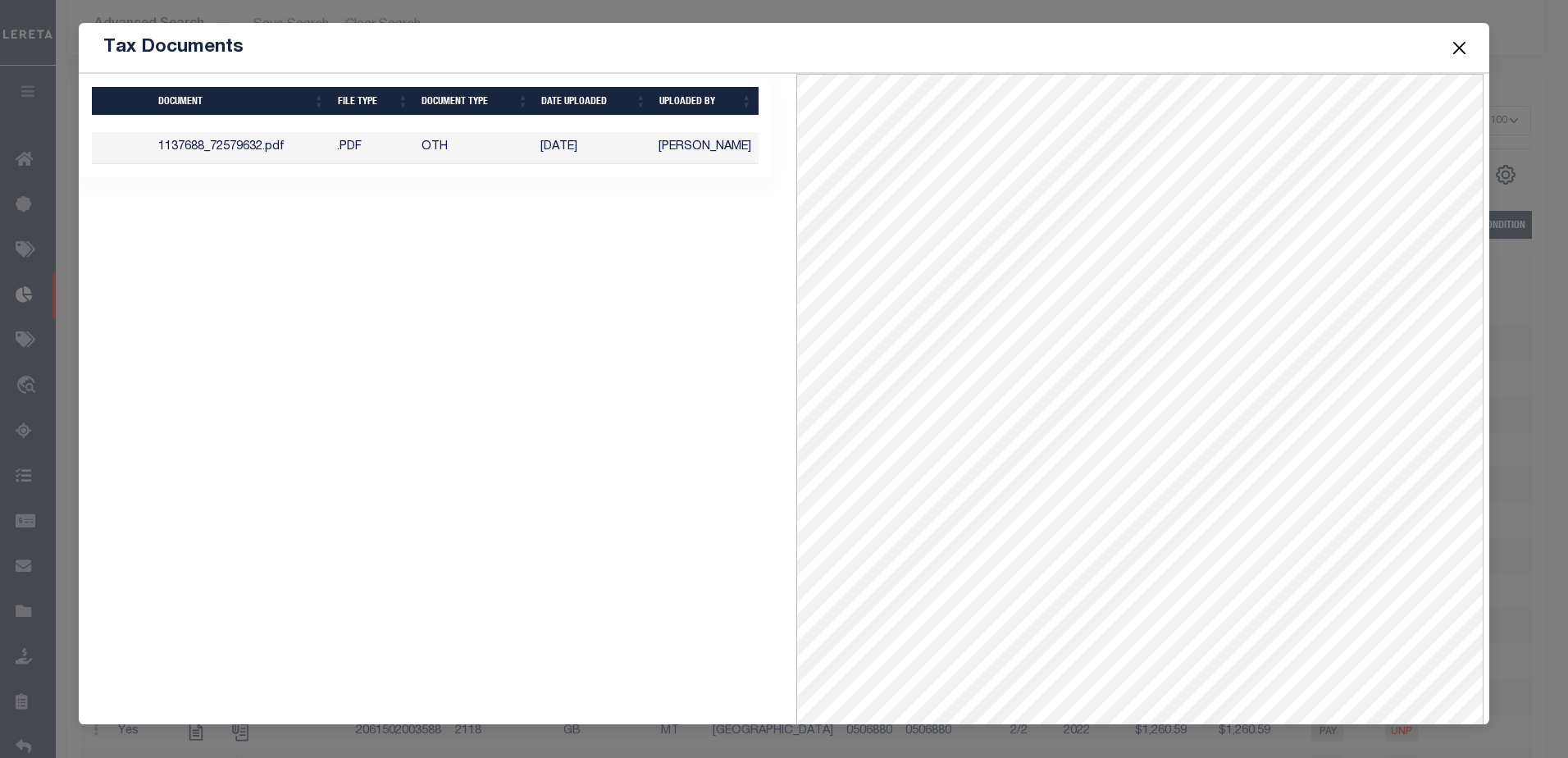
click at [156, 28] on div "Tax Documents" at bounding box center [784, 48] width 1412 height 50
click at [1467, 46] on button "Close" at bounding box center [1458, 47] width 21 height 21
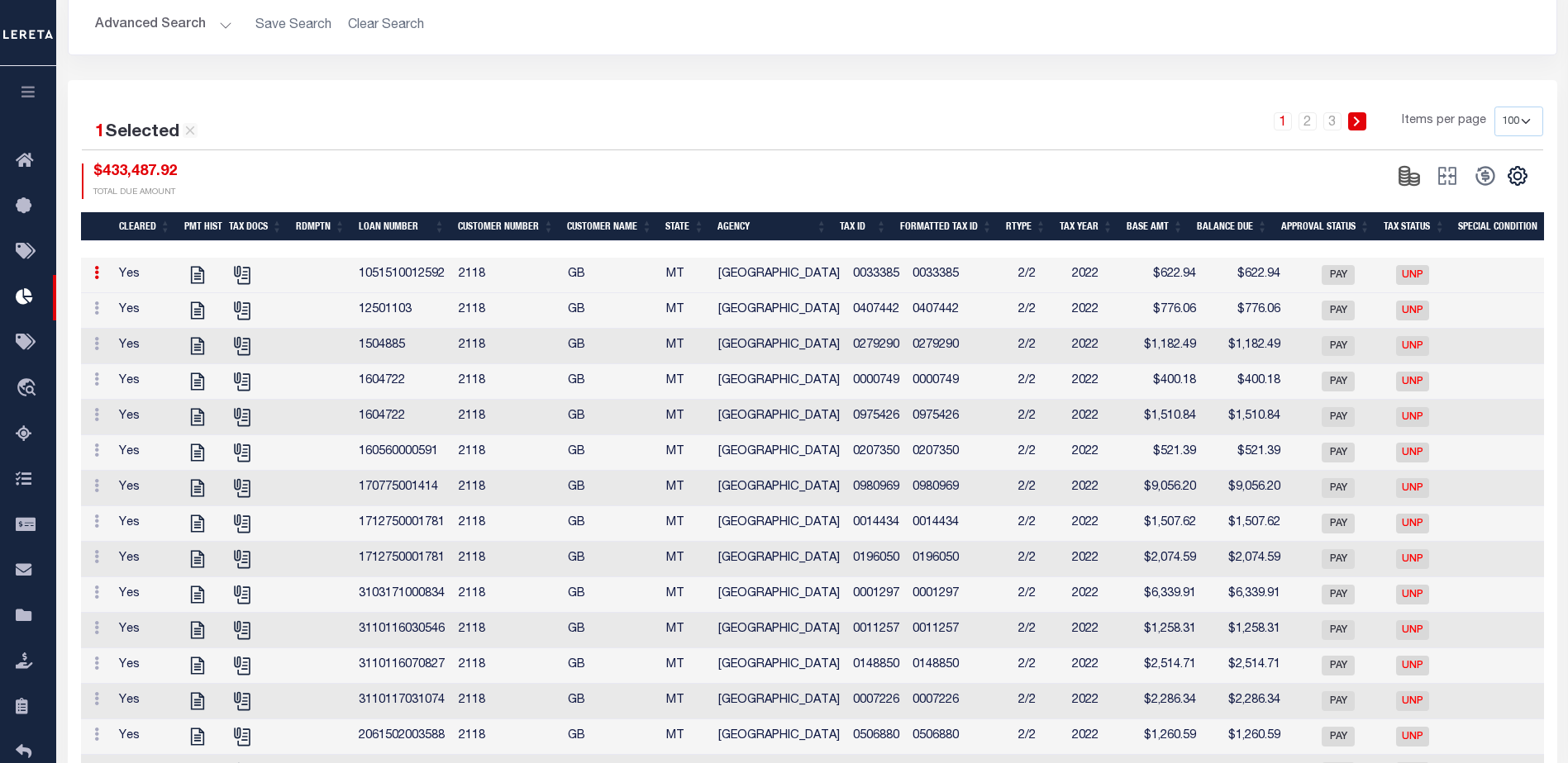
click at [17, 92] on button "button" at bounding box center [28, 94] width 56 height 56
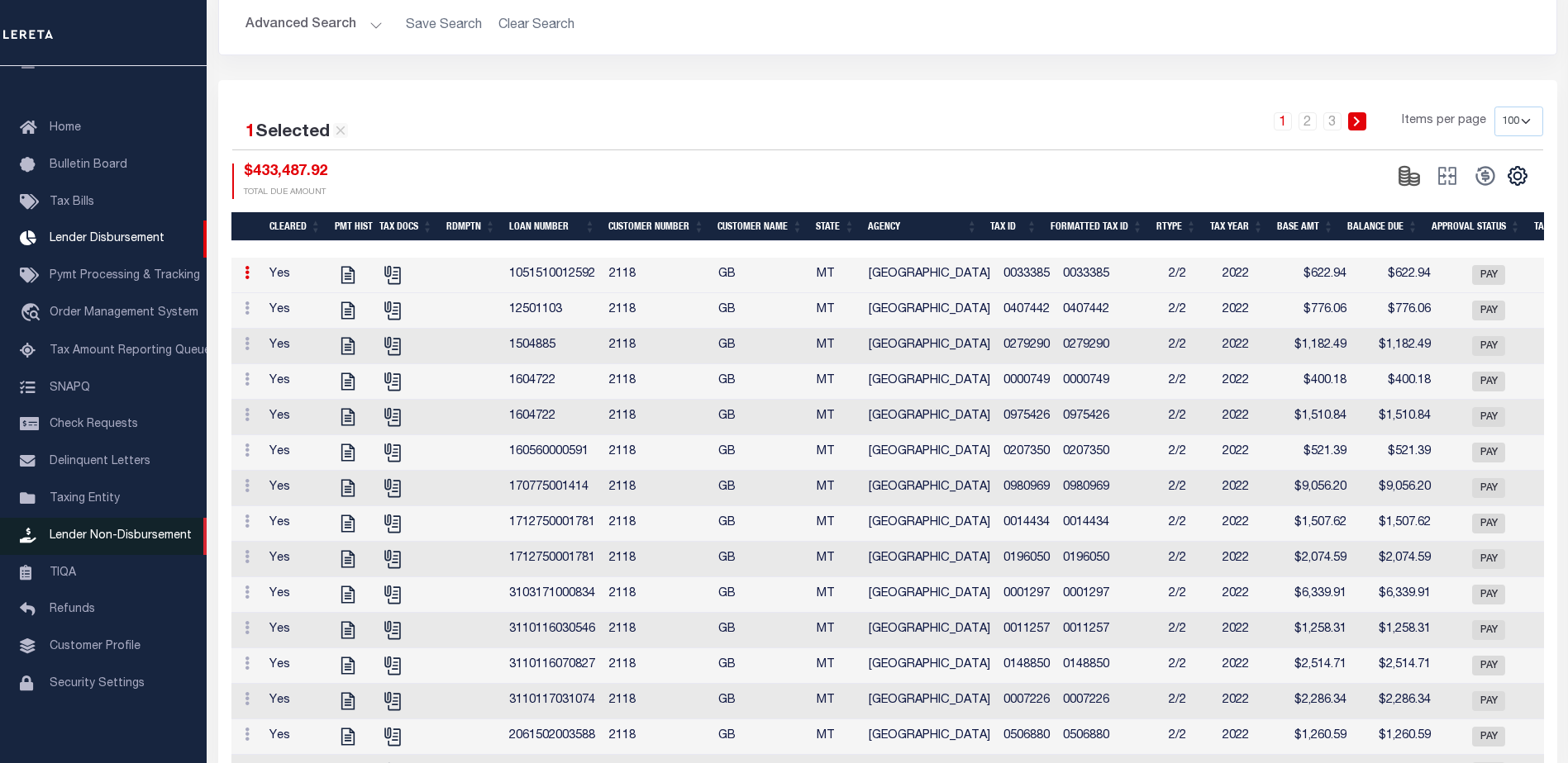
click at [121, 542] on span "Lender Non-Disbursement" at bounding box center [121, 536] width 142 height 12
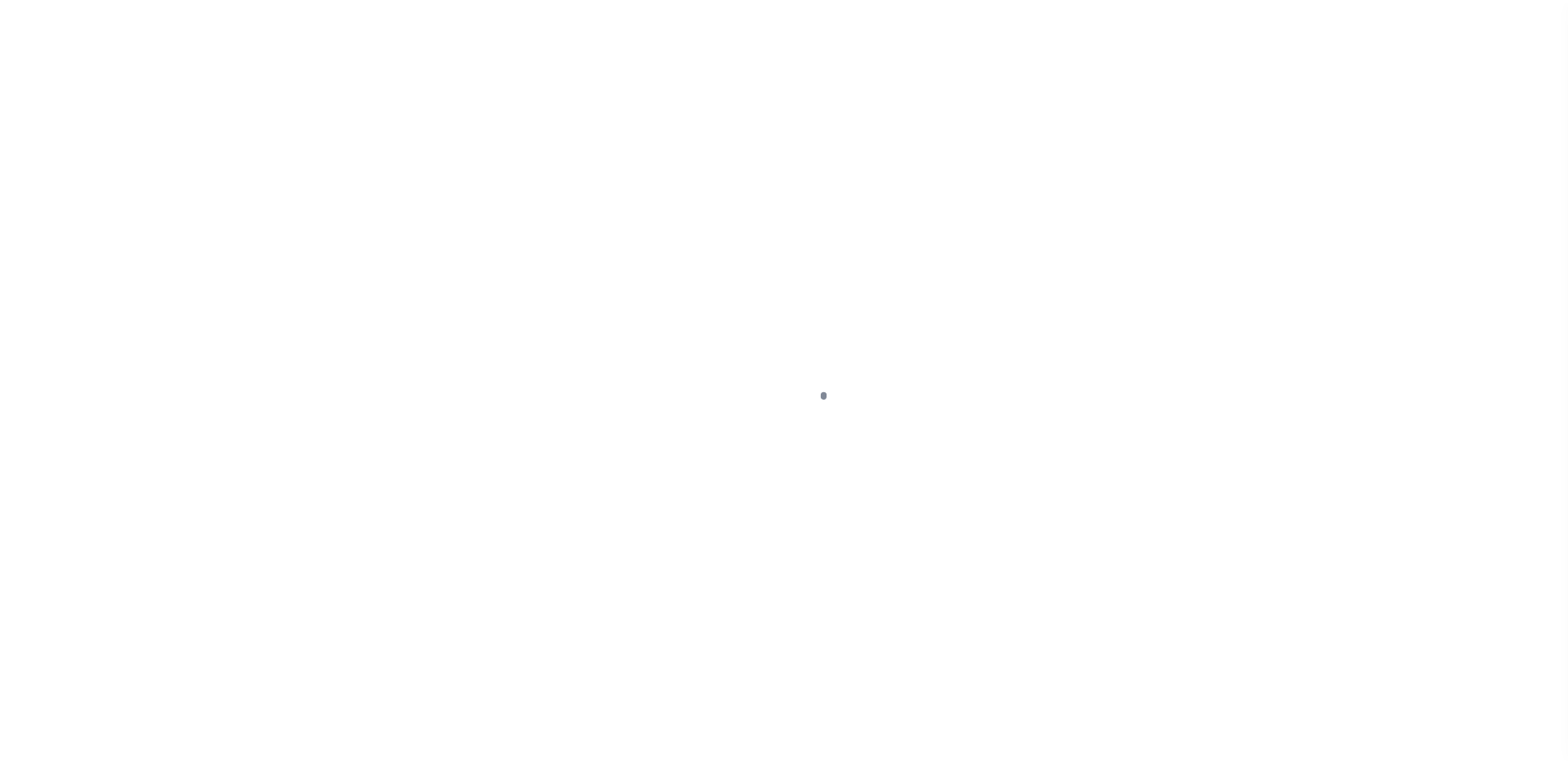
scroll to position [41, 0]
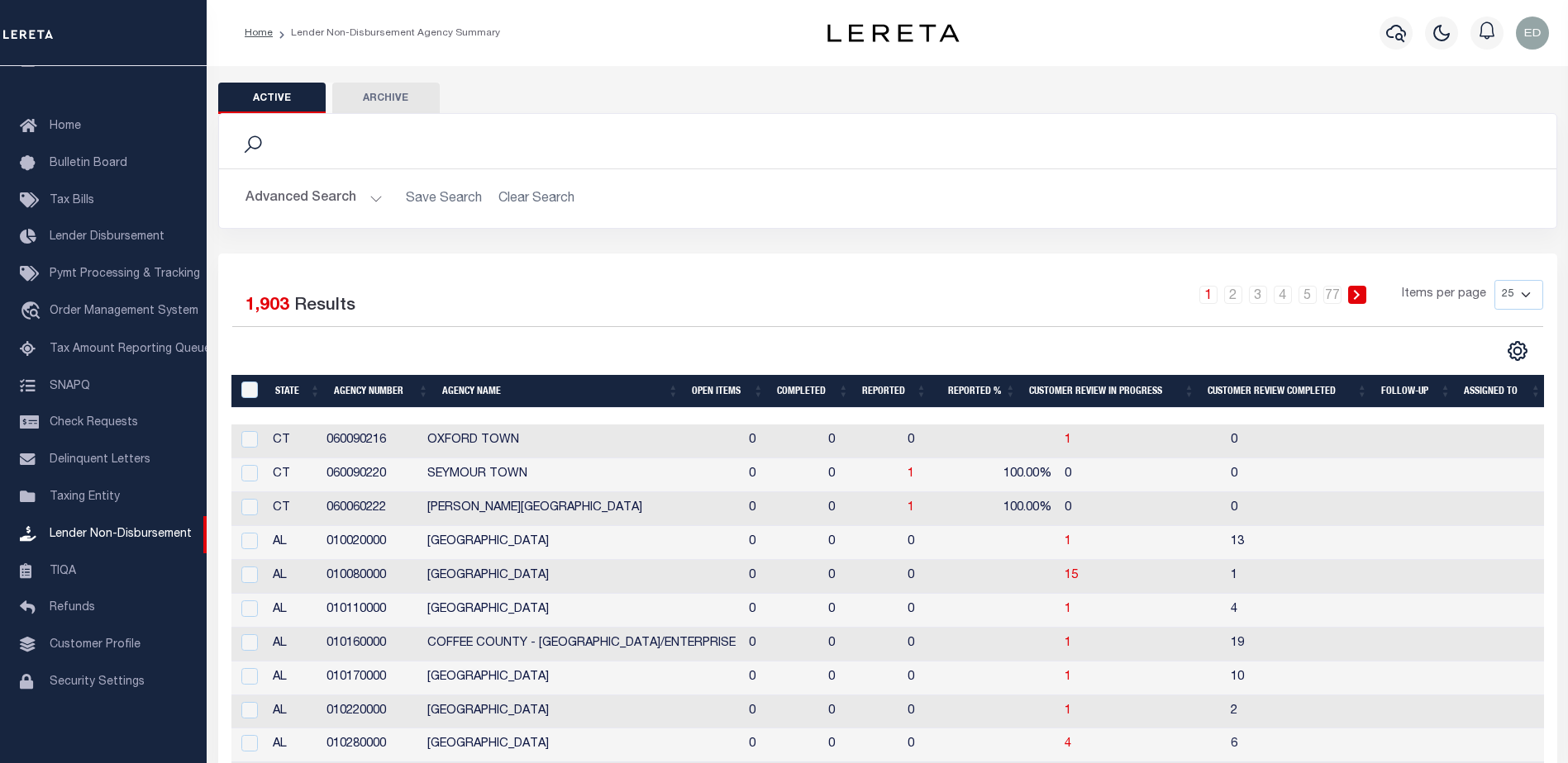
click at [364, 442] on td "060090216" at bounding box center [370, 441] width 101 height 34
checkbox input "true"
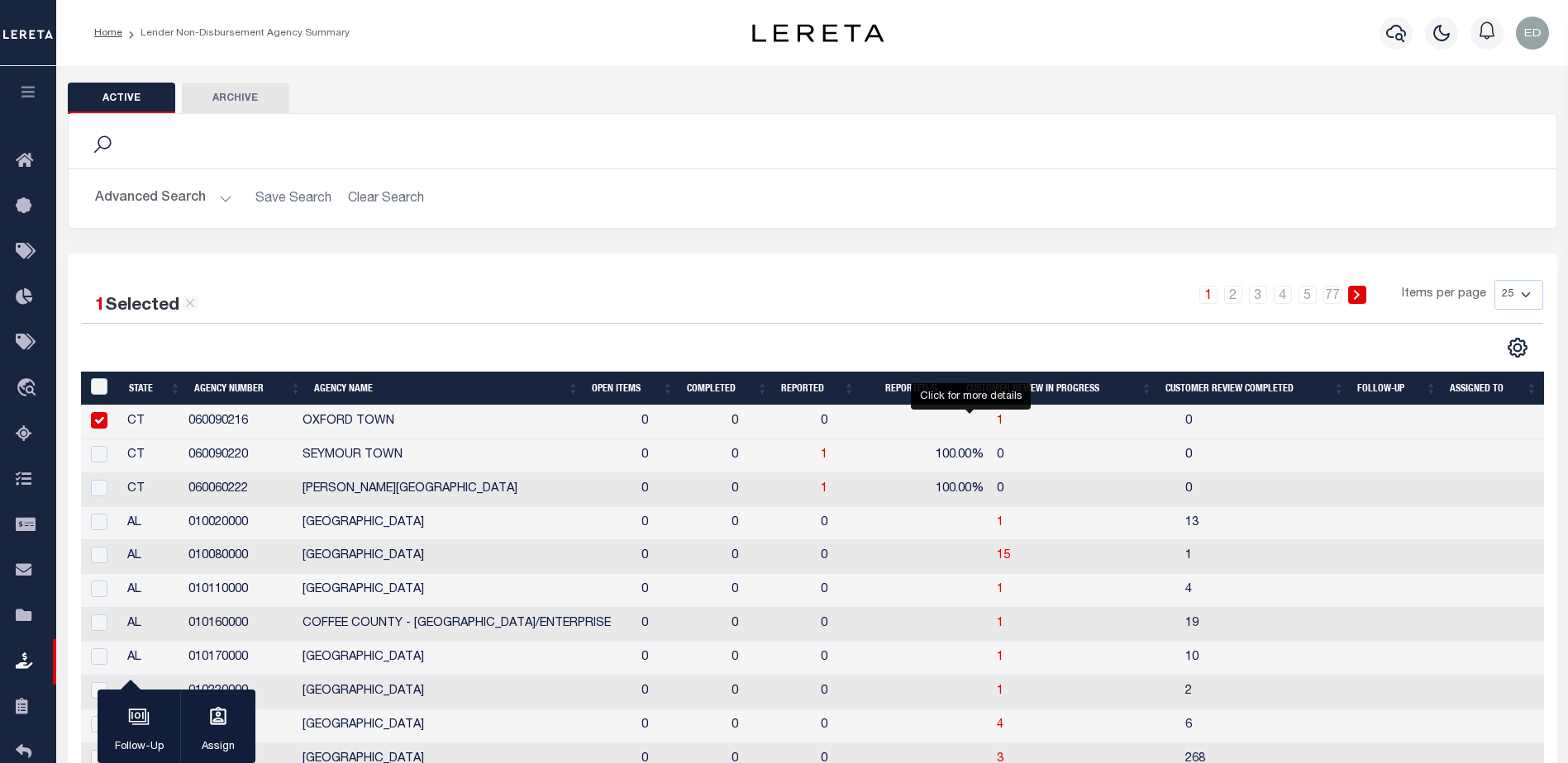
click at [997, 420] on span "1" at bounding box center [1000, 422] width 6 height 12
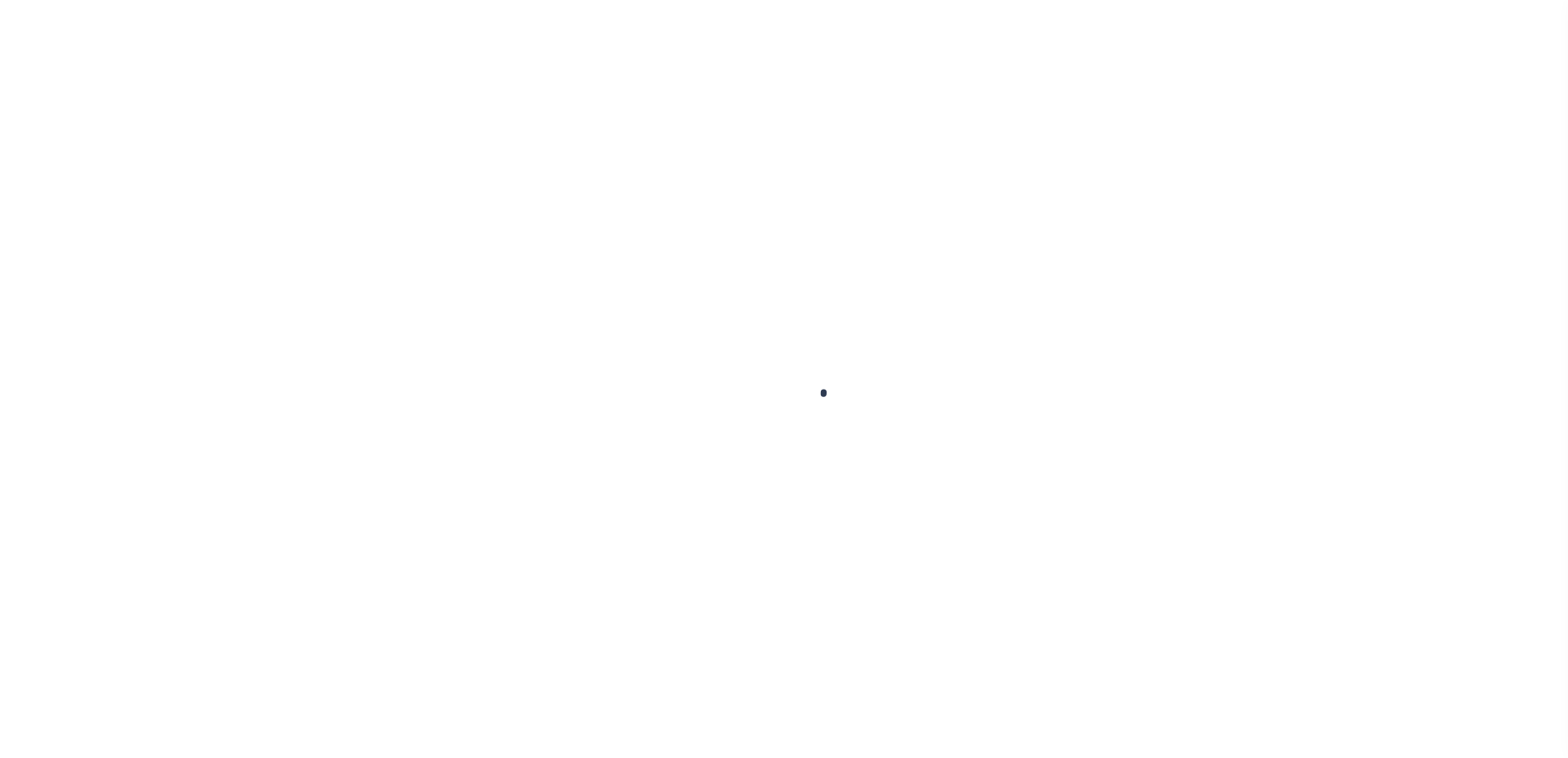
scroll to position [28, 0]
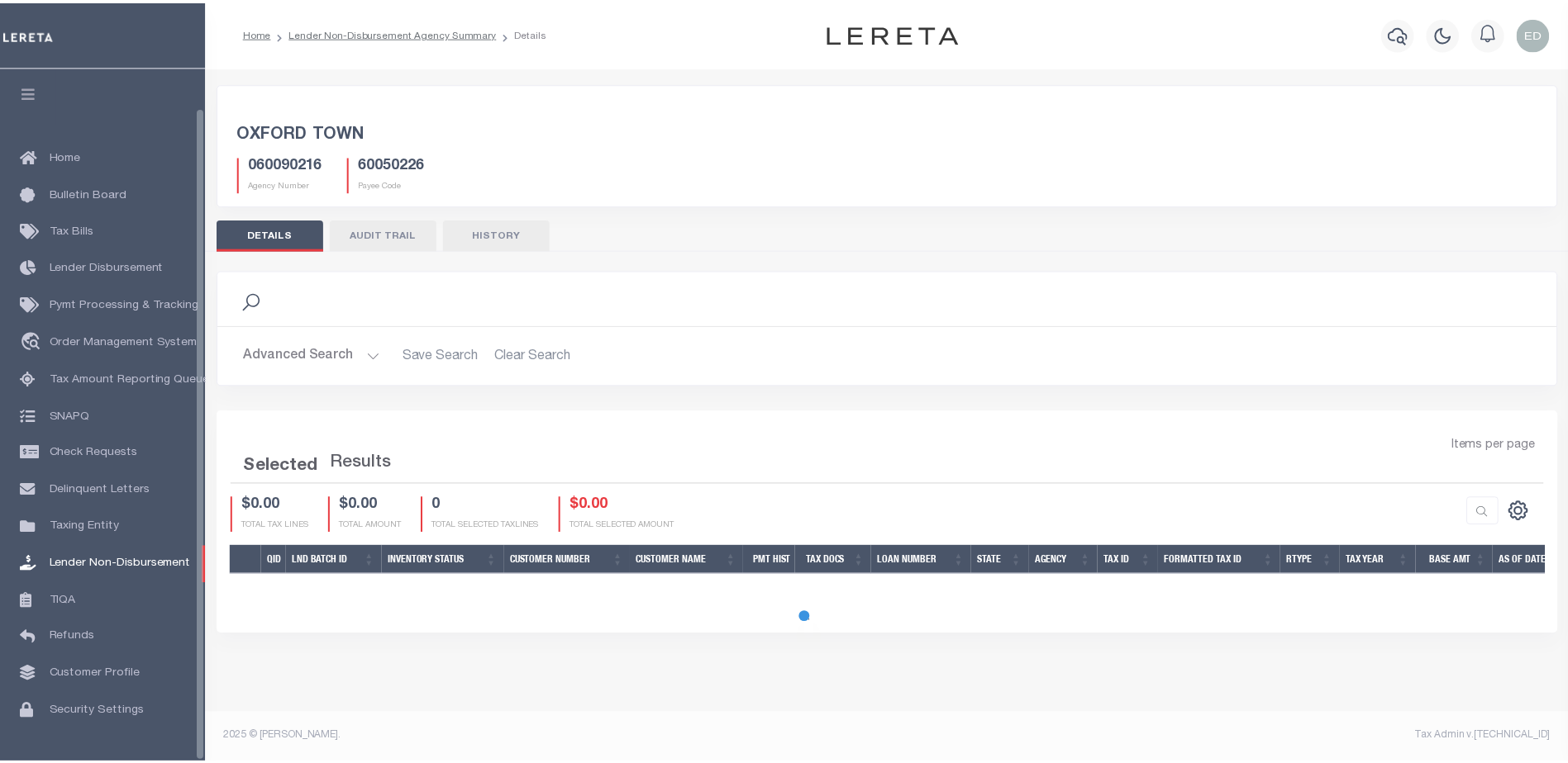
scroll to position [41, 0]
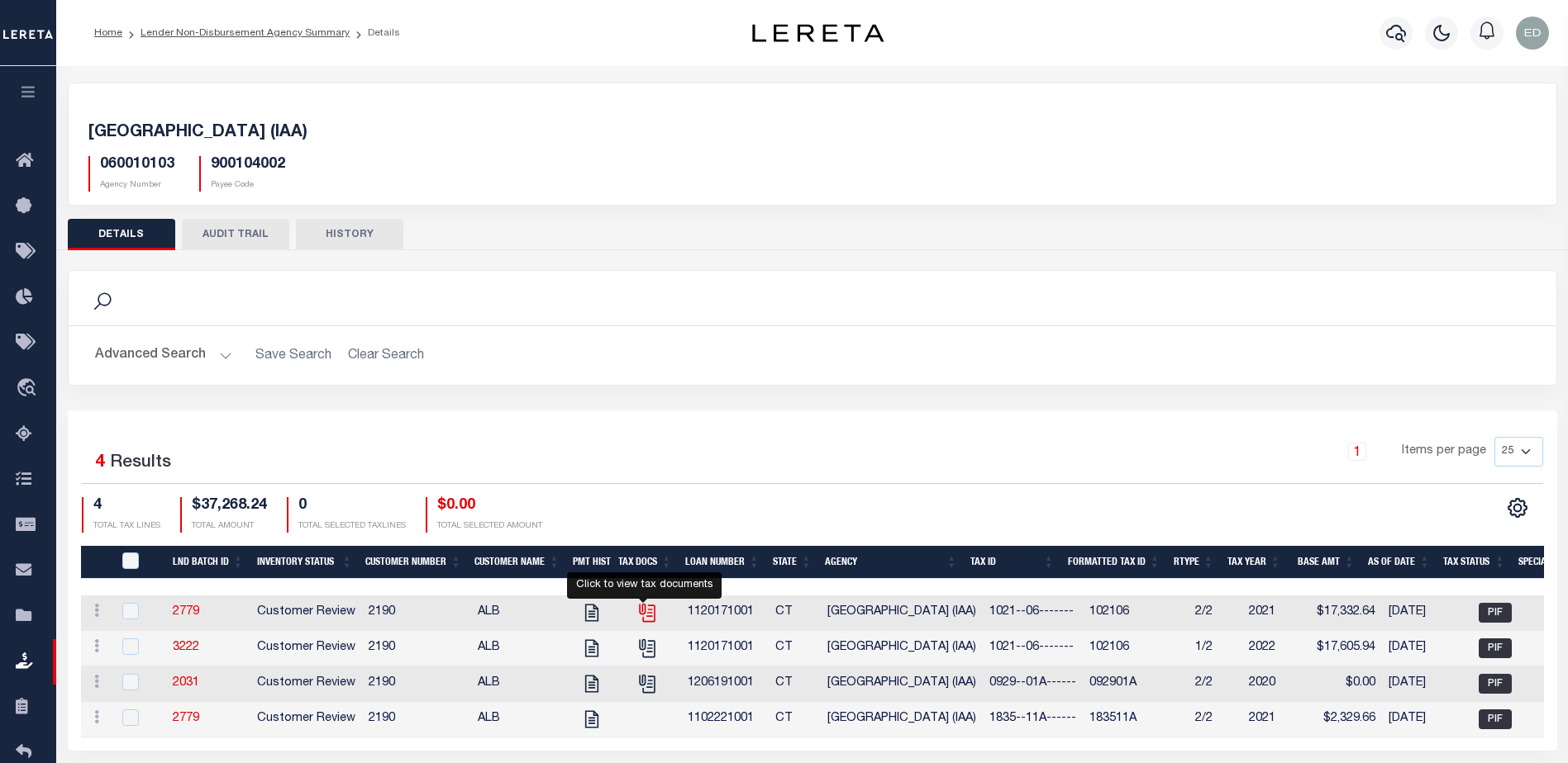
click at [645, 612] on icon "" at bounding box center [646, 612] width 21 height 21
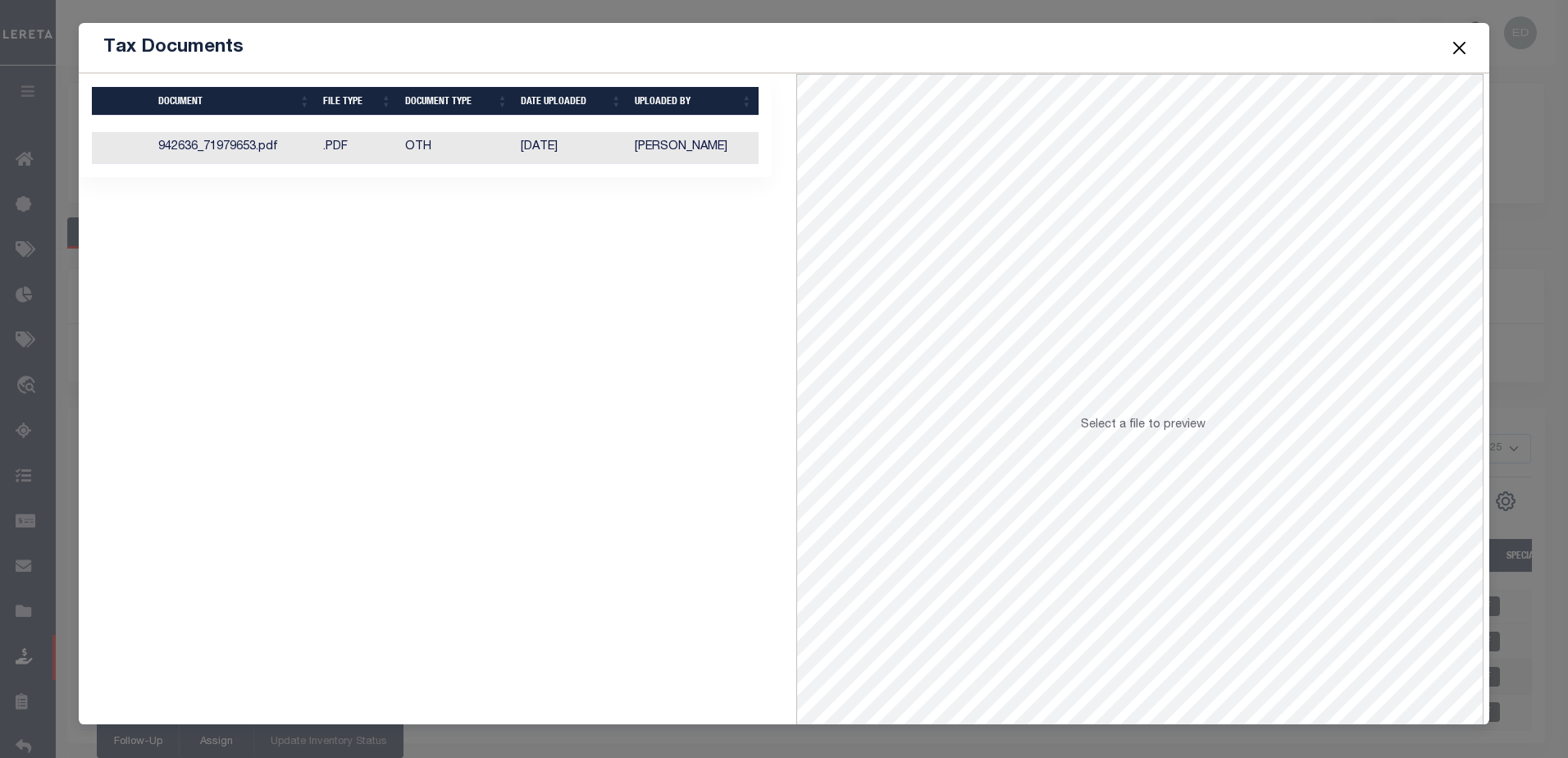
click at [1462, 45] on button "Close" at bounding box center [1458, 47] width 21 height 21
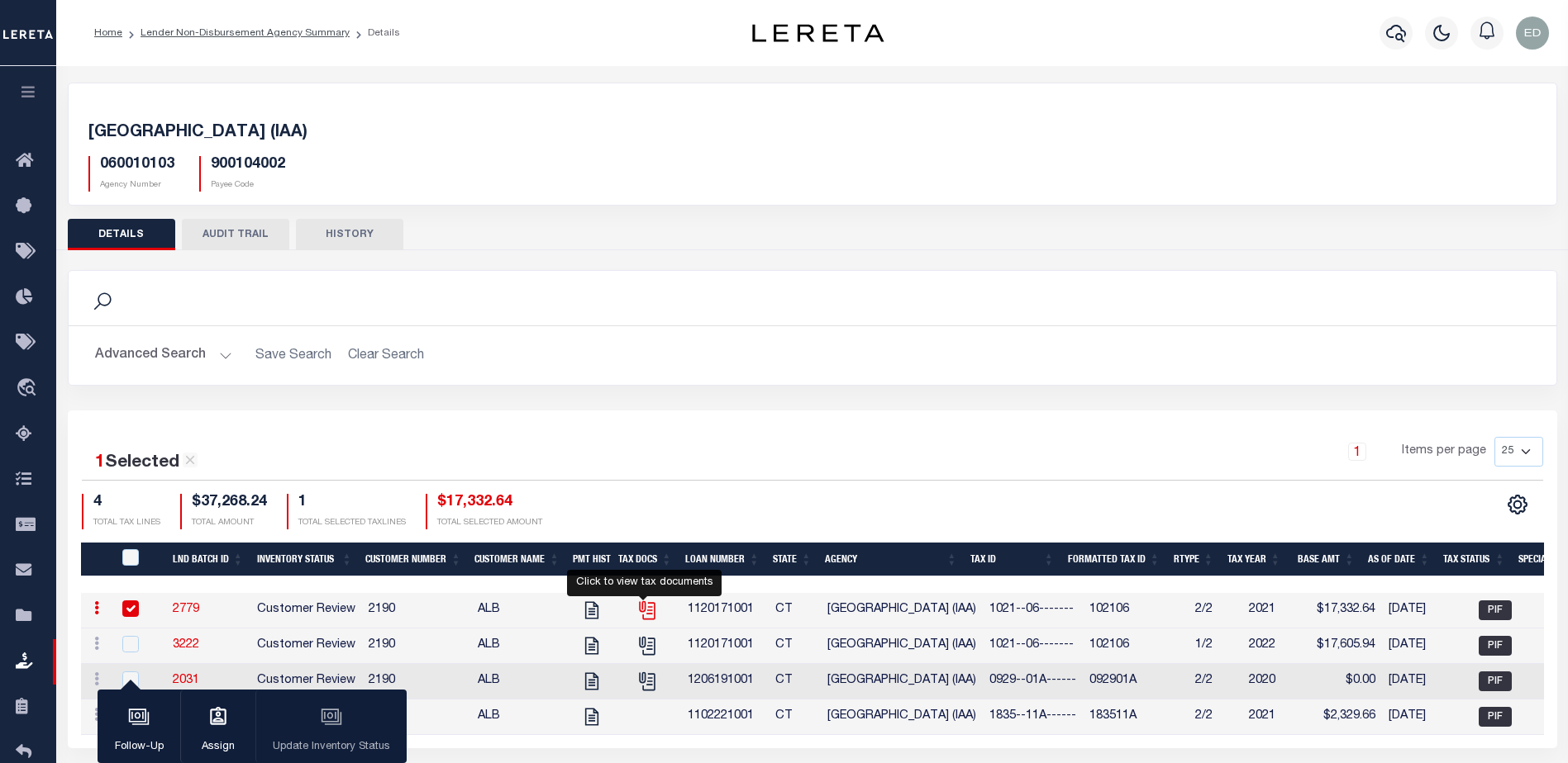
click at [644, 609] on icon "" at bounding box center [646, 610] width 21 height 21
checkbox input "false"
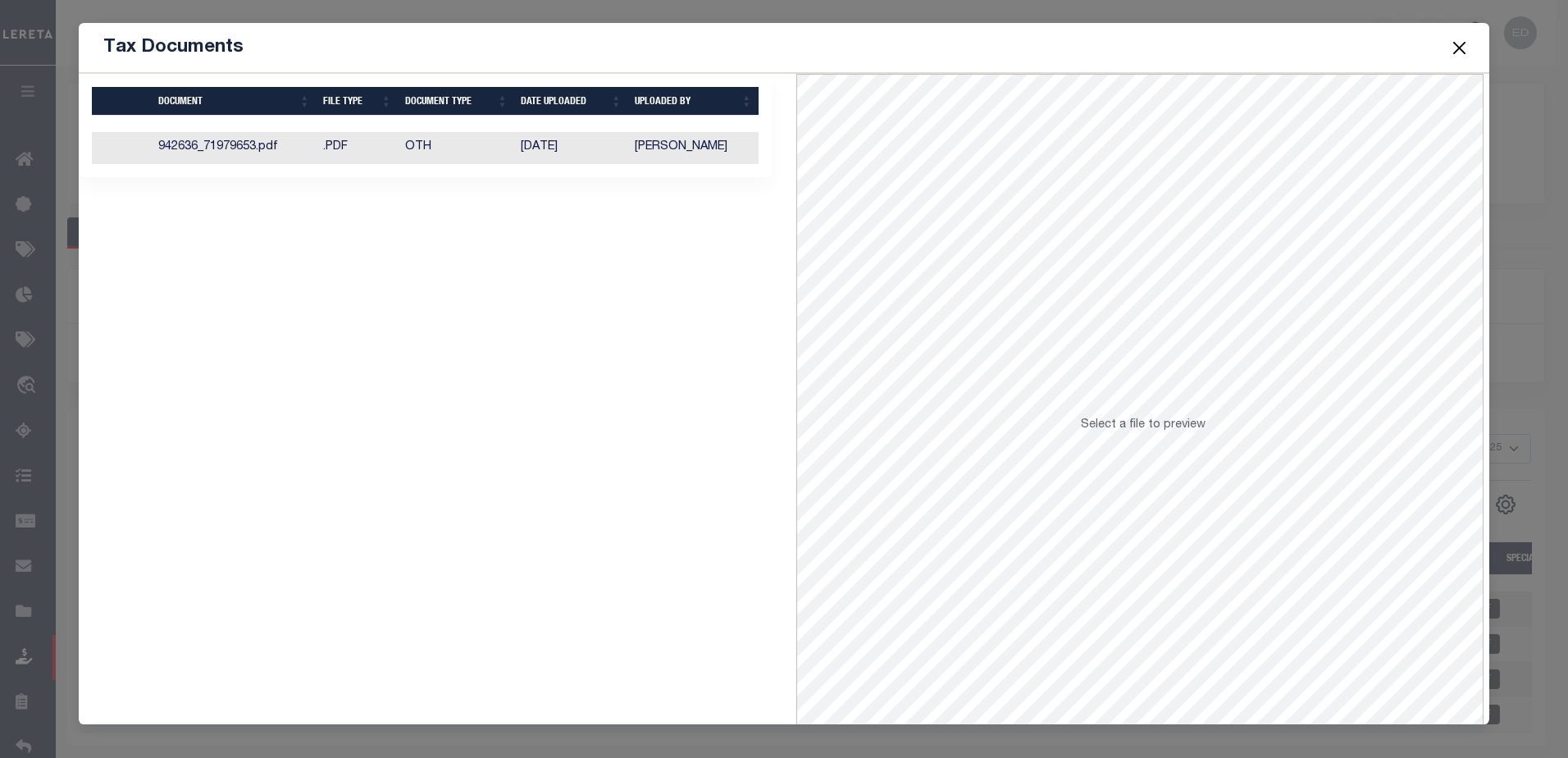
click at [248, 142] on td "942636_71979653.pdf" at bounding box center [234, 148] width 164 height 32
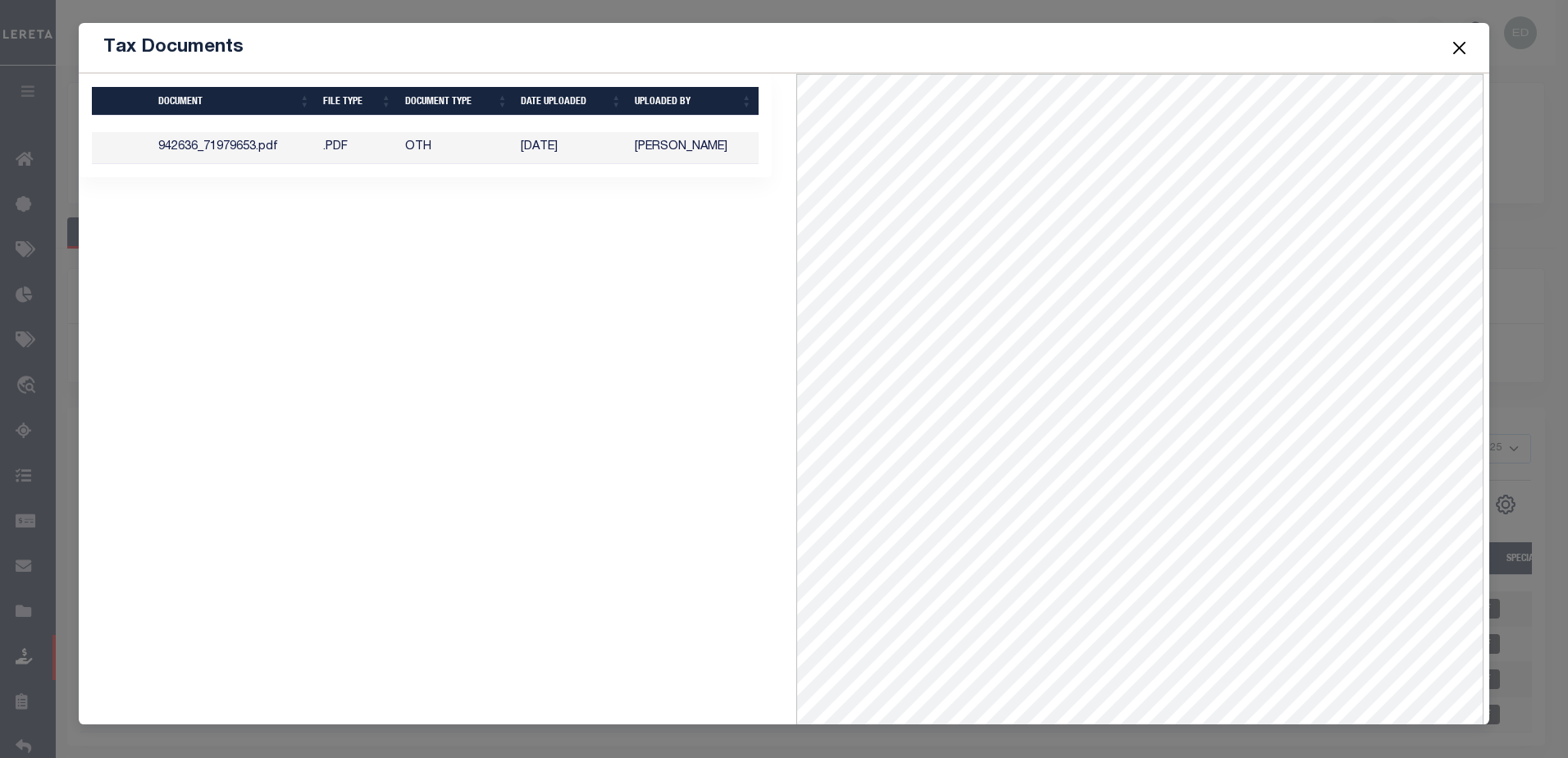
click at [1453, 52] on button "Close" at bounding box center [1458, 47] width 21 height 21
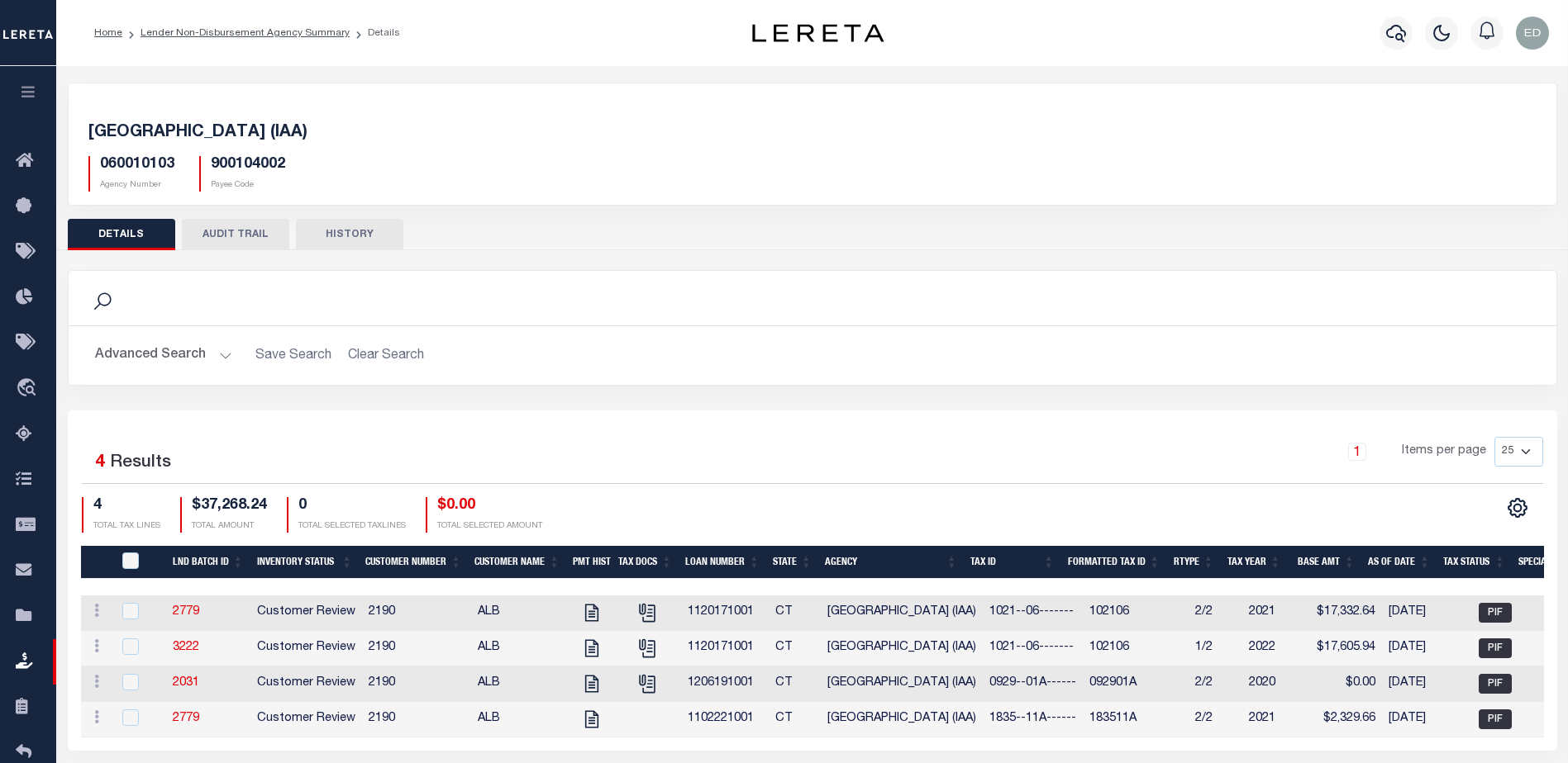
click at [33, 99] on icon "button" at bounding box center [29, 92] width 19 height 15
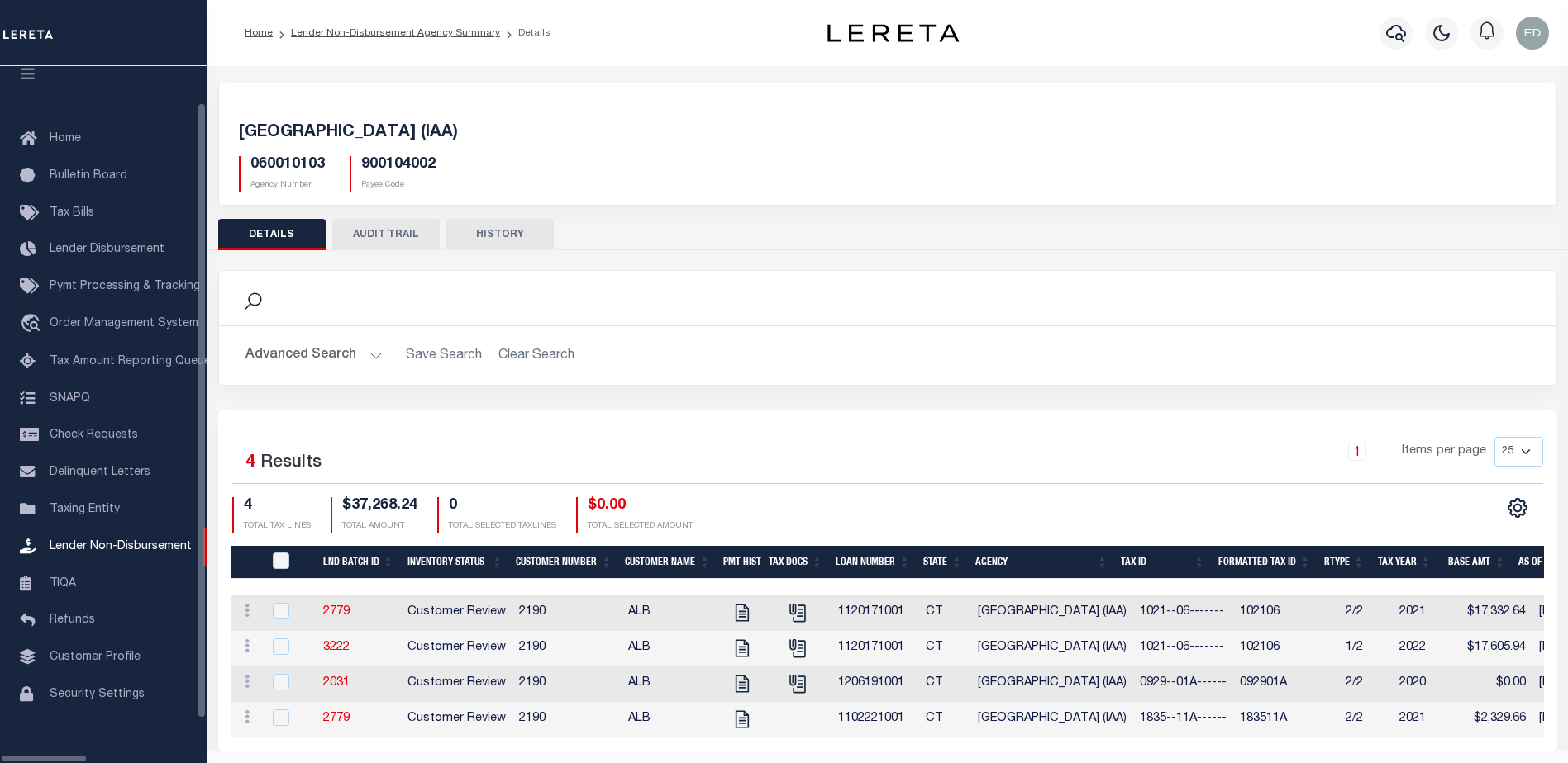
scroll to position [41, 0]
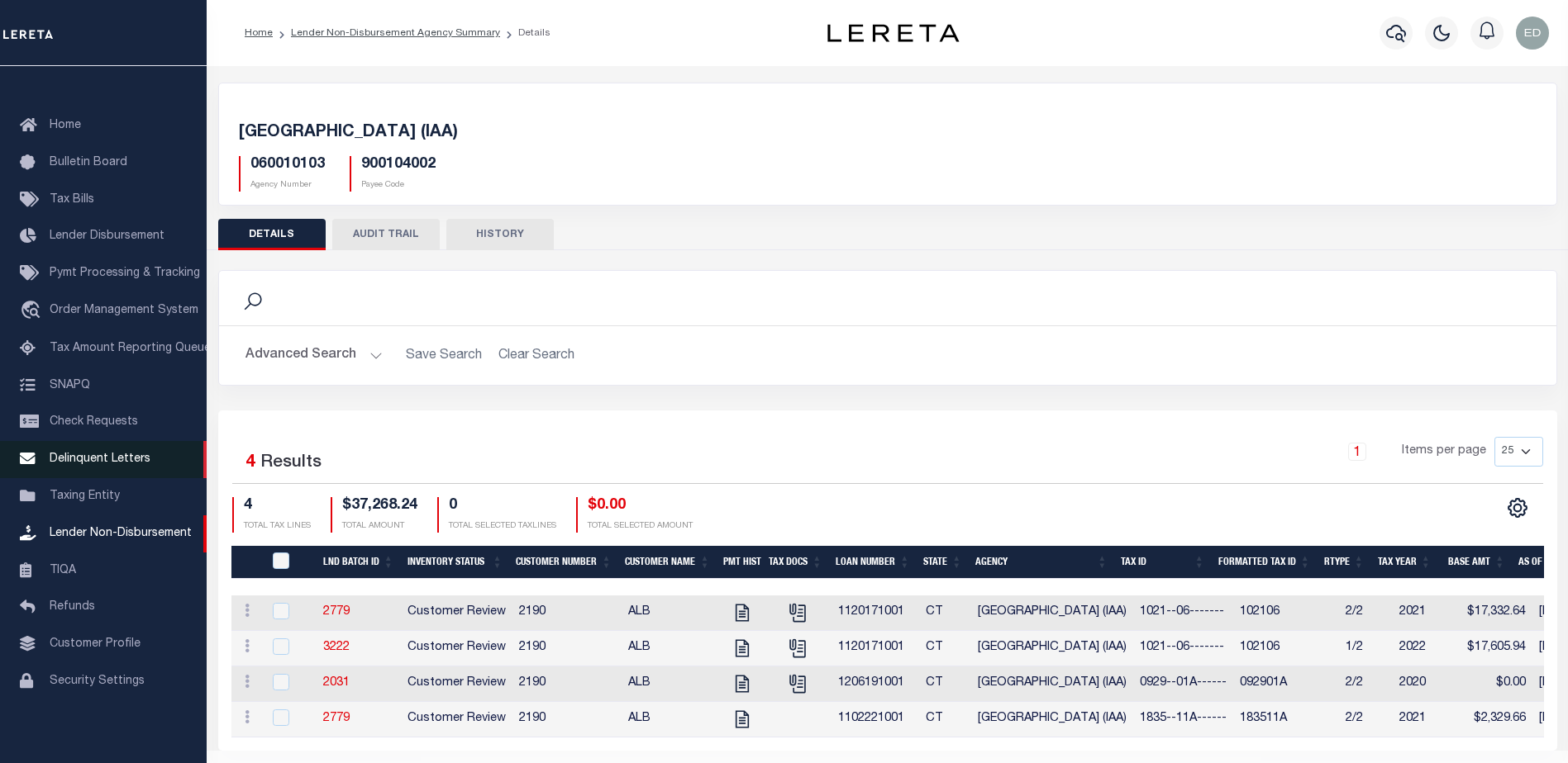
click at [122, 455] on span "Delinquent Letters" at bounding box center [100, 459] width 101 height 12
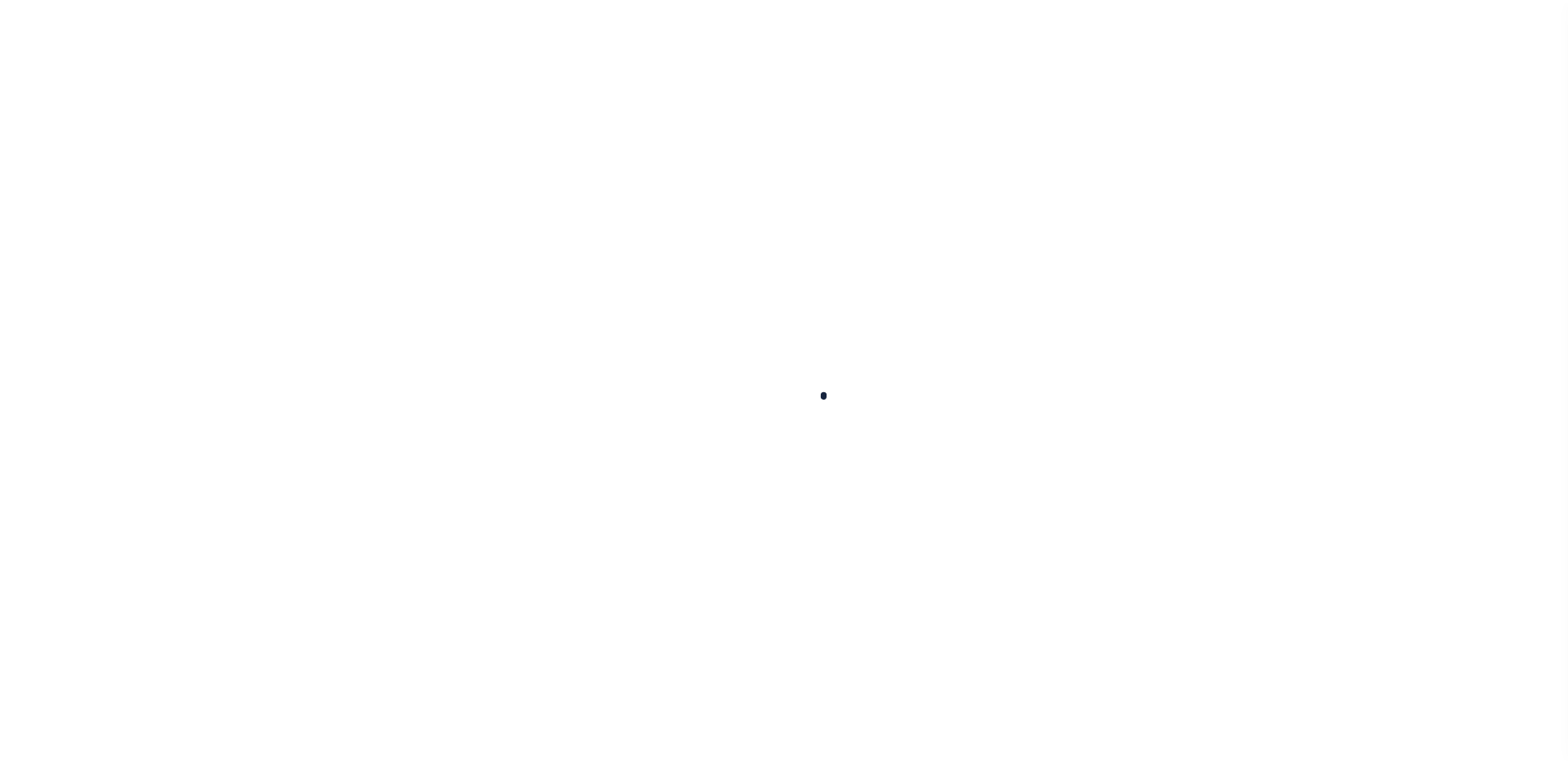
scroll to position [41, 0]
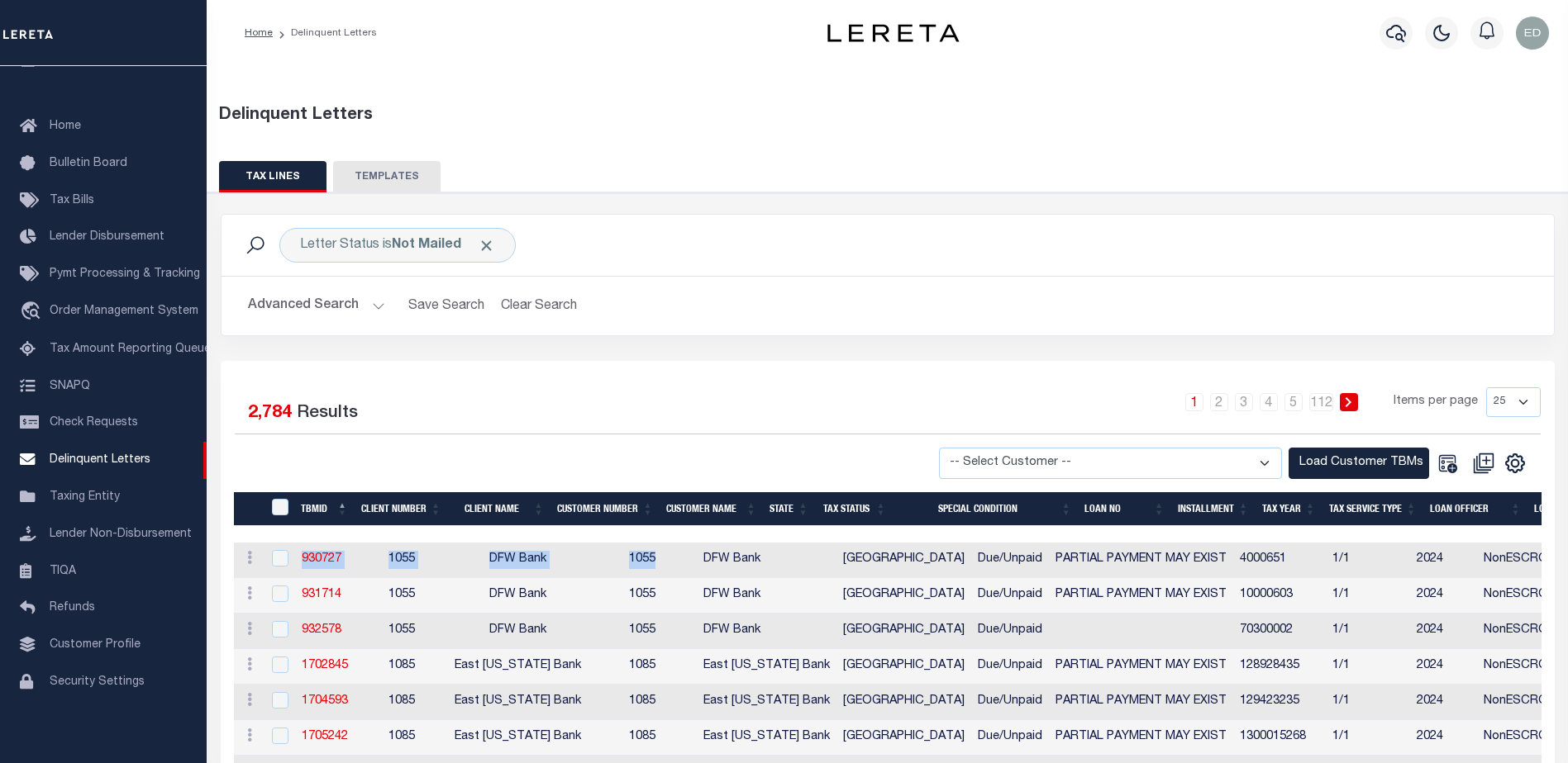
drag, startPoint x: 653, startPoint y: 543, endPoint x: 800, endPoint y: 541, distance: 147.0
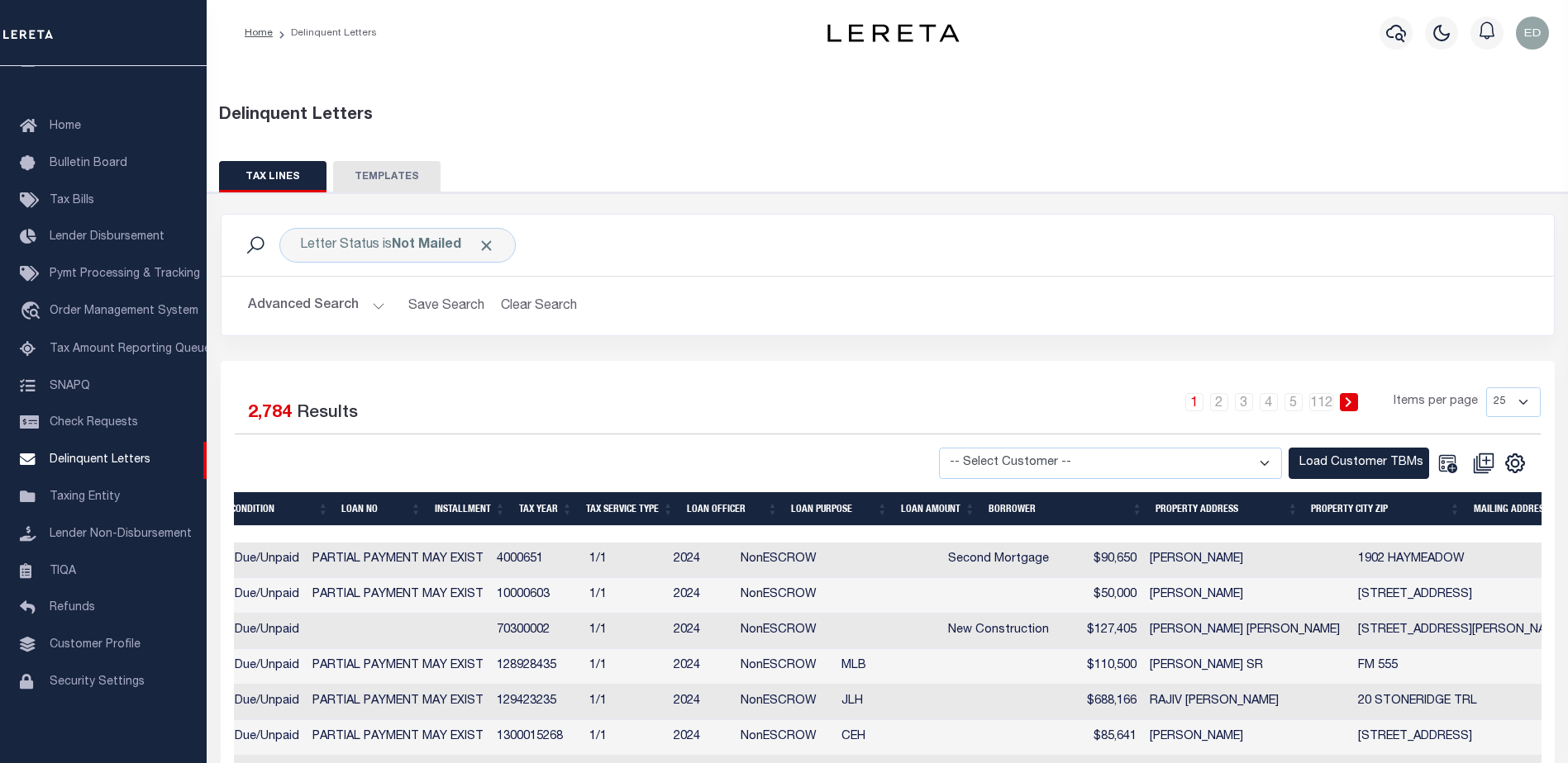
scroll to position [0, 0]
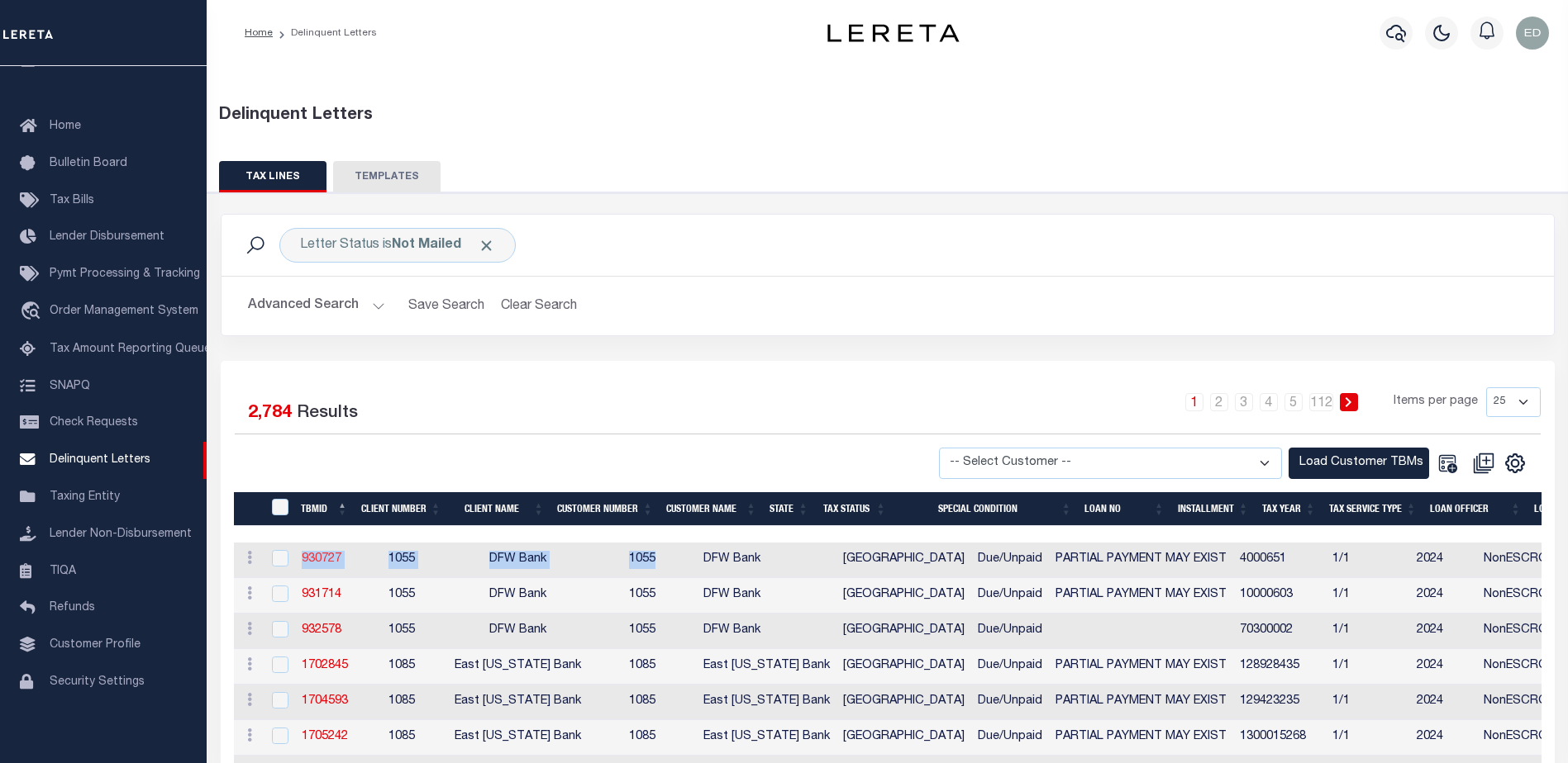
click at [307, 561] on link "930727" at bounding box center [321, 559] width 40 height 12
checkbox input "true"
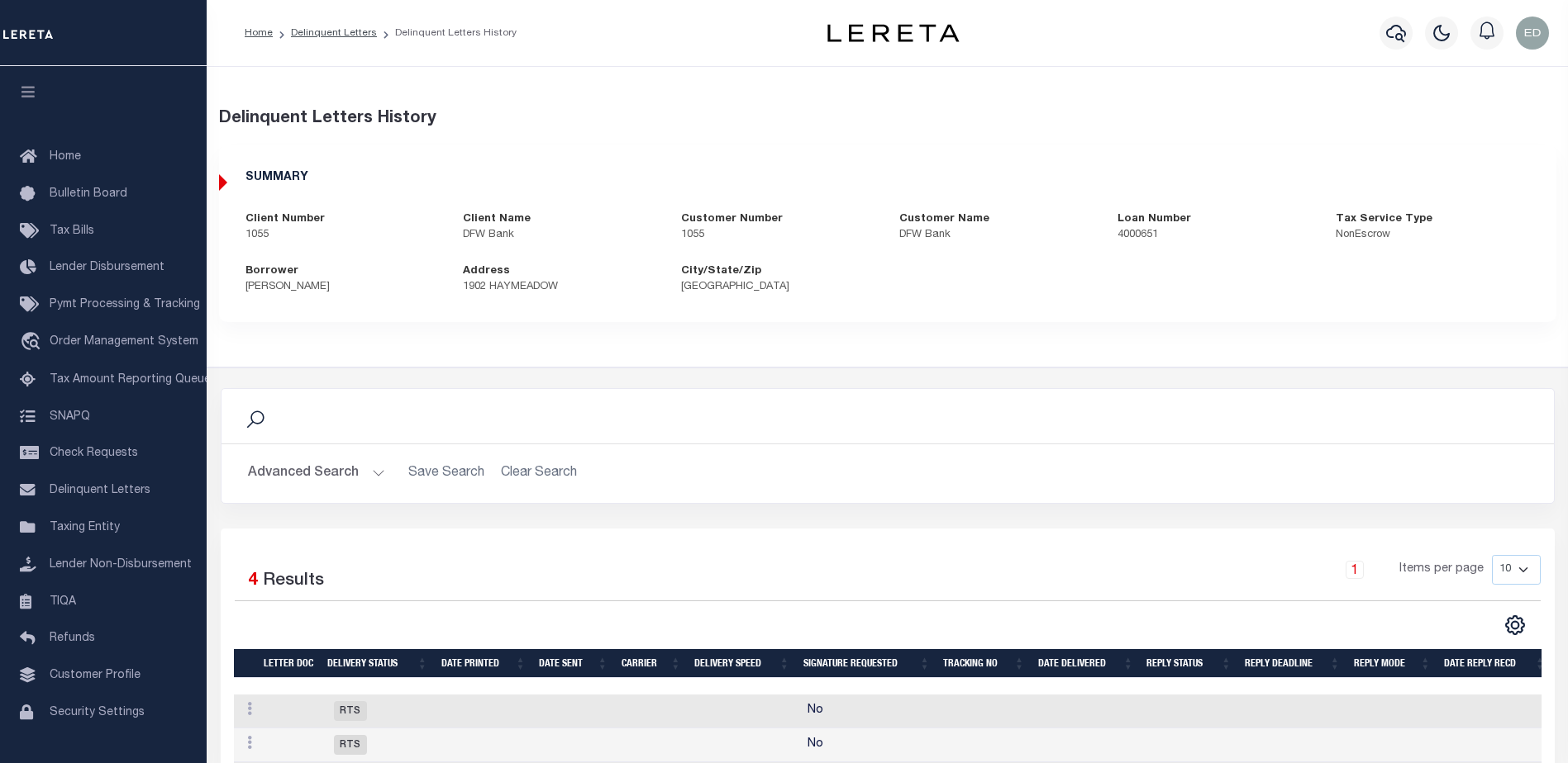
scroll to position [169, 0]
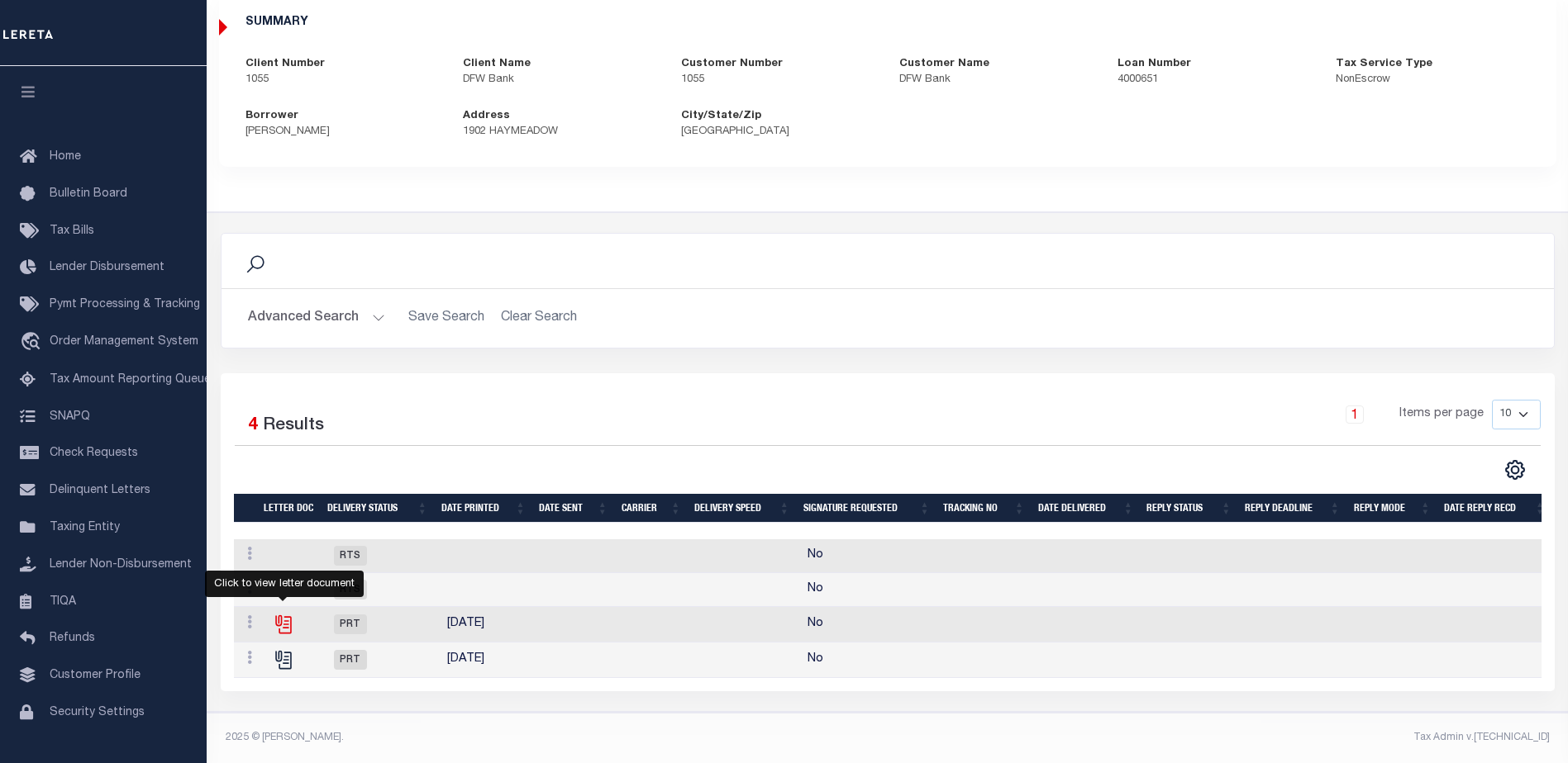
click at [279, 614] on icon "" at bounding box center [283, 624] width 21 height 21
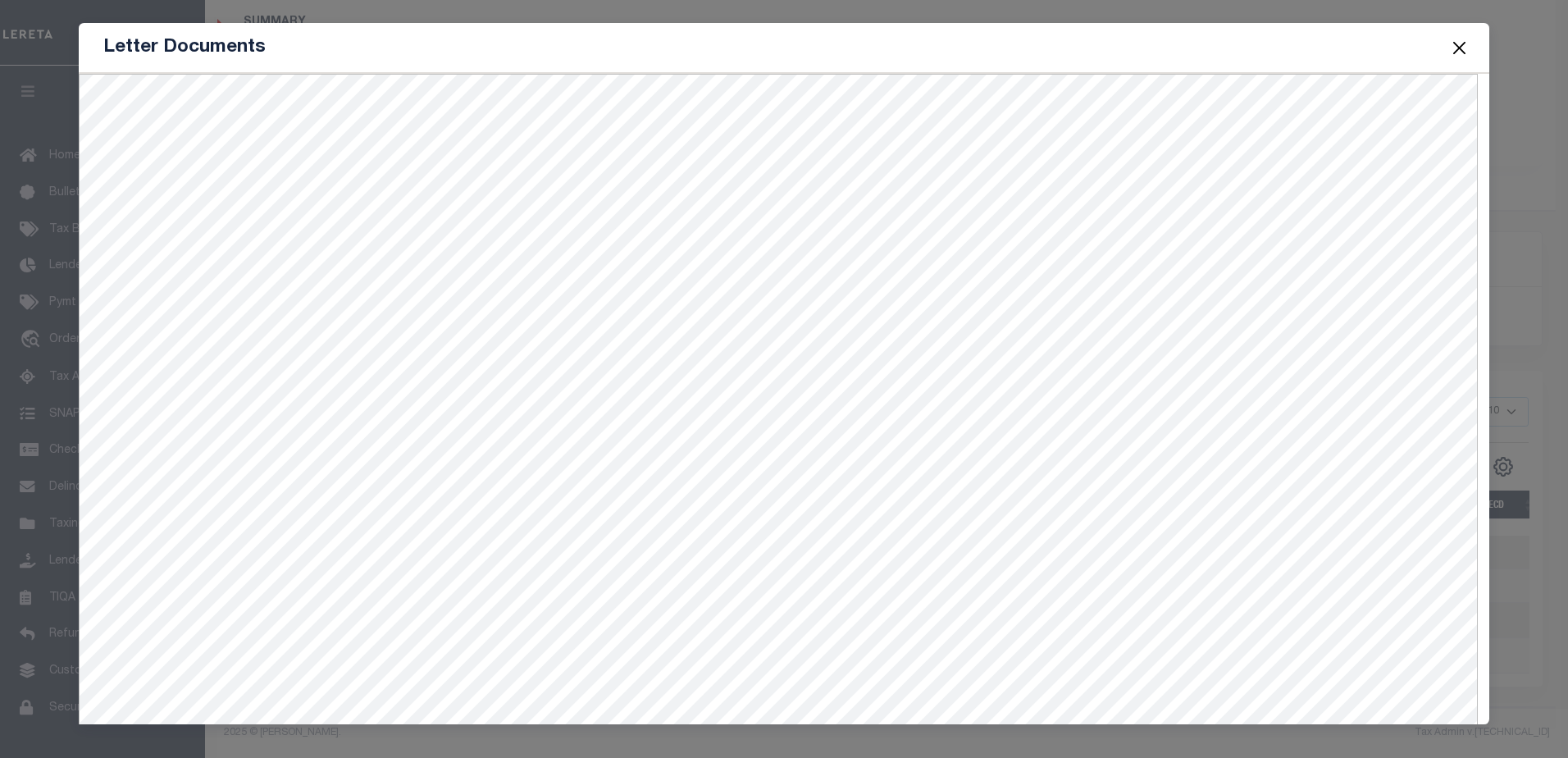
click at [1463, 49] on button "Close" at bounding box center [1458, 47] width 21 height 21
